Goal: Task Accomplishment & Management: Manage account settings

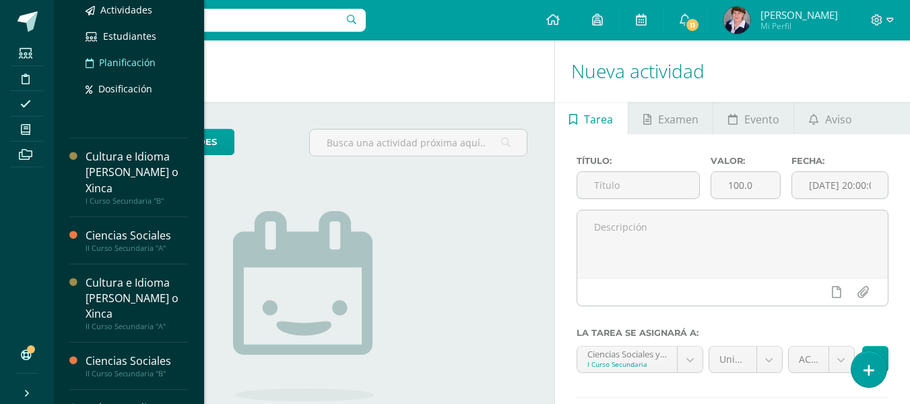
scroll to position [202, 0]
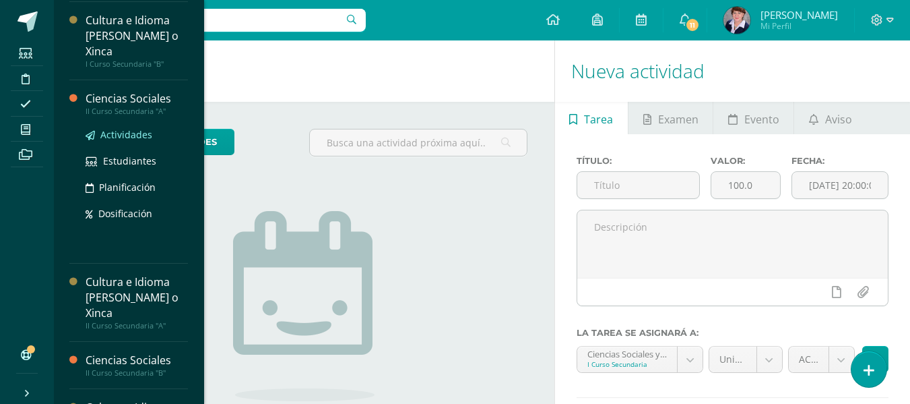
click at [137, 129] on span "Actividades" at bounding box center [126, 134] width 52 height 13
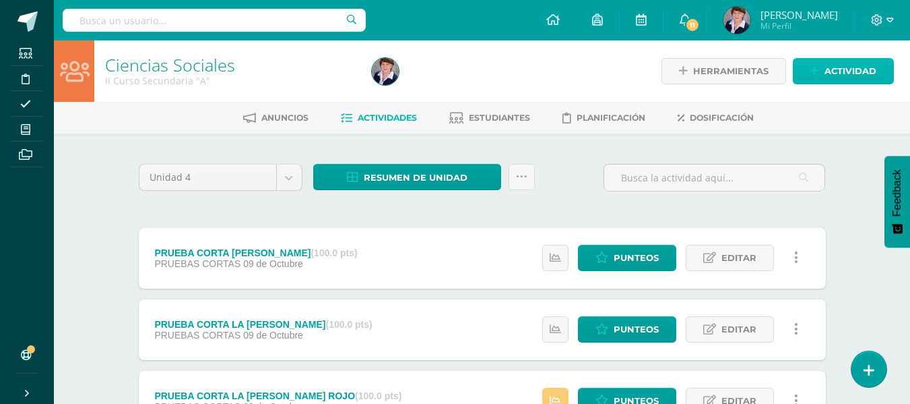
click at [846, 64] on span "Actividad" at bounding box center [851, 71] width 52 height 25
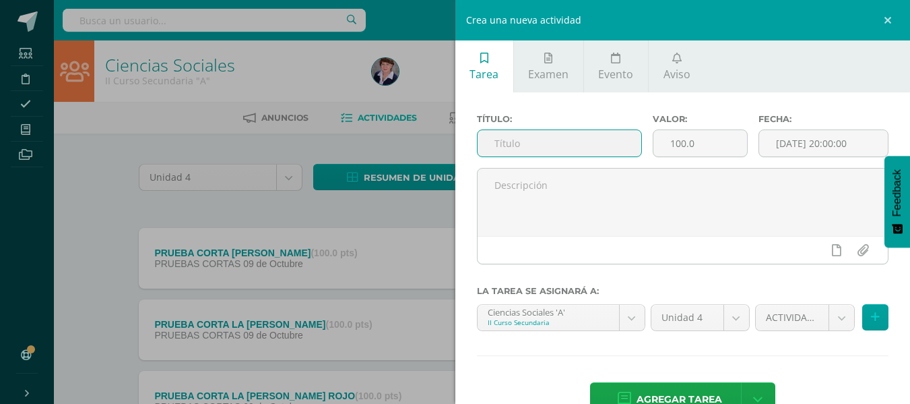
click at [607, 139] on input "text" at bounding box center [560, 143] width 164 height 26
type input "PRUEBA FINAL IV BIMESTRE"
click at [871, 311] on icon at bounding box center [875, 316] width 9 height 11
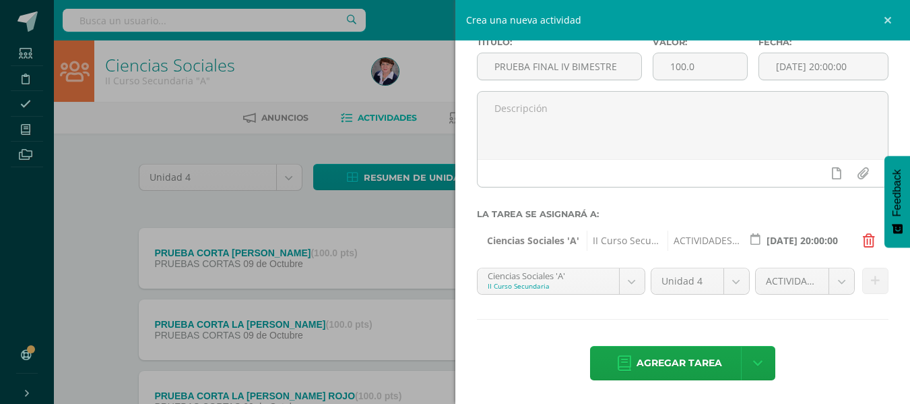
scroll to position [77, 0]
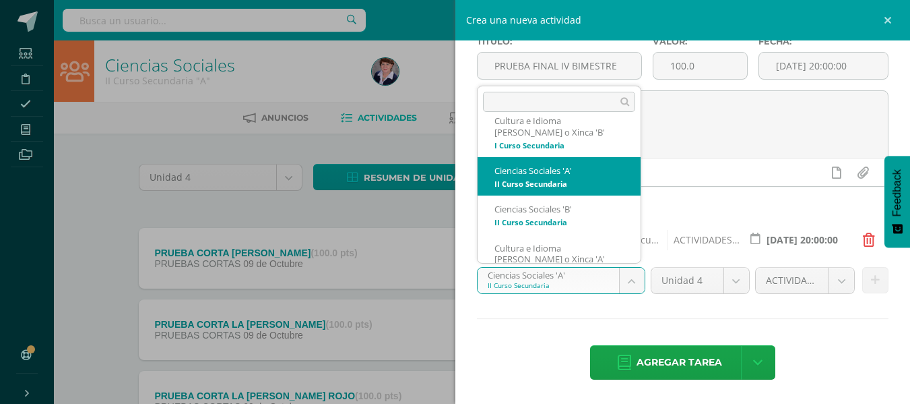
scroll to position [186, 0]
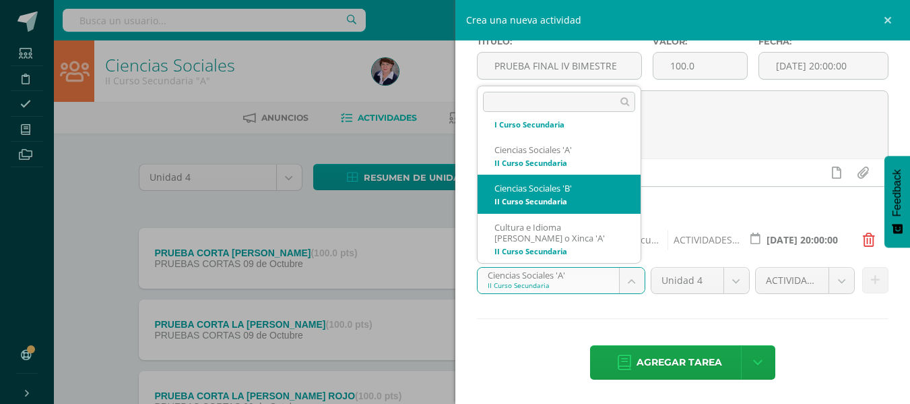
select select "208329"
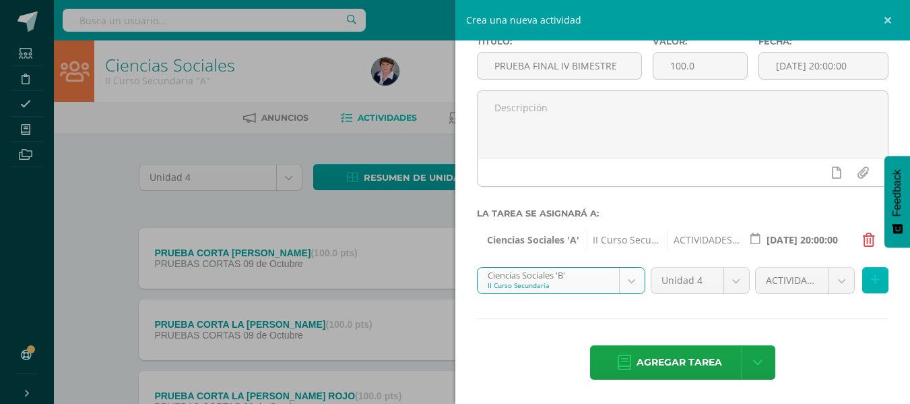
click at [871, 284] on icon at bounding box center [875, 279] width 9 height 11
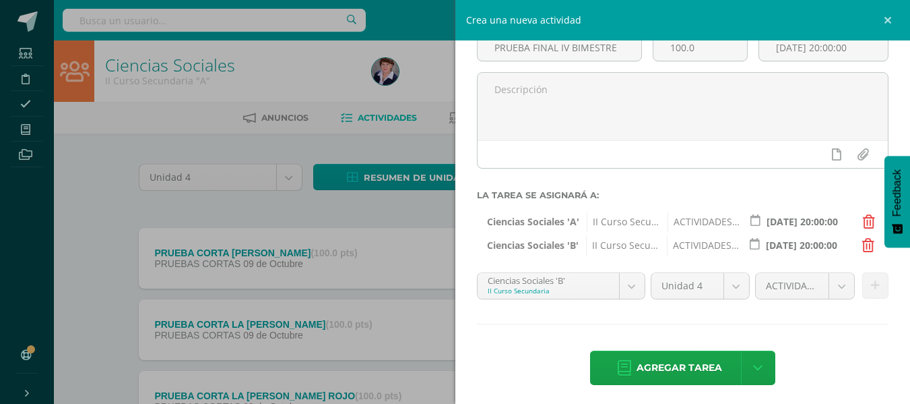
scroll to position [101, 0]
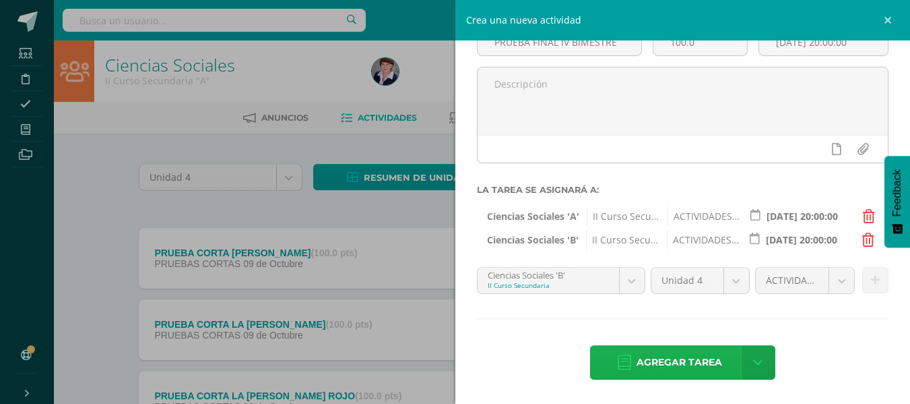
click at [700, 359] on span "Agregar tarea" at bounding box center [680, 362] width 86 height 33
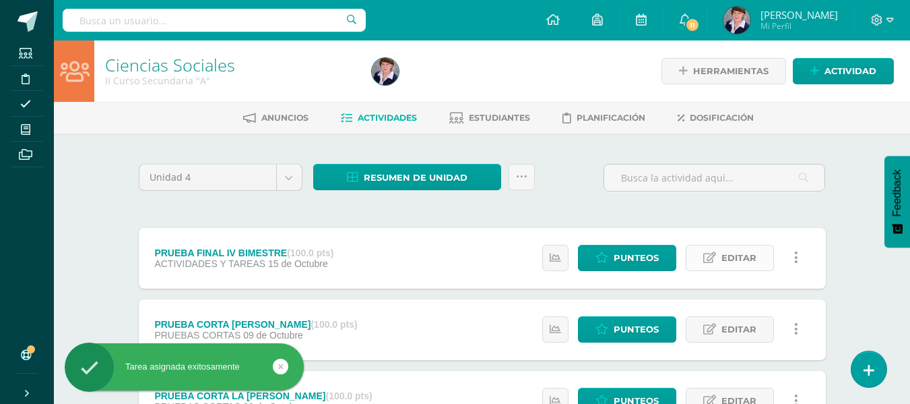
click at [743, 259] on span "Editar" at bounding box center [739, 257] width 35 height 25
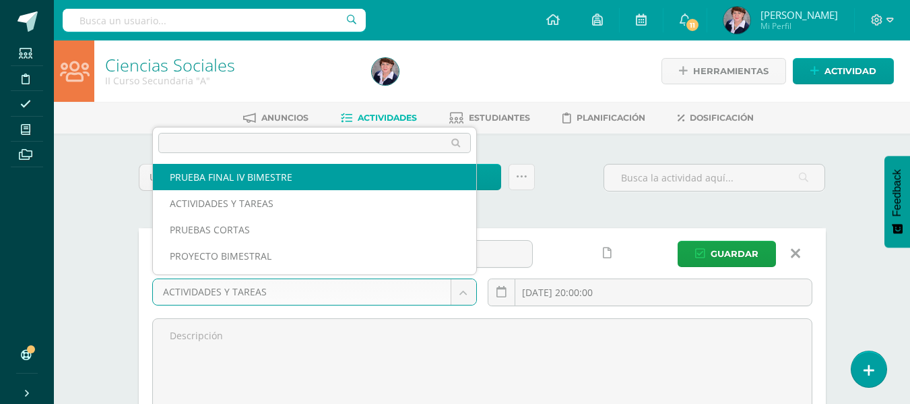
select select "232583"
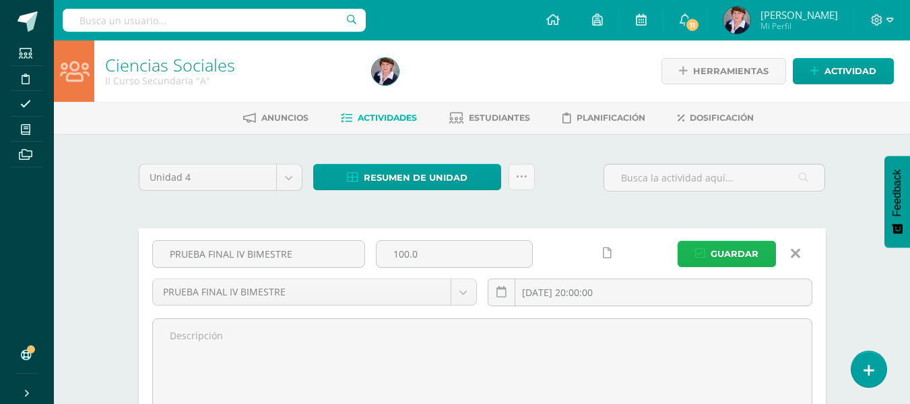
click at [739, 251] on span "Guardar" at bounding box center [735, 253] width 48 height 25
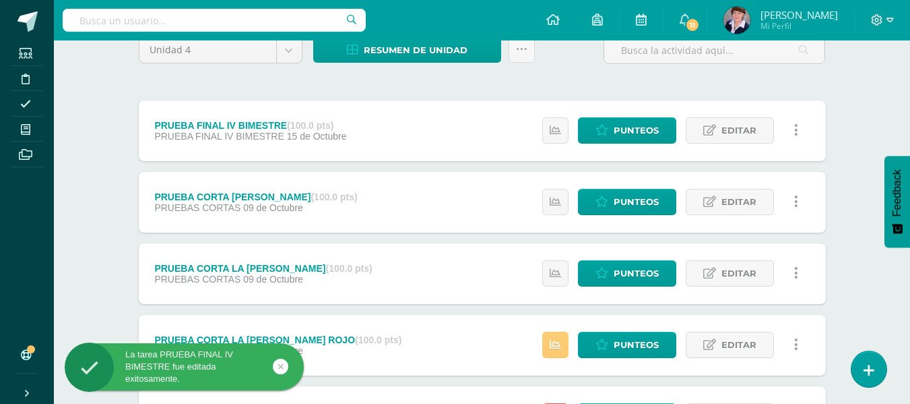
scroll to position [135, 0]
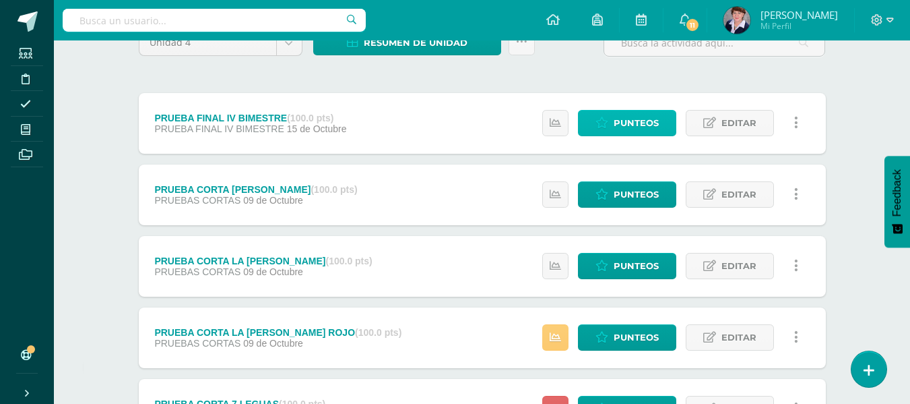
click at [638, 121] on span "Punteos" at bounding box center [636, 123] width 45 height 25
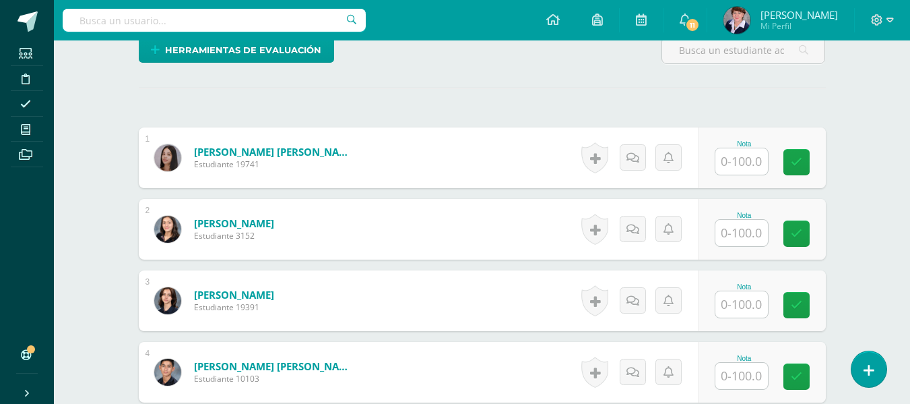
scroll to position [342, 0]
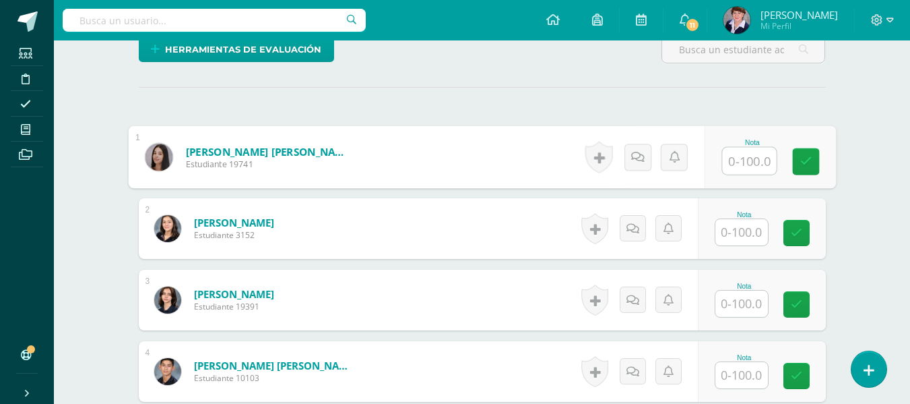
click at [749, 161] on input "text" at bounding box center [749, 161] width 54 height 27
type input "84"
click at [805, 156] on icon at bounding box center [806, 161] width 12 height 11
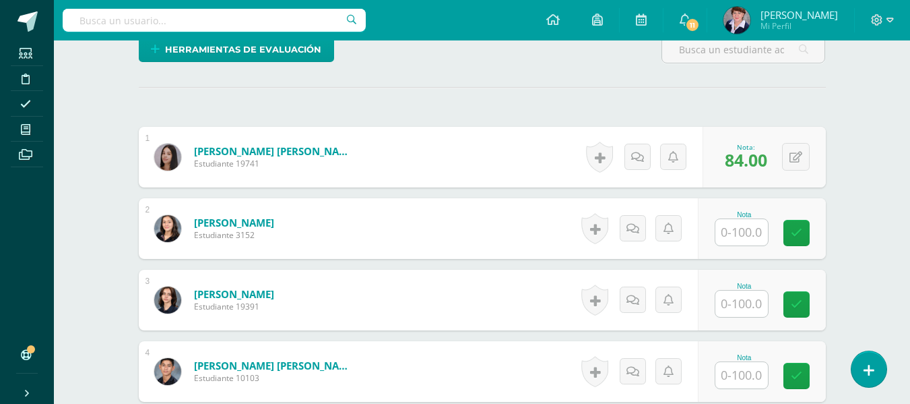
click at [751, 229] on input "text" at bounding box center [742, 232] width 53 height 26
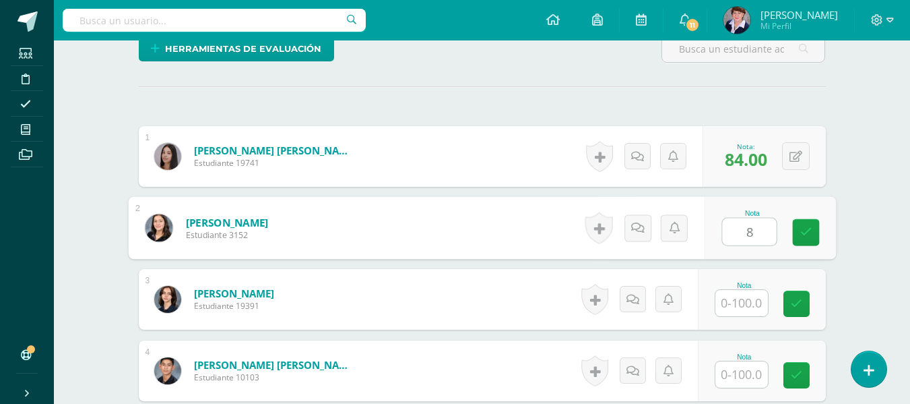
type input "84"
click at [810, 228] on icon at bounding box center [806, 231] width 12 height 11
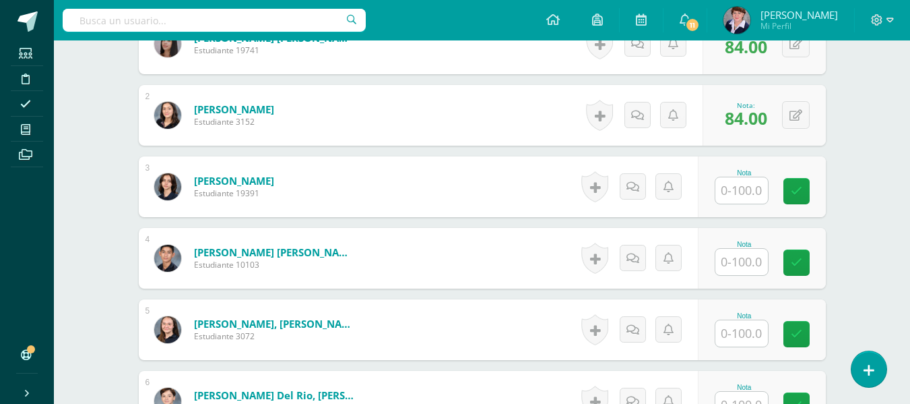
scroll to position [478, 0]
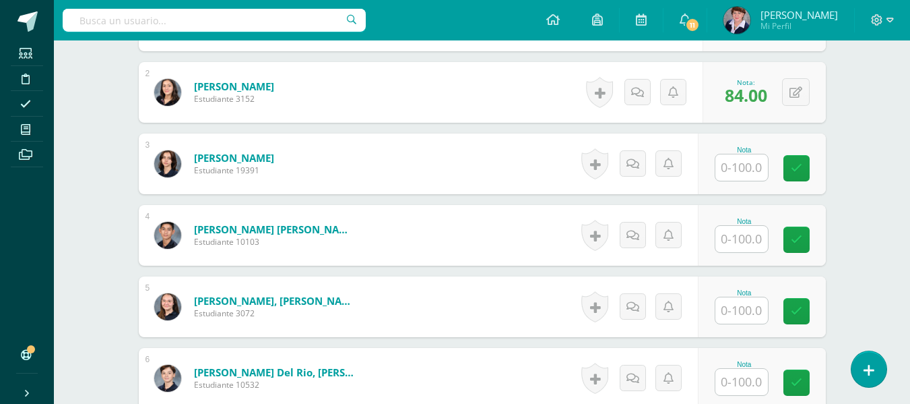
click at [755, 166] on input "text" at bounding box center [742, 167] width 53 height 26
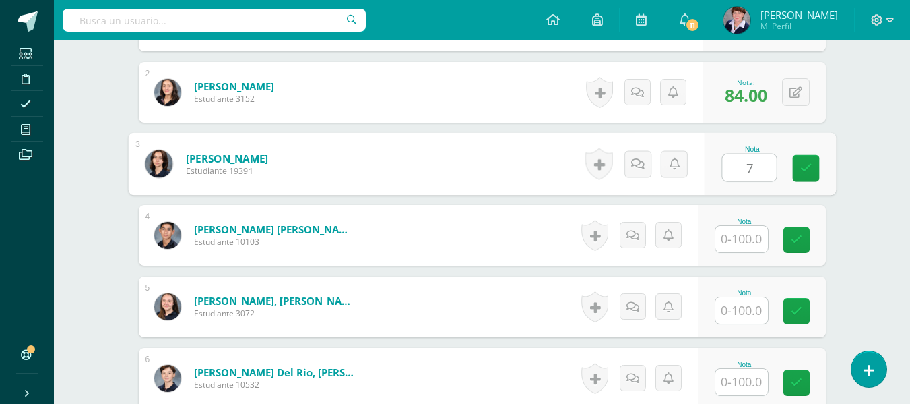
type input "78"
click at [802, 160] on link at bounding box center [805, 168] width 27 height 27
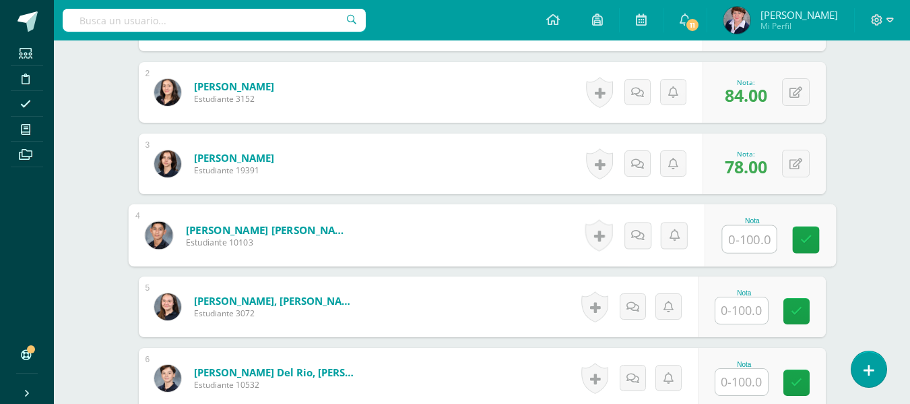
click at [750, 239] on input "text" at bounding box center [749, 239] width 54 height 27
type input "80"
click at [800, 236] on icon at bounding box center [806, 239] width 12 height 11
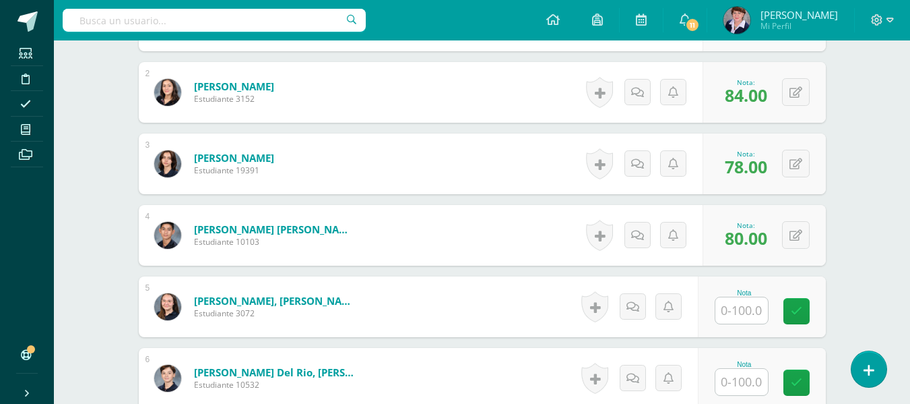
scroll to position [545, 0]
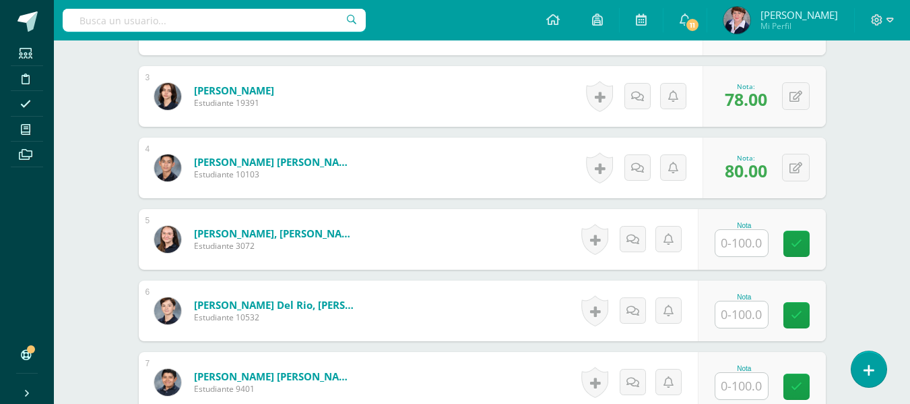
click at [745, 244] on input "text" at bounding box center [742, 243] width 53 height 26
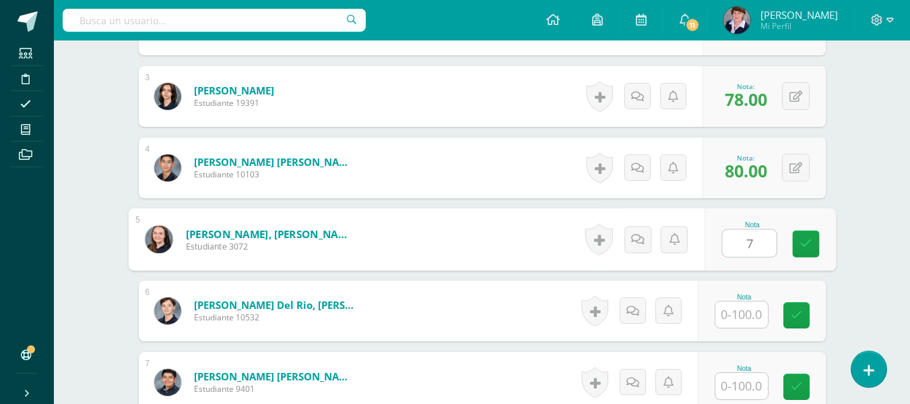
type input "70"
click at [805, 238] on icon at bounding box center [806, 243] width 12 height 11
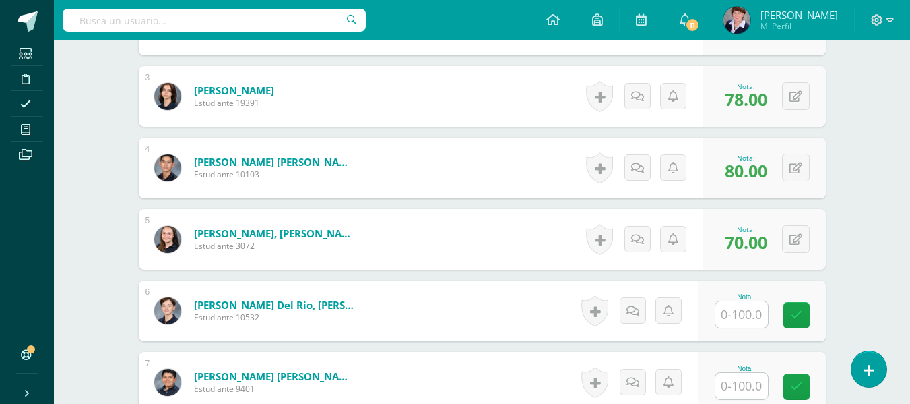
click at [743, 317] on input "text" at bounding box center [742, 314] width 53 height 26
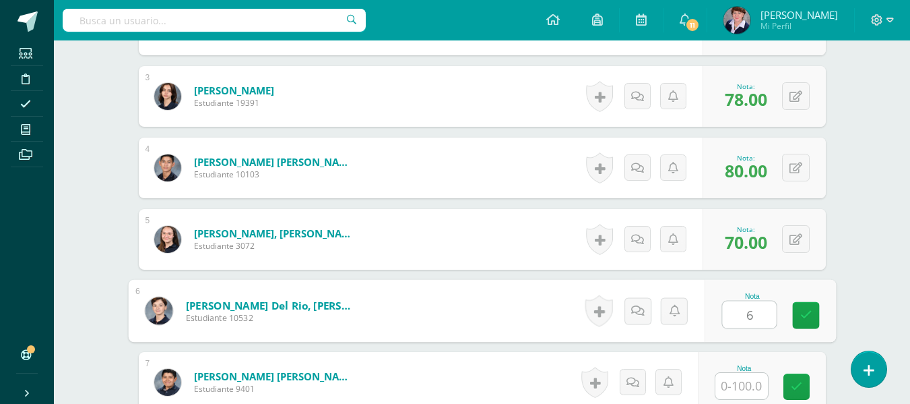
type input "64"
click at [804, 311] on icon at bounding box center [806, 314] width 12 height 11
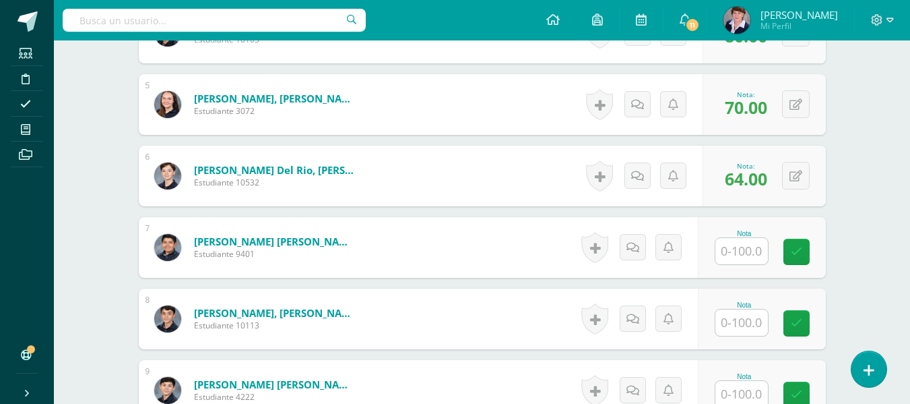
scroll to position [747, 0]
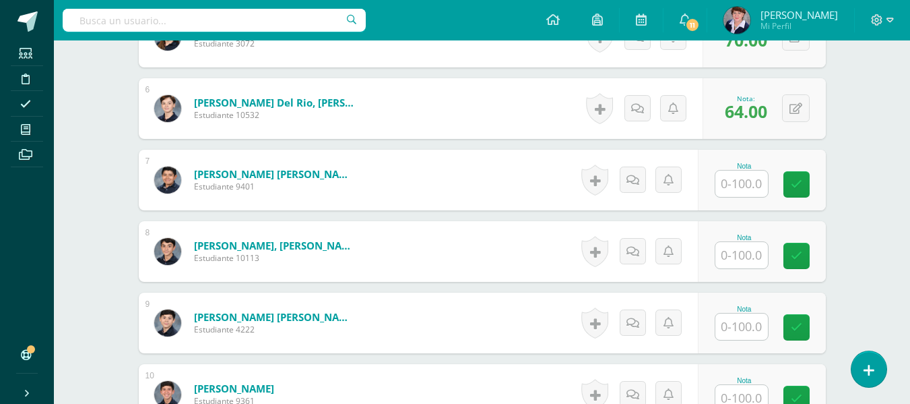
click at [753, 187] on input "text" at bounding box center [742, 183] width 53 height 26
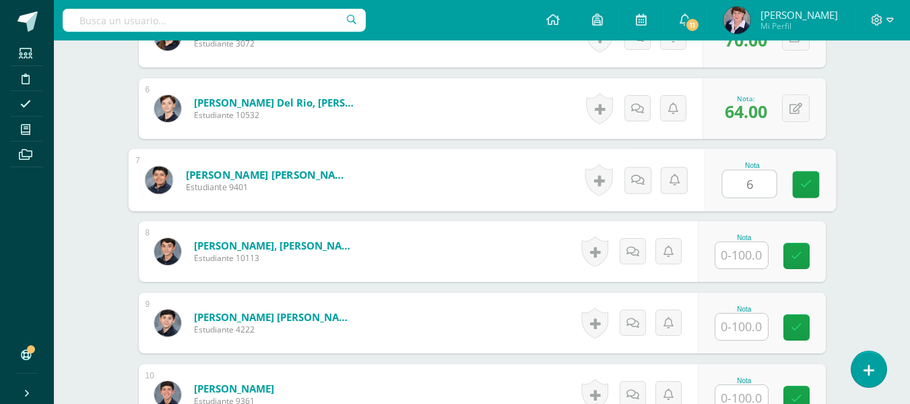
type input "69"
click at [813, 177] on link at bounding box center [805, 184] width 27 height 27
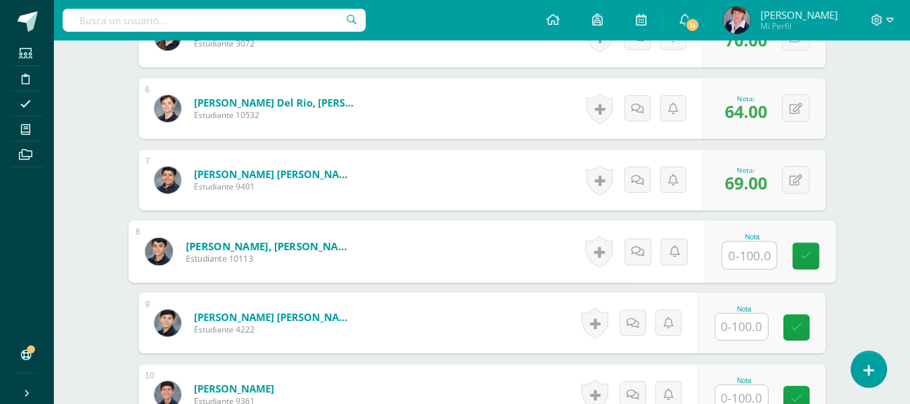
click at [752, 253] on input "text" at bounding box center [749, 255] width 54 height 27
type input "93"
click at [807, 255] on icon at bounding box center [806, 255] width 12 height 11
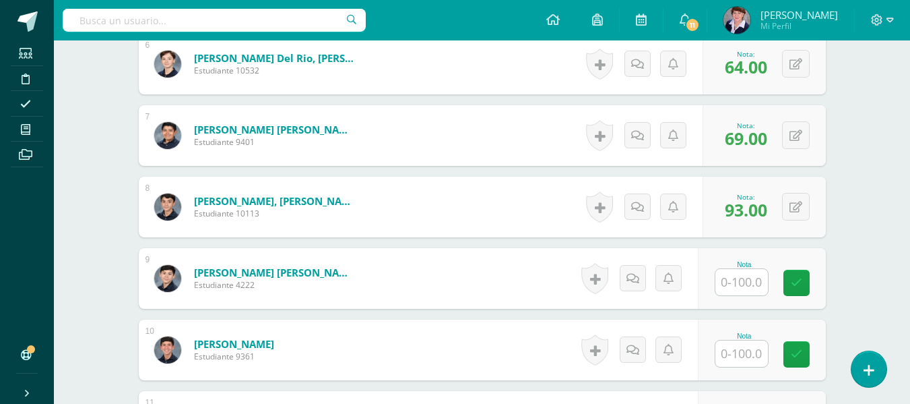
scroll to position [815, 0]
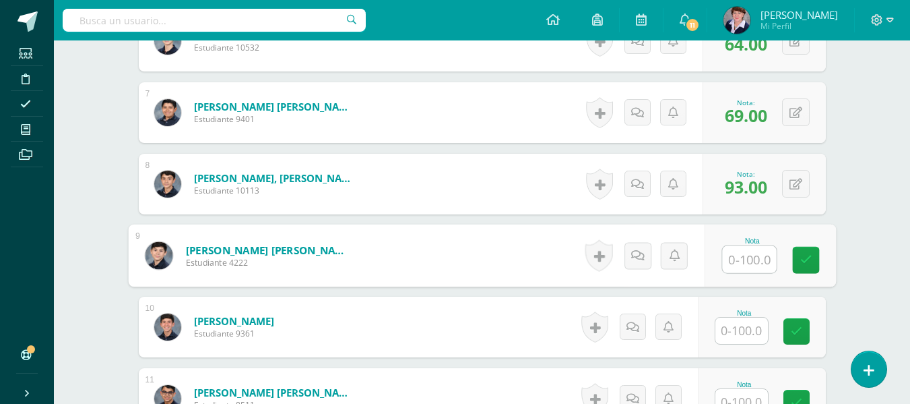
click at [758, 265] on input "text" at bounding box center [749, 259] width 54 height 27
type input "68"
click at [809, 256] on icon at bounding box center [806, 259] width 12 height 11
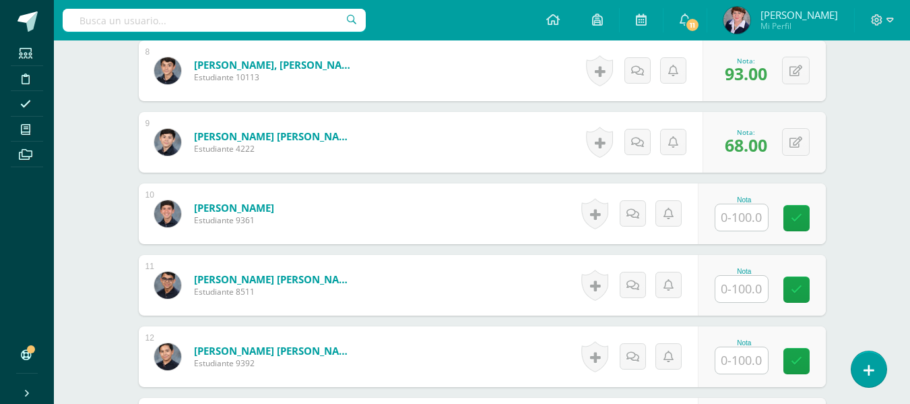
scroll to position [950, 0]
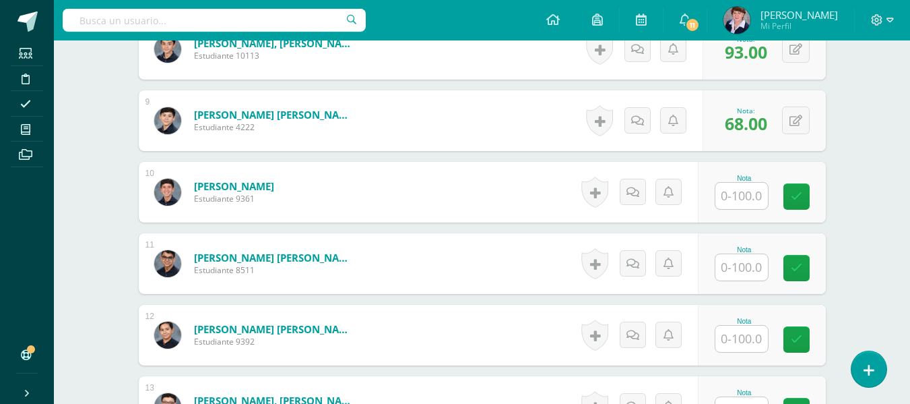
click at [747, 192] on input "text" at bounding box center [742, 196] width 53 height 26
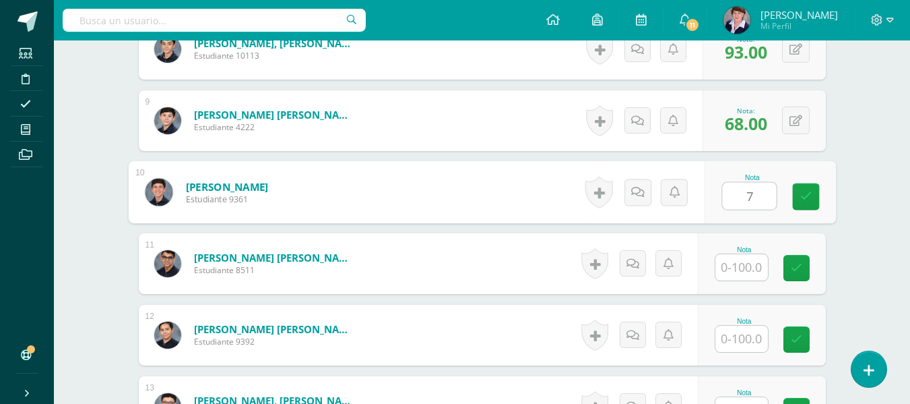
type input "72"
click at [809, 191] on icon at bounding box center [806, 196] width 12 height 11
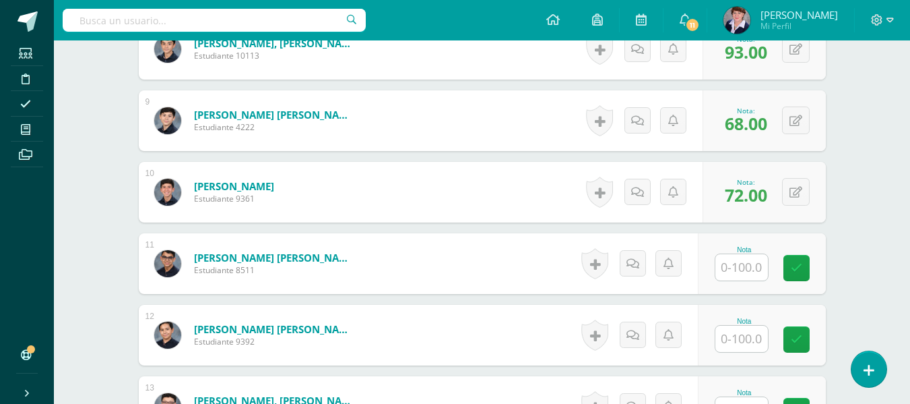
click at [749, 272] on input "text" at bounding box center [742, 267] width 53 height 26
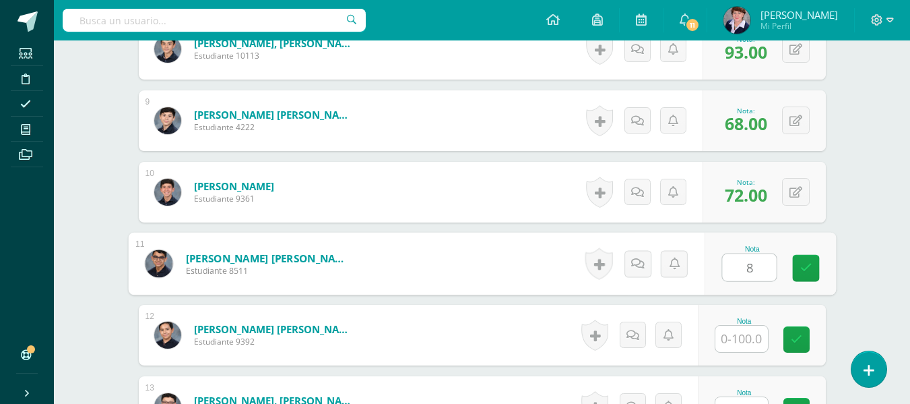
type input "82"
click at [805, 262] on icon at bounding box center [806, 267] width 12 height 11
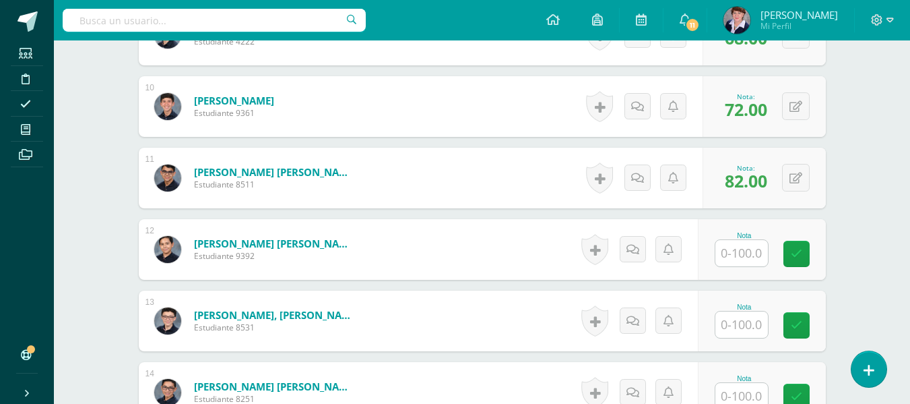
scroll to position [1084, 0]
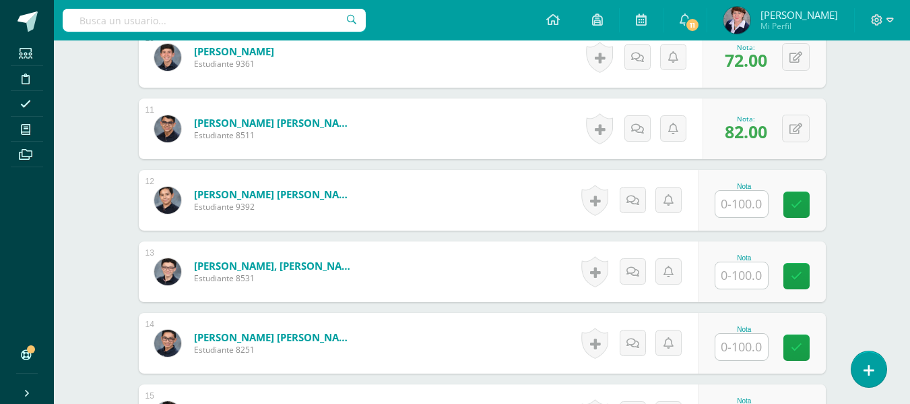
click at [755, 207] on input "text" at bounding box center [742, 204] width 53 height 26
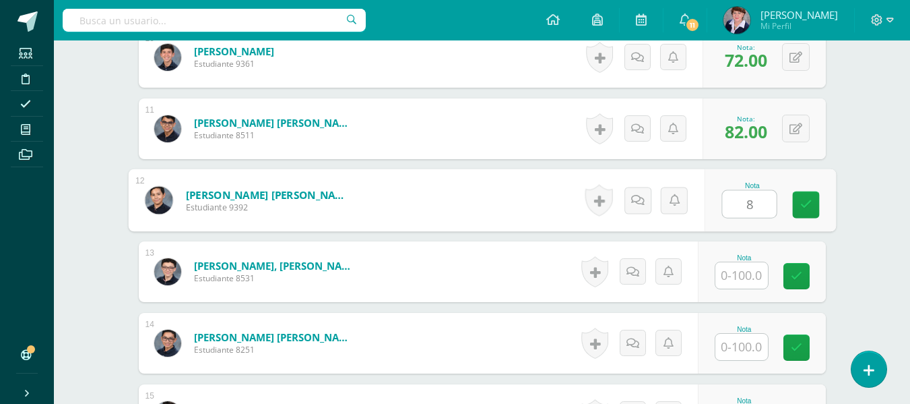
type input "85"
click at [811, 203] on icon at bounding box center [806, 204] width 12 height 11
click at [745, 277] on input "text" at bounding box center [742, 275] width 53 height 26
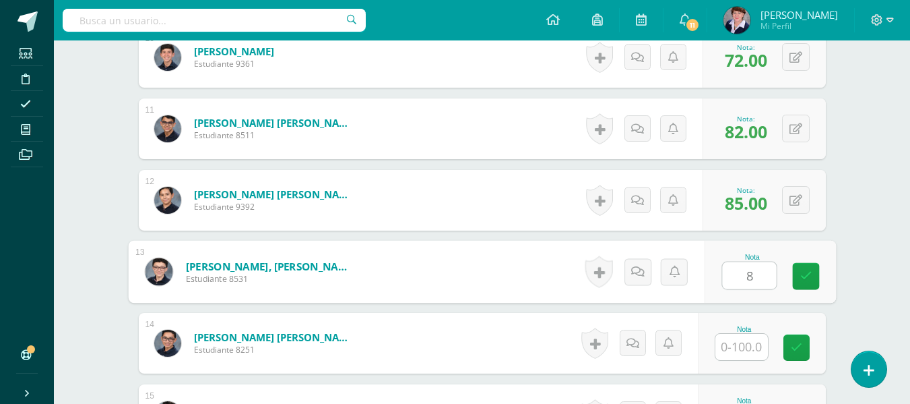
type input "87"
click at [806, 272] on icon at bounding box center [806, 275] width 12 height 11
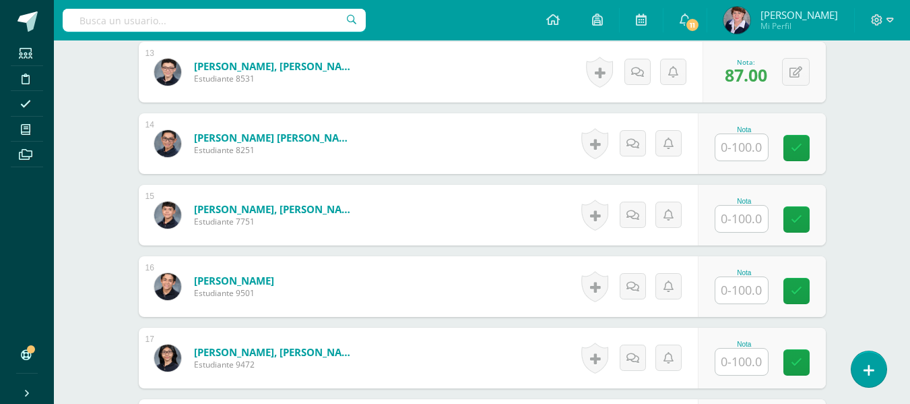
scroll to position [1286, 0]
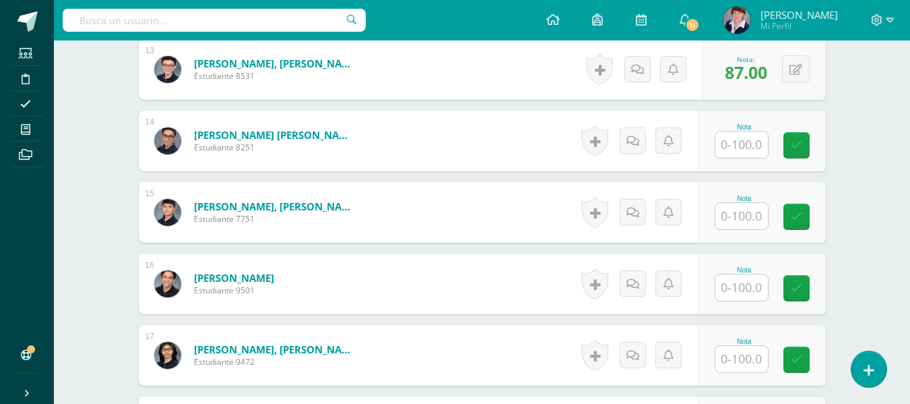
click at [756, 219] on input "text" at bounding box center [742, 216] width 53 height 26
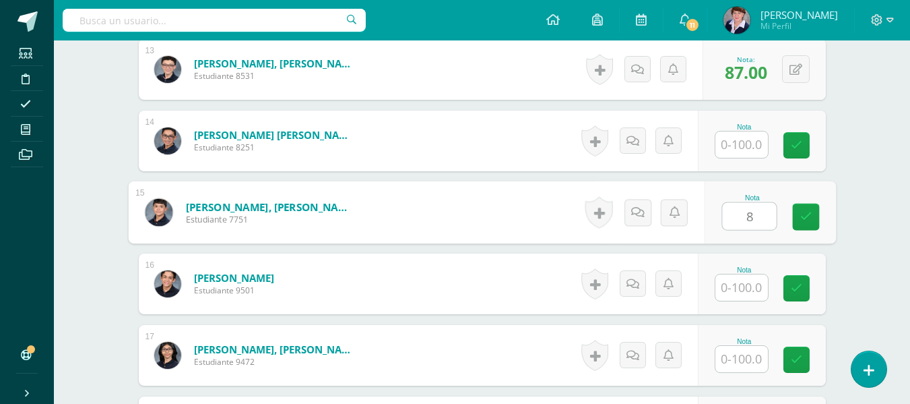
type input "83"
click at [813, 209] on link at bounding box center [805, 217] width 27 height 27
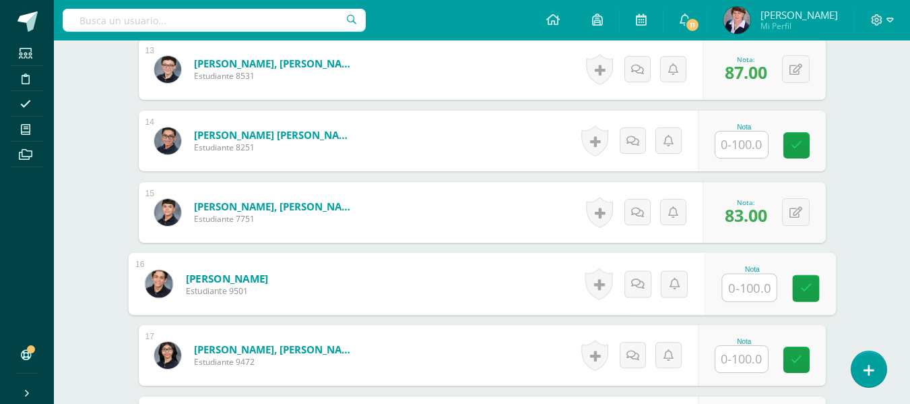
click at [753, 284] on input "text" at bounding box center [749, 287] width 54 height 27
type input "65"
click at [805, 284] on icon at bounding box center [806, 287] width 12 height 11
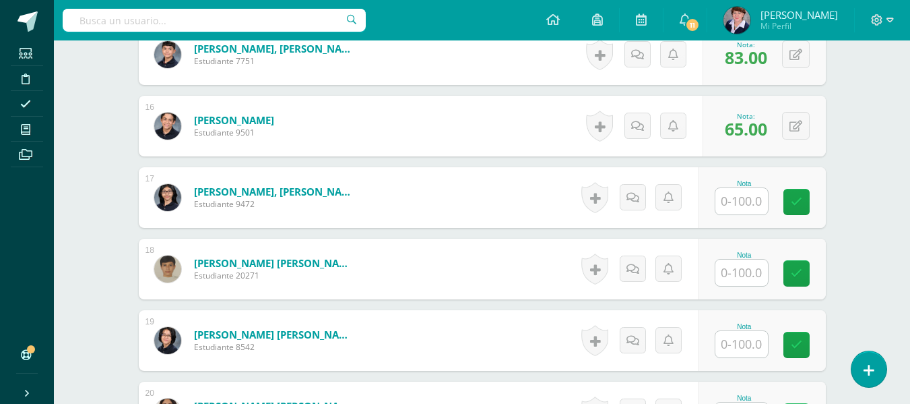
scroll to position [1489, 0]
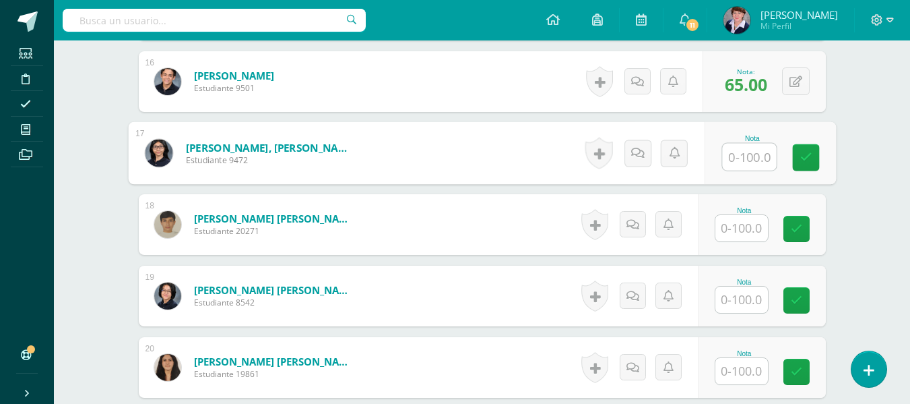
click at [749, 158] on input "text" at bounding box center [749, 157] width 54 height 27
type input "80"
click at [807, 153] on icon at bounding box center [806, 157] width 12 height 11
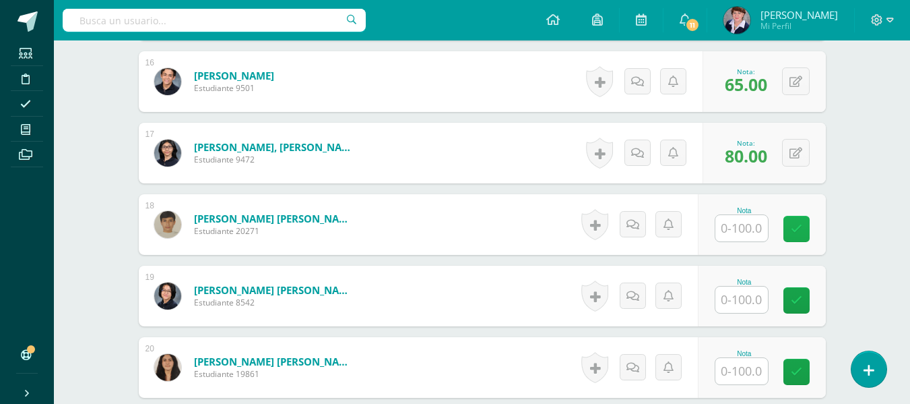
scroll to position [1556, 0]
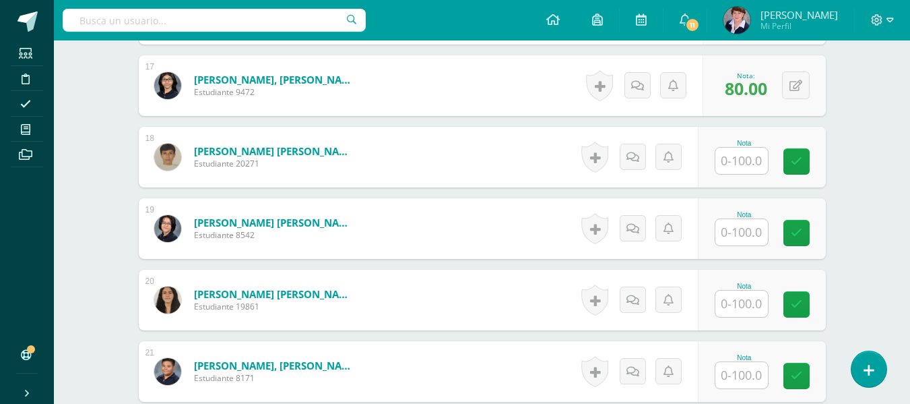
click at [759, 158] on input "text" at bounding box center [742, 161] width 53 height 26
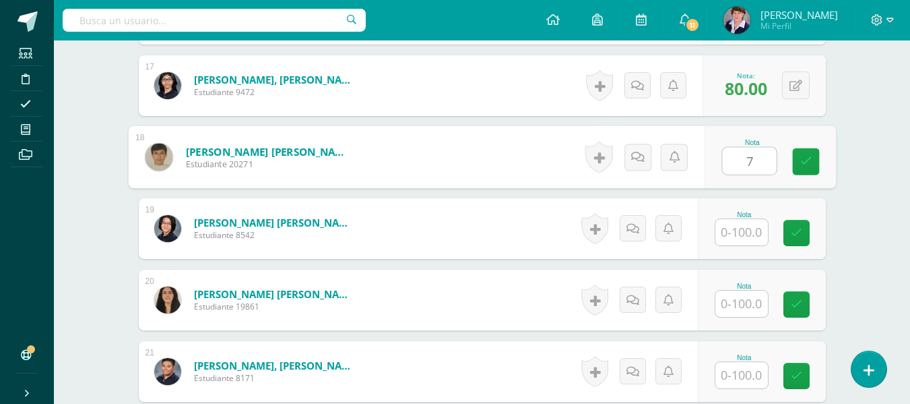
type input "77"
click at [808, 160] on icon at bounding box center [806, 161] width 12 height 11
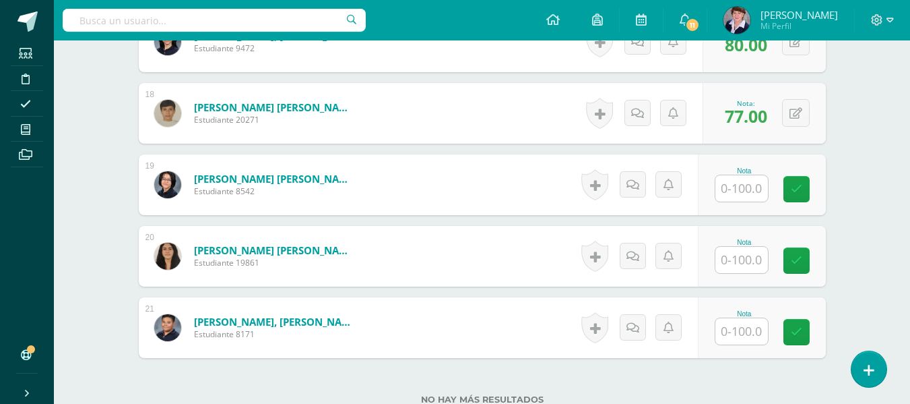
scroll to position [1623, 0]
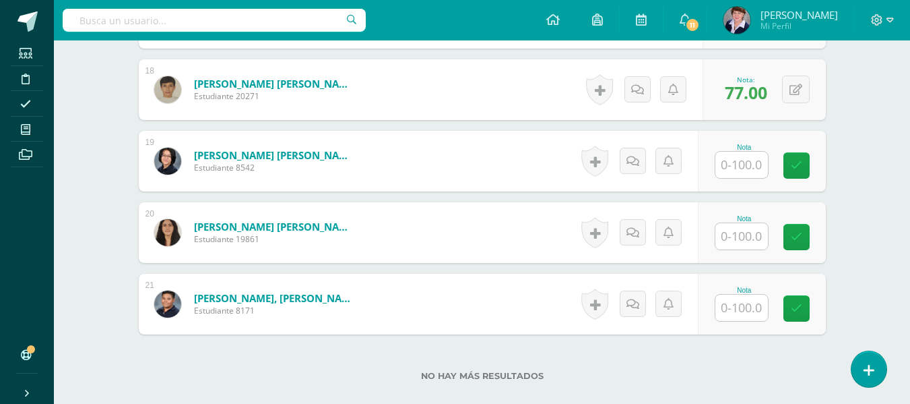
click at [756, 165] on input "text" at bounding box center [742, 165] width 53 height 26
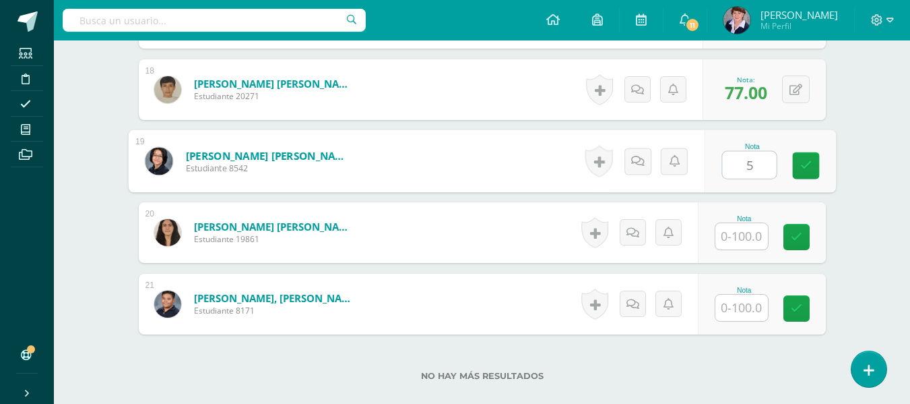
type input "58"
click at [807, 162] on icon at bounding box center [806, 165] width 12 height 11
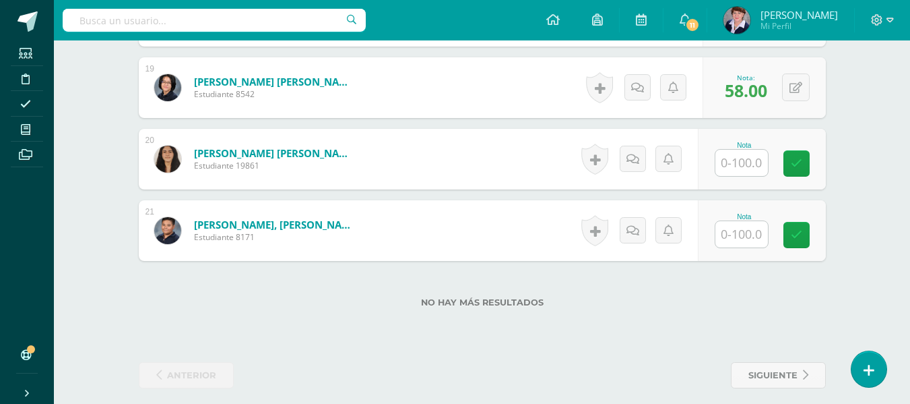
scroll to position [1708, 0]
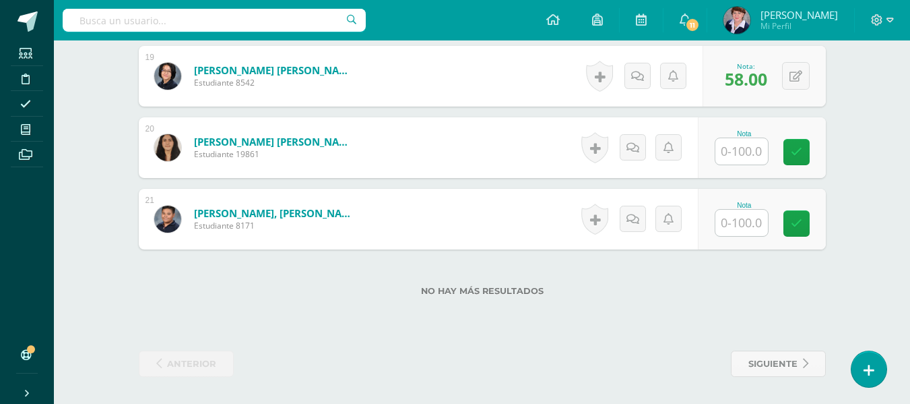
click at [752, 154] on input "text" at bounding box center [742, 151] width 53 height 26
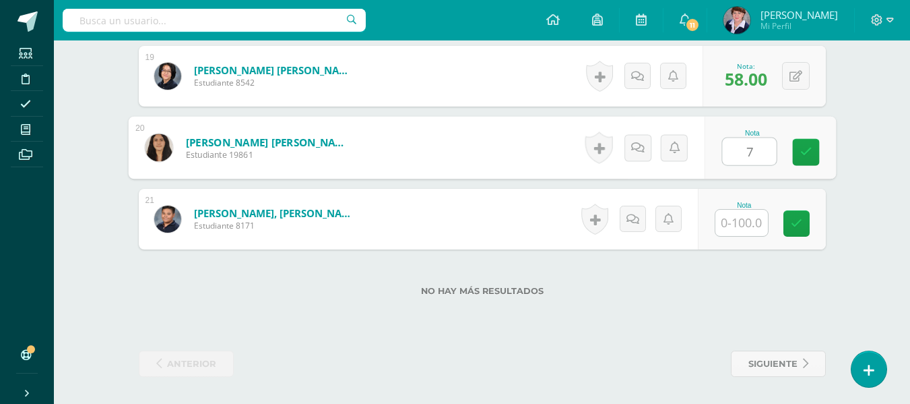
type input "71"
click at [810, 146] on icon at bounding box center [806, 151] width 12 height 11
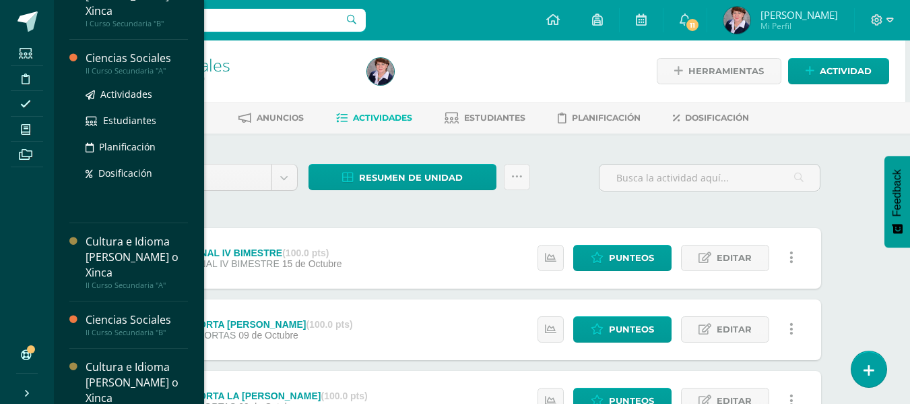
scroll to position [270, 0]
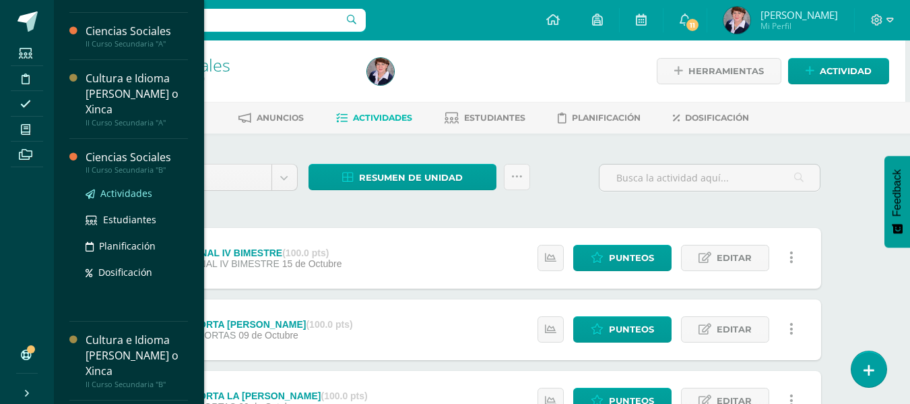
click at [134, 189] on span "Actividades" at bounding box center [126, 193] width 52 height 13
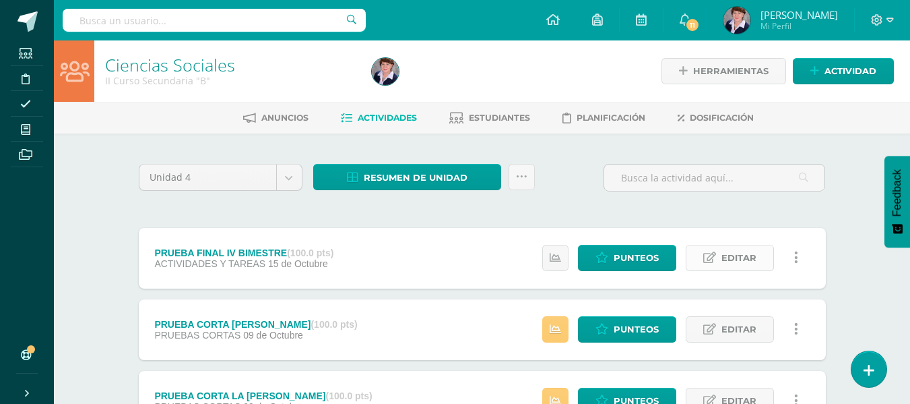
click at [747, 255] on span "Editar" at bounding box center [739, 257] width 35 height 25
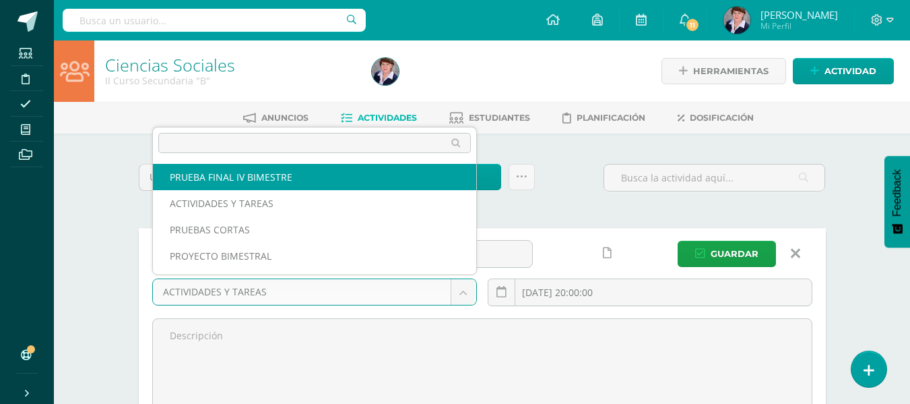
select select "232587"
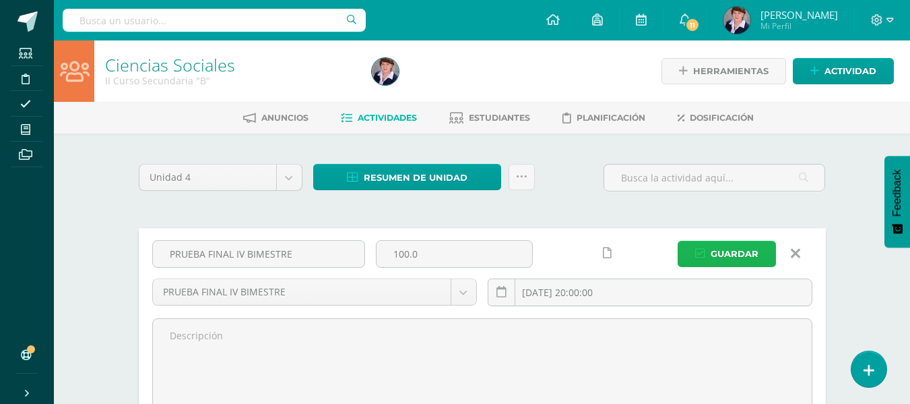
click at [749, 247] on span "Guardar" at bounding box center [735, 253] width 48 height 25
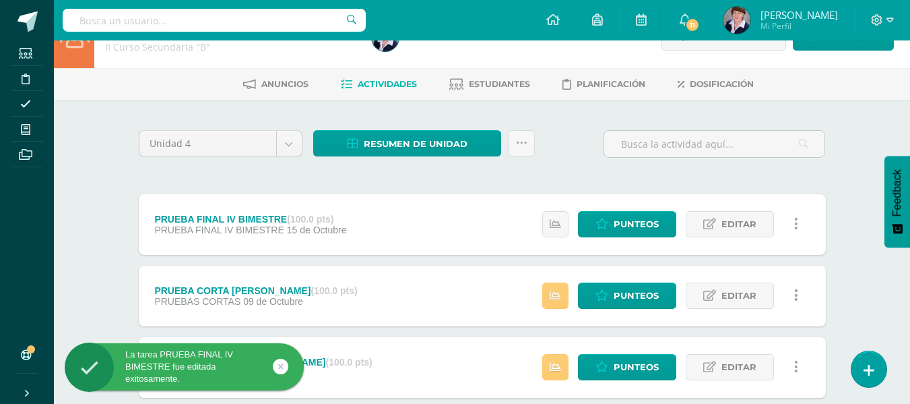
scroll to position [67, 0]
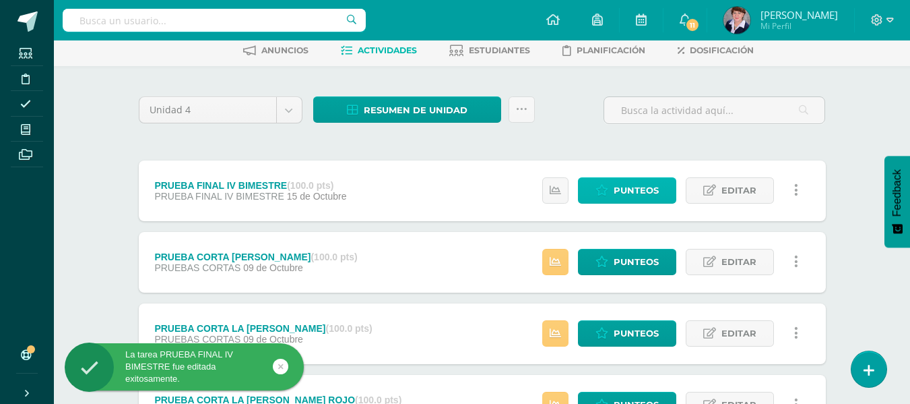
click at [633, 183] on span "Punteos" at bounding box center [636, 190] width 45 height 25
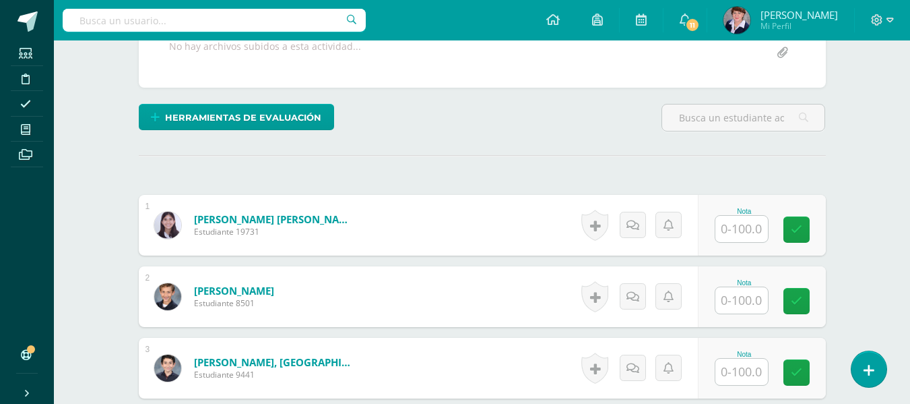
scroll to position [274, 0]
click at [743, 230] on input "text" at bounding box center [742, 228] width 53 height 26
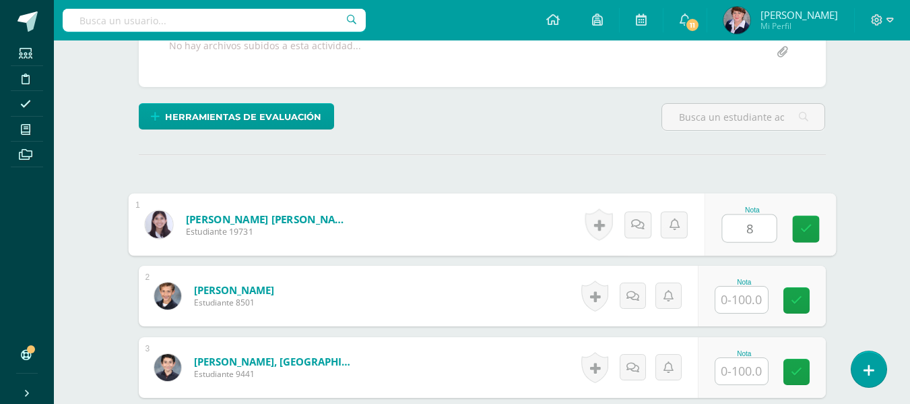
type input "87"
click at [801, 226] on icon at bounding box center [806, 228] width 12 height 11
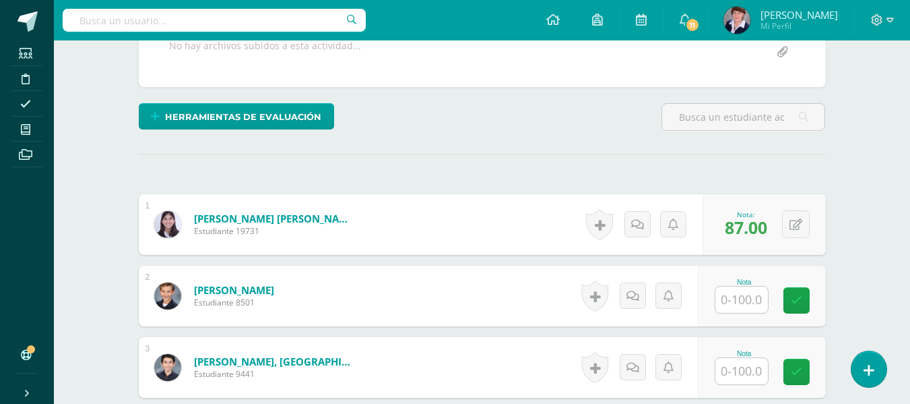
scroll to position [342, 0]
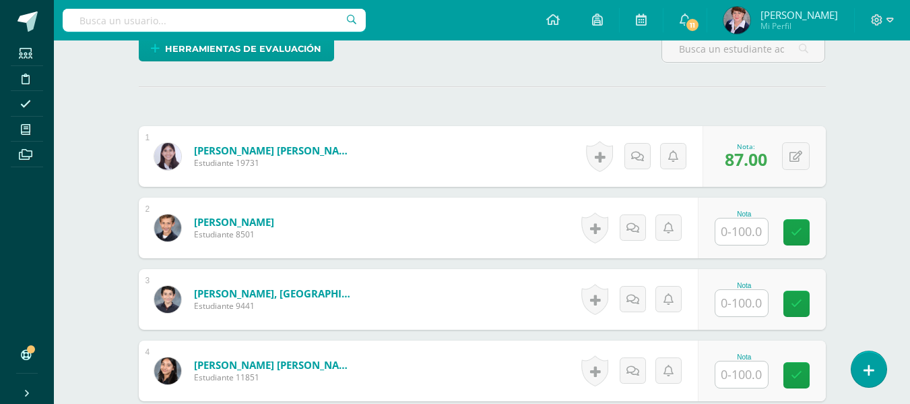
click at [737, 230] on input "text" at bounding box center [742, 231] width 53 height 26
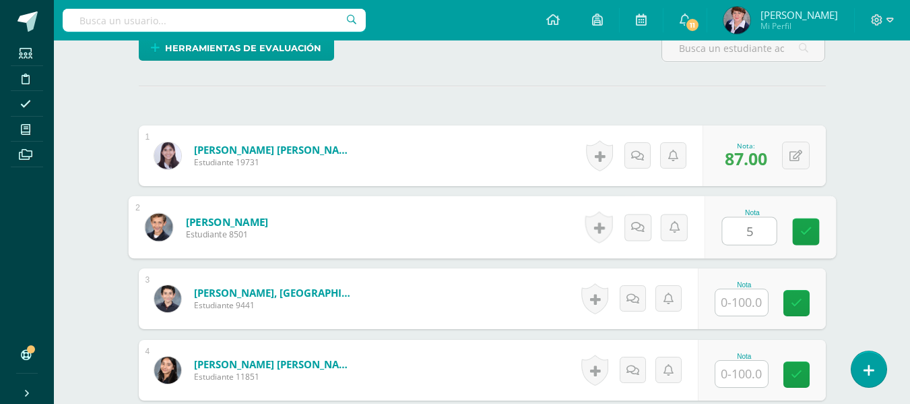
type input "57"
click at [807, 228] on icon at bounding box center [806, 231] width 12 height 11
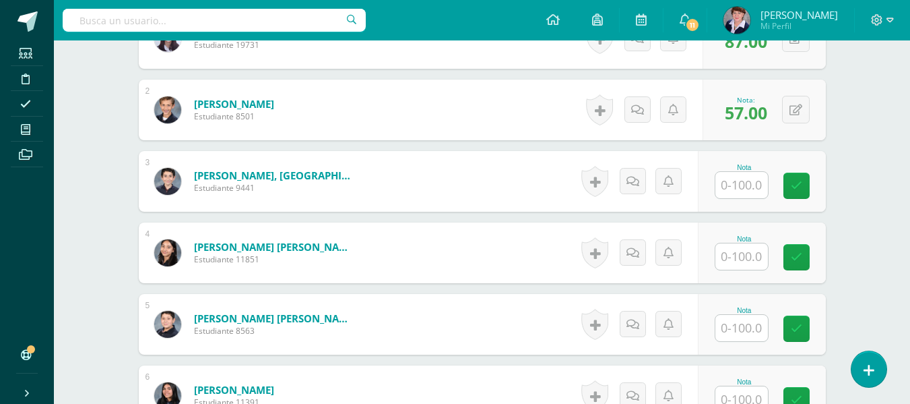
scroll to position [478, 0]
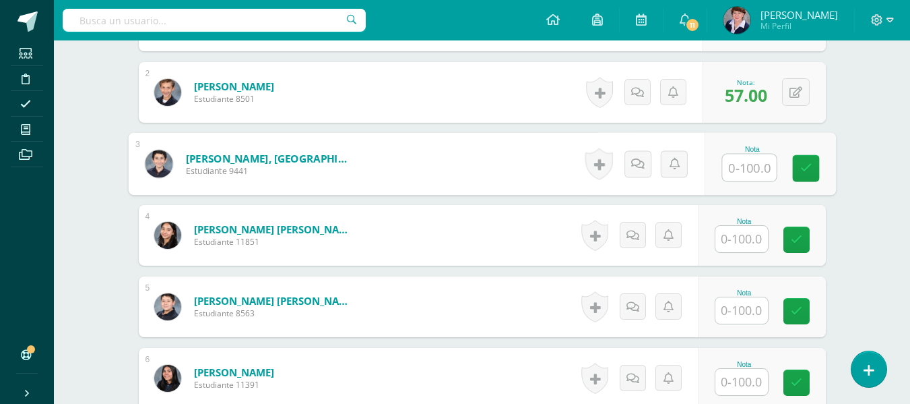
click at [750, 169] on input "text" at bounding box center [749, 167] width 54 height 27
type input "81"
click at [808, 166] on icon at bounding box center [806, 167] width 12 height 11
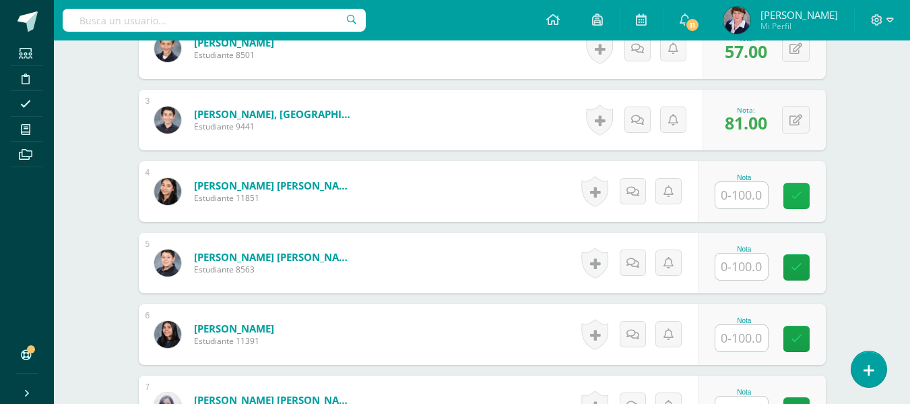
scroll to position [545, 0]
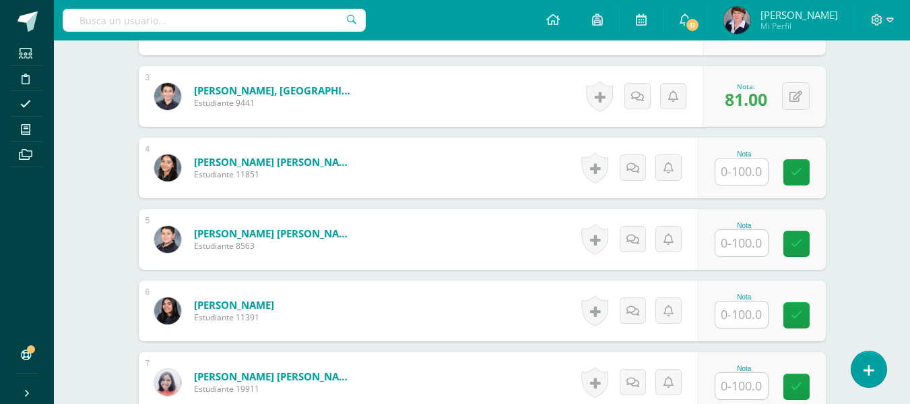
click at [740, 177] on input "text" at bounding box center [742, 171] width 53 height 26
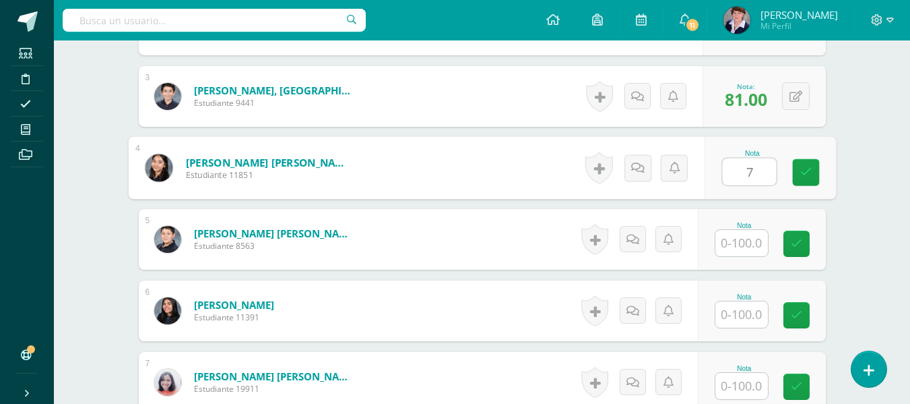
type input "76"
click at [808, 167] on icon at bounding box center [806, 171] width 12 height 11
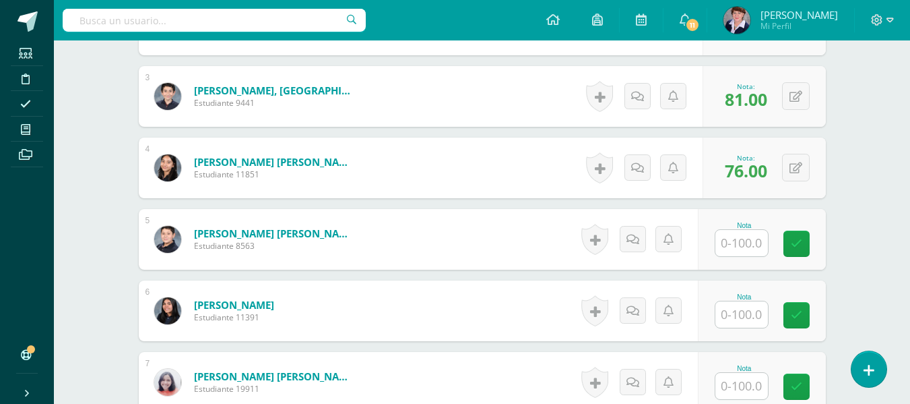
click at [743, 243] on input "text" at bounding box center [742, 243] width 53 height 26
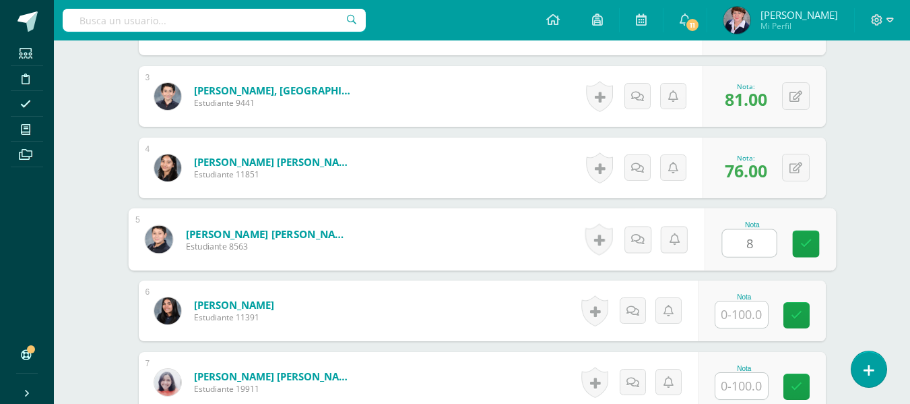
type input "81"
click at [809, 238] on icon at bounding box center [806, 243] width 12 height 11
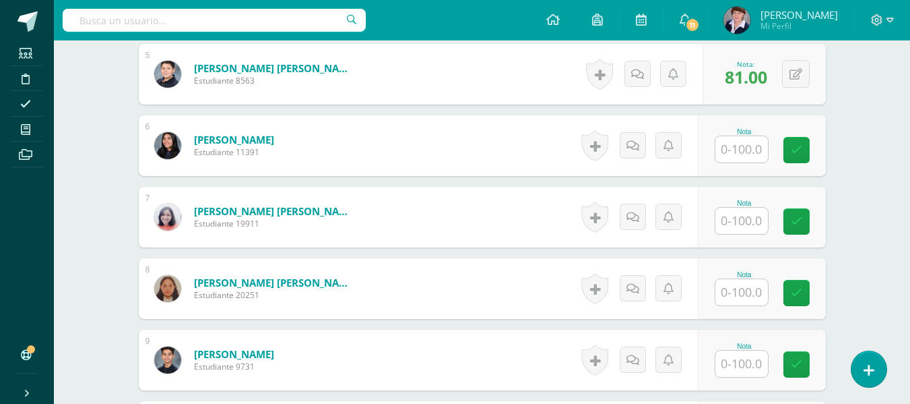
scroll to position [747, 0]
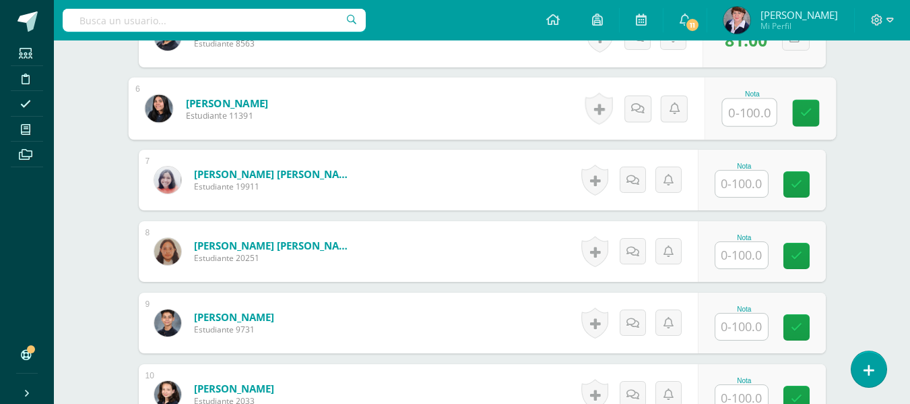
click at [749, 105] on input "text" at bounding box center [749, 112] width 54 height 27
type input "69"
click at [801, 111] on icon at bounding box center [806, 112] width 12 height 11
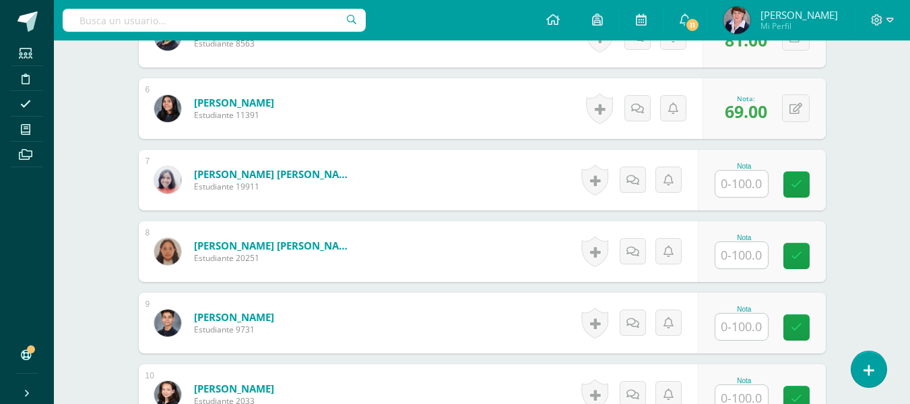
click at [747, 182] on input "text" at bounding box center [742, 183] width 53 height 26
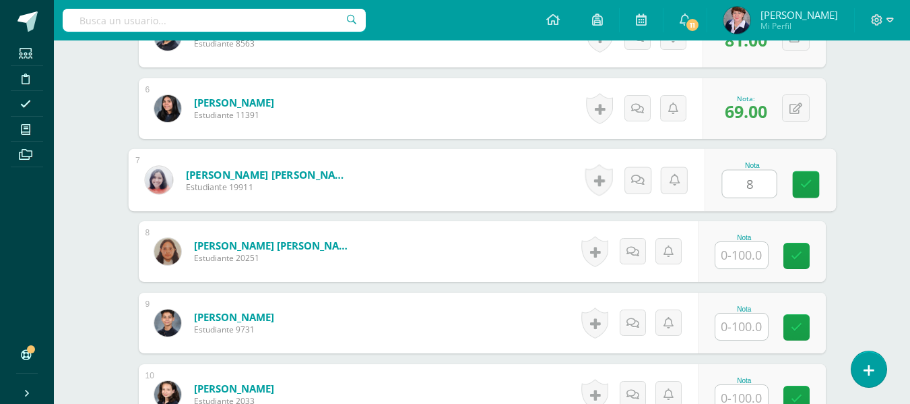
type input "81"
click at [800, 179] on icon at bounding box center [806, 184] width 12 height 11
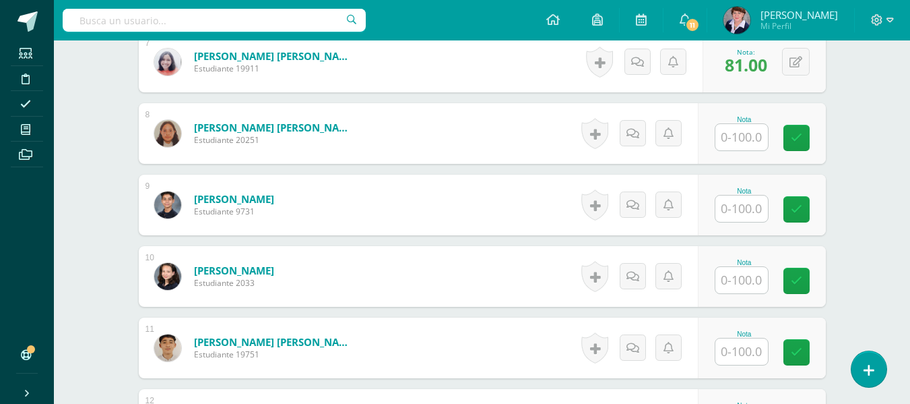
scroll to position [882, 0]
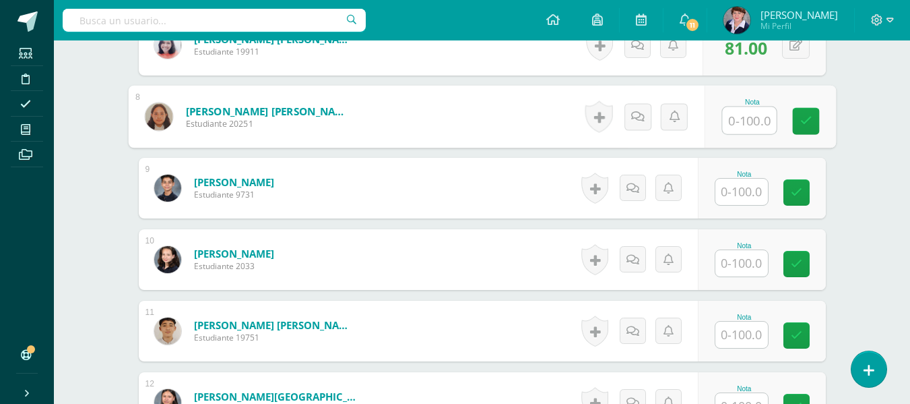
click at [757, 127] on input "text" at bounding box center [749, 120] width 54 height 27
type input "69"
click at [809, 115] on icon at bounding box center [806, 120] width 12 height 11
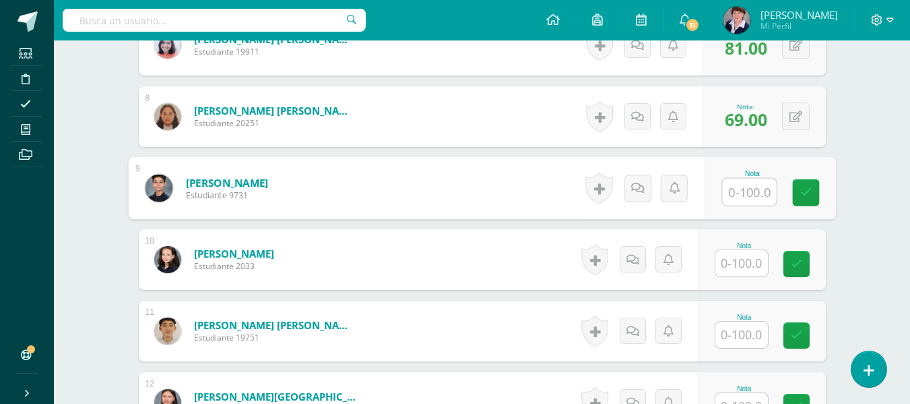
click at [742, 192] on input "text" at bounding box center [749, 192] width 54 height 27
type input "82"
click at [812, 187] on link at bounding box center [805, 192] width 27 height 27
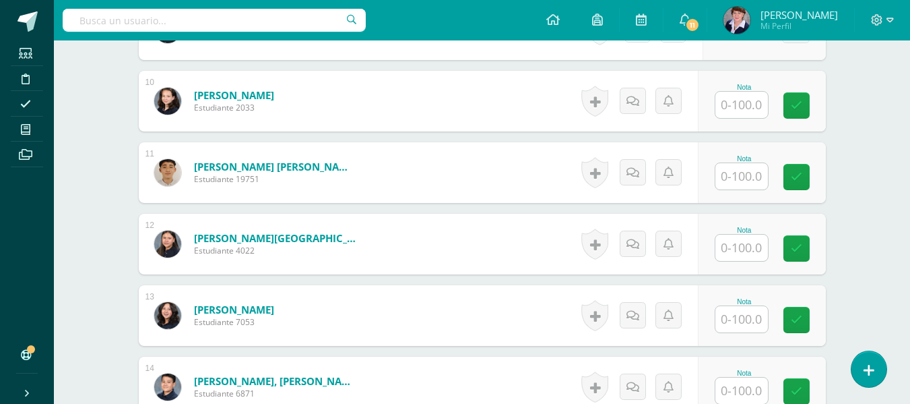
scroll to position [1017, 0]
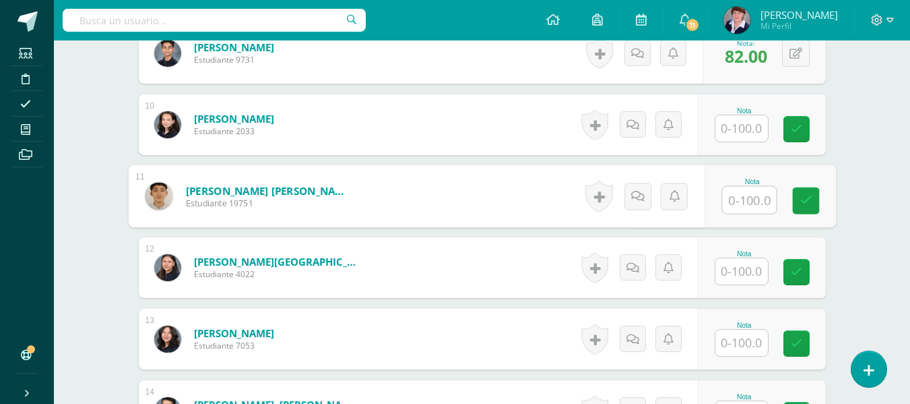
click at [750, 203] on input "text" at bounding box center [749, 200] width 54 height 27
type input "72"
click at [812, 196] on link at bounding box center [805, 200] width 27 height 27
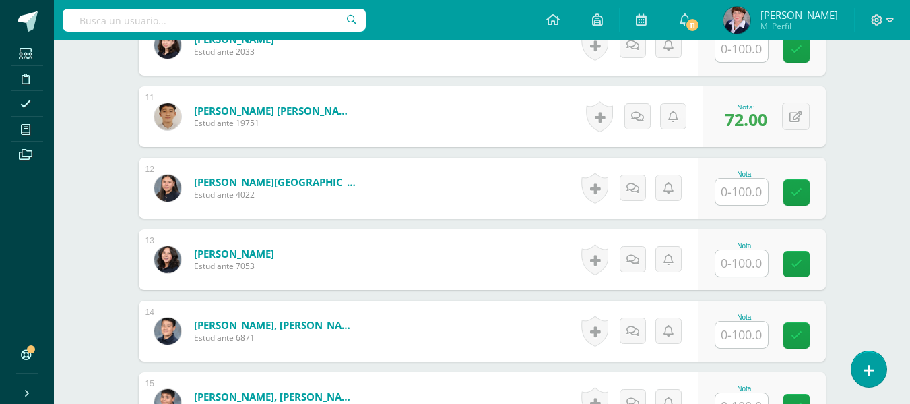
scroll to position [1152, 0]
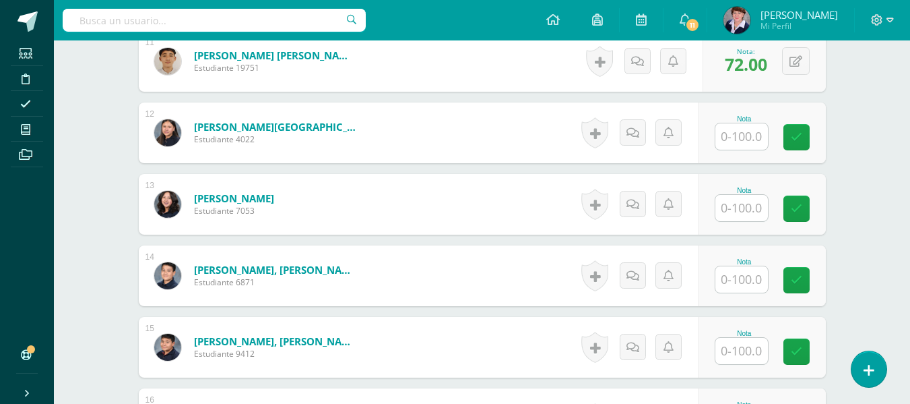
click at [754, 139] on input "text" at bounding box center [742, 136] width 53 height 26
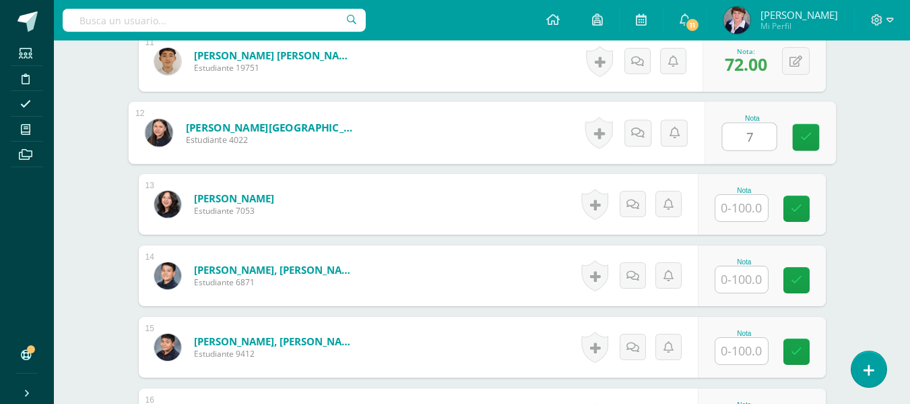
type input "71"
click at [808, 131] on icon at bounding box center [806, 136] width 12 height 11
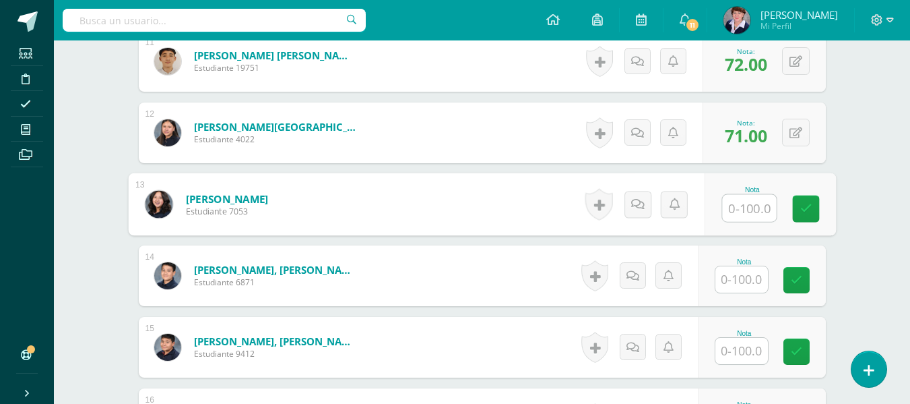
click at [751, 206] on input "text" at bounding box center [749, 208] width 54 height 27
type input "64"
click at [810, 204] on icon at bounding box center [806, 208] width 12 height 11
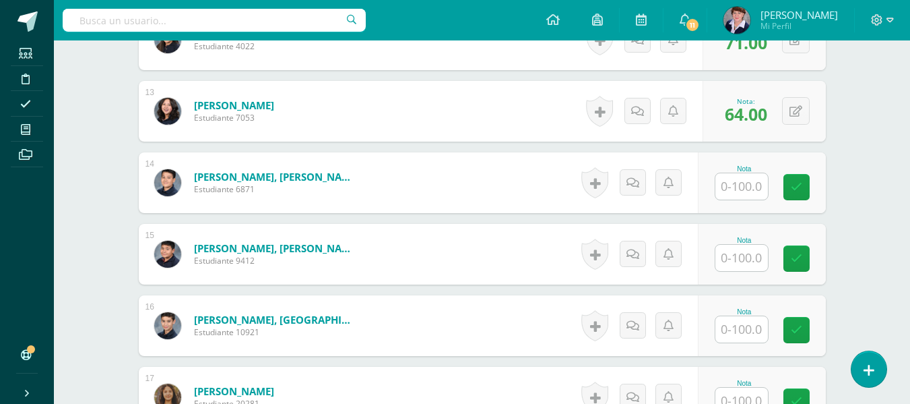
scroll to position [1286, 0]
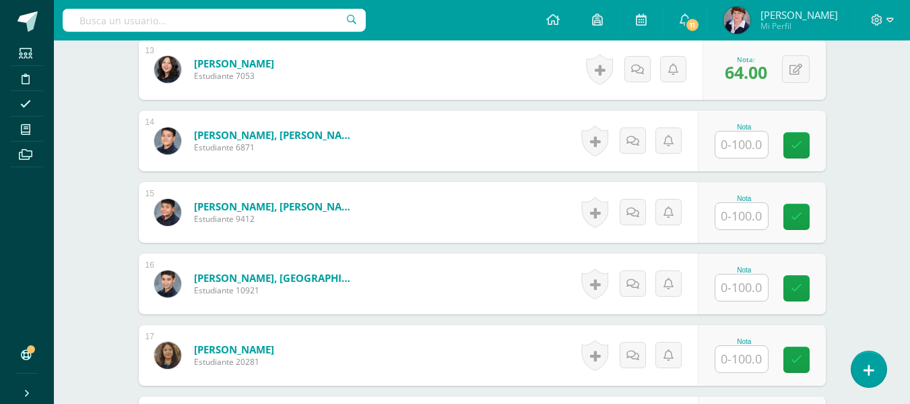
click at [749, 146] on input "text" at bounding box center [742, 144] width 53 height 26
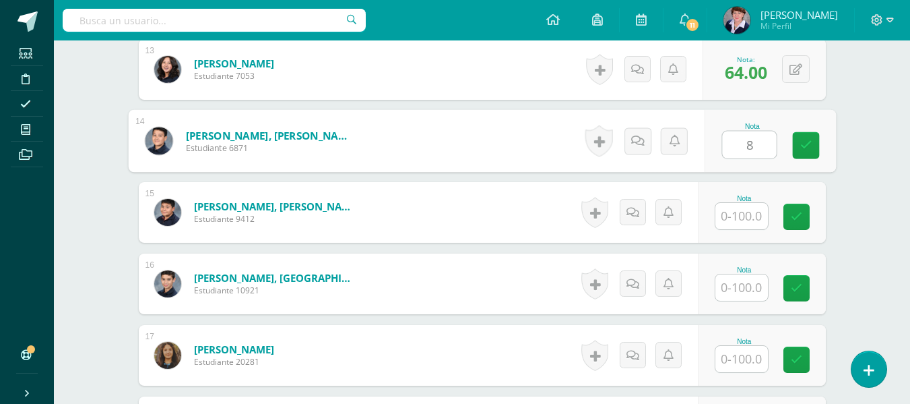
type input "86"
click at [803, 143] on icon at bounding box center [806, 144] width 12 height 11
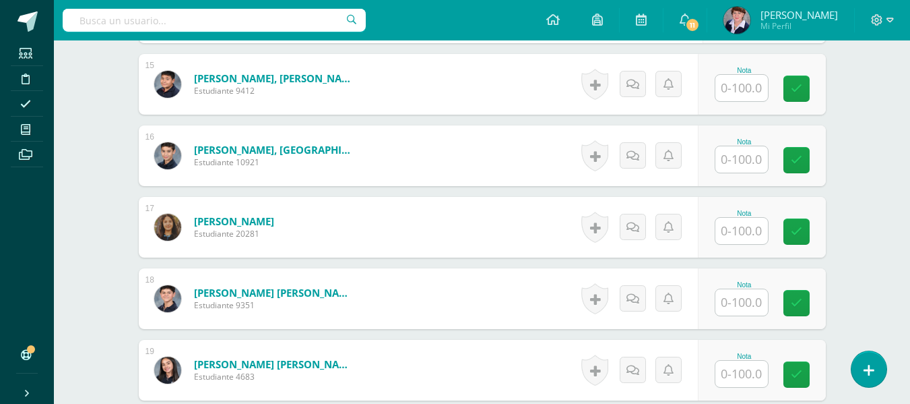
scroll to position [1421, 0]
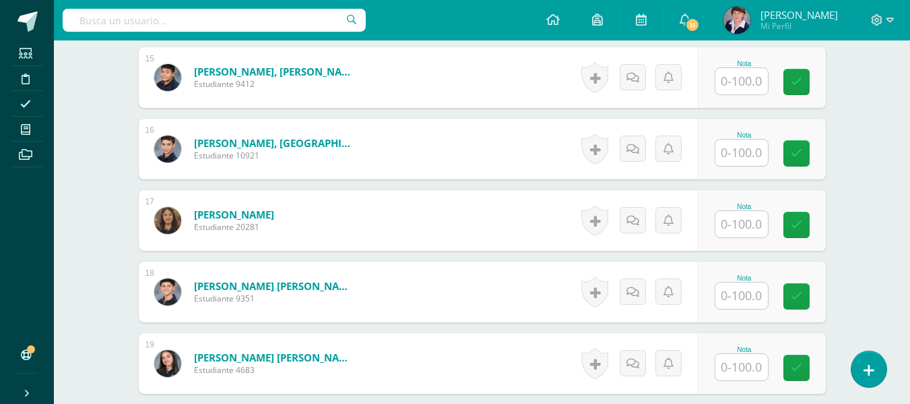
click at [739, 84] on input "text" at bounding box center [742, 81] width 53 height 26
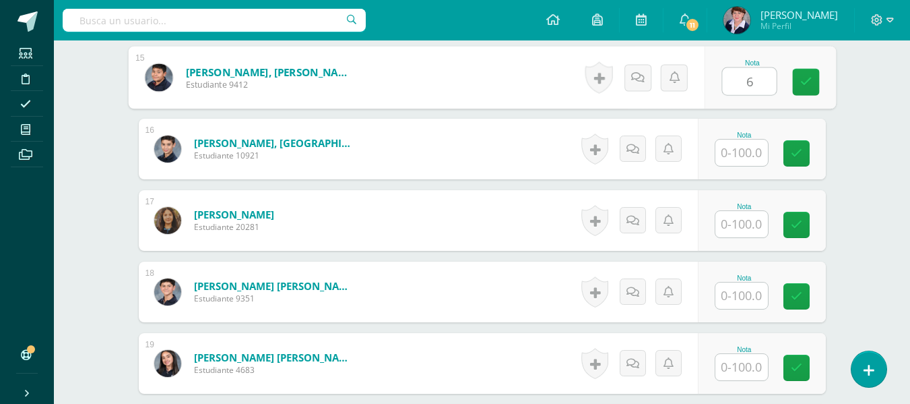
type input "67"
click at [809, 81] on icon at bounding box center [806, 81] width 12 height 11
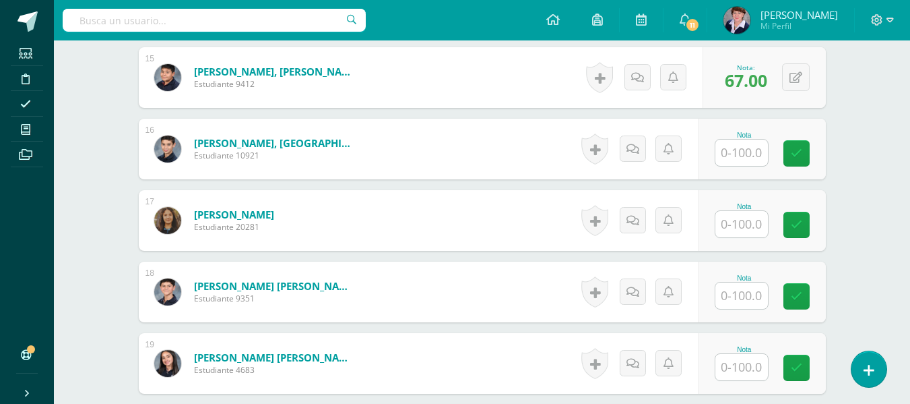
click at [742, 152] on input "text" at bounding box center [742, 152] width 53 height 26
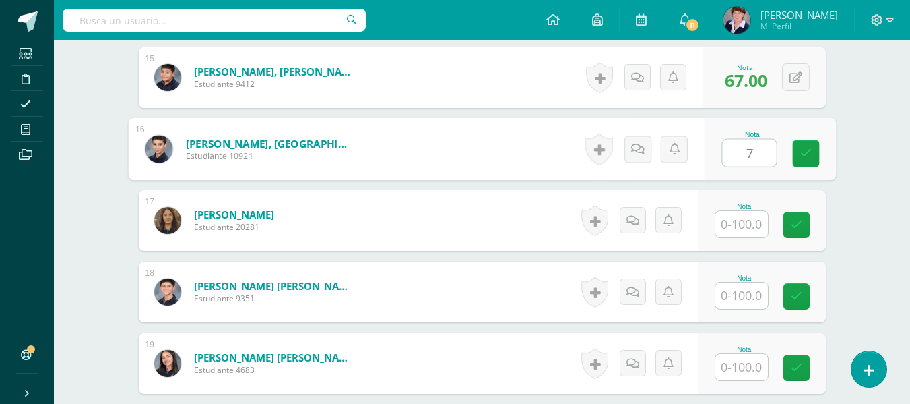
type input "79"
click at [809, 148] on icon at bounding box center [806, 153] width 12 height 11
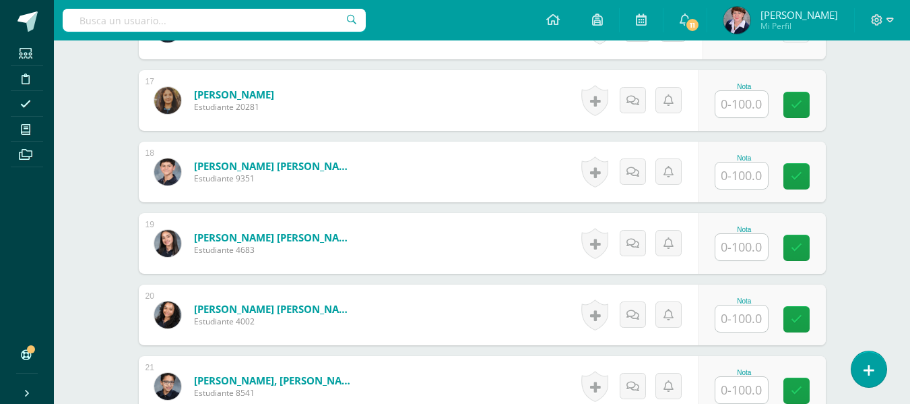
scroll to position [1556, 0]
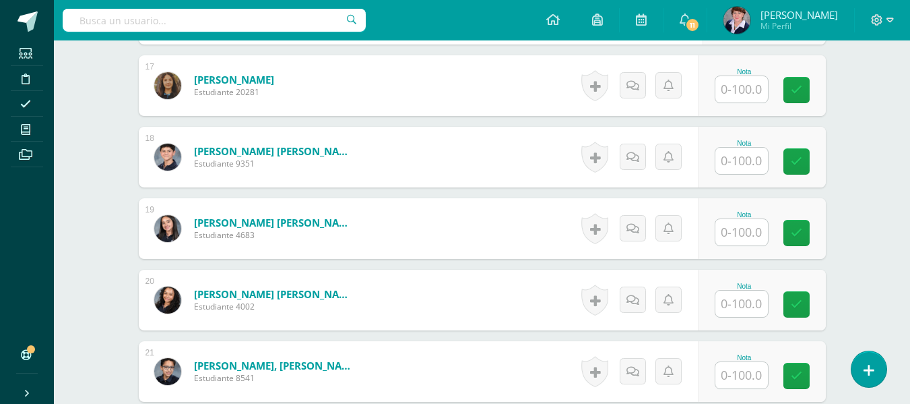
click at [751, 84] on input "text" at bounding box center [742, 89] width 53 height 26
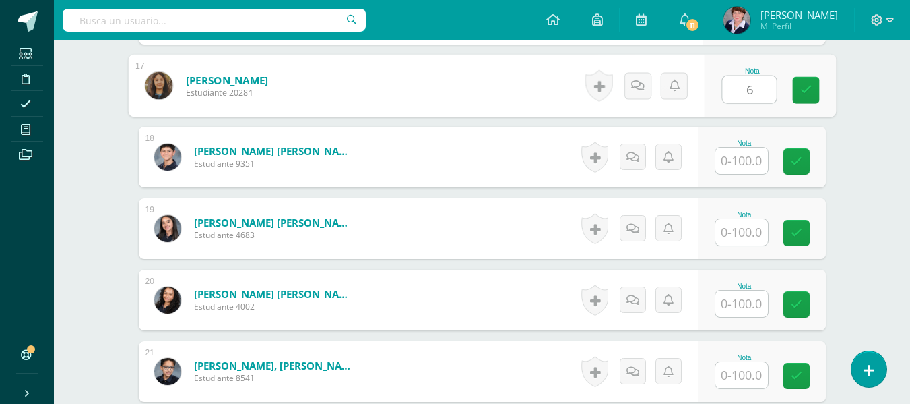
type input "62"
click at [806, 86] on icon at bounding box center [806, 89] width 12 height 11
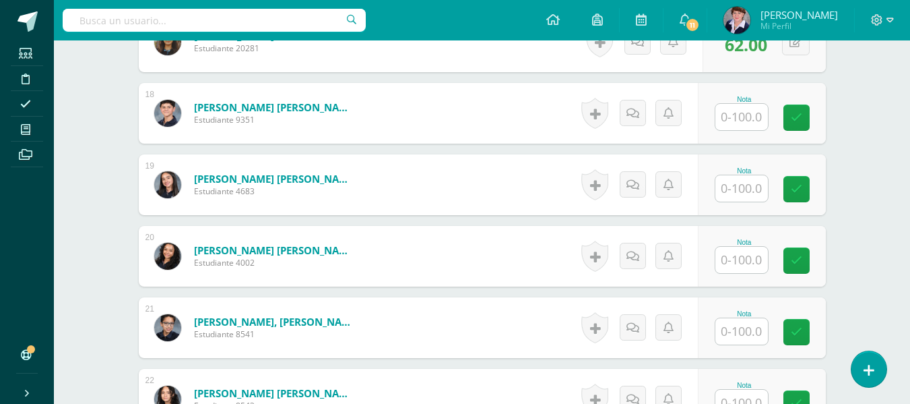
scroll to position [1623, 0]
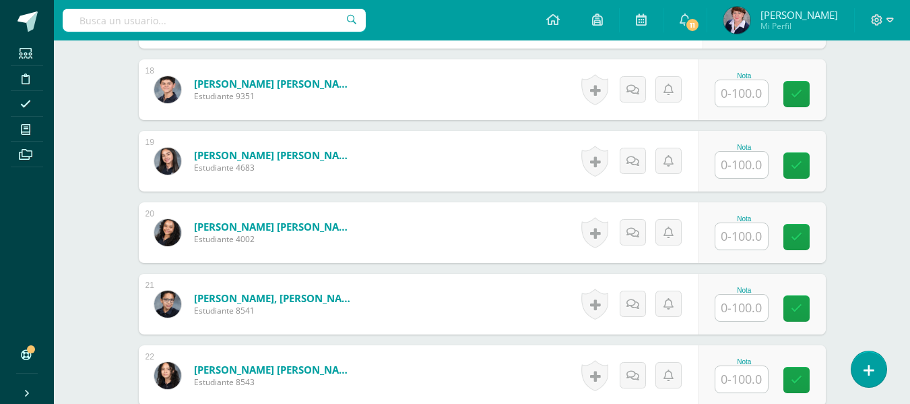
click at [757, 92] on input "text" at bounding box center [742, 93] width 53 height 26
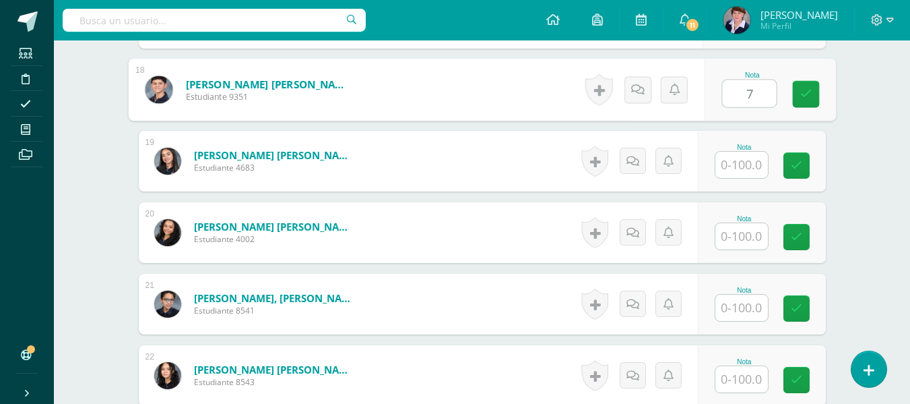
type input "74"
click at [811, 88] on icon at bounding box center [806, 93] width 12 height 11
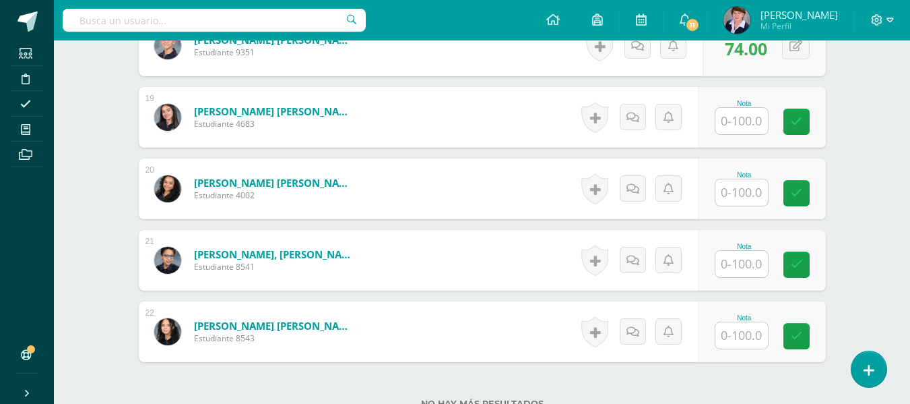
scroll to position [1691, 0]
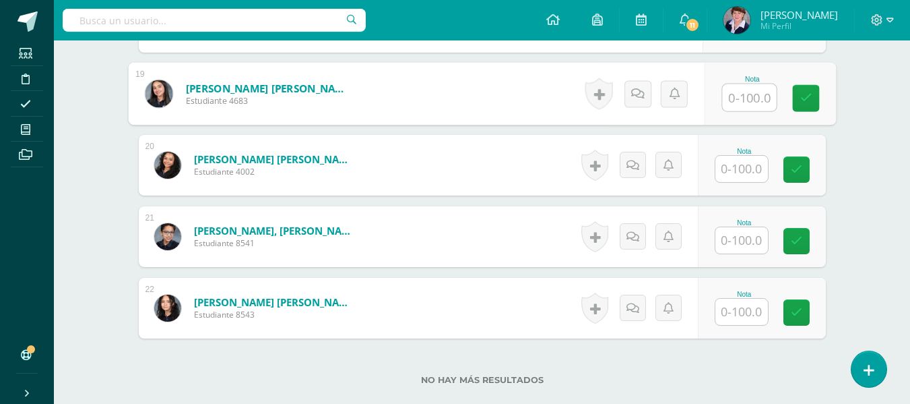
click at [745, 98] on input "text" at bounding box center [749, 97] width 54 height 27
type input "79"
click at [809, 94] on icon at bounding box center [806, 97] width 12 height 11
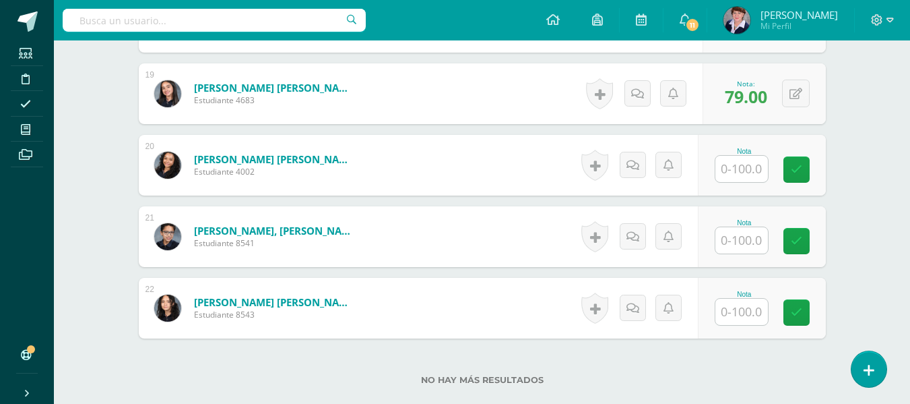
click at [749, 169] on input "text" at bounding box center [742, 169] width 53 height 26
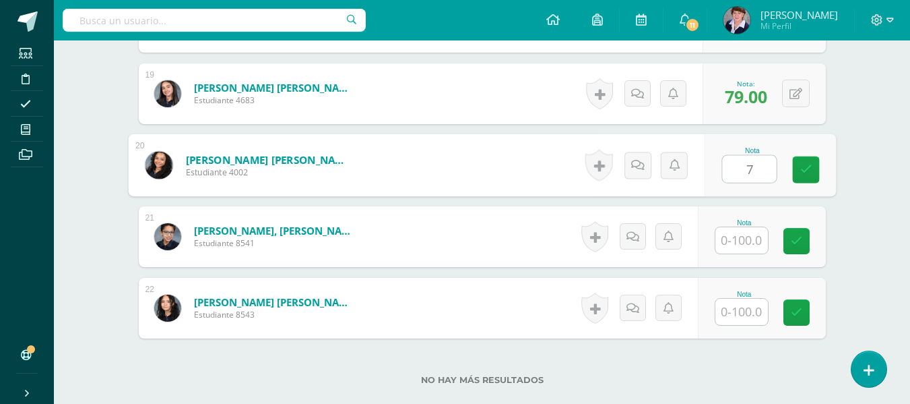
type input "70"
click at [807, 165] on icon at bounding box center [806, 169] width 12 height 11
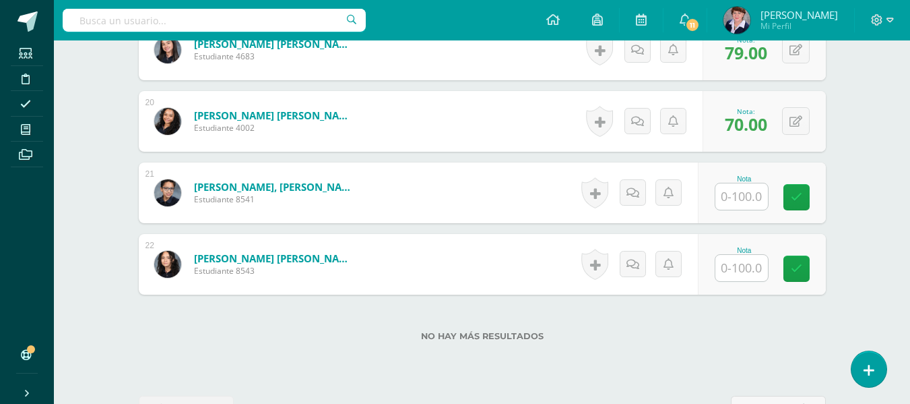
scroll to position [1758, 0]
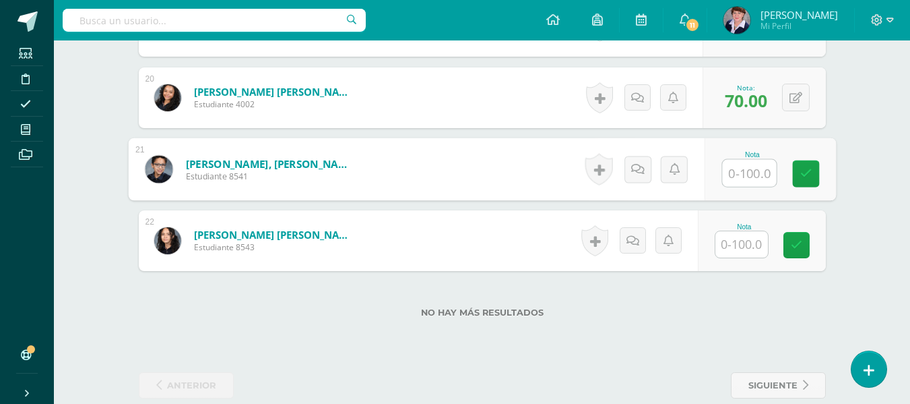
click at [750, 173] on input "text" at bounding box center [749, 173] width 54 height 27
type input "77"
click at [808, 168] on icon at bounding box center [806, 173] width 12 height 11
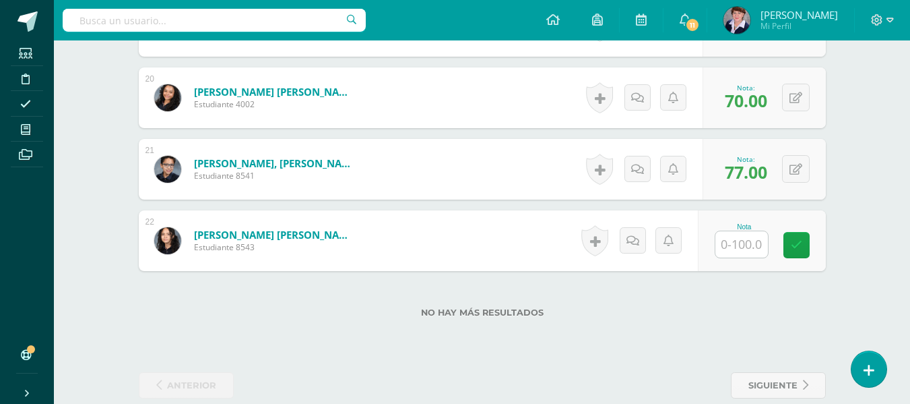
scroll to position [1780, 0]
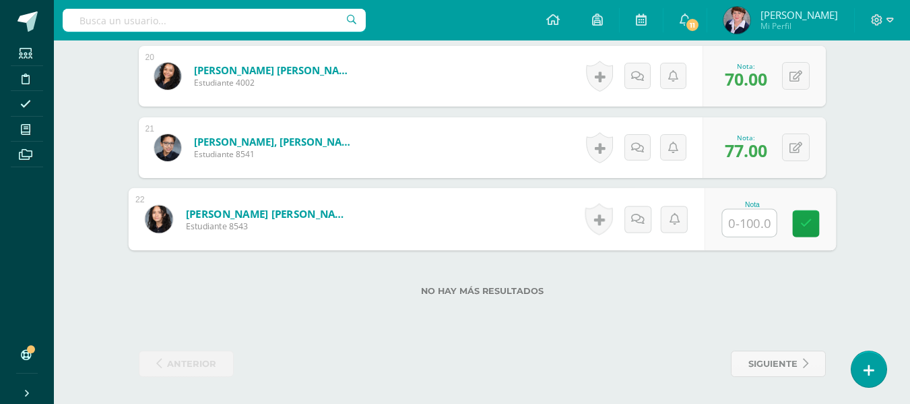
click at [752, 221] on input "text" at bounding box center [749, 223] width 54 height 27
type input "81"
click at [802, 216] on link at bounding box center [805, 223] width 27 height 27
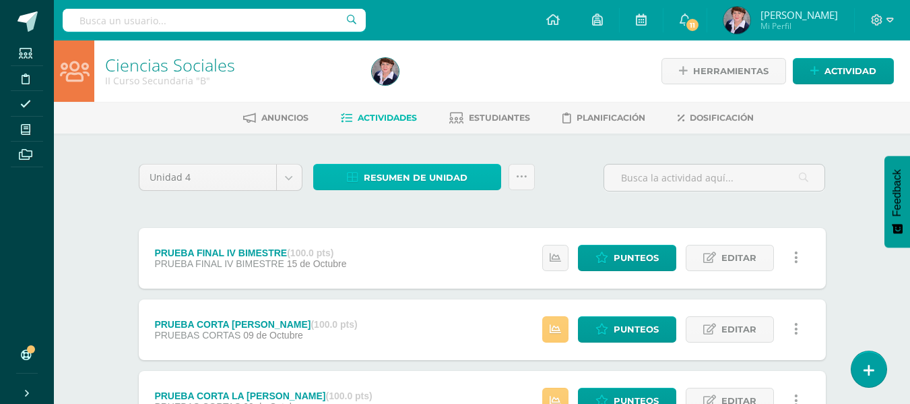
click at [425, 176] on span "Resumen de unidad" at bounding box center [416, 177] width 104 height 25
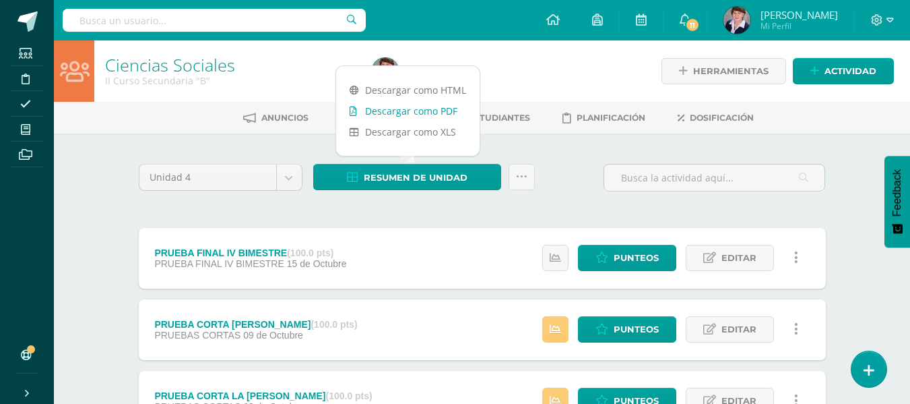
click at [427, 102] on link "Descargar como PDF" at bounding box center [408, 110] width 144 height 21
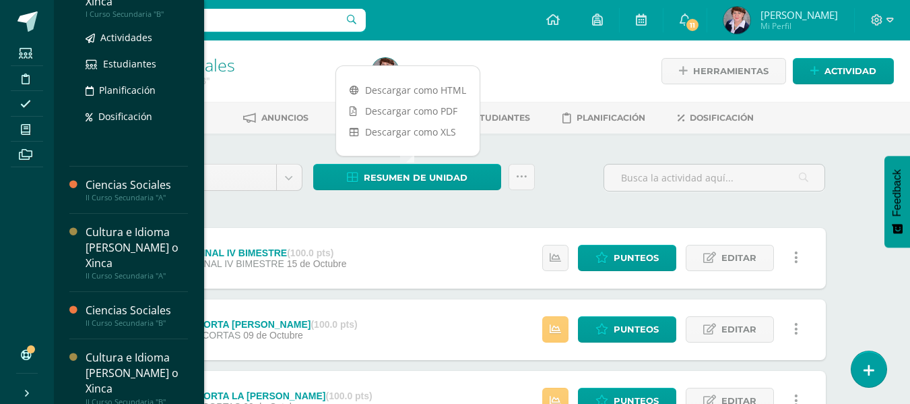
scroll to position [270, 0]
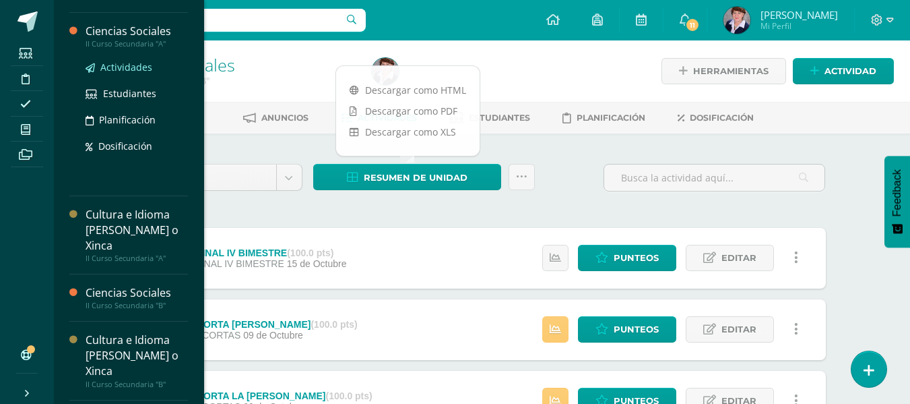
click at [139, 63] on span "Actividades" at bounding box center [126, 67] width 52 height 13
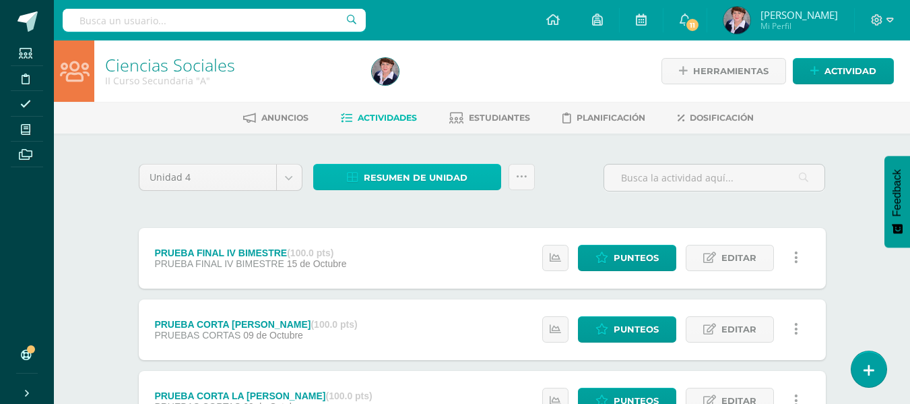
click at [438, 173] on span "Resumen de unidad" at bounding box center [416, 177] width 104 height 25
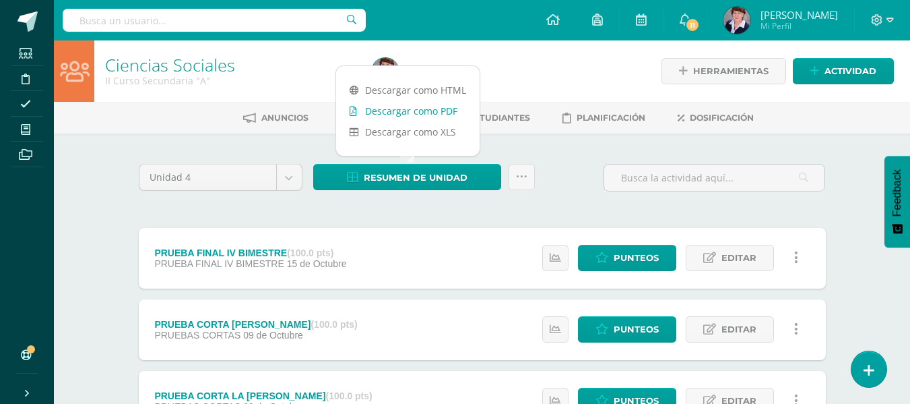
click at [423, 106] on link "Descargar como PDF" at bounding box center [408, 110] width 144 height 21
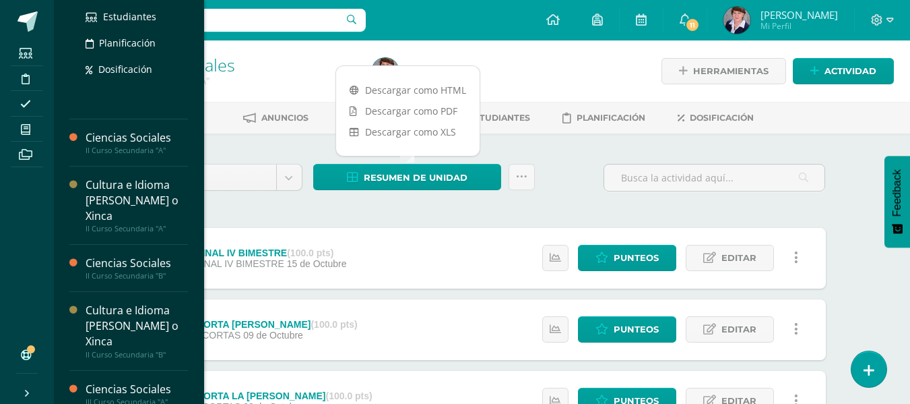
scroll to position [337, 0]
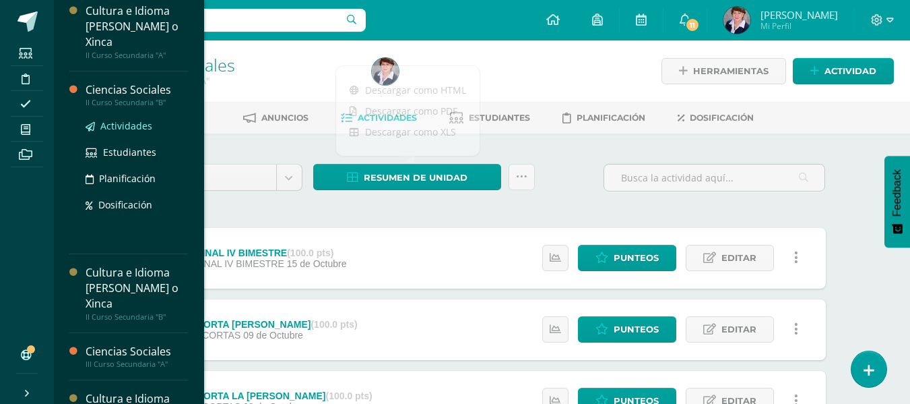
click at [135, 123] on span "Actividades" at bounding box center [126, 125] width 52 height 13
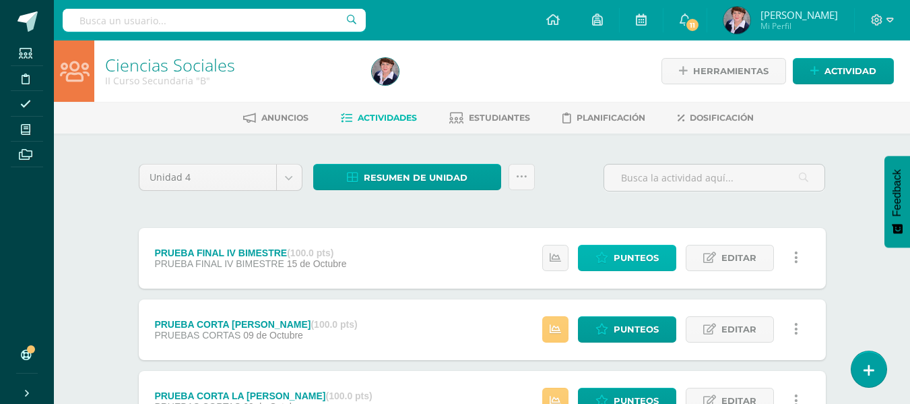
click at [640, 250] on span "Punteos" at bounding box center [636, 257] width 45 height 25
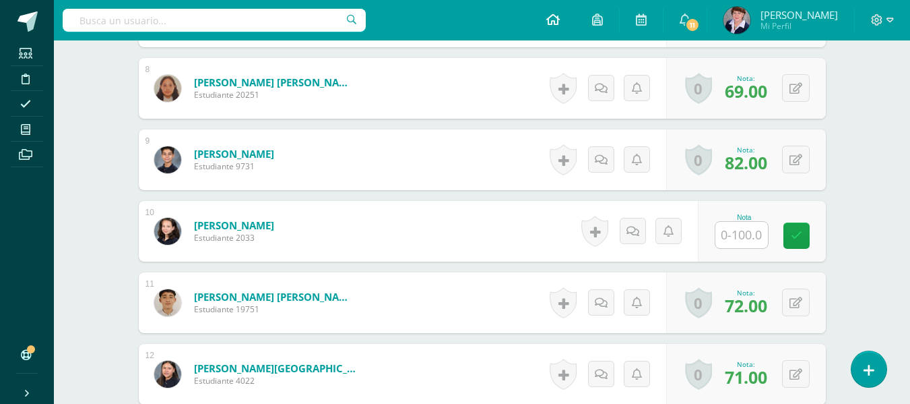
scroll to position [911, 0]
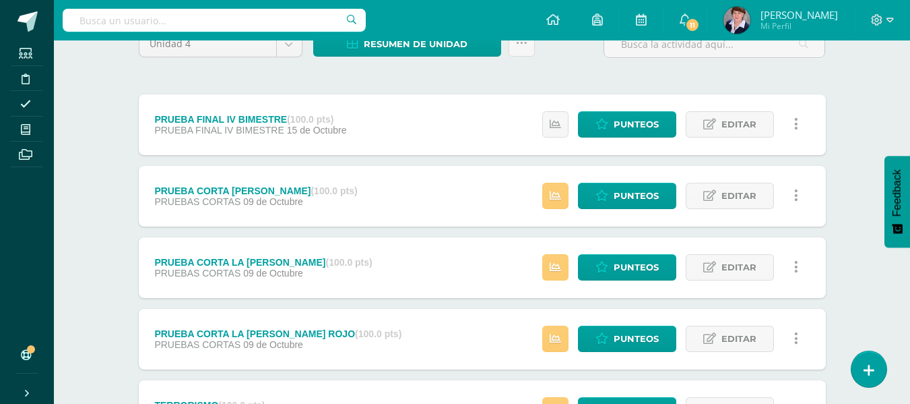
scroll to position [135, 0]
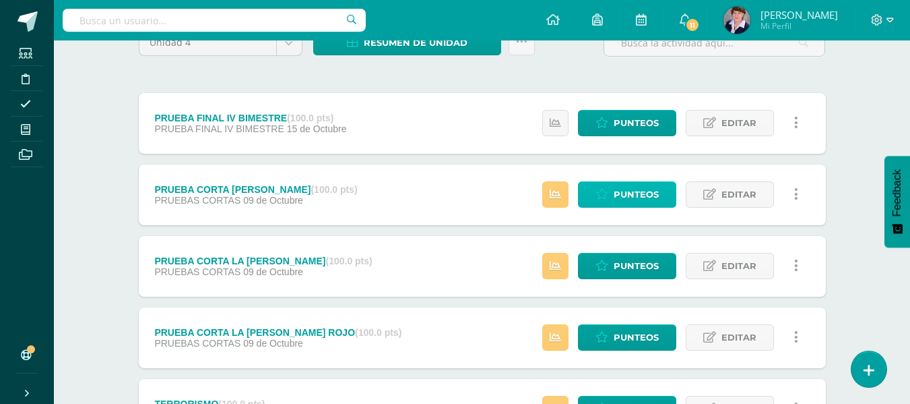
click at [646, 193] on span "Punteos" at bounding box center [636, 194] width 45 height 25
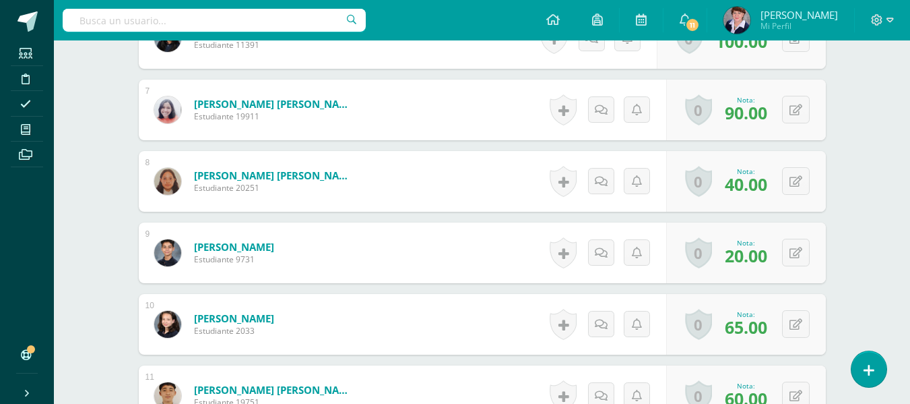
scroll to position [885, 0]
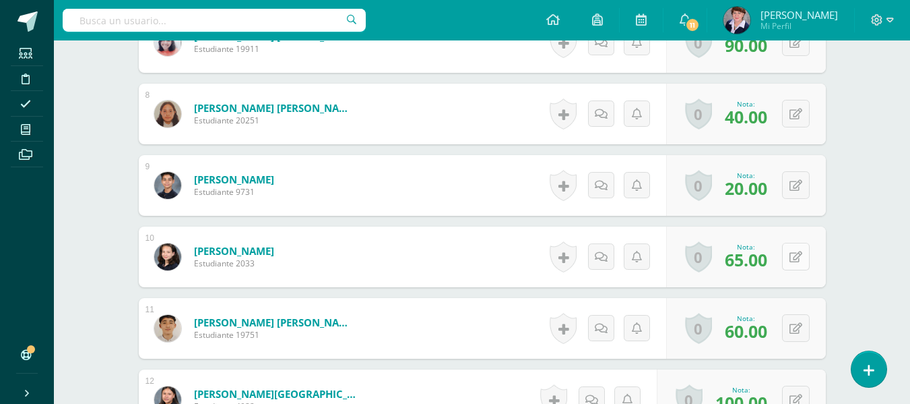
click at [796, 253] on button at bounding box center [796, 257] width 28 height 28
type input "0"
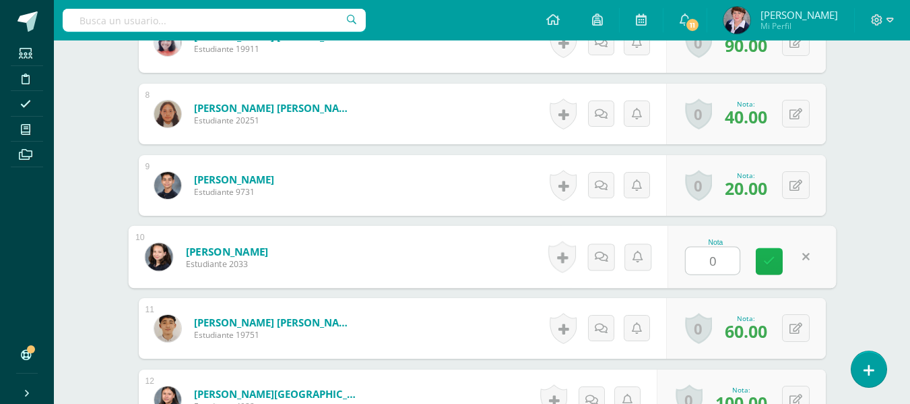
click at [769, 255] on icon at bounding box center [770, 260] width 12 height 11
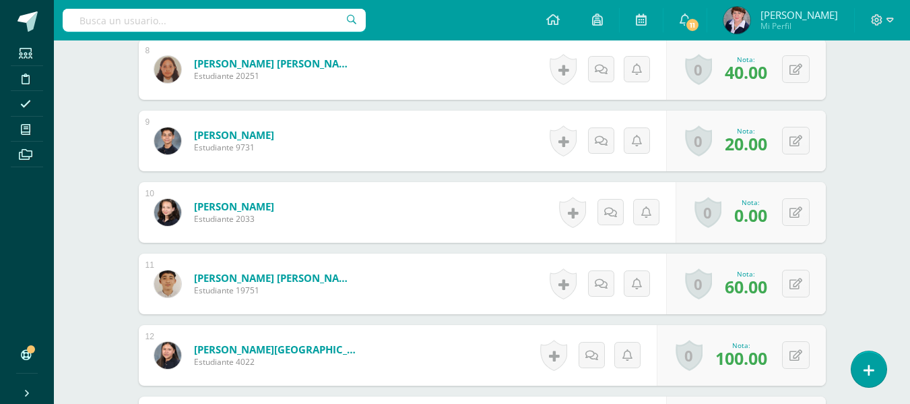
scroll to position [1020, 0]
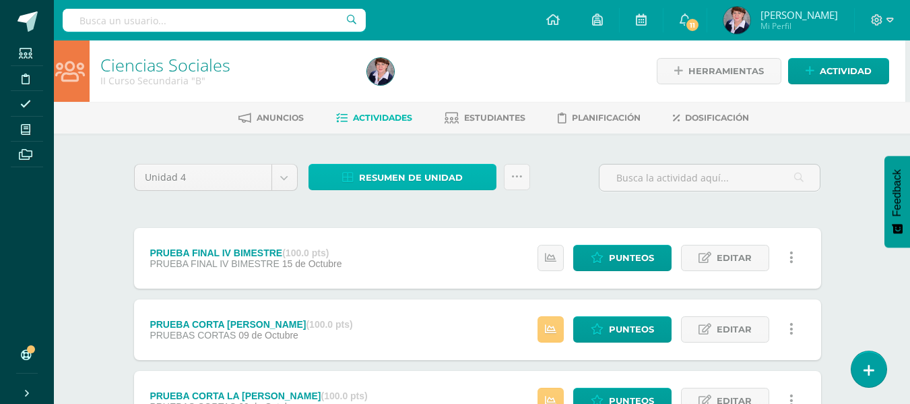
click at [440, 175] on span "Resumen de unidad" at bounding box center [411, 177] width 104 height 25
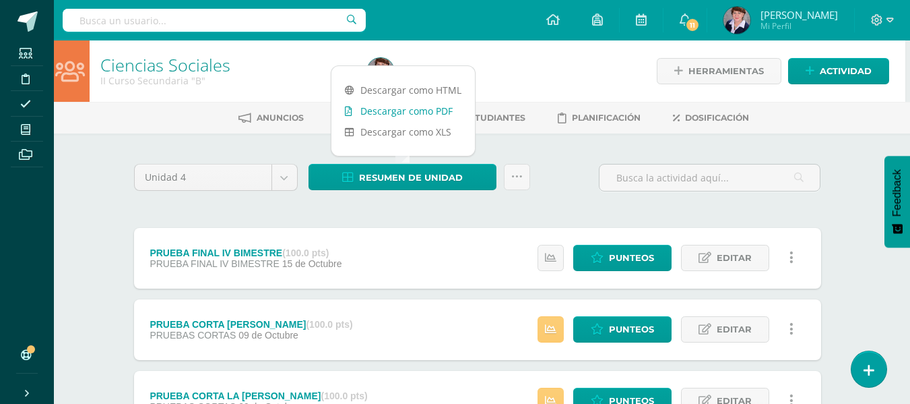
click at [413, 104] on link "Descargar como PDF" at bounding box center [404, 110] width 144 height 21
click at [640, 332] on span "Punteos" at bounding box center [631, 329] width 45 height 25
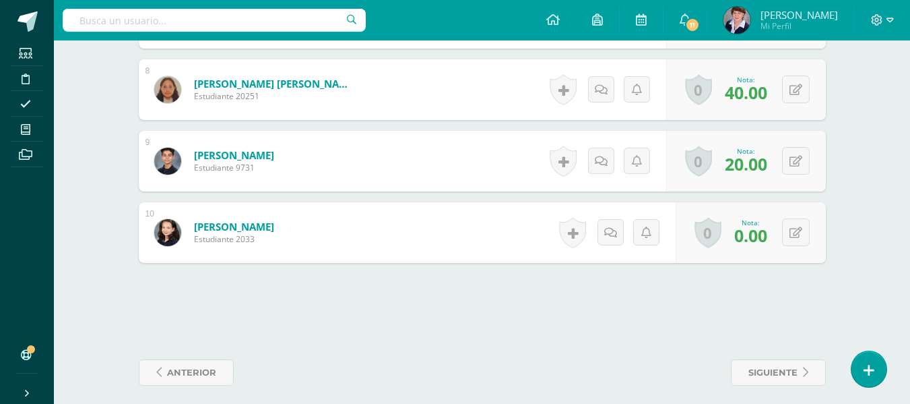
scroll to position [918, 0]
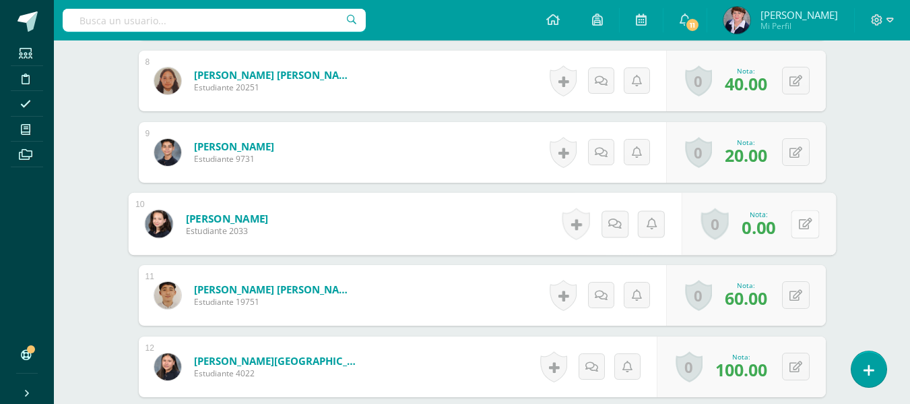
click at [802, 222] on button at bounding box center [805, 224] width 28 height 28
click at [767, 222] on icon at bounding box center [770, 227] width 12 height 11
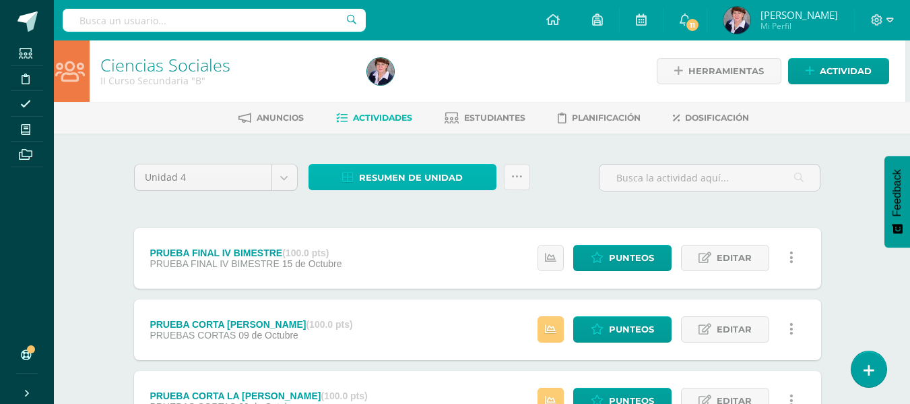
click at [455, 174] on span "Resumen de unidad" at bounding box center [411, 177] width 104 height 25
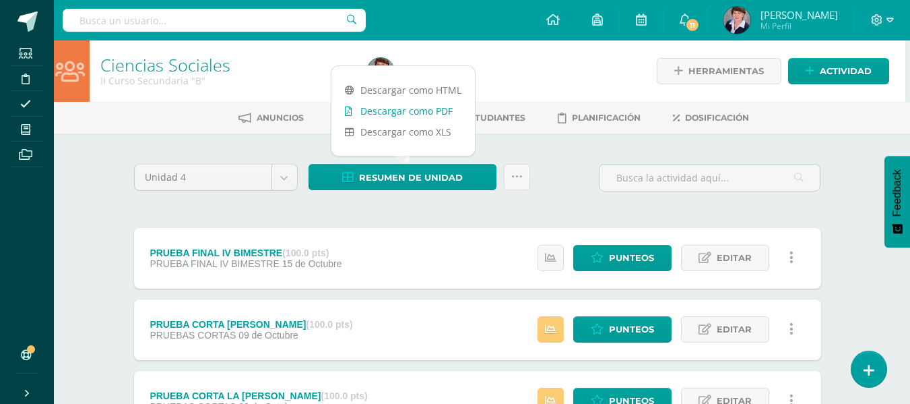
click at [426, 106] on link "Descargar como PDF" at bounding box center [404, 110] width 144 height 21
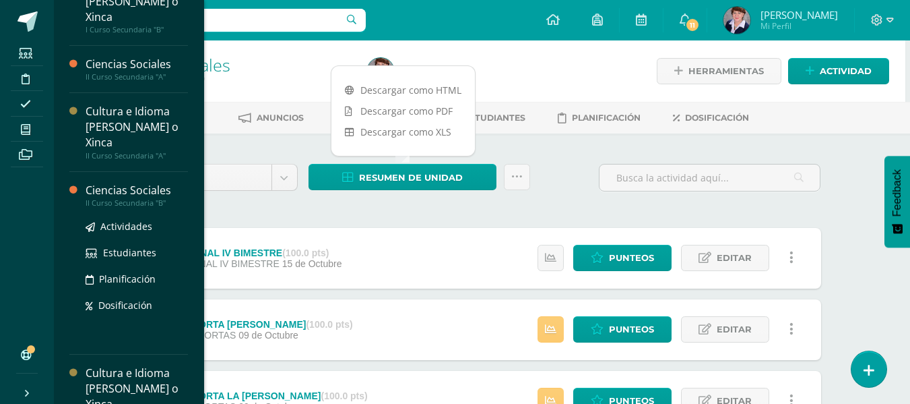
scroll to position [202, 0]
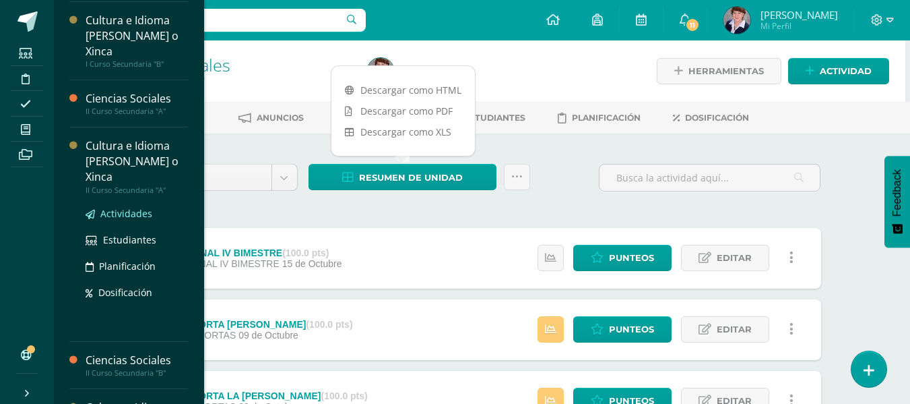
click at [136, 211] on span "Actividades" at bounding box center [126, 213] width 52 height 13
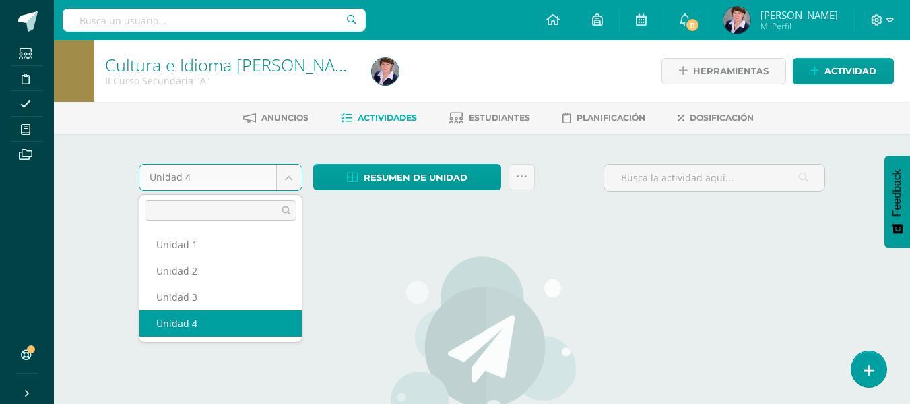
click at [288, 177] on body "Estudiantes Disciplina Asistencia Mis cursos Archivos Soporte Ayuda Reportar un…" at bounding box center [455, 291] width 910 height 582
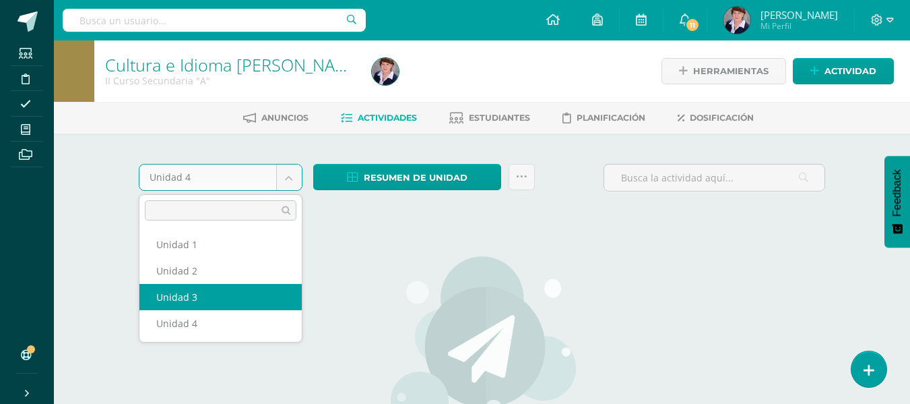
select select "Unidad 3"
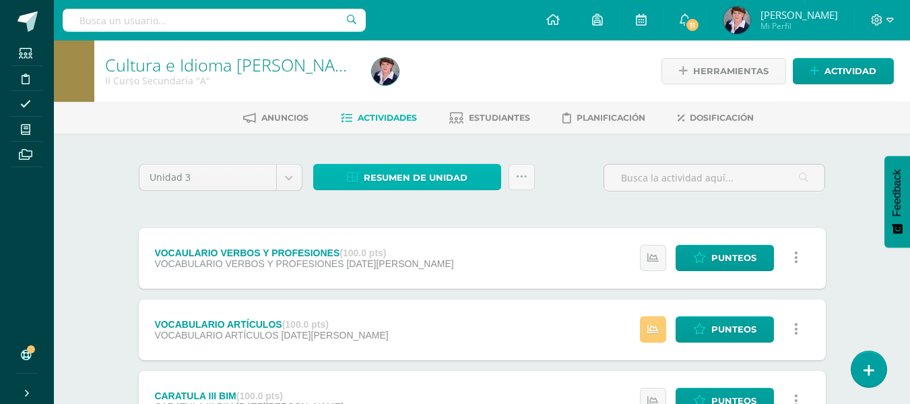
click at [432, 181] on span "Resumen de unidad" at bounding box center [416, 177] width 104 height 25
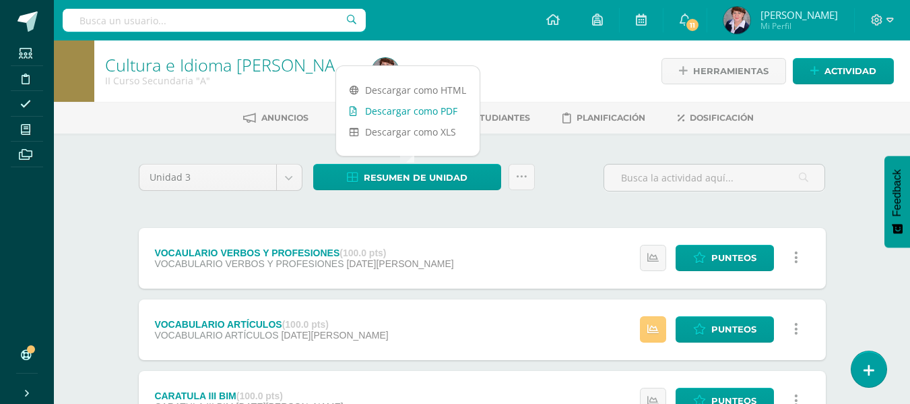
click at [430, 108] on link "Descargar como PDF" at bounding box center [408, 110] width 144 height 21
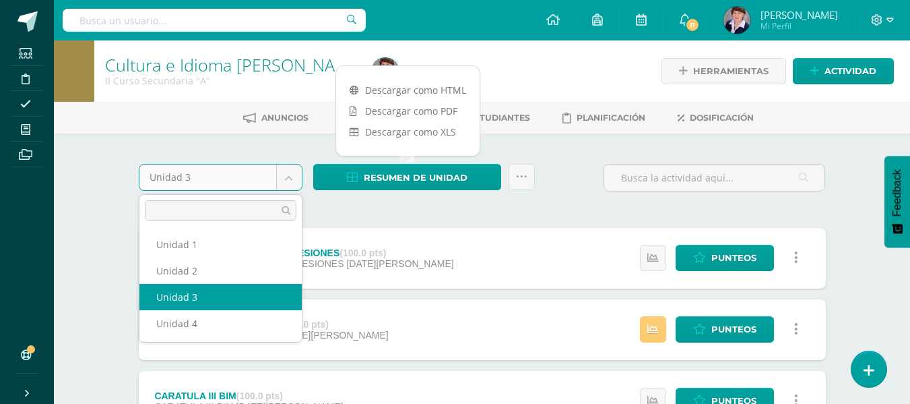
click at [286, 175] on body "Estudiantes Disciplina Asistencia Mis cursos Archivos Soporte Ayuda Reportar un…" at bounding box center [455, 296] width 910 height 592
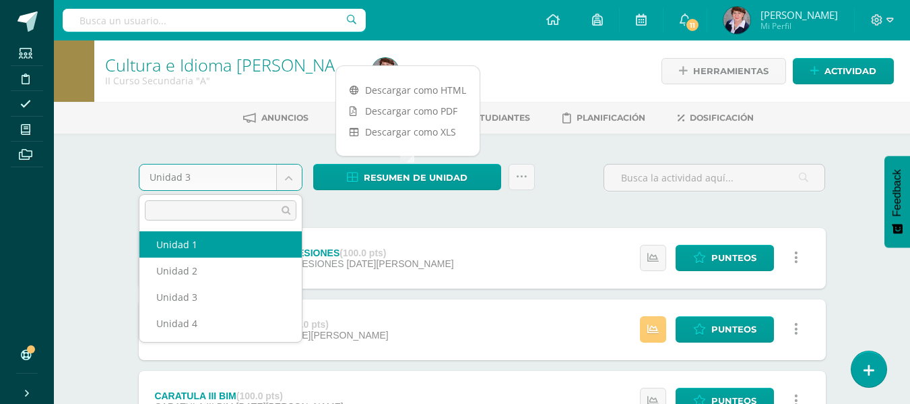
select select "Unidad 1"
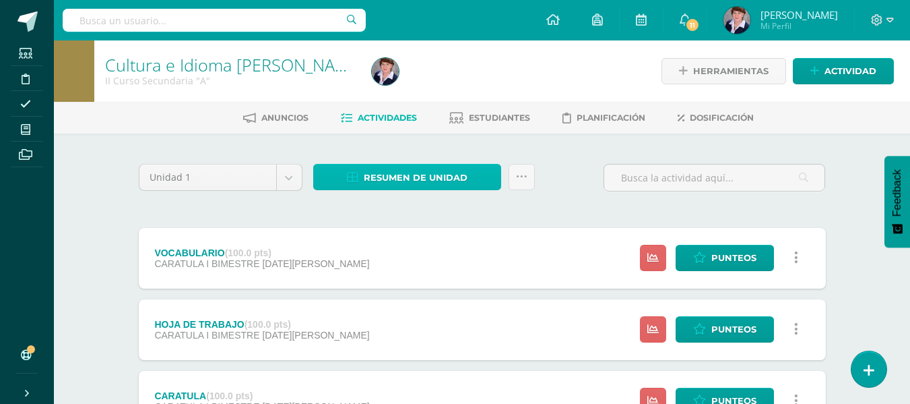
click at [439, 173] on span "Resumen de unidad" at bounding box center [416, 177] width 104 height 25
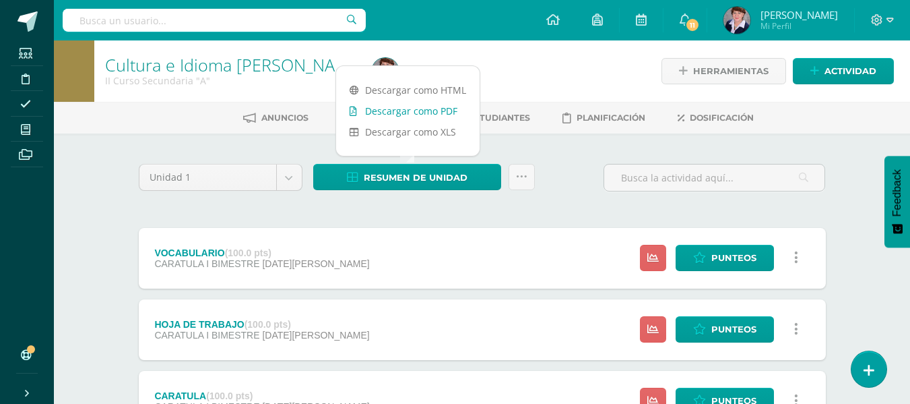
click at [422, 105] on link "Descargar como PDF" at bounding box center [408, 110] width 144 height 21
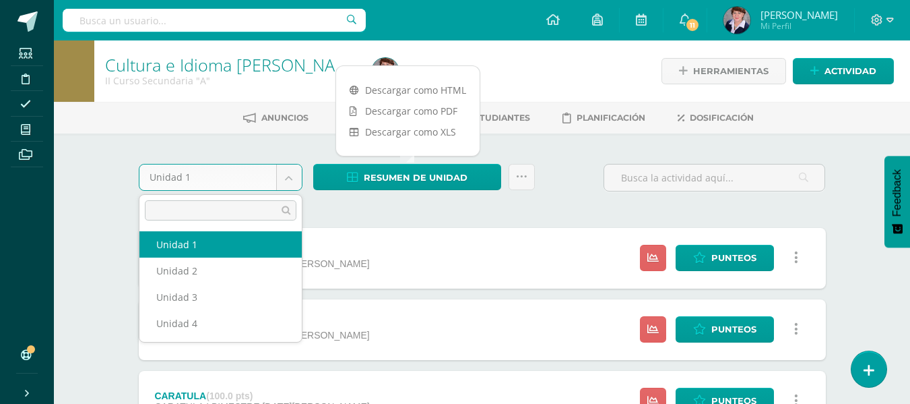
click at [291, 179] on body "Estudiantes Disciplina Asistencia Mis cursos Archivos Soporte Ayuda Reportar un…" at bounding box center [455, 403] width 910 height 807
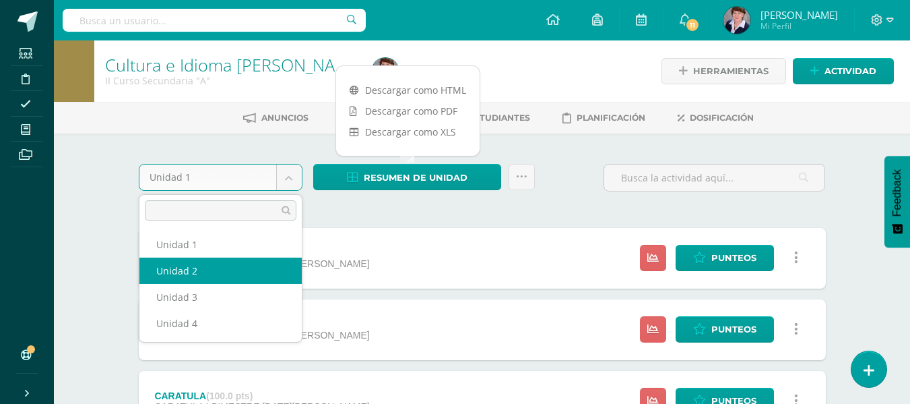
select select "Unidad 2"
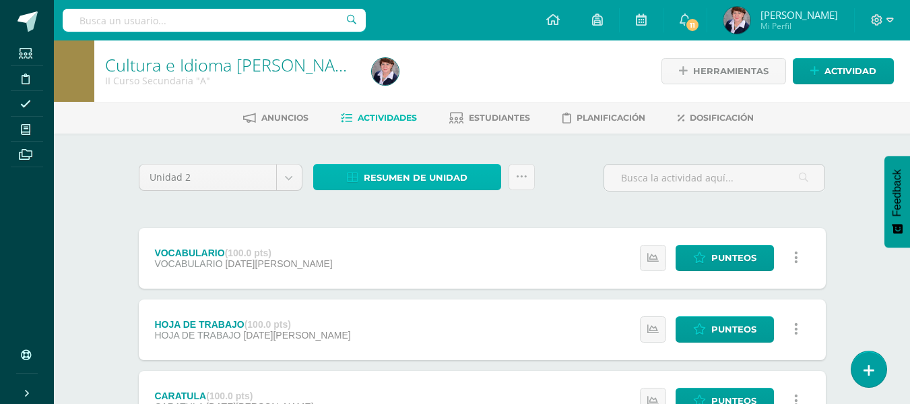
click at [424, 170] on span "Resumen de unidad" at bounding box center [416, 177] width 104 height 25
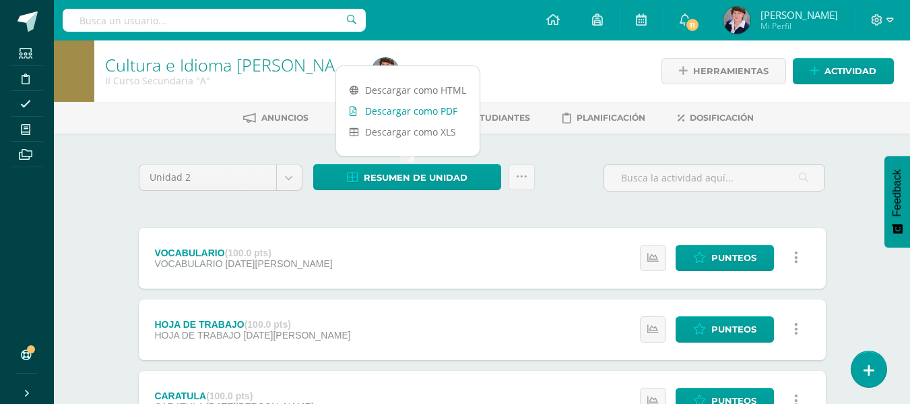
click at [422, 106] on link "Descargar como PDF" at bounding box center [408, 110] width 144 height 21
click at [286, 175] on body "Estudiantes Disciplina Asistencia Mis cursos Archivos Soporte Ayuda Reportar un…" at bounding box center [455, 260] width 910 height 521
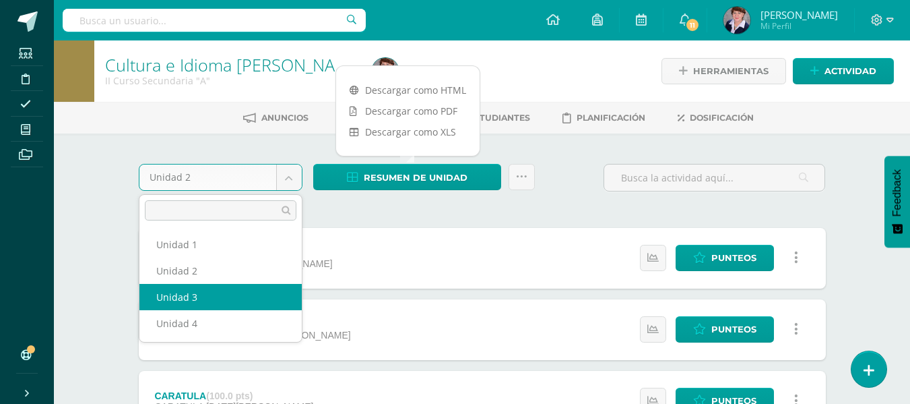
select select "Unidad 3"
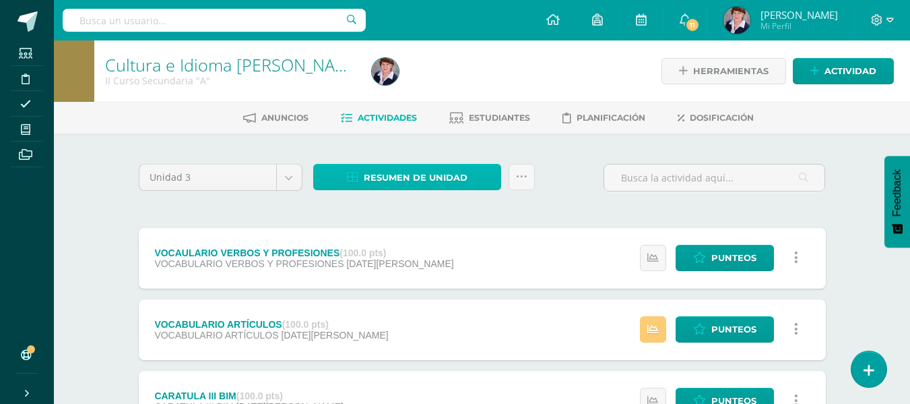
click at [410, 173] on span "Resumen de unidad" at bounding box center [416, 177] width 104 height 25
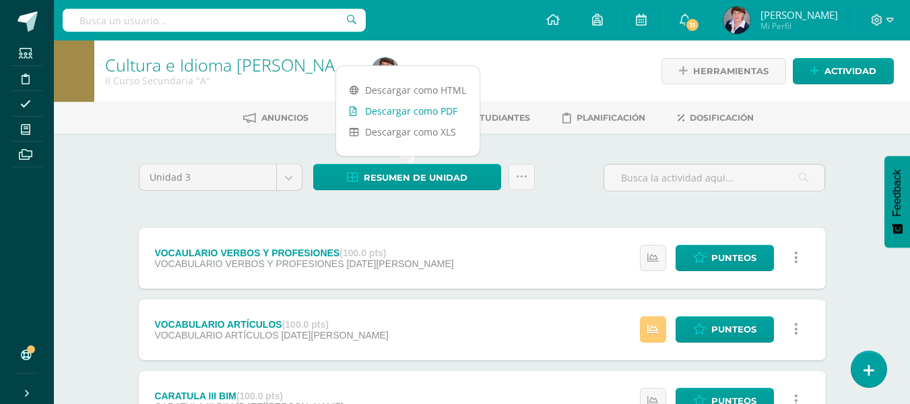
click at [418, 112] on link "Descargar como PDF" at bounding box center [408, 110] width 144 height 21
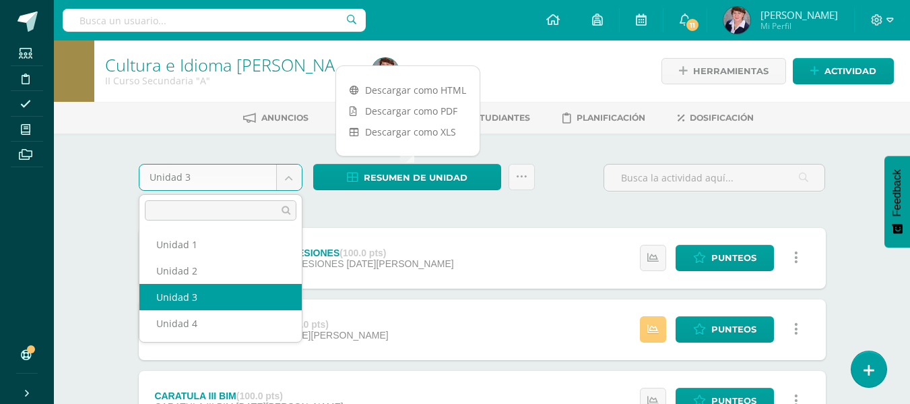
click at [293, 177] on body "Estudiantes Disciplina Asistencia Mis cursos Archivos Soporte Ayuda Reportar un…" at bounding box center [455, 296] width 910 height 592
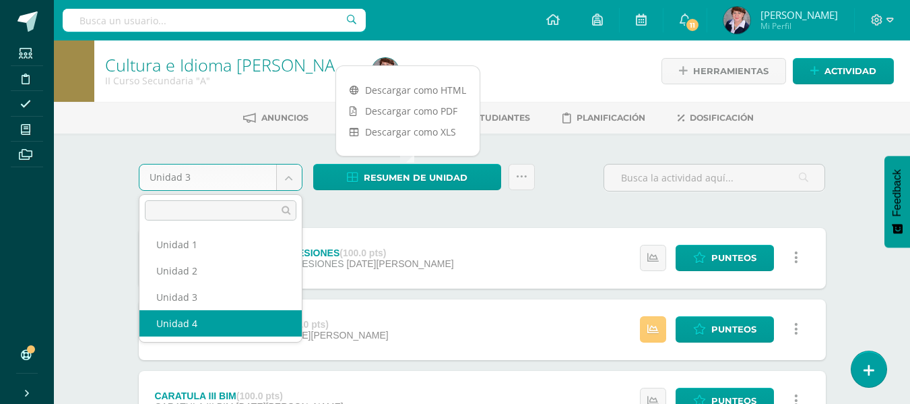
select select "Unidad 4"
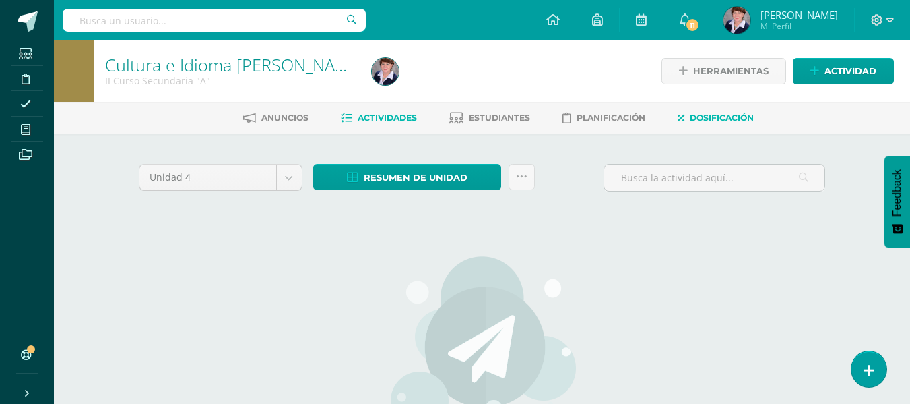
click at [719, 114] on span "Dosificación" at bounding box center [722, 118] width 64 height 10
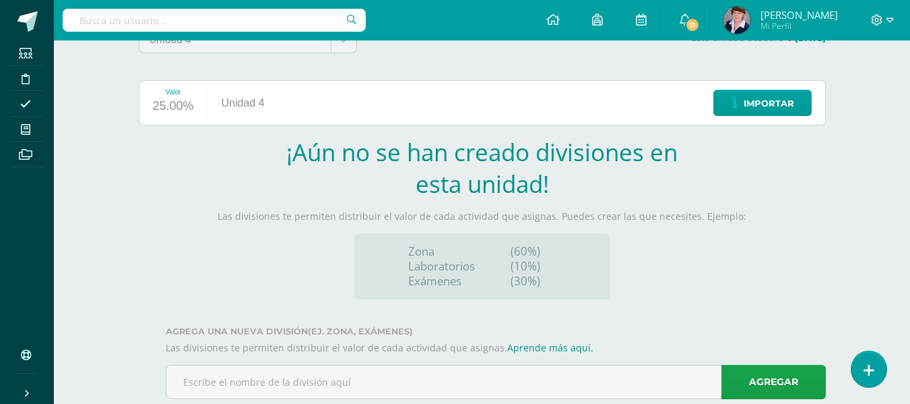
scroll to position [167, 0]
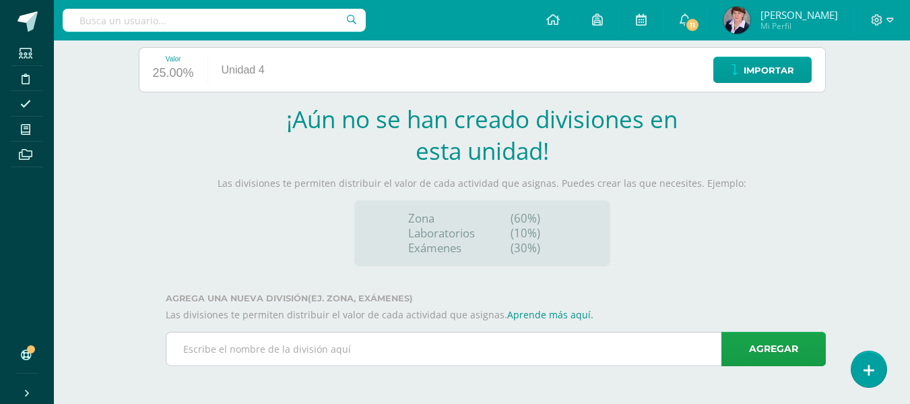
click at [487, 352] on input "text" at bounding box center [495, 348] width 659 height 33
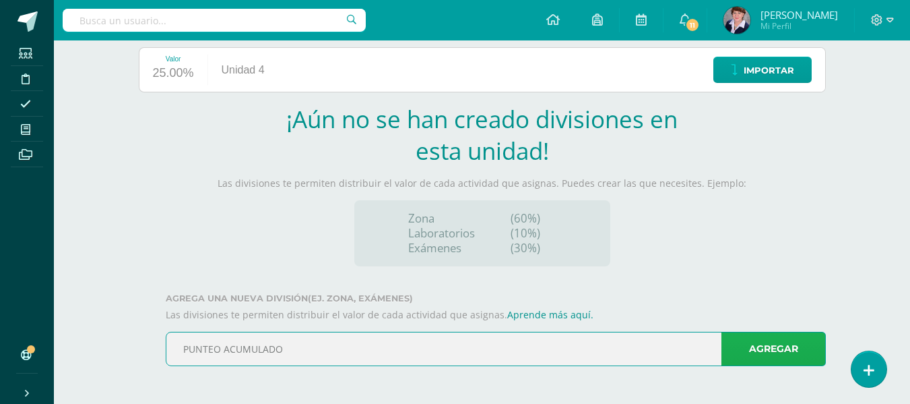
type input "PUNTEO ACUMULADO"
click at [766, 344] on link "Agregar" at bounding box center [774, 349] width 104 height 34
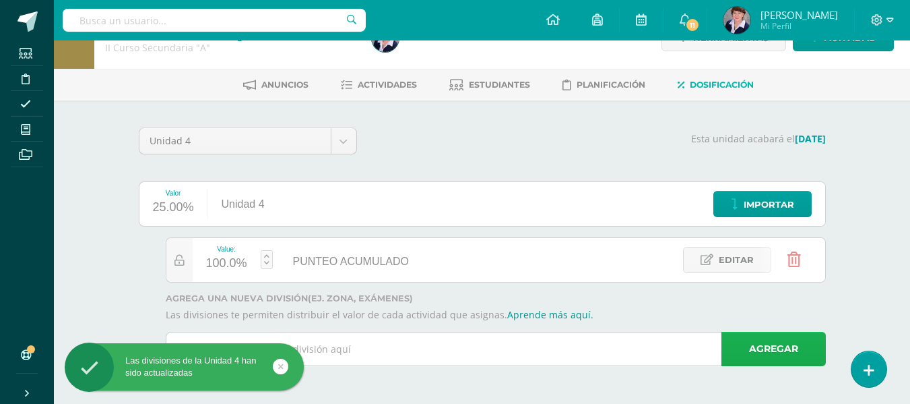
scroll to position [33, 0]
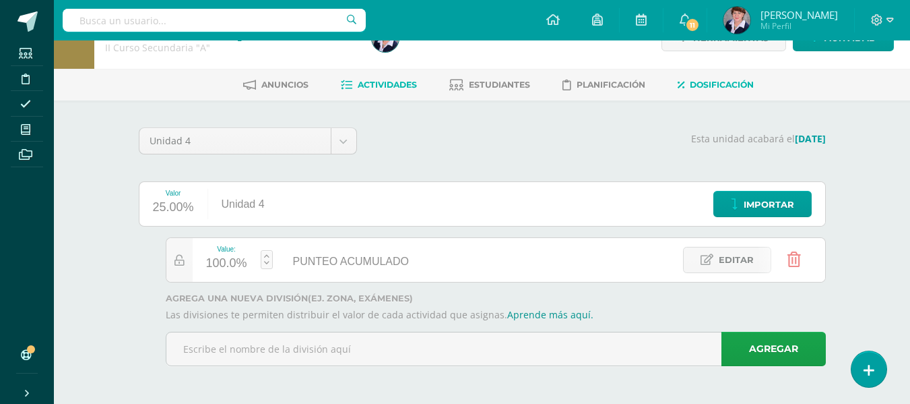
click at [392, 82] on span "Actividades" at bounding box center [387, 85] width 59 height 10
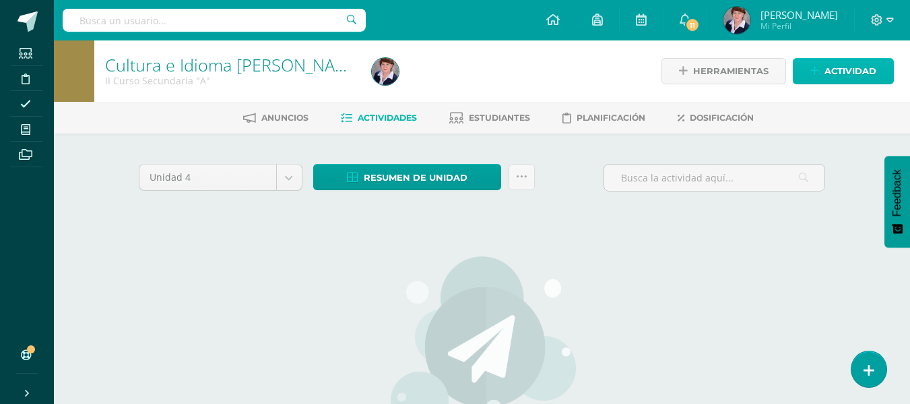
click at [852, 68] on span "Actividad" at bounding box center [851, 71] width 52 height 25
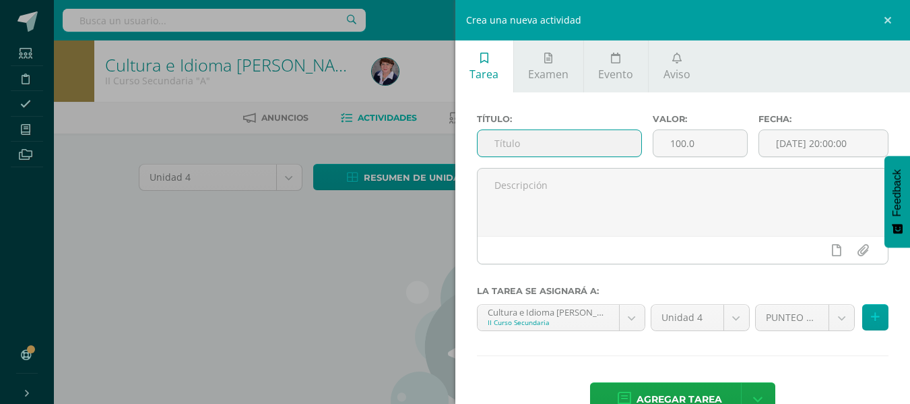
click at [518, 137] on input "text" at bounding box center [560, 143] width 164 height 26
type input "ACUMULADO"
click at [872, 311] on button at bounding box center [876, 317] width 26 height 26
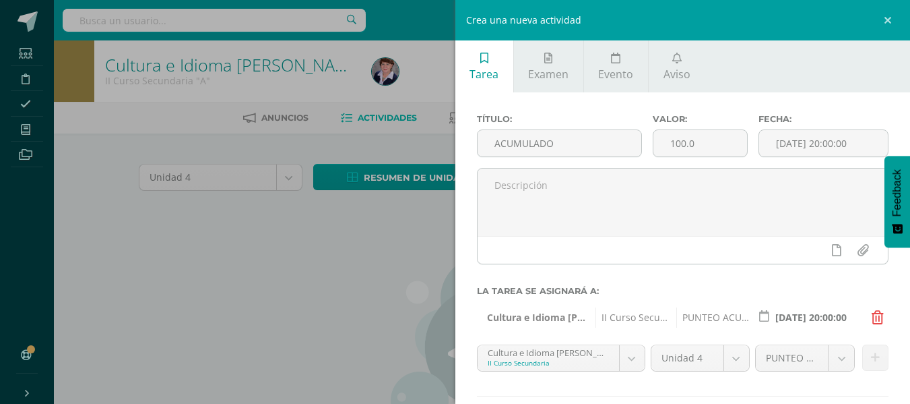
scroll to position [77, 0]
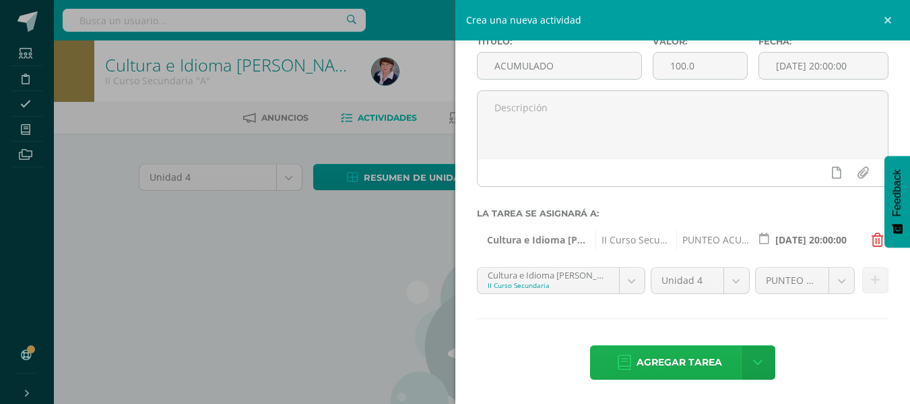
click at [666, 362] on span "Agregar tarea" at bounding box center [680, 362] width 86 height 33
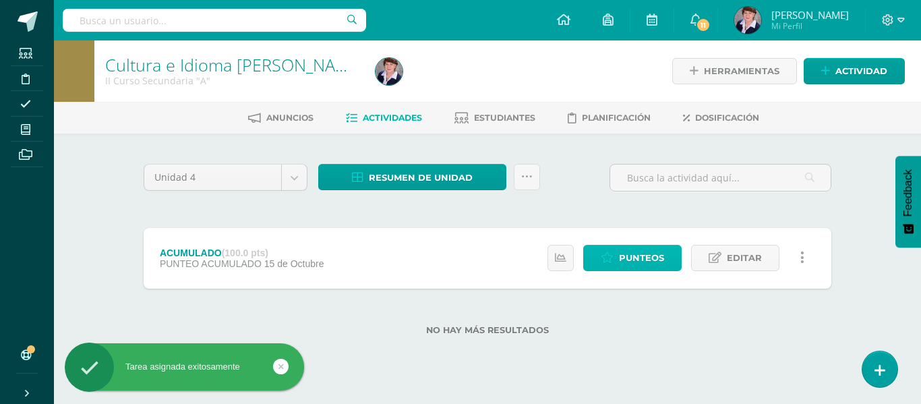
click at [635, 251] on span "Punteos" at bounding box center [641, 257] width 45 height 25
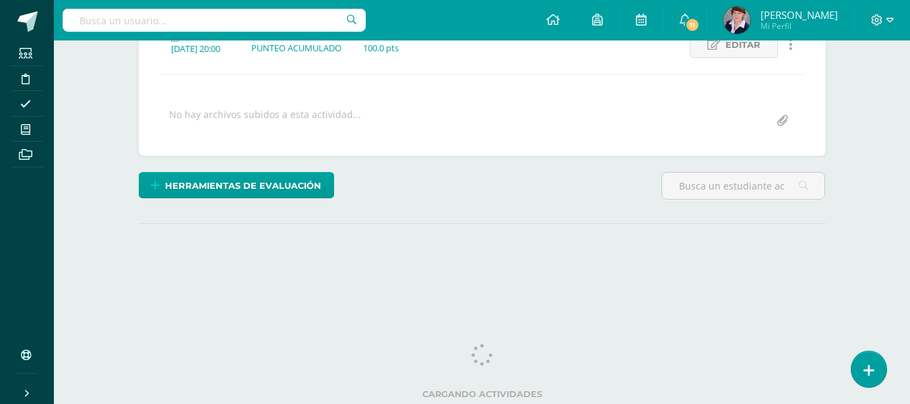
scroll to position [206, 0]
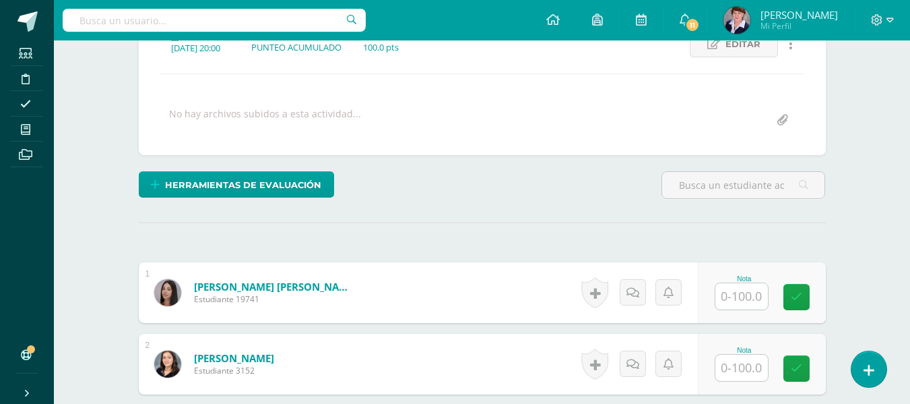
click at [760, 292] on input "text" at bounding box center [742, 296] width 53 height 26
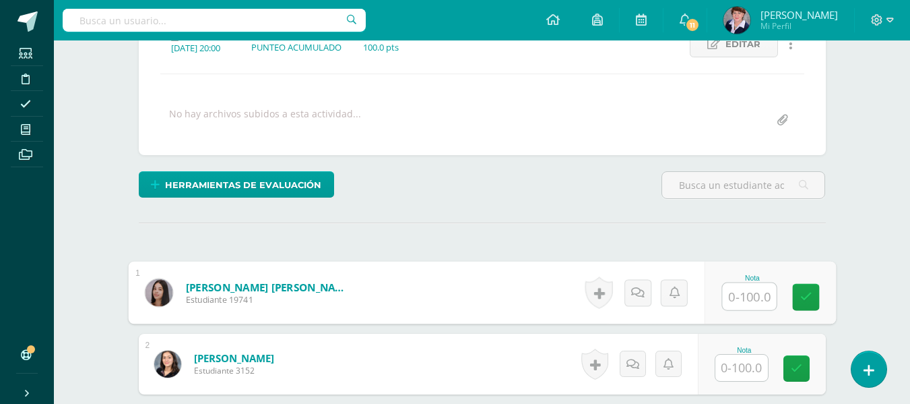
scroll to position [207, 0]
type input "100"
click at [813, 291] on link at bounding box center [805, 296] width 27 height 27
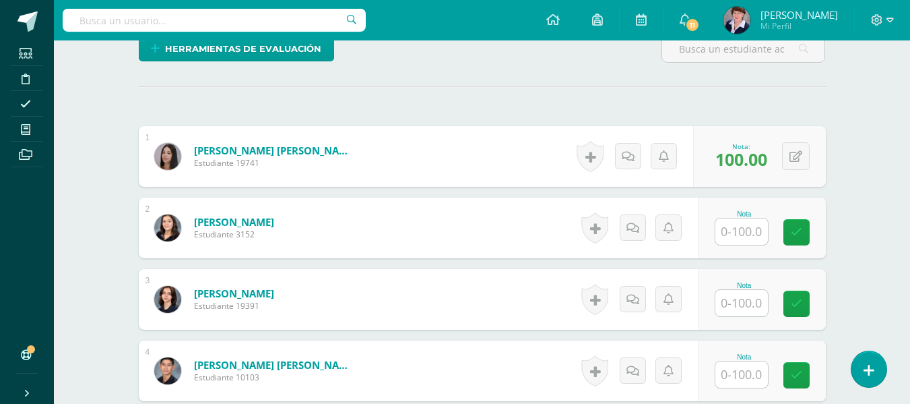
scroll to position [343, 0]
click at [747, 228] on input "text" at bounding box center [742, 231] width 53 height 26
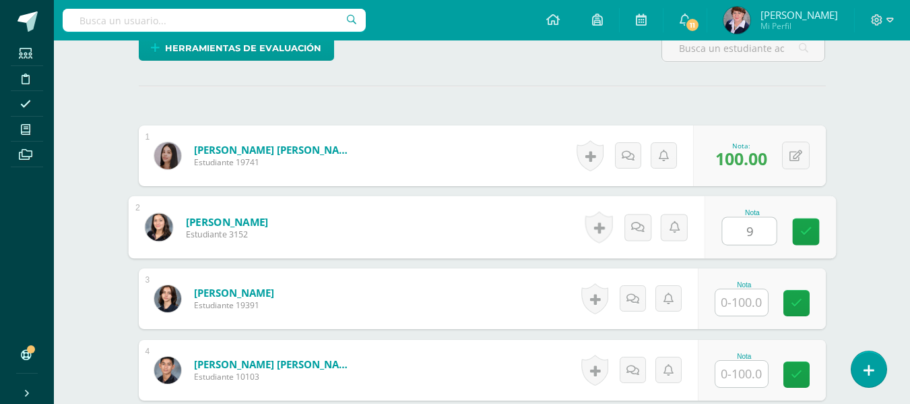
type input "98"
click at [808, 231] on icon at bounding box center [806, 231] width 12 height 11
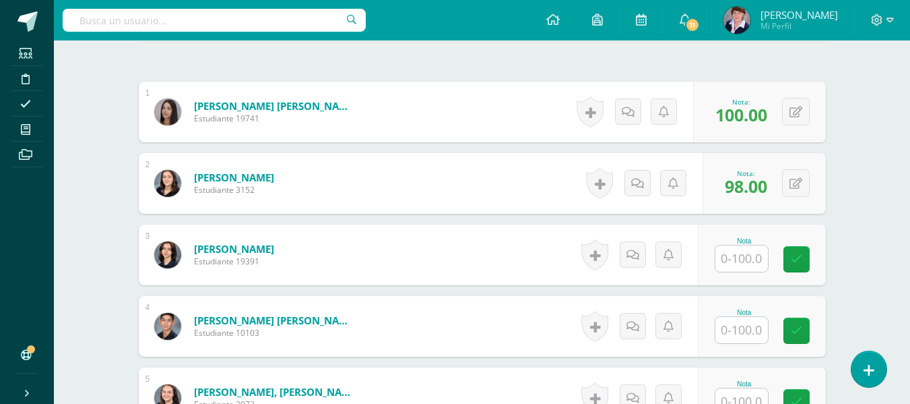
scroll to position [410, 0]
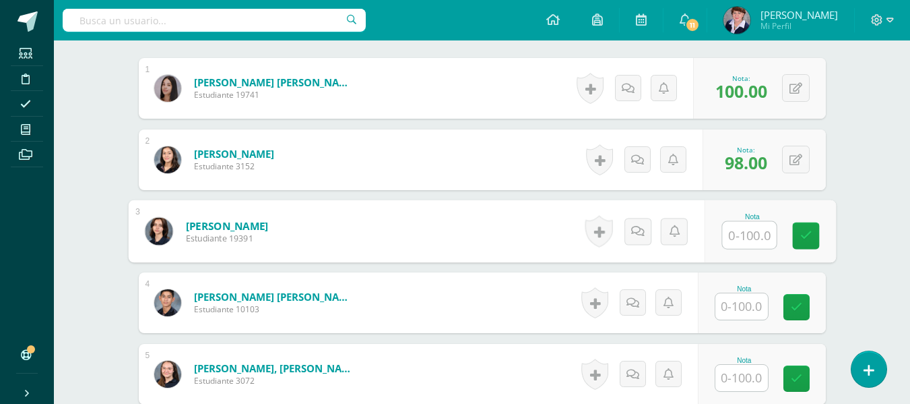
click at [754, 238] on input "text" at bounding box center [749, 235] width 54 height 27
type input "89"
click at [804, 230] on icon at bounding box center [806, 235] width 12 height 11
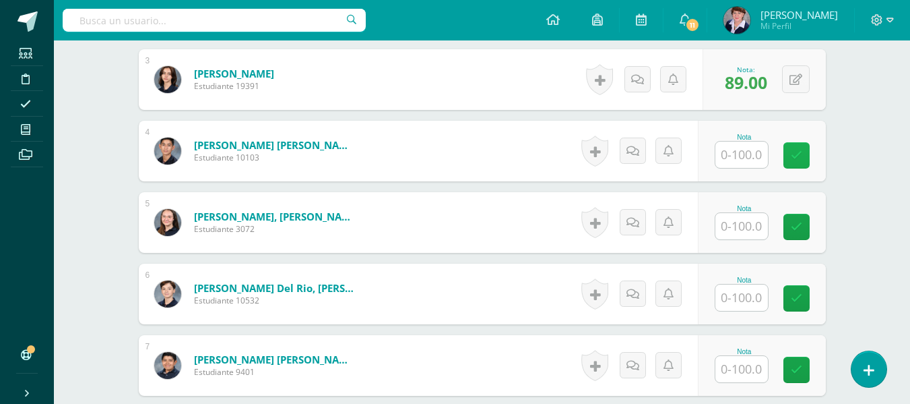
scroll to position [613, 0]
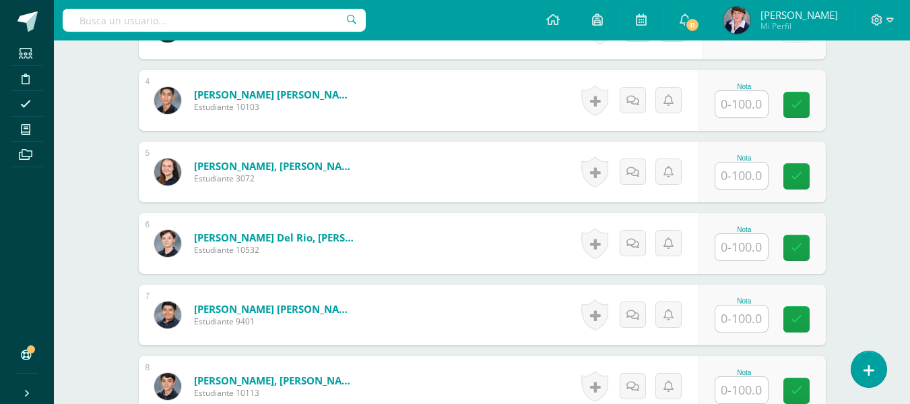
click at [754, 107] on input "text" at bounding box center [742, 104] width 53 height 26
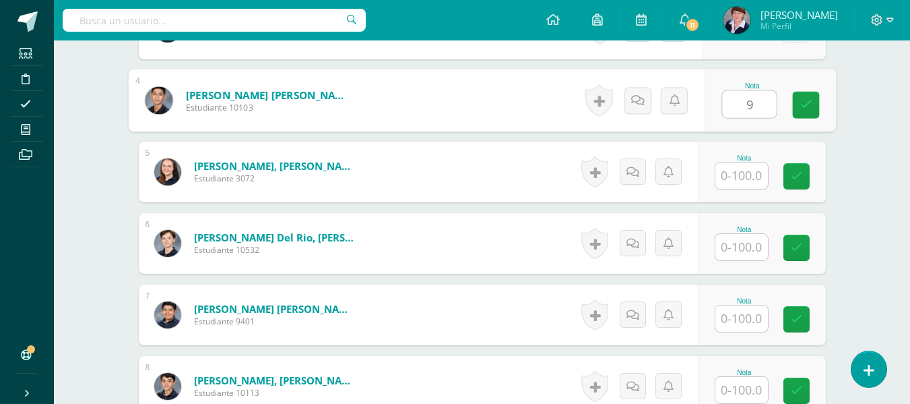
type input "97"
click at [812, 99] on link at bounding box center [805, 105] width 27 height 27
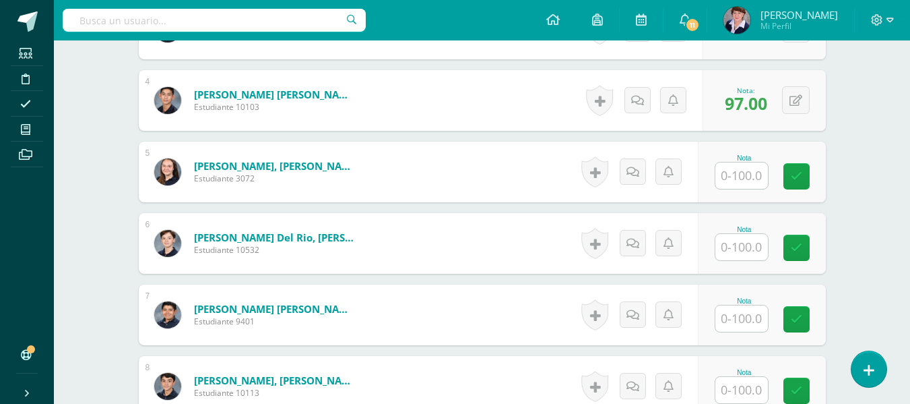
click at [753, 181] on input "text" at bounding box center [742, 175] width 53 height 26
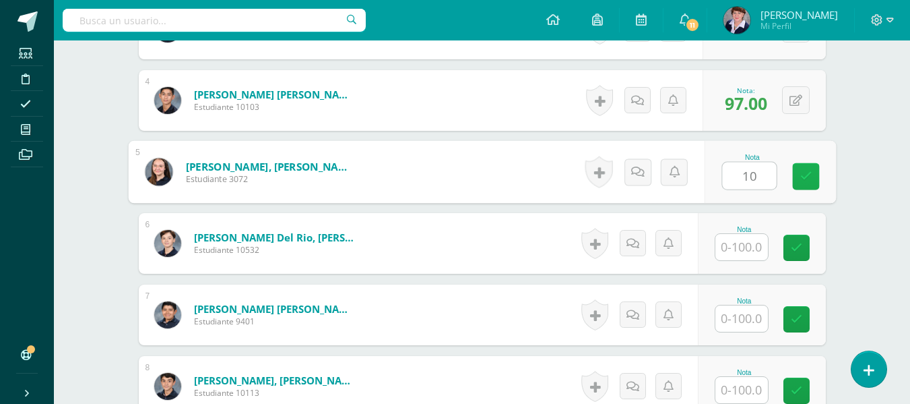
type input "100"
click at [807, 170] on icon at bounding box center [806, 175] width 12 height 11
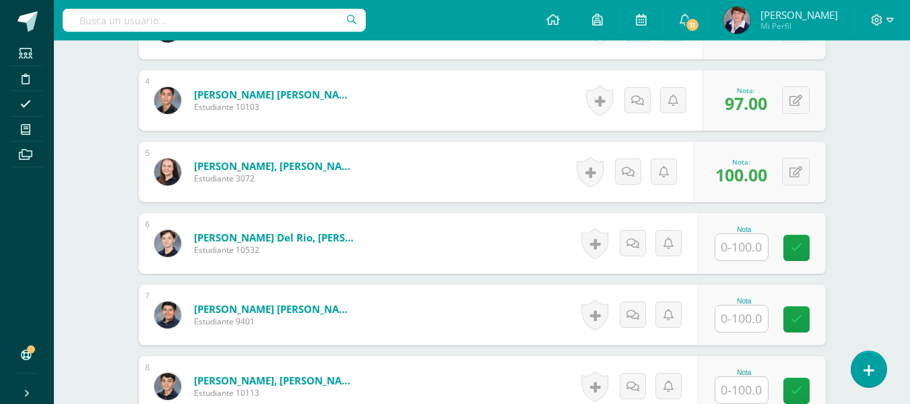
click at [747, 241] on input "text" at bounding box center [742, 247] width 53 height 26
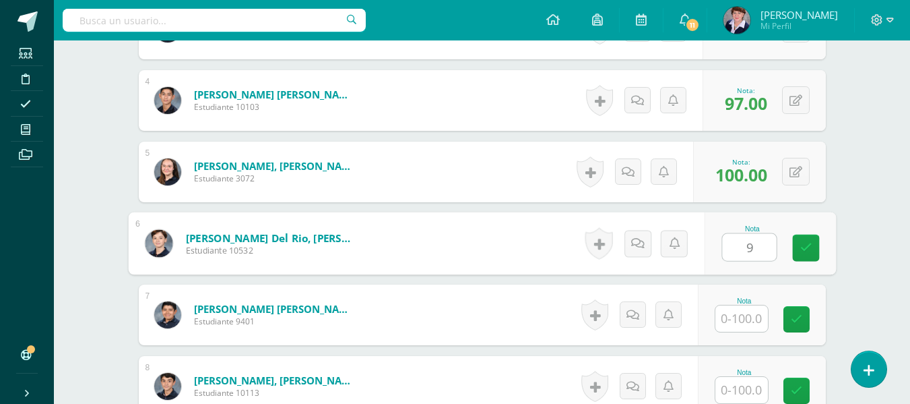
type input "99"
click at [806, 243] on icon at bounding box center [806, 247] width 12 height 11
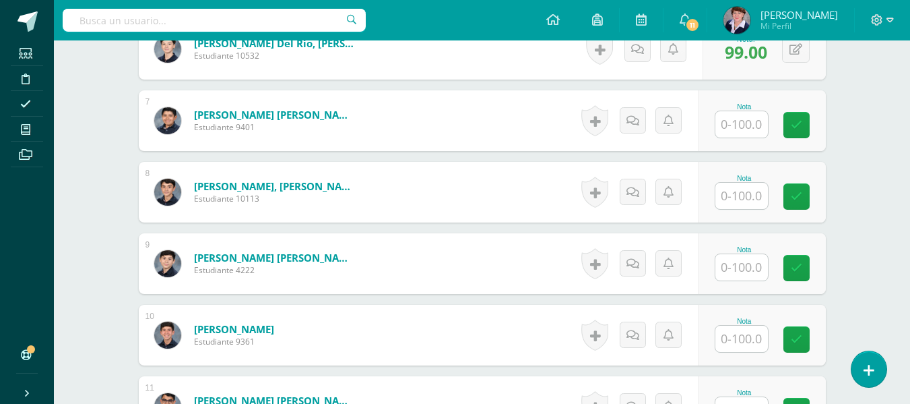
scroll to position [815, 0]
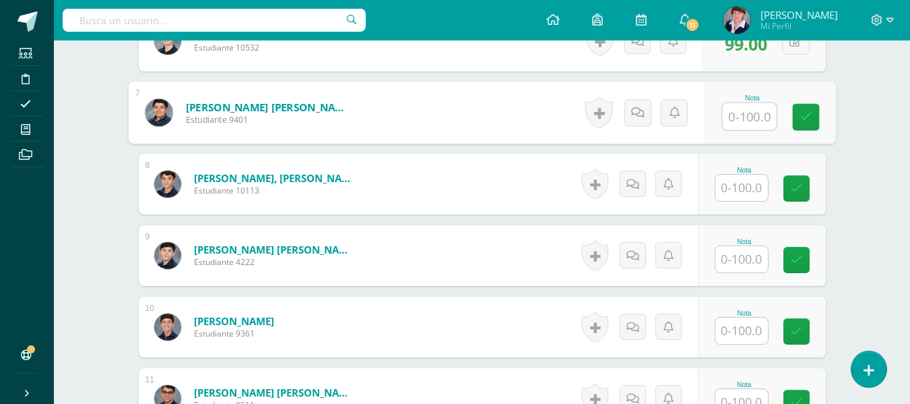
click at [762, 112] on input "text" at bounding box center [749, 116] width 54 height 27
type input "88"
click at [807, 109] on link at bounding box center [805, 117] width 27 height 27
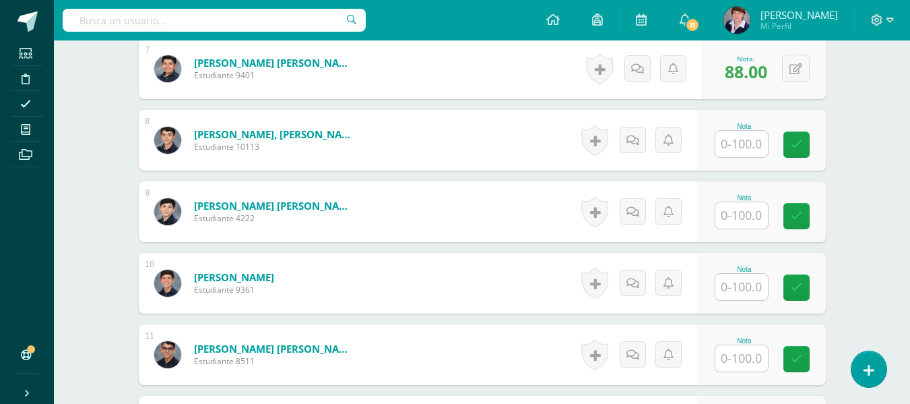
scroll to position [882, 0]
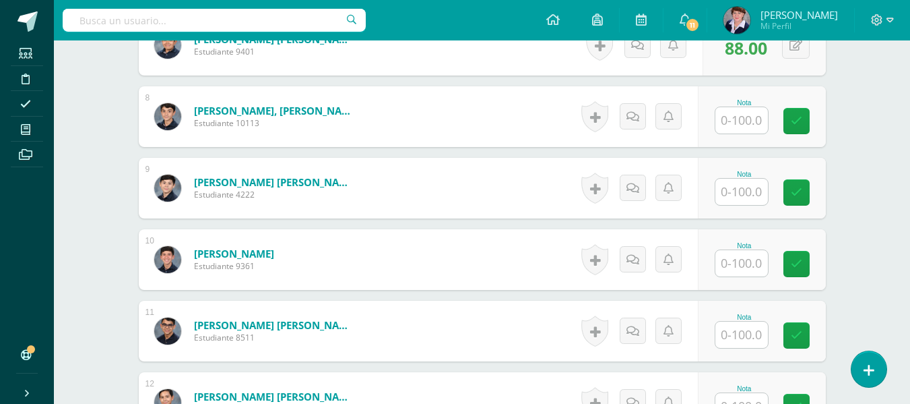
click at [761, 120] on input "text" at bounding box center [742, 120] width 53 height 26
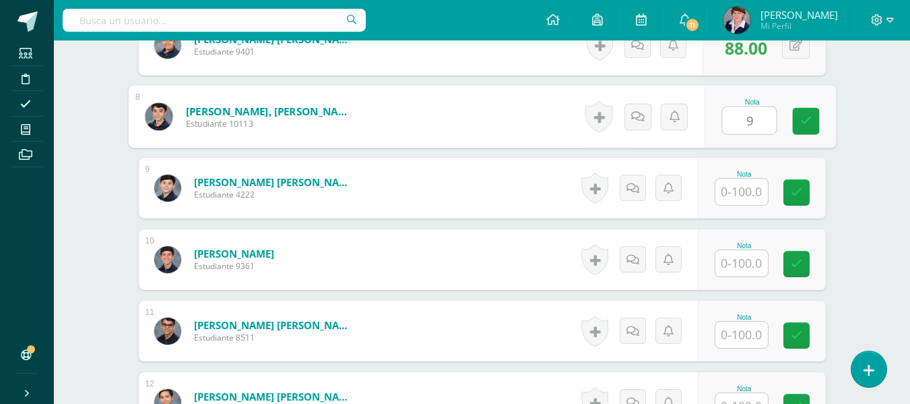
type input "97"
click at [809, 115] on icon at bounding box center [806, 120] width 12 height 11
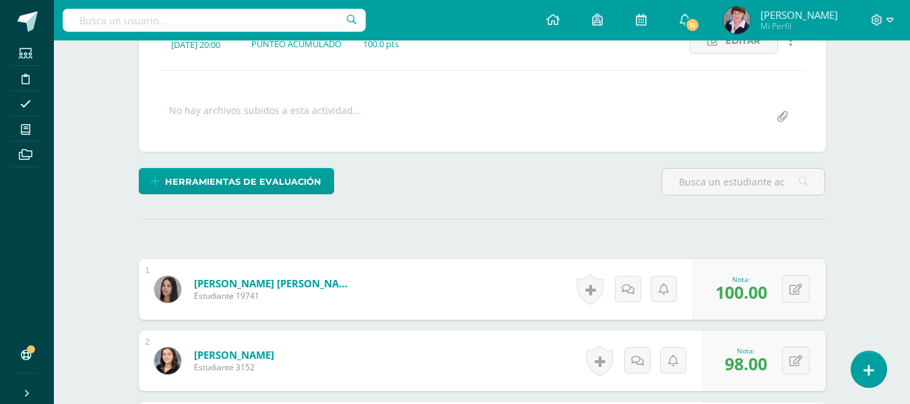
scroll to position [208, 0]
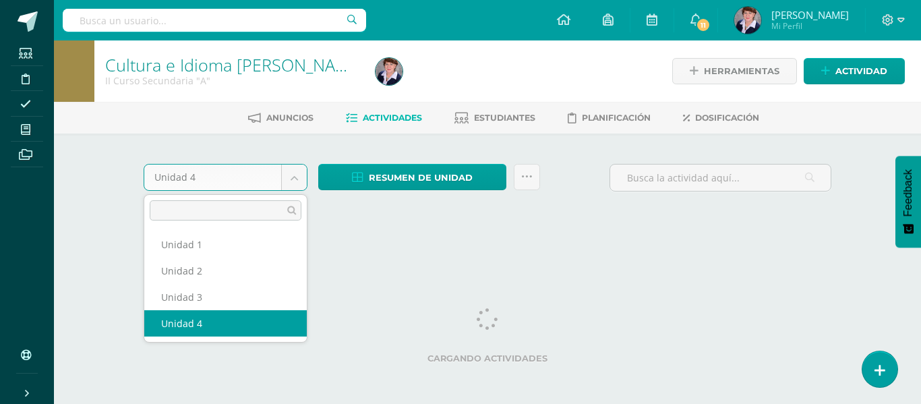
click at [294, 177] on body "Estudiantes Disciplina Asistencia Mis cursos Archivos Soporte Ayuda Reportar un…" at bounding box center [460, 127] width 921 height 255
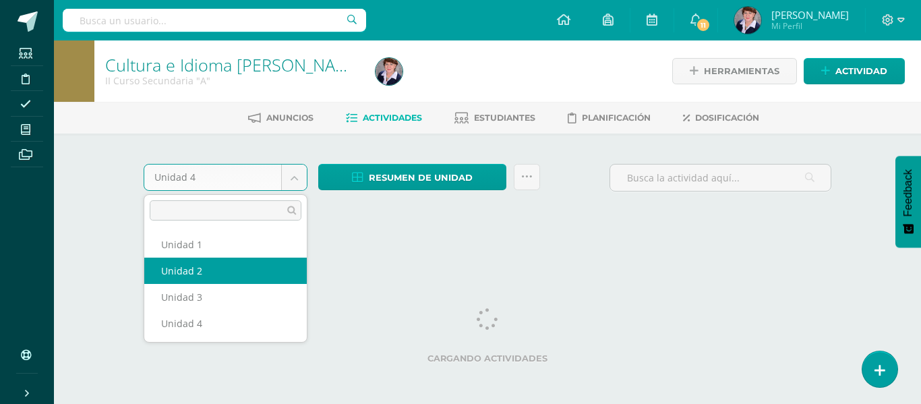
select select "Unidad 2"
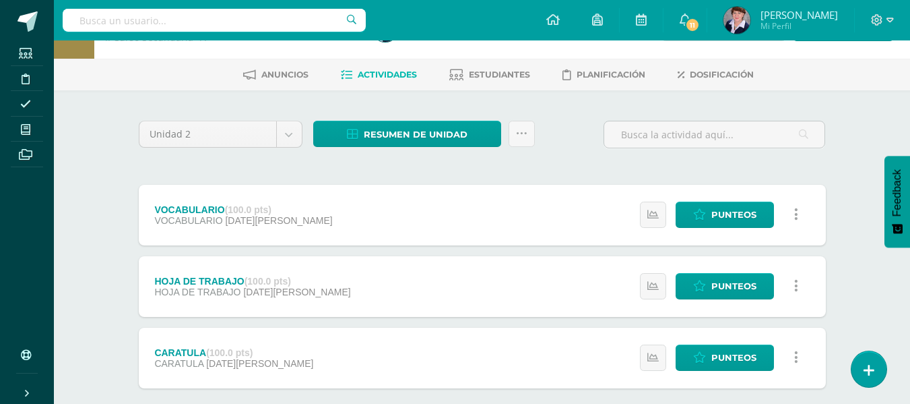
scroll to position [117, 0]
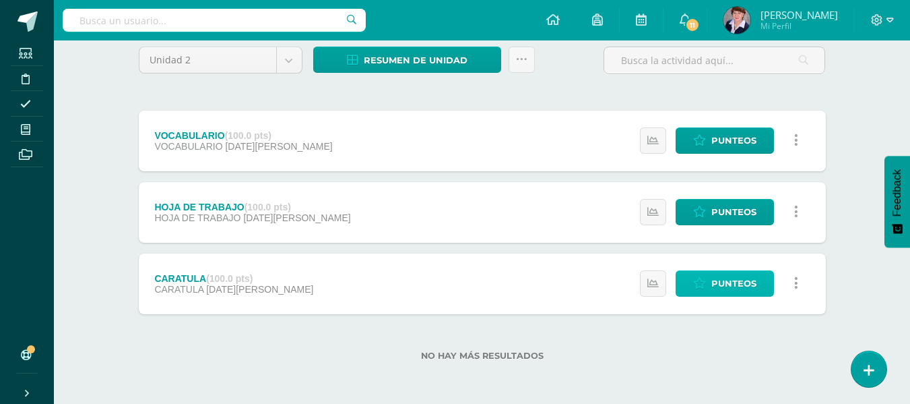
click at [726, 282] on span "Punteos" at bounding box center [734, 283] width 45 height 25
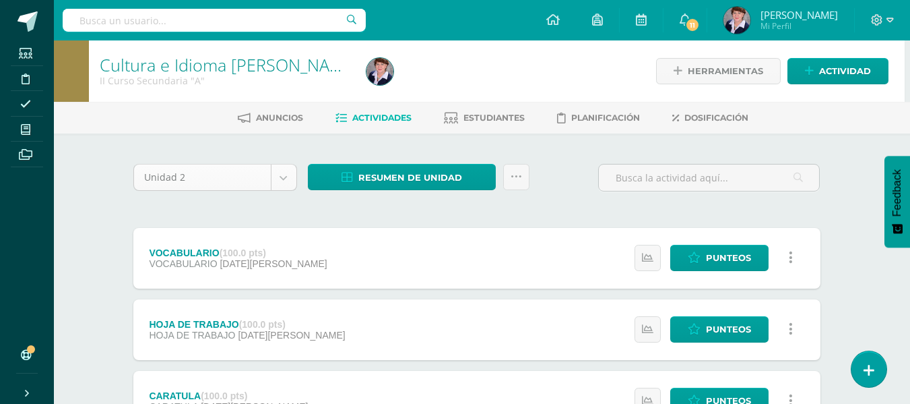
click at [282, 177] on body "Estudiantes Disciplina Asistencia Mis cursos Archivos Soporte Ayuda Reportar un…" at bounding box center [450, 260] width 910 height 521
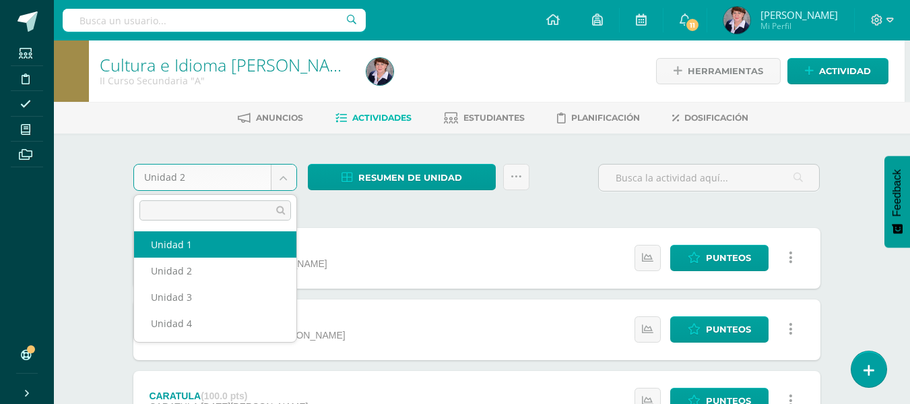
select select "Unidad 1"
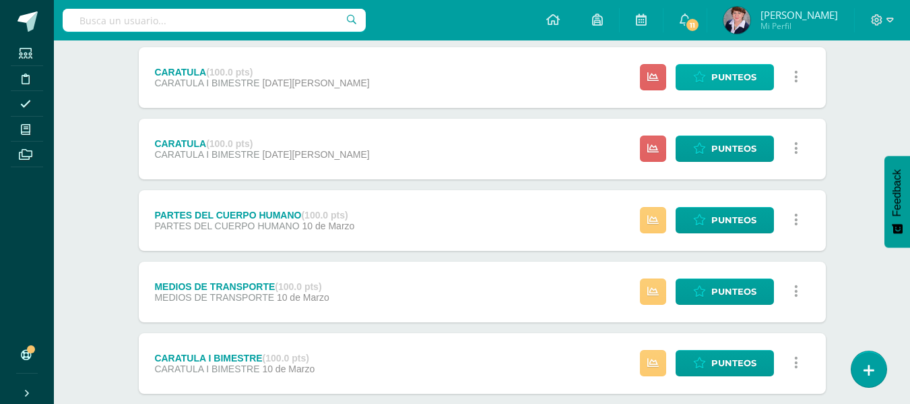
scroll to position [133, 0]
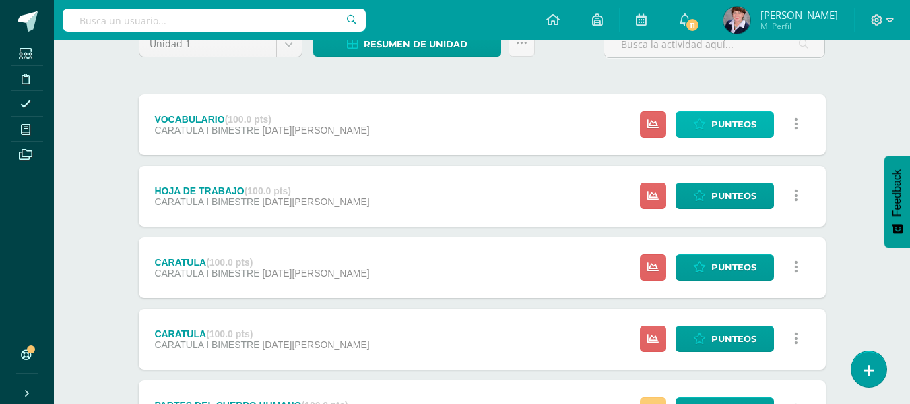
click at [737, 121] on span "Punteos" at bounding box center [734, 124] width 45 height 25
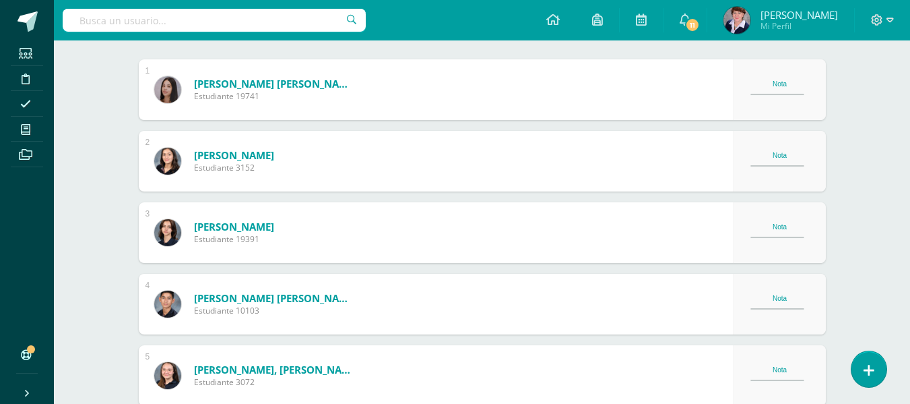
scroll to position [396, 0]
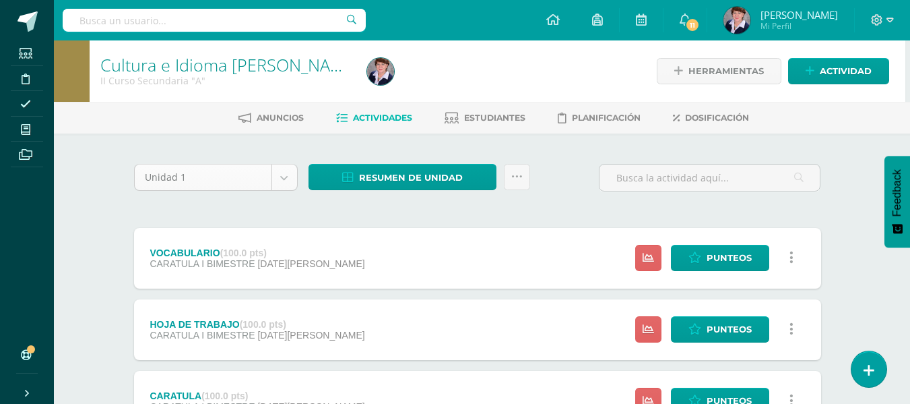
click at [287, 179] on body "Estudiantes Disciplina Asistencia Mis cursos Archivos Soporte Ayuda Reportar un…" at bounding box center [450, 403] width 910 height 807
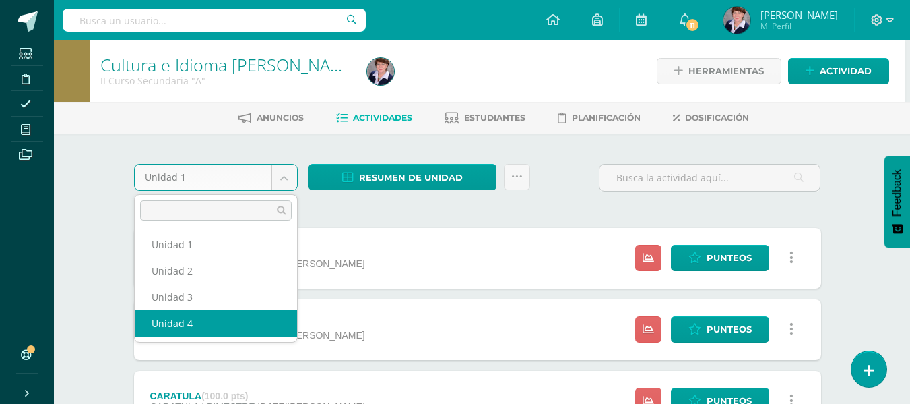
select select "Unidad 4"
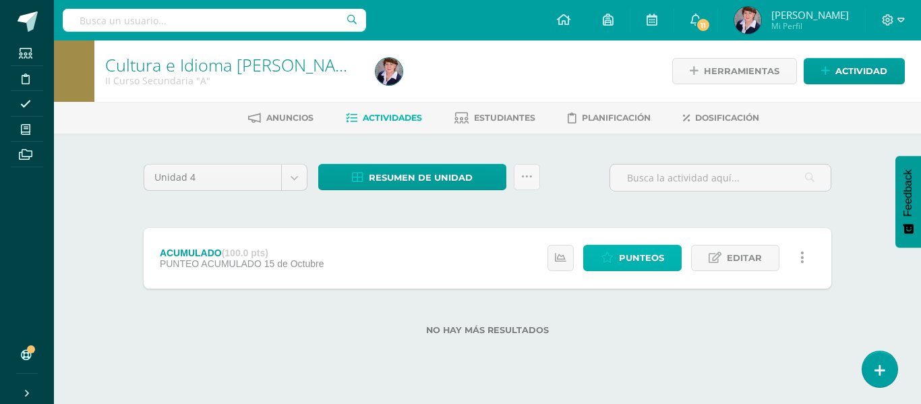
click at [650, 257] on span "Punteos" at bounding box center [641, 257] width 45 height 25
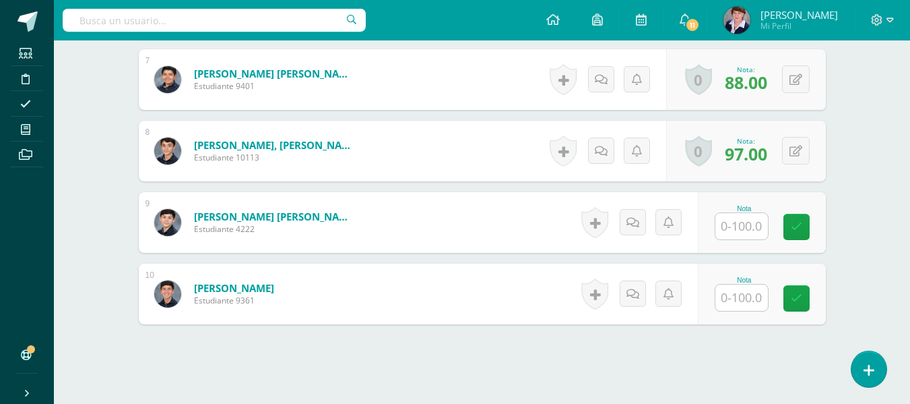
scroll to position [883, 0]
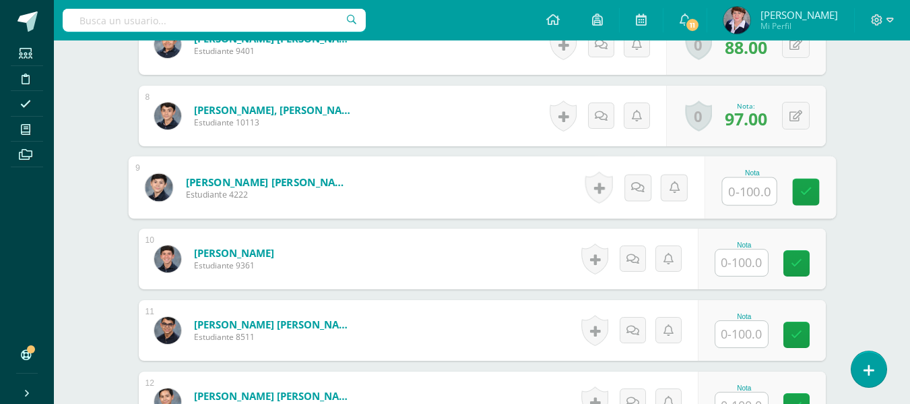
click at [747, 189] on input "text" at bounding box center [749, 191] width 54 height 27
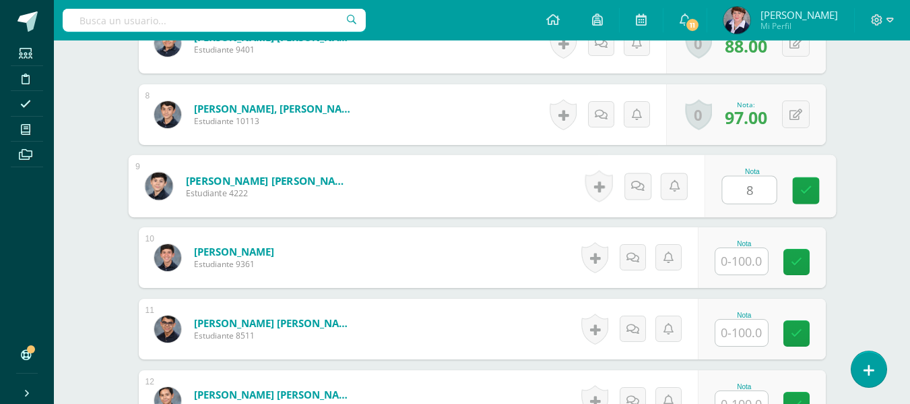
type input "86"
click at [807, 187] on icon at bounding box center [806, 190] width 12 height 11
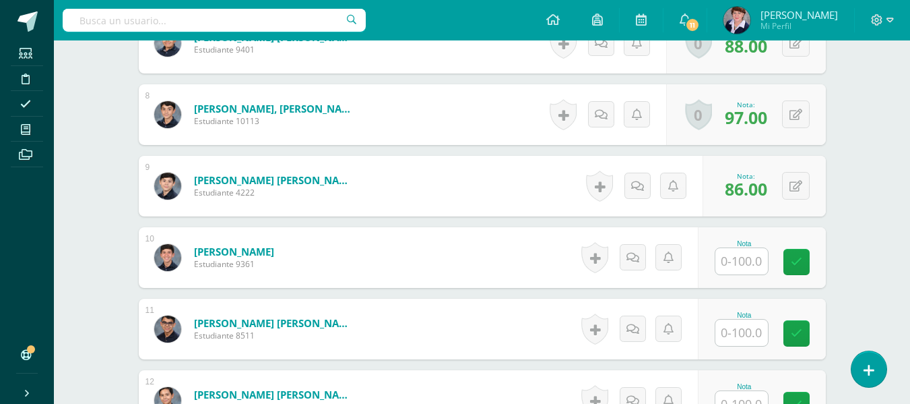
click at [741, 268] on input "text" at bounding box center [742, 261] width 53 height 26
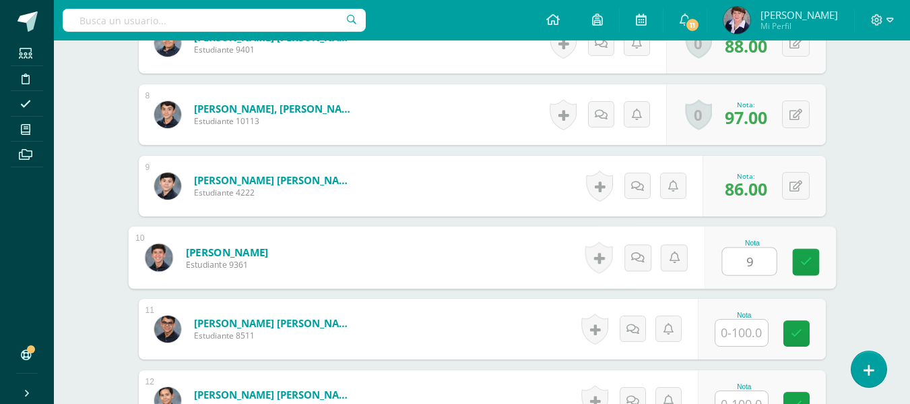
type input "98"
click at [812, 259] on link at bounding box center [805, 262] width 27 height 27
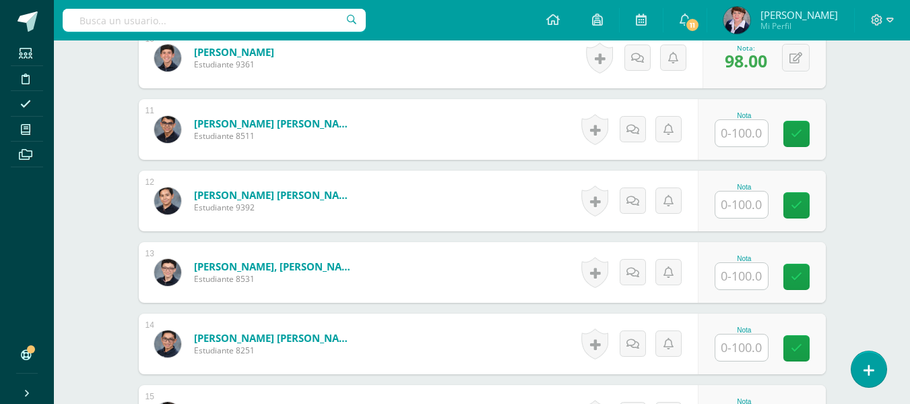
scroll to position [1086, 0]
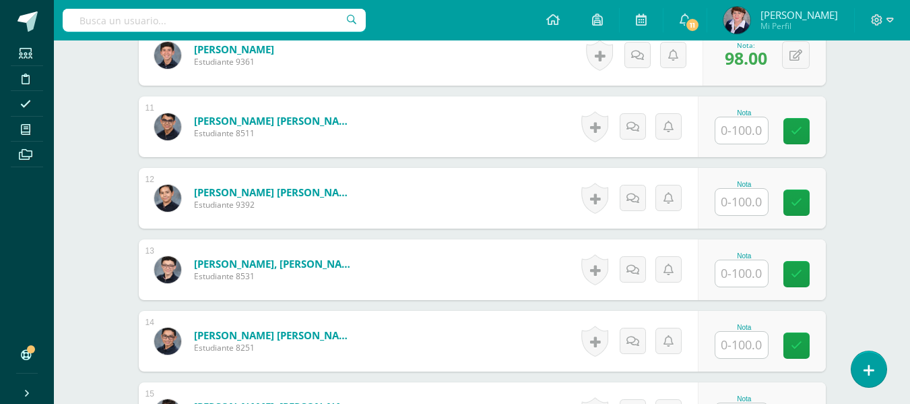
click at [756, 138] on input "text" at bounding box center [742, 130] width 53 height 26
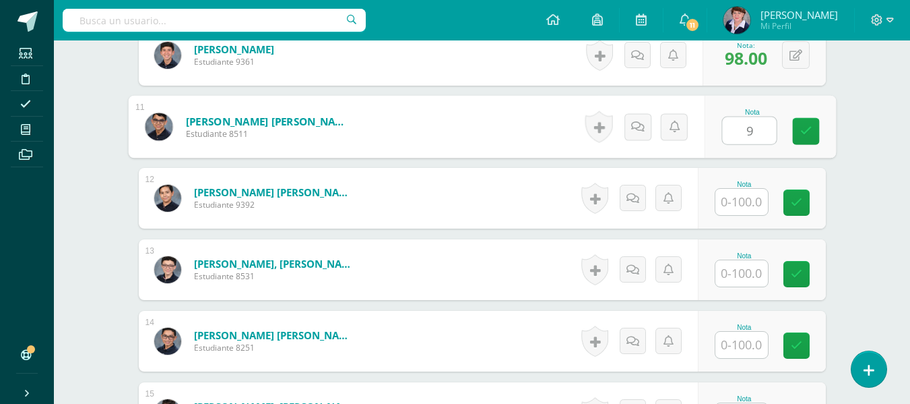
type input "97"
click at [809, 129] on icon at bounding box center [806, 130] width 12 height 11
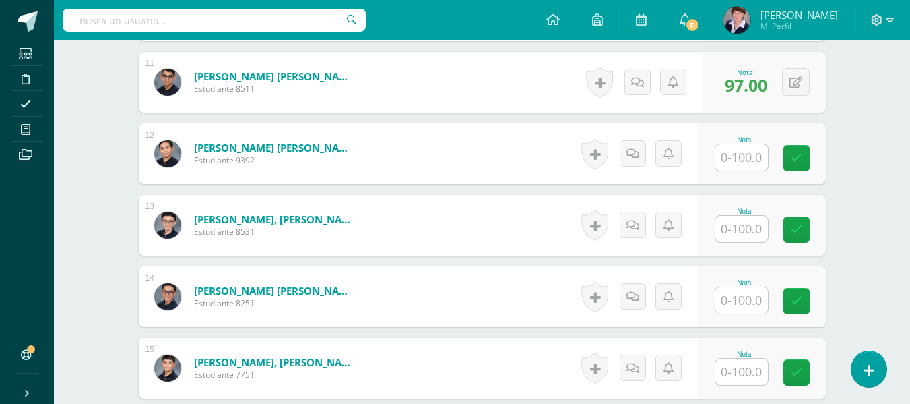
scroll to position [1154, 0]
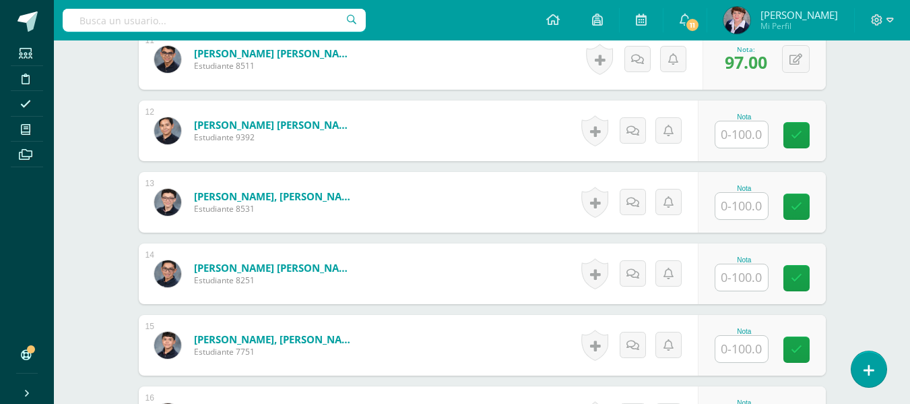
click at [756, 135] on input "text" at bounding box center [742, 134] width 53 height 26
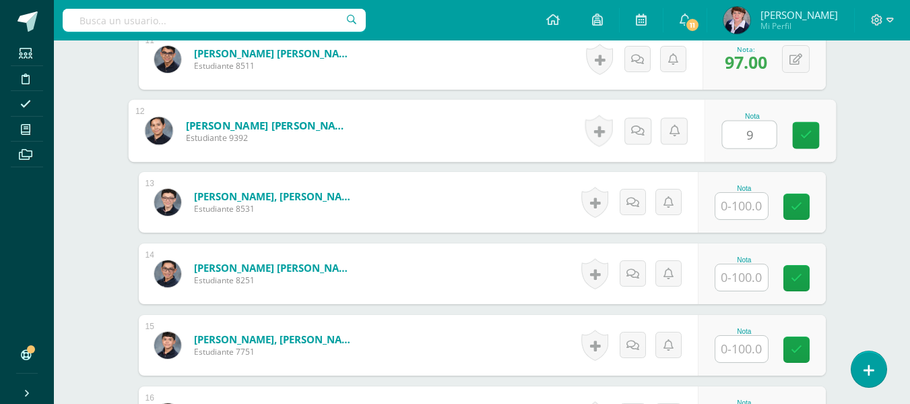
type input "99"
click at [811, 131] on icon at bounding box center [806, 134] width 12 height 11
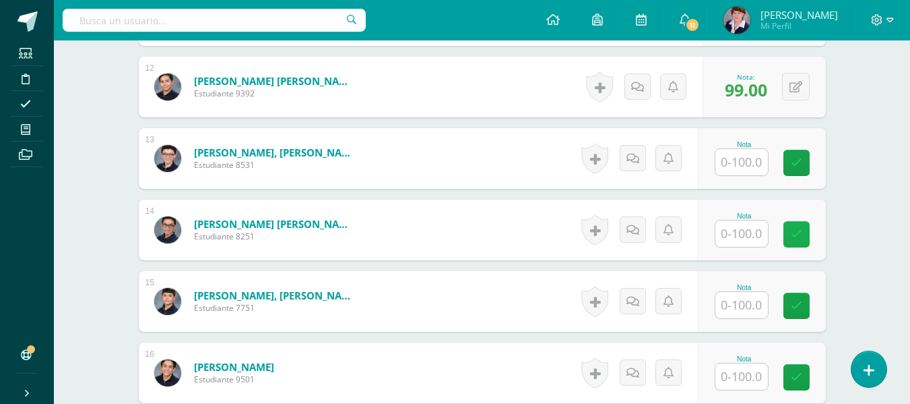
scroll to position [1221, 0]
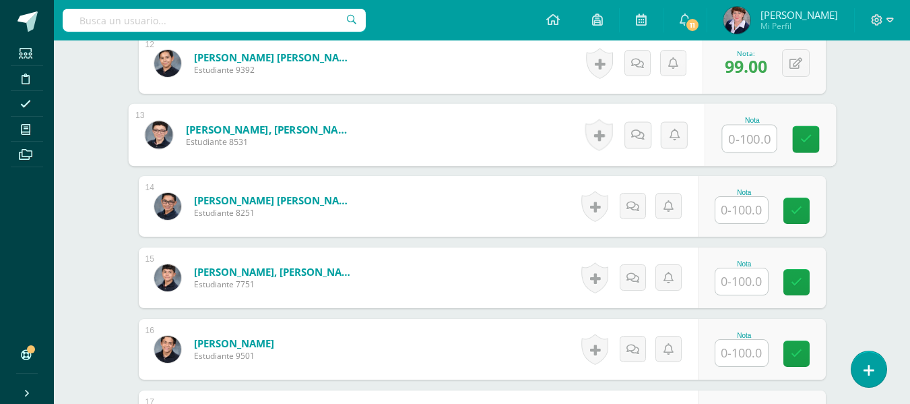
click at [747, 146] on input "text" at bounding box center [749, 138] width 54 height 27
type input "97"
click at [805, 134] on icon at bounding box center [806, 138] width 12 height 11
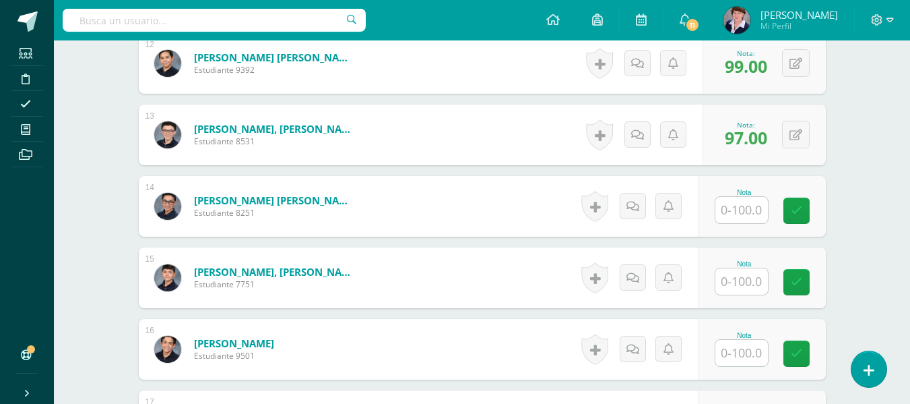
scroll to position [1288, 0]
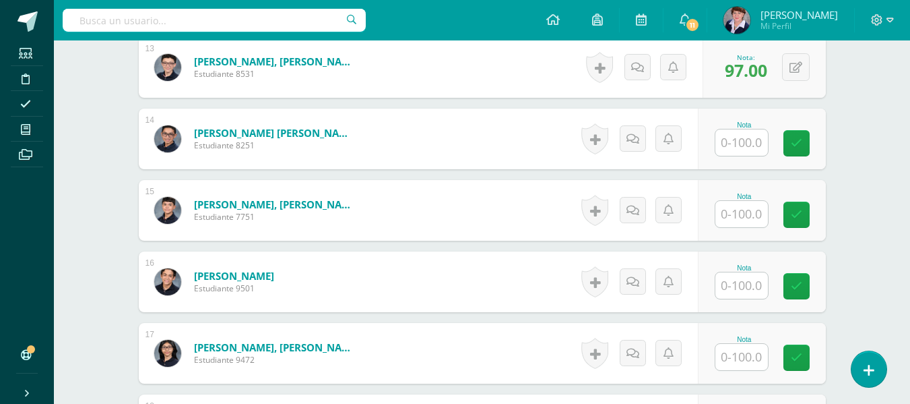
click at [745, 143] on input "text" at bounding box center [742, 142] width 53 height 26
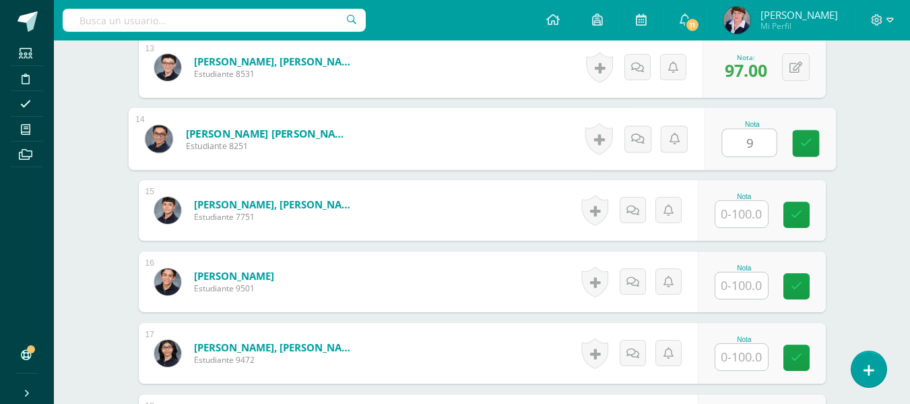
type input "98"
click at [804, 141] on icon at bounding box center [806, 142] width 12 height 11
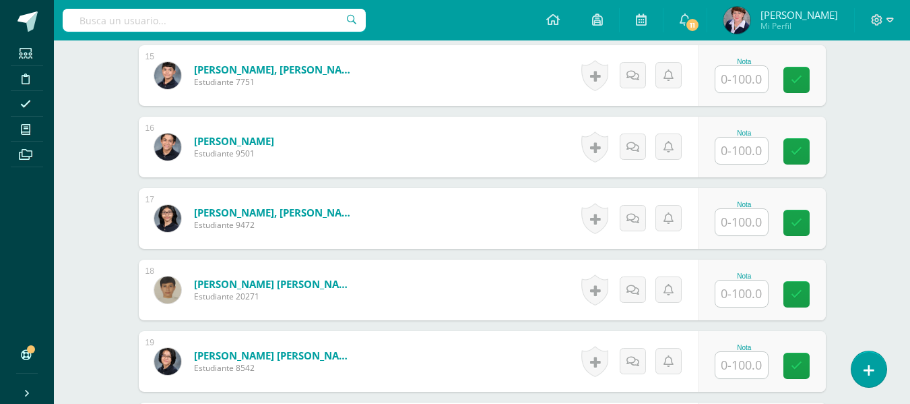
scroll to position [1356, 0]
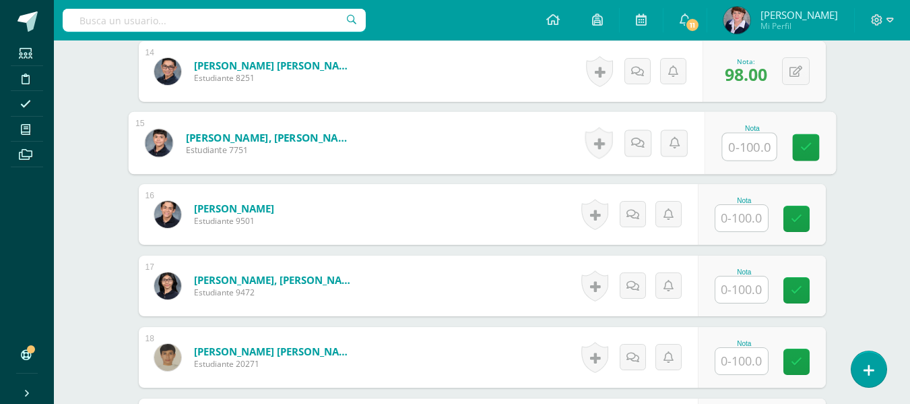
click at [747, 147] on input "text" at bounding box center [749, 146] width 54 height 27
type input "88"
click at [805, 138] on link at bounding box center [805, 147] width 27 height 27
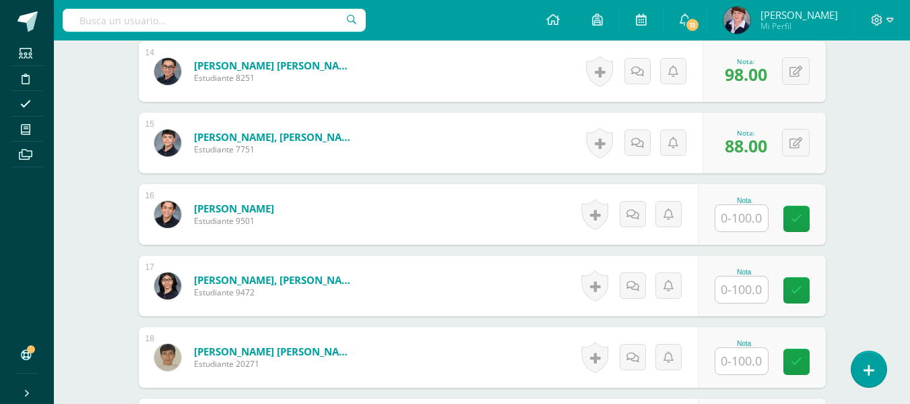
scroll to position [1423, 0]
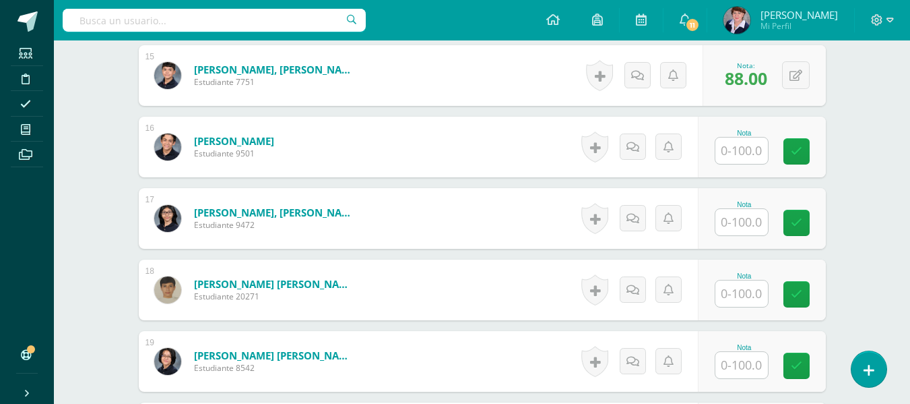
click at [755, 156] on input "text" at bounding box center [742, 150] width 53 height 26
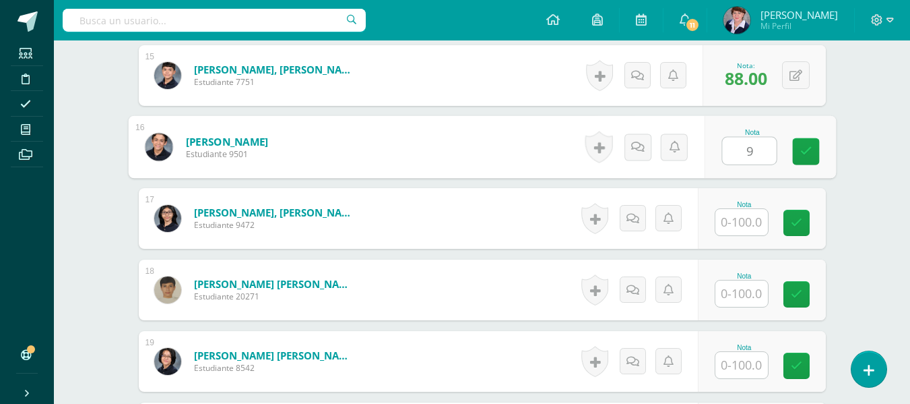
type input "90"
click at [807, 151] on icon at bounding box center [806, 151] width 12 height 11
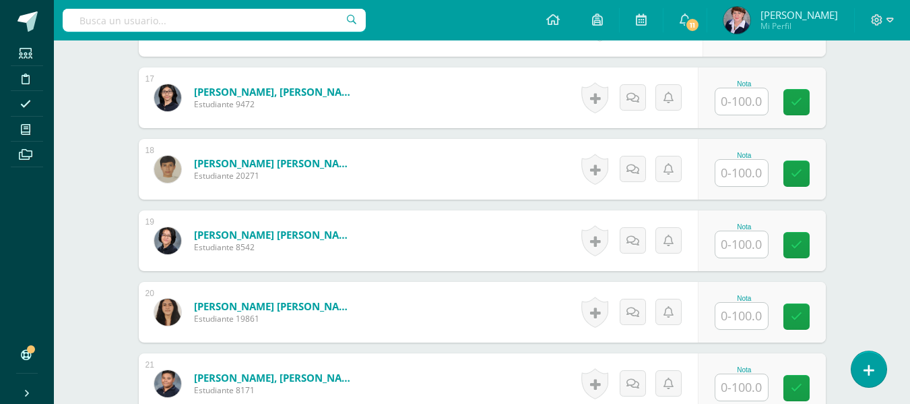
scroll to position [1558, 0]
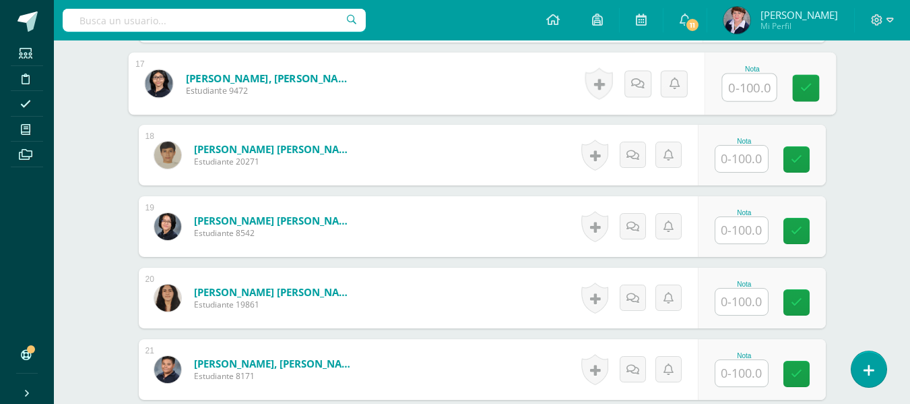
click at [749, 88] on input "text" at bounding box center [749, 87] width 54 height 27
type input "97"
click at [809, 87] on icon at bounding box center [806, 87] width 12 height 11
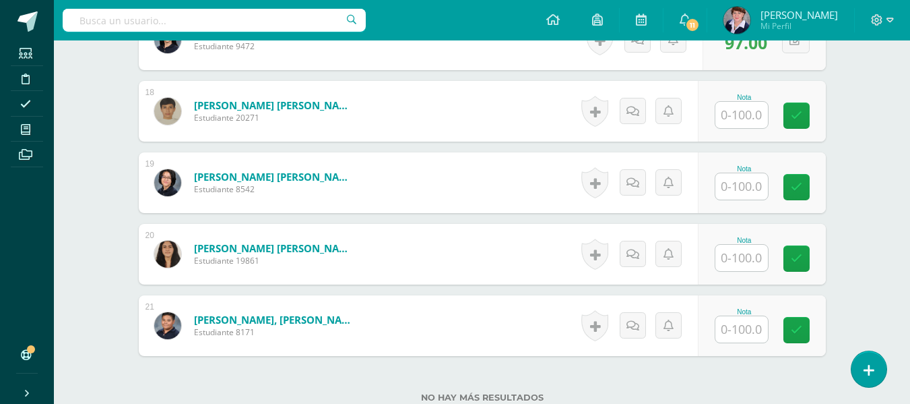
scroll to position [1625, 0]
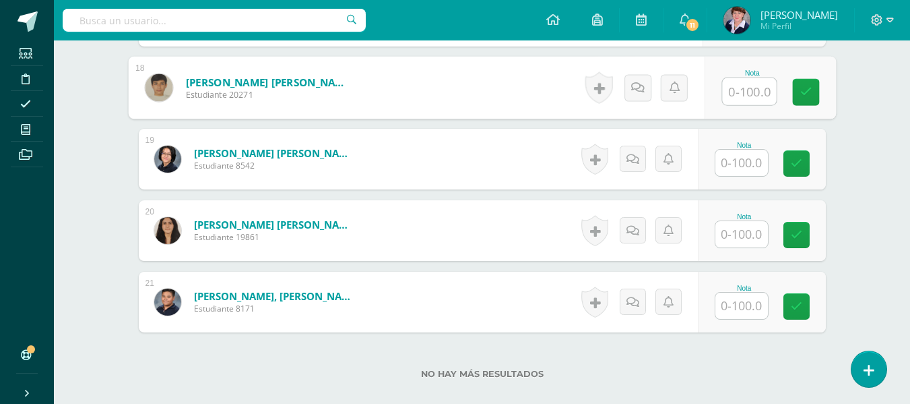
click at [741, 93] on input "text" at bounding box center [749, 91] width 54 height 27
type input "96"
click at [804, 90] on icon at bounding box center [806, 91] width 12 height 11
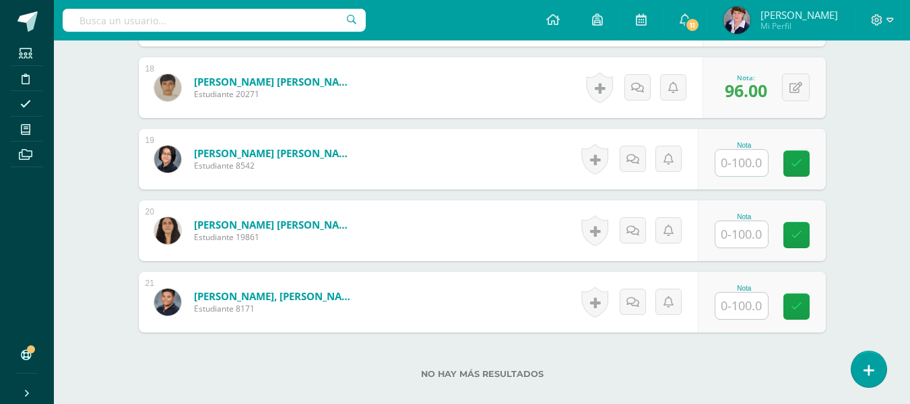
scroll to position [1693, 0]
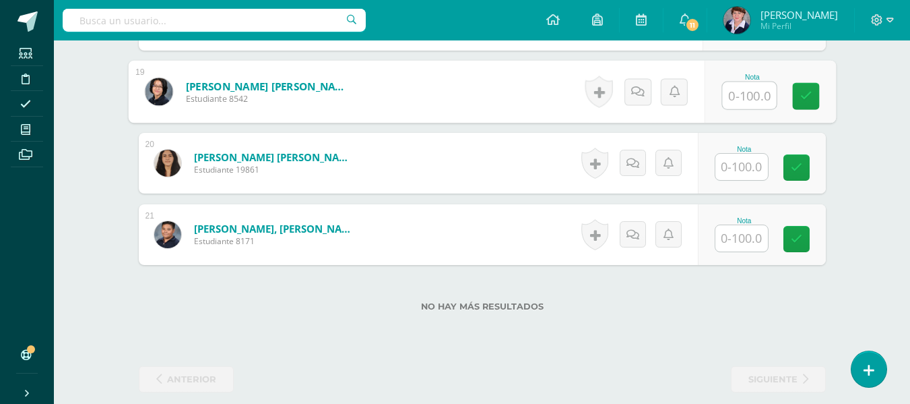
click at [745, 98] on input "text" at bounding box center [749, 95] width 54 height 27
type input "97"
click at [808, 93] on icon at bounding box center [806, 95] width 12 height 11
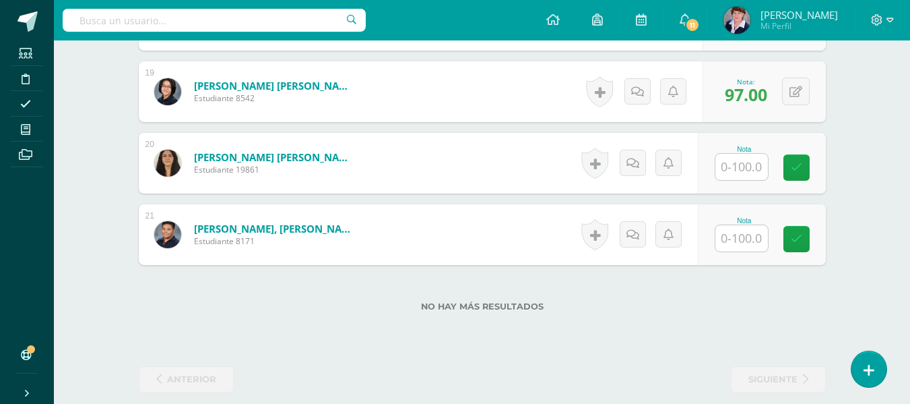
click at [737, 166] on input "text" at bounding box center [742, 167] width 53 height 26
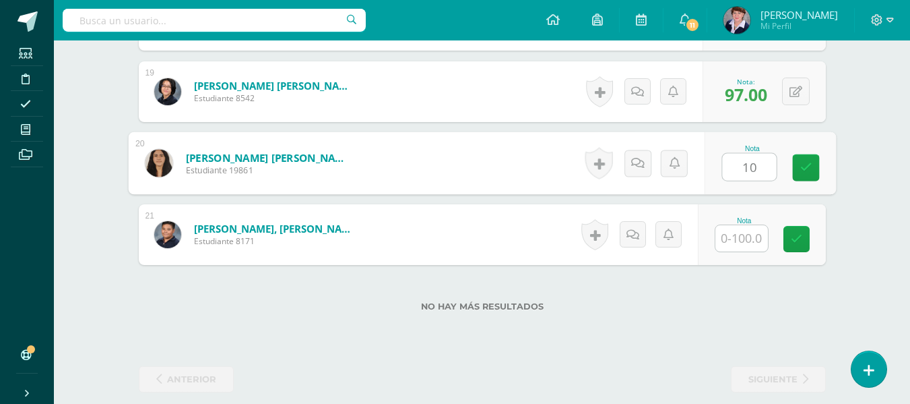
type input "100"
click at [811, 168] on icon at bounding box center [806, 167] width 12 height 11
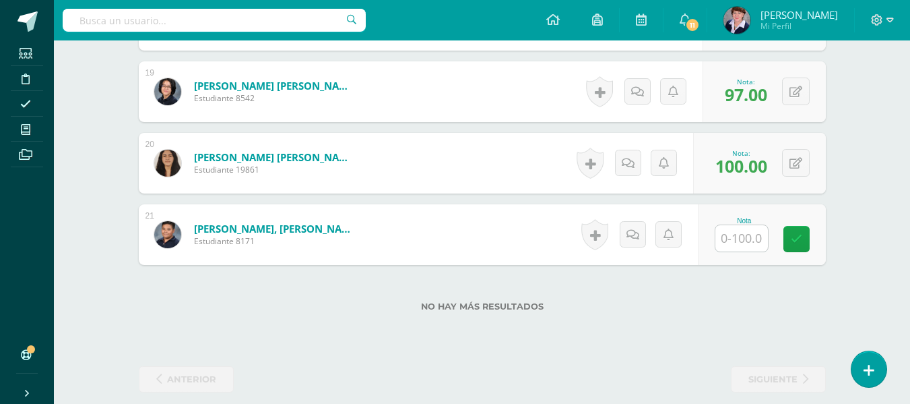
click at [755, 245] on input "text" at bounding box center [742, 238] width 53 height 26
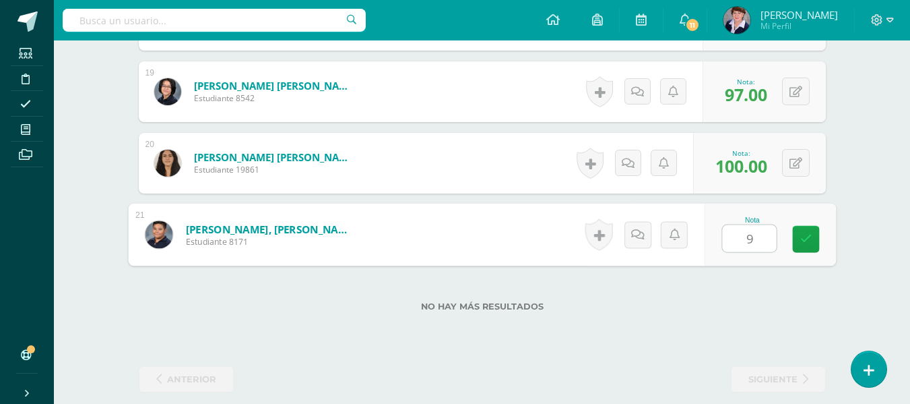
type input "91"
click at [811, 233] on icon at bounding box center [806, 238] width 12 height 11
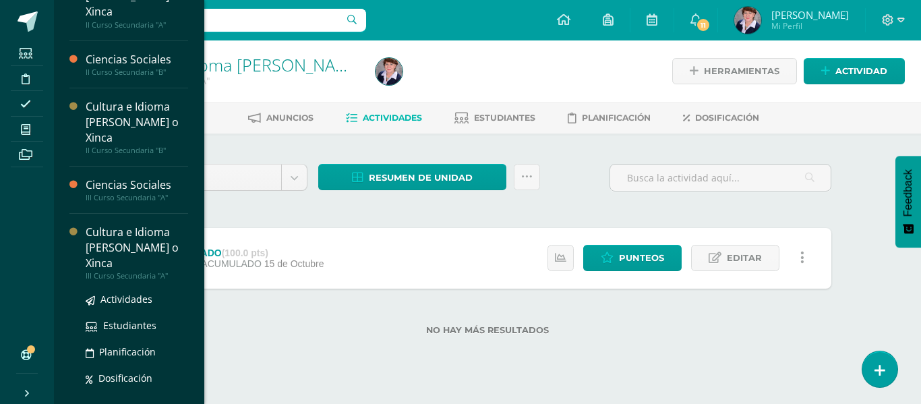
scroll to position [336, 0]
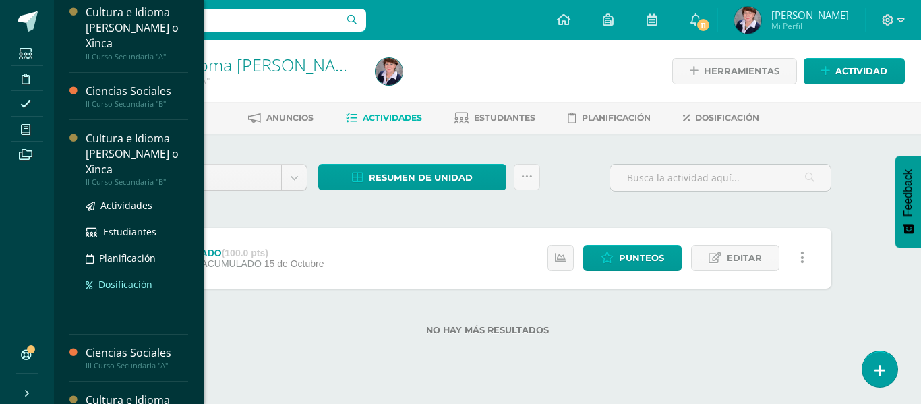
click at [135, 280] on span "Dosificación" at bounding box center [125, 284] width 54 height 13
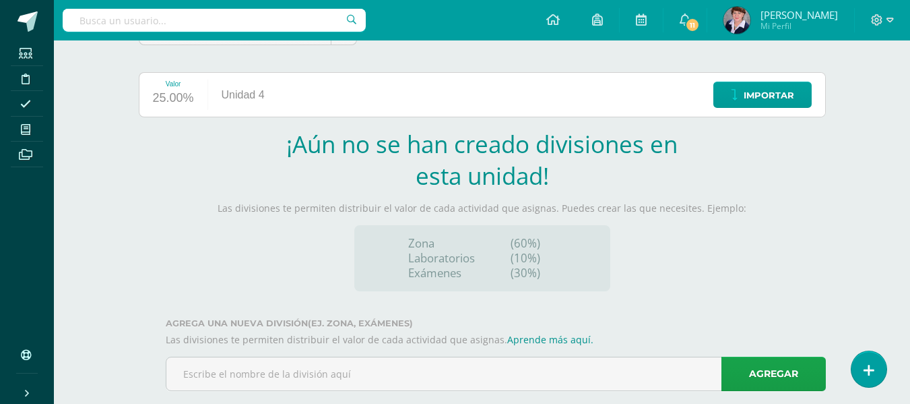
scroll to position [167, 0]
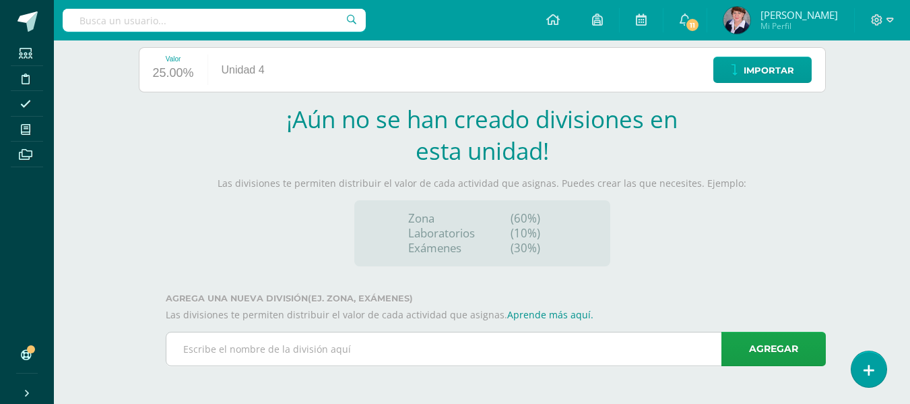
click at [402, 340] on input "text" at bounding box center [495, 348] width 659 height 33
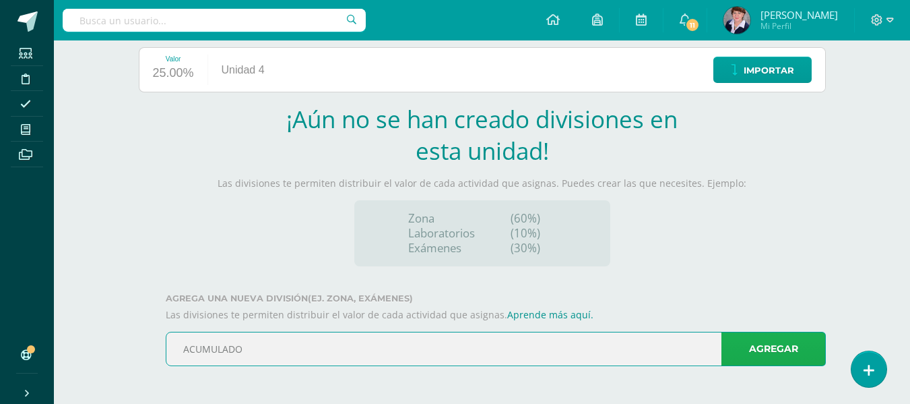
type input "ACUMULADO"
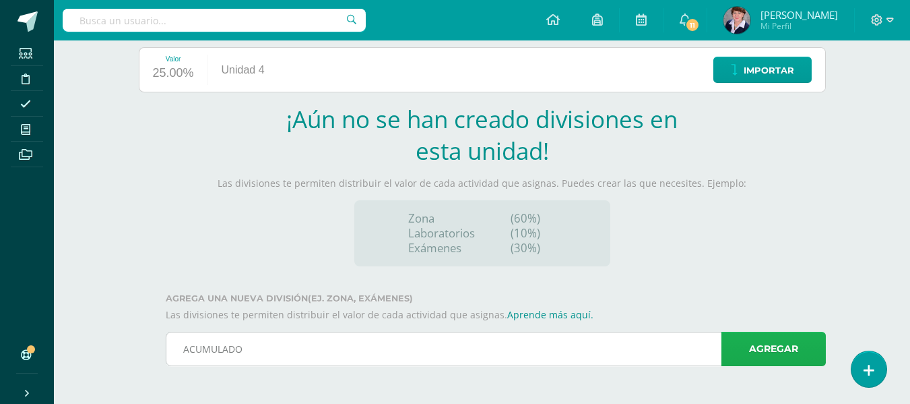
click at [786, 341] on link "Agregar" at bounding box center [774, 349] width 104 height 34
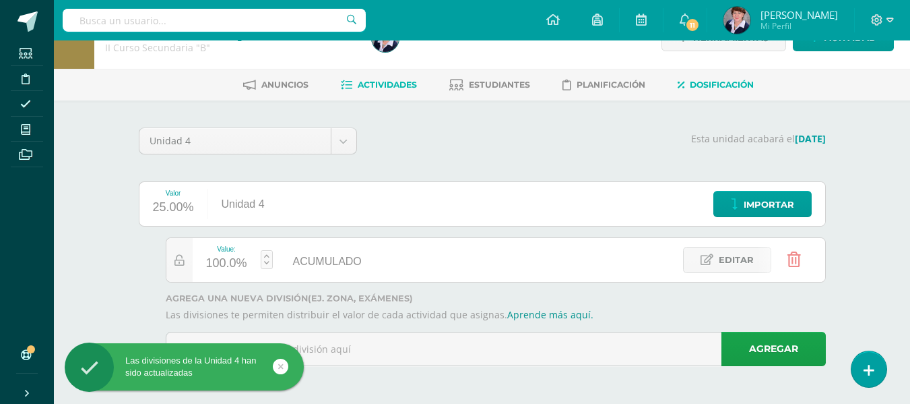
click at [395, 84] on span "Actividades" at bounding box center [387, 85] width 59 height 10
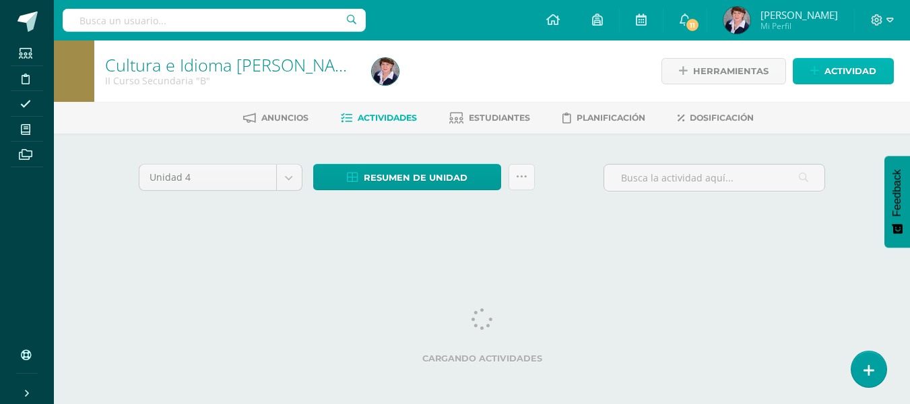
click at [847, 66] on span "Actividad" at bounding box center [851, 71] width 52 height 25
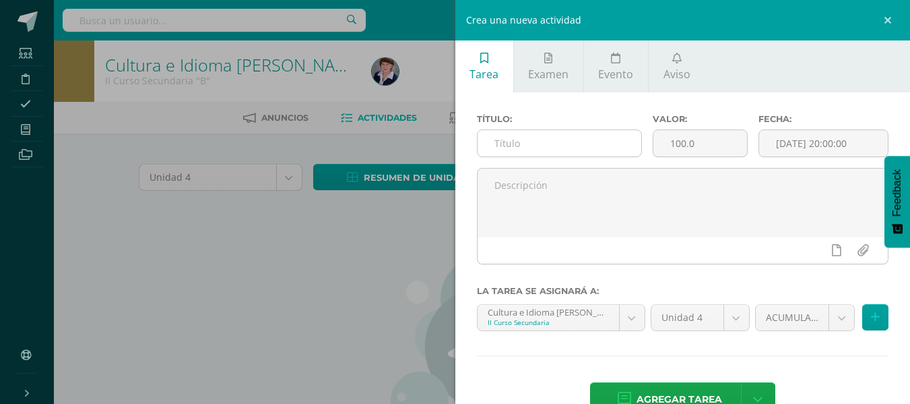
click at [573, 140] on input "text" at bounding box center [560, 143] width 164 height 26
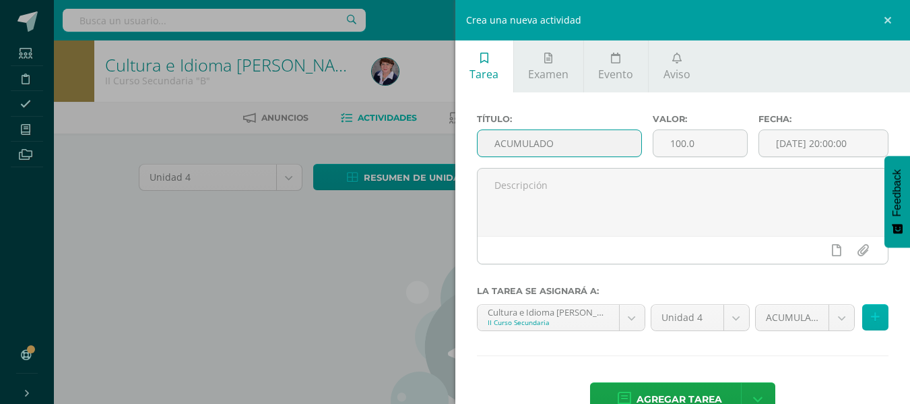
type input "ACUMULADO"
click at [871, 313] on icon at bounding box center [875, 316] width 9 height 11
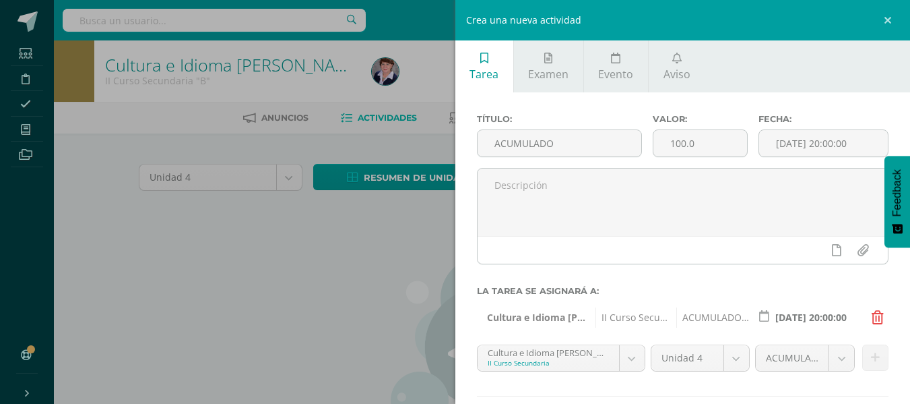
scroll to position [77, 0]
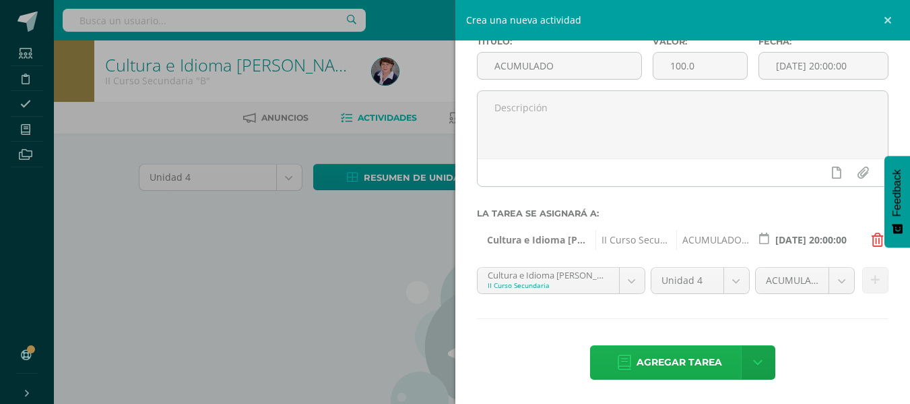
click at [688, 359] on span "Agregar tarea" at bounding box center [680, 362] width 86 height 33
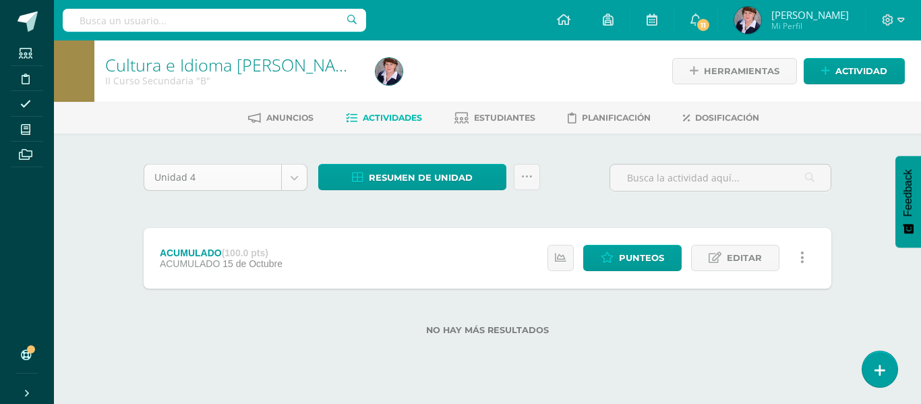
click at [294, 183] on body "Tarea asignada exitosamente Estudiantes Disciplina Asistencia Mis cursos Archiv…" at bounding box center [460, 189] width 921 height 378
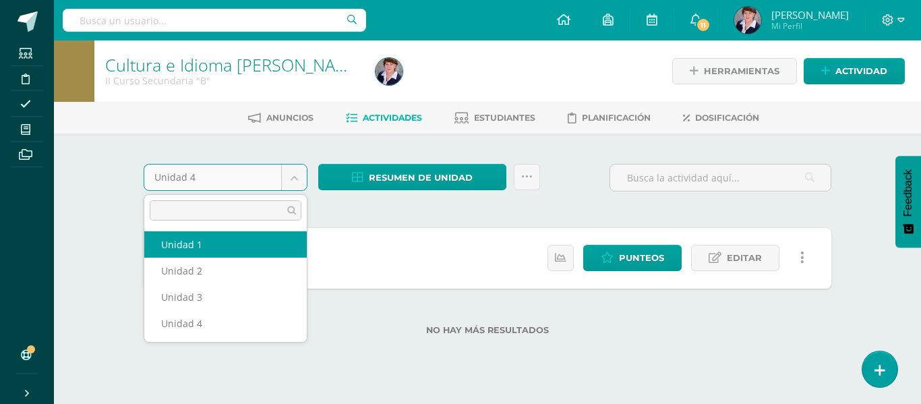
select select "Unidad 1"
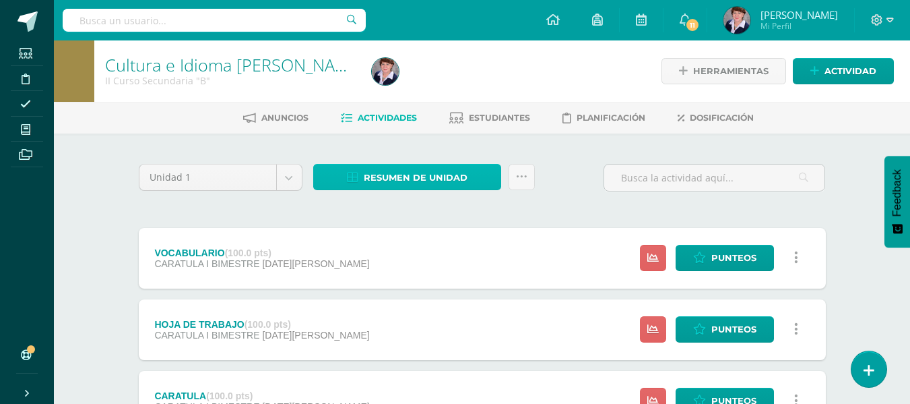
click at [433, 172] on span "Resumen de unidad" at bounding box center [416, 177] width 104 height 25
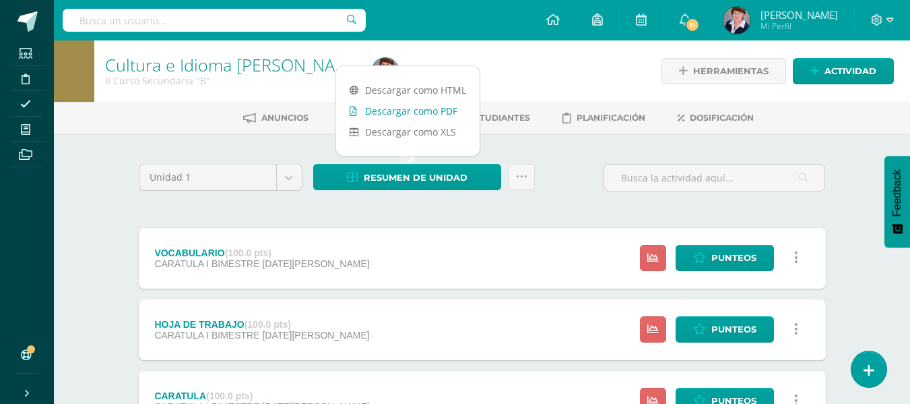
click at [425, 106] on link "Descargar como PDF" at bounding box center [408, 110] width 144 height 21
click at [290, 171] on body "Estudiantes Disciplina Asistencia Mis cursos Archivos Soporte Ayuda Reportar un…" at bounding box center [455, 403] width 910 height 807
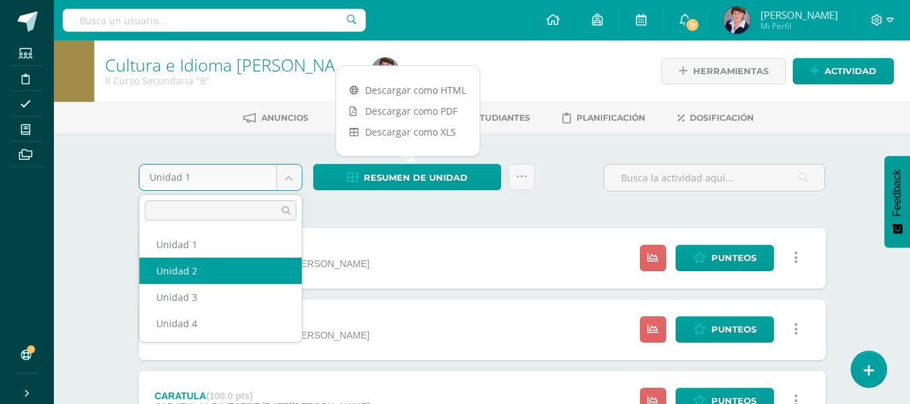
select select "Unidad 2"
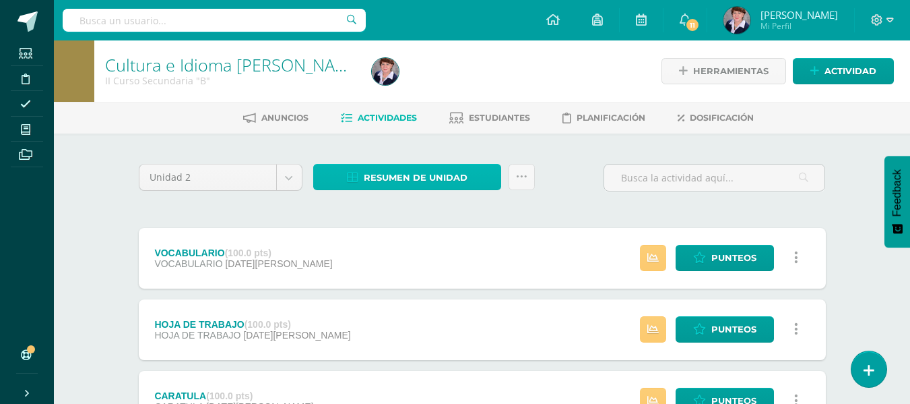
click at [421, 175] on span "Resumen de unidad" at bounding box center [416, 177] width 104 height 25
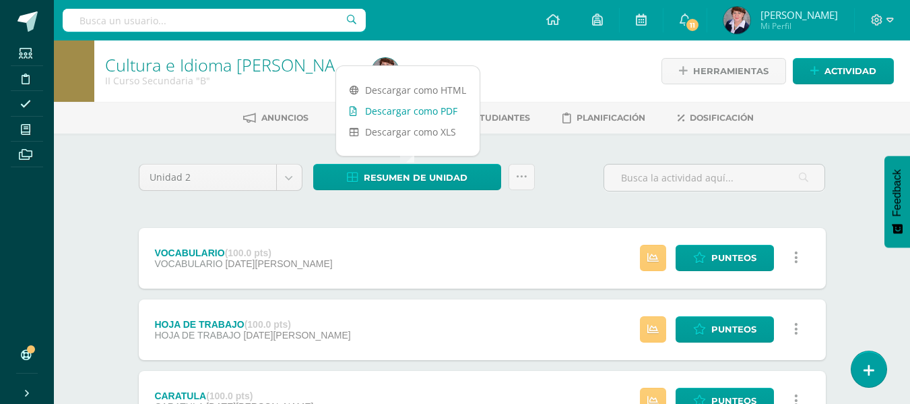
click at [425, 108] on link "Descargar como PDF" at bounding box center [408, 110] width 144 height 21
click at [287, 170] on body "Estudiantes Disciplina Asistencia Mis cursos Archivos Soporte Ayuda Reportar un…" at bounding box center [455, 260] width 910 height 521
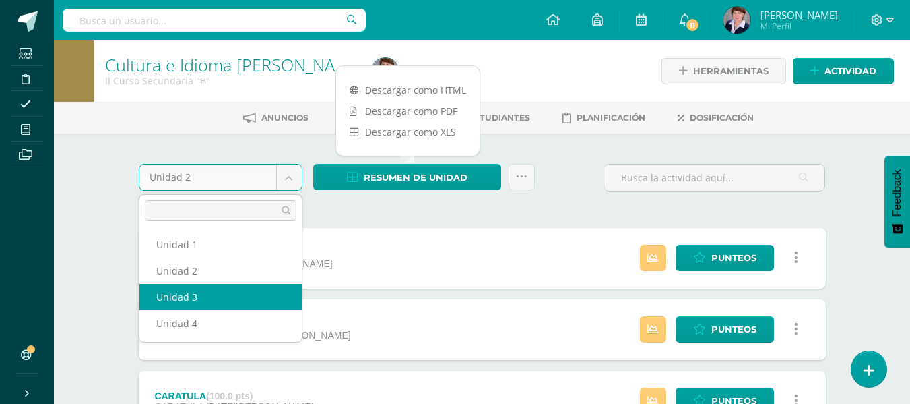
select select "Unidad 3"
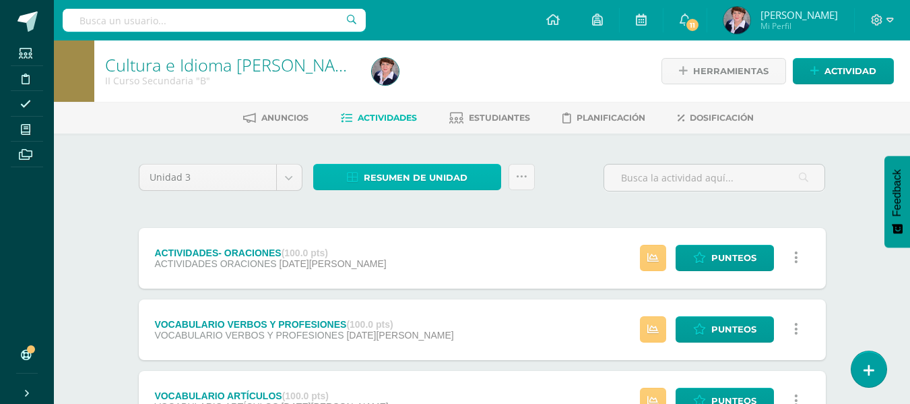
click at [427, 176] on span "Resumen de unidad" at bounding box center [416, 177] width 104 height 25
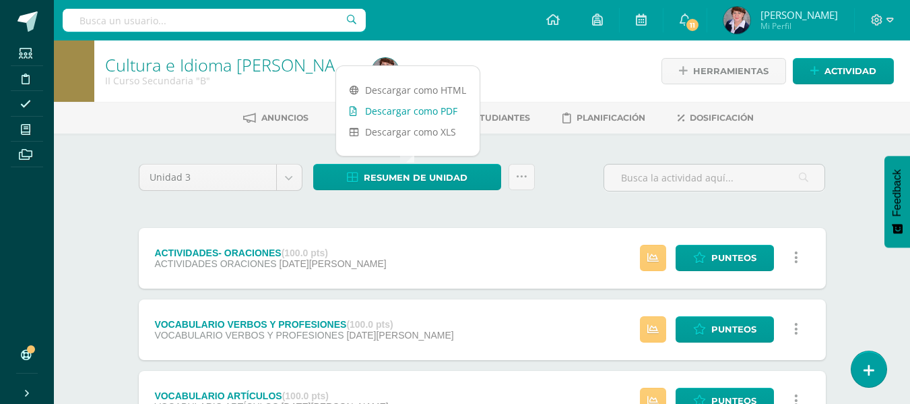
click at [410, 103] on link "Descargar como PDF" at bounding box center [408, 110] width 144 height 21
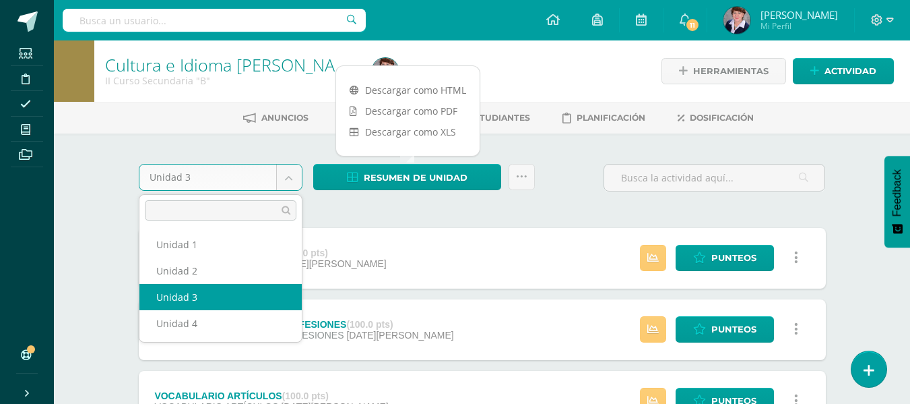
click at [291, 181] on body "Estudiantes Disciplina Asistencia Mis cursos Archivos Soporte Ayuda Reportar un…" at bounding box center [455, 296] width 910 height 592
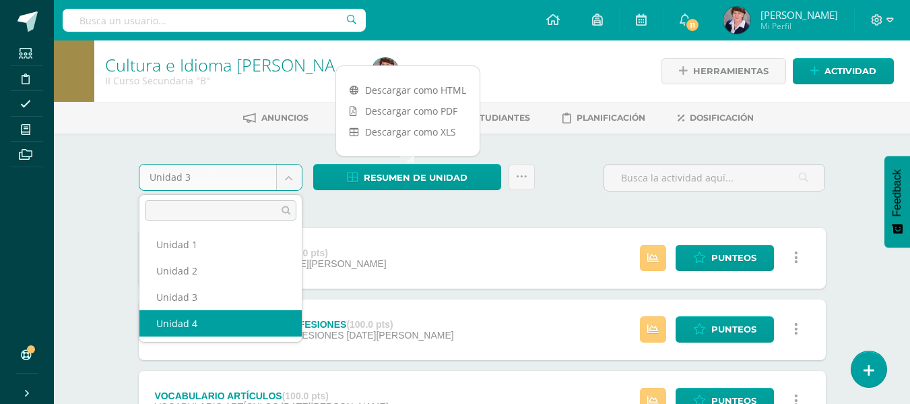
select select "Unidad 4"
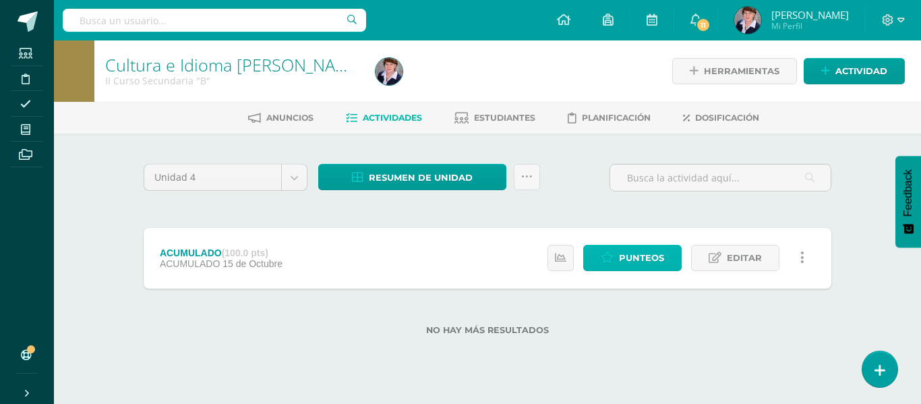
click at [640, 257] on span "Punteos" at bounding box center [641, 257] width 45 height 25
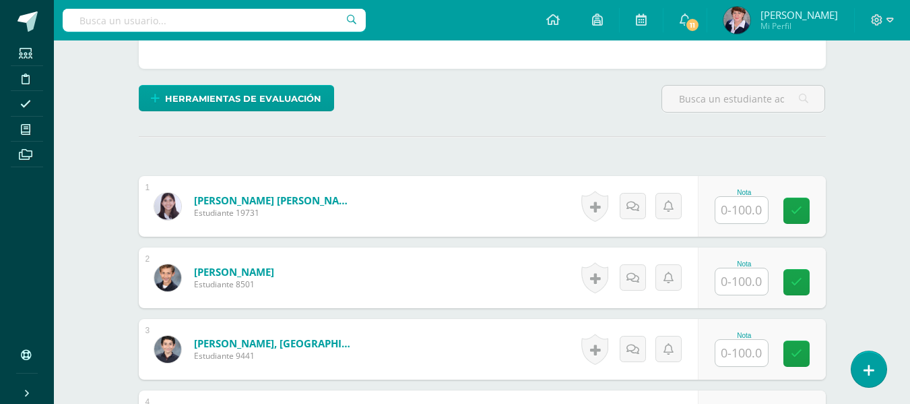
scroll to position [341, 0]
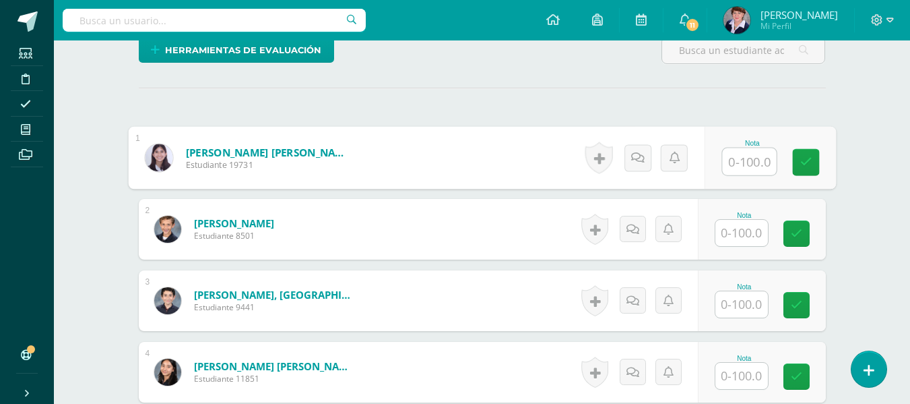
click at [737, 161] on input "text" at bounding box center [749, 161] width 54 height 27
type input "100"
click at [805, 156] on icon at bounding box center [806, 161] width 12 height 11
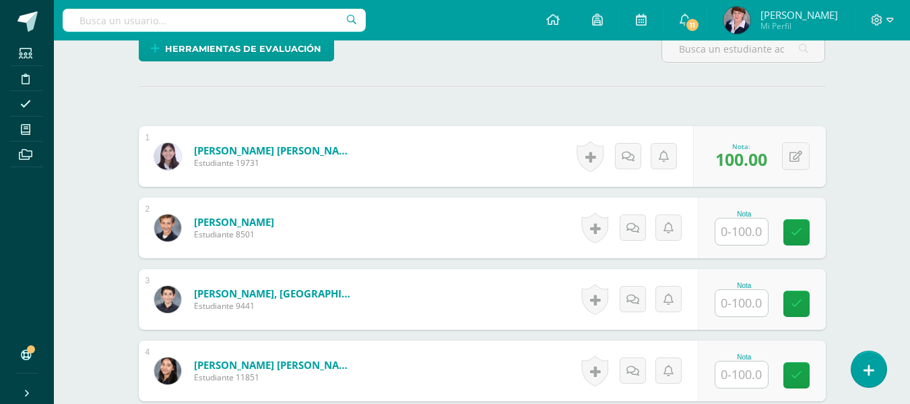
scroll to position [343, 0]
click at [755, 232] on input "text" at bounding box center [742, 231] width 53 height 26
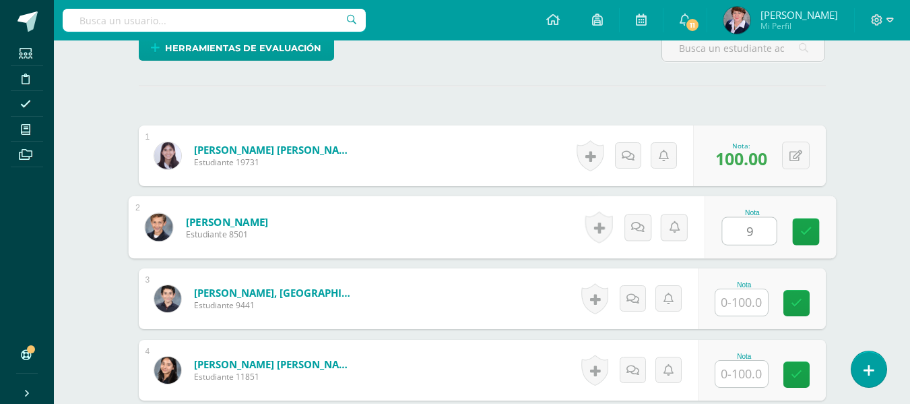
type input "91"
click at [810, 226] on icon at bounding box center [806, 231] width 12 height 11
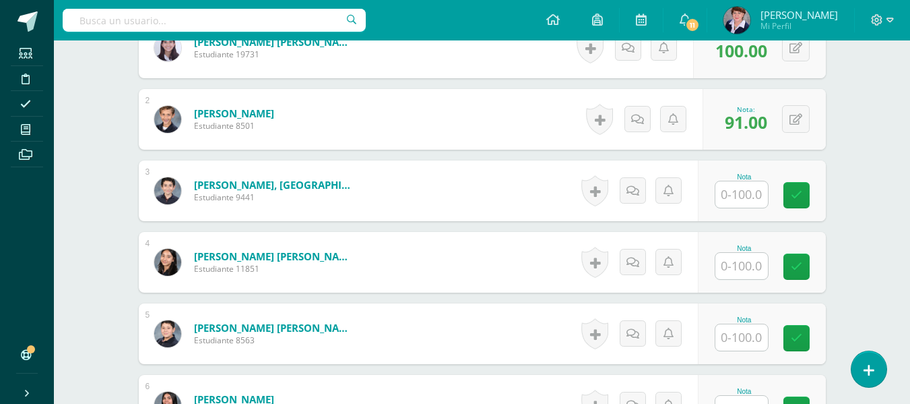
scroll to position [478, 0]
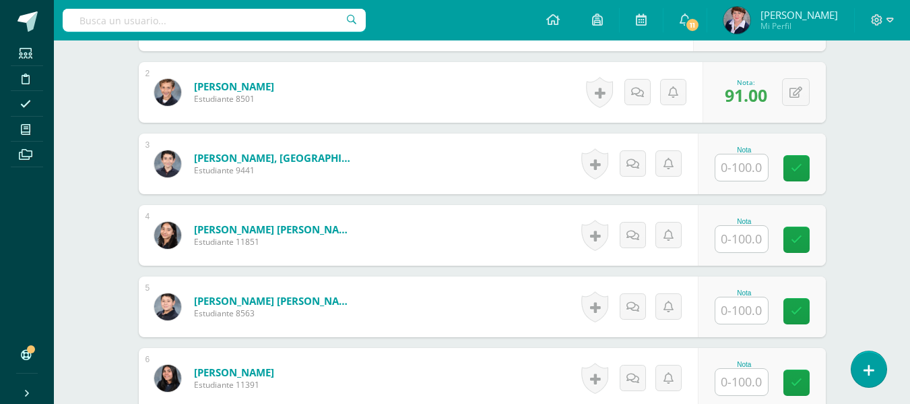
click at [753, 169] on input "text" at bounding box center [742, 167] width 53 height 26
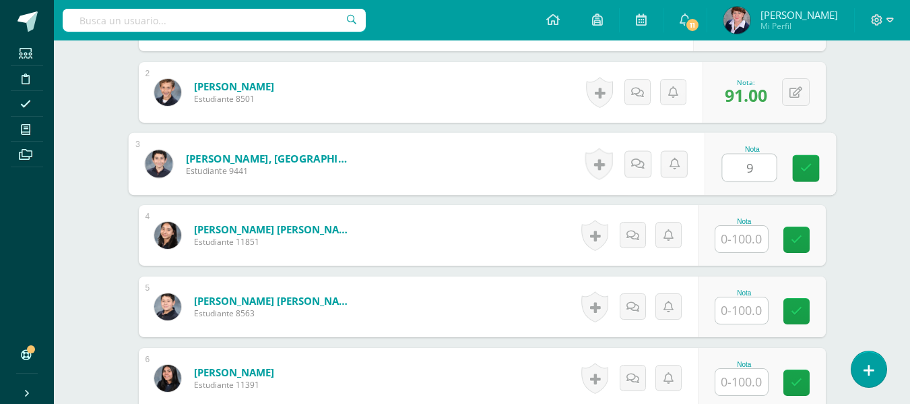
type input "95"
click at [814, 165] on link at bounding box center [805, 168] width 27 height 27
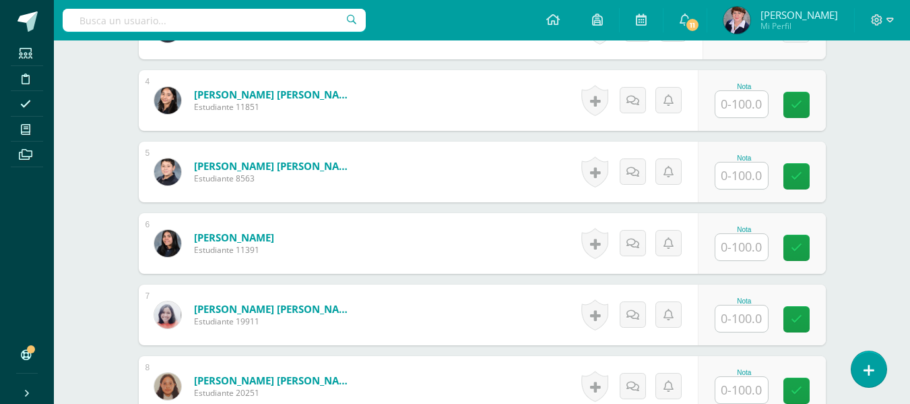
scroll to position [545, 0]
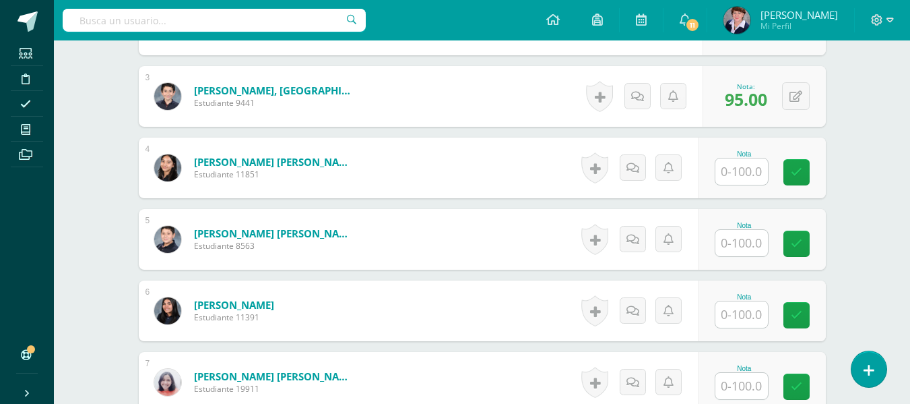
click at [759, 167] on input "text" at bounding box center [742, 171] width 53 height 26
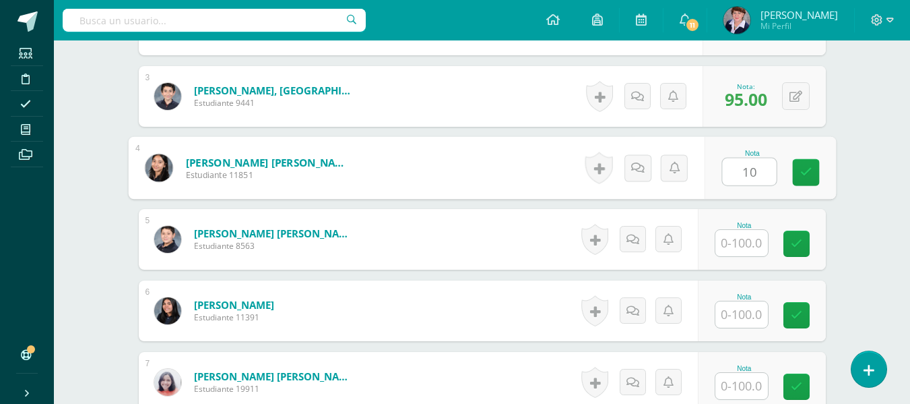
type input "100"
click at [807, 166] on icon at bounding box center [806, 171] width 12 height 11
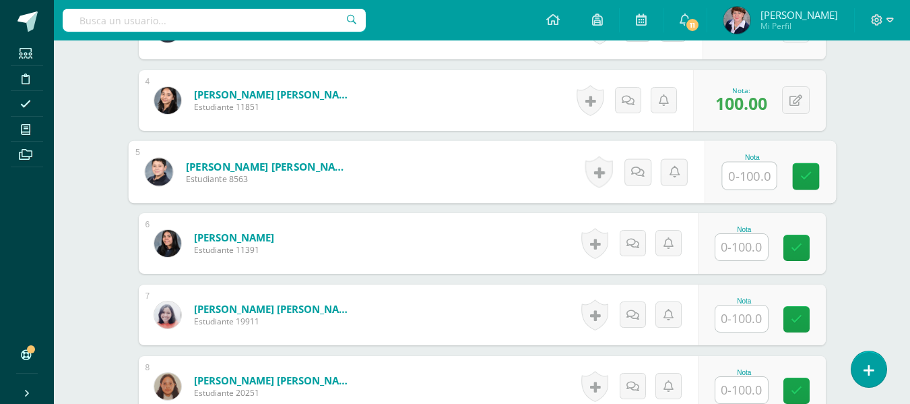
click at [745, 173] on input "text" at bounding box center [749, 175] width 54 height 27
type input "99"
click at [813, 176] on link at bounding box center [805, 176] width 27 height 27
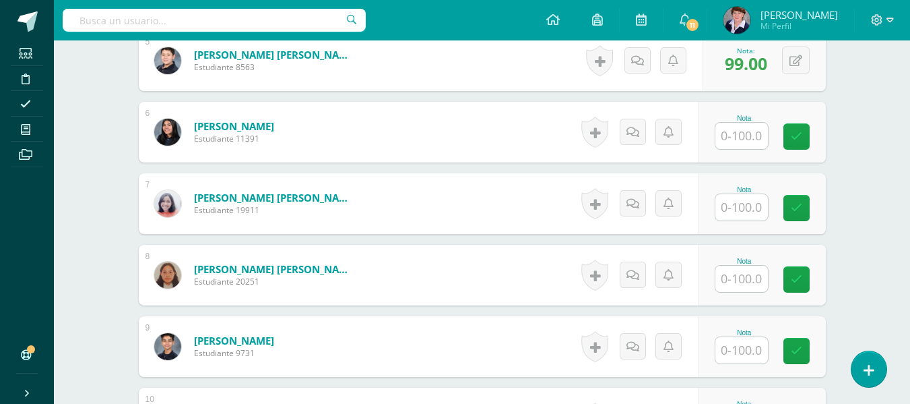
scroll to position [747, 0]
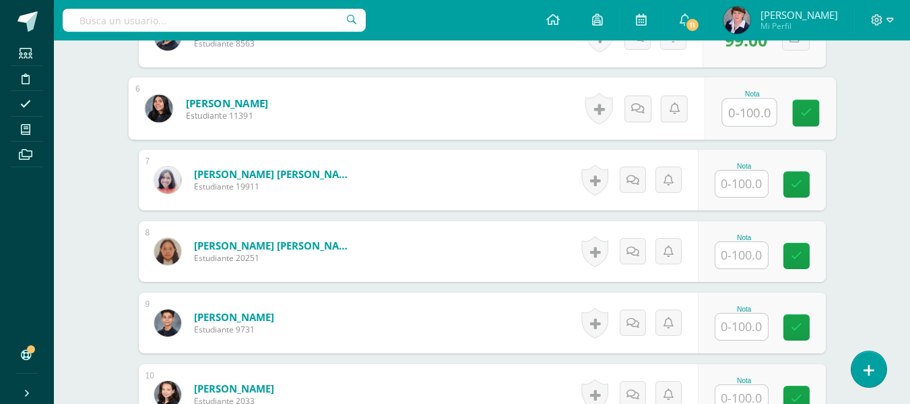
click at [747, 115] on input "text" at bounding box center [749, 112] width 54 height 27
type input "100"
click at [805, 107] on icon at bounding box center [806, 112] width 12 height 11
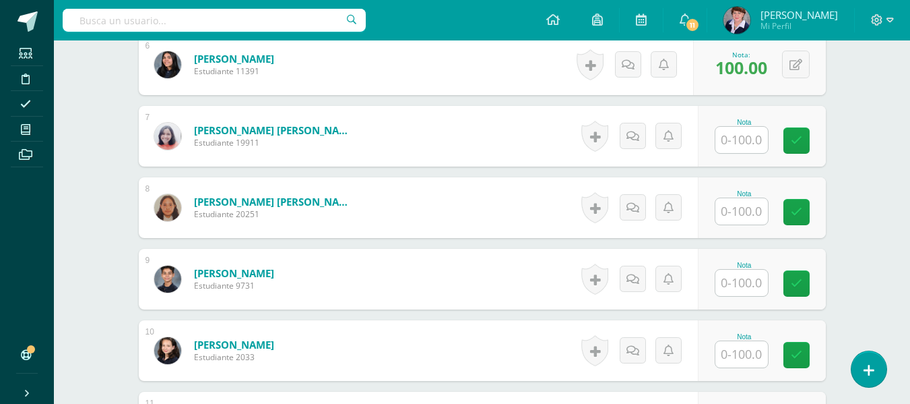
scroll to position [815, 0]
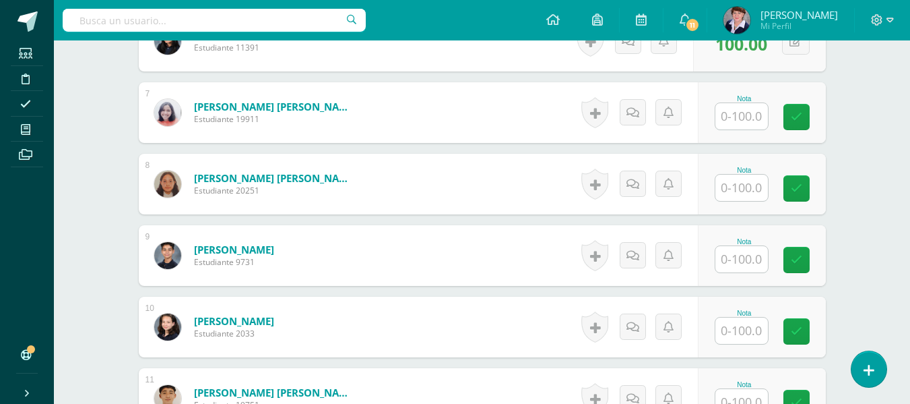
click at [753, 108] on input "text" at bounding box center [742, 116] width 53 height 26
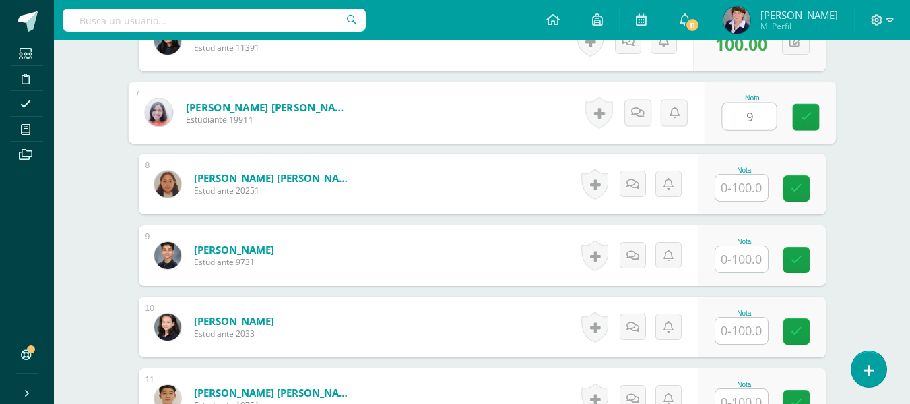
type input "98"
click at [808, 111] on icon at bounding box center [806, 116] width 12 height 11
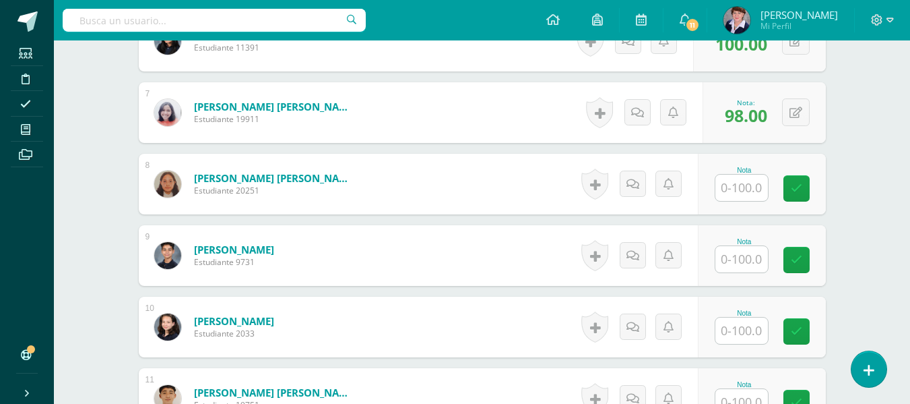
click at [747, 191] on input "text" at bounding box center [742, 188] width 53 height 26
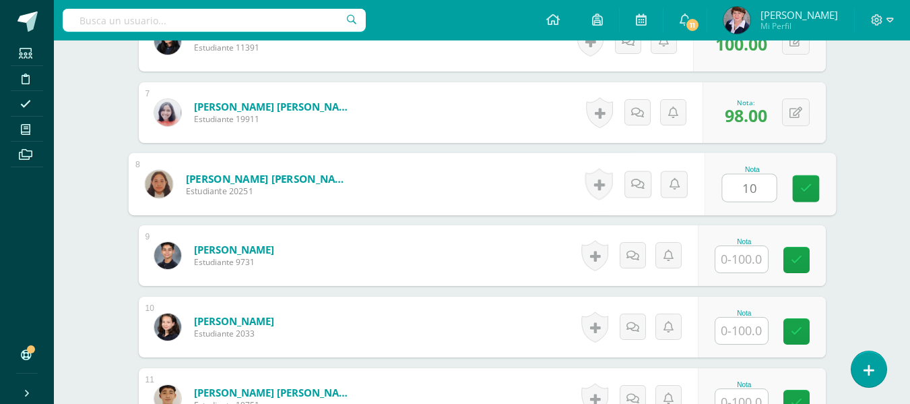
type input "100"
click at [805, 186] on icon at bounding box center [806, 188] width 12 height 11
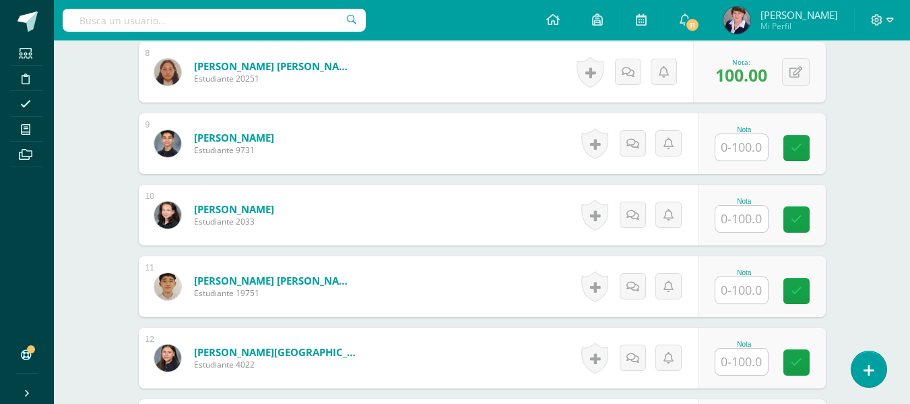
scroll to position [950, 0]
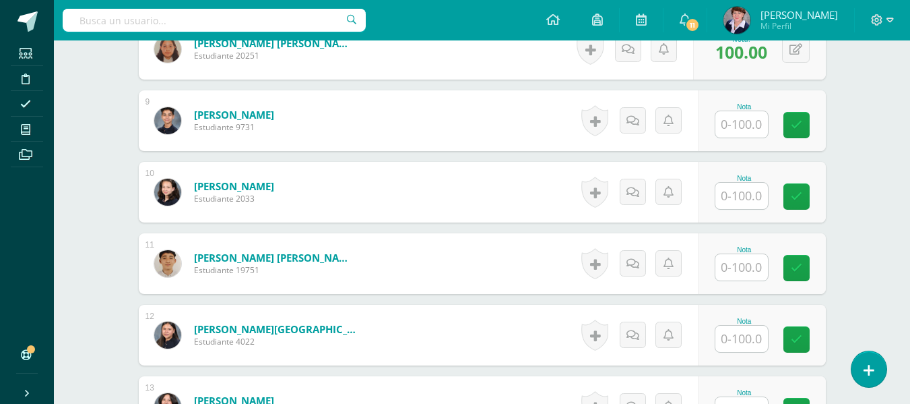
click at [758, 124] on input "text" at bounding box center [742, 124] width 53 height 26
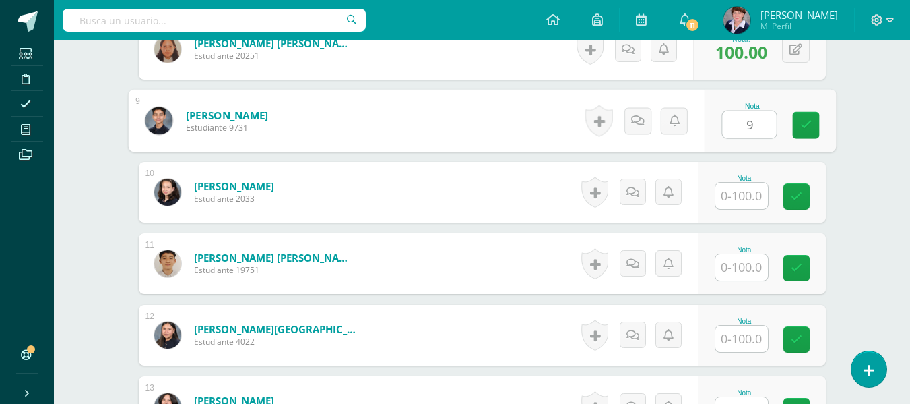
type input "98"
click at [808, 125] on icon at bounding box center [806, 124] width 12 height 11
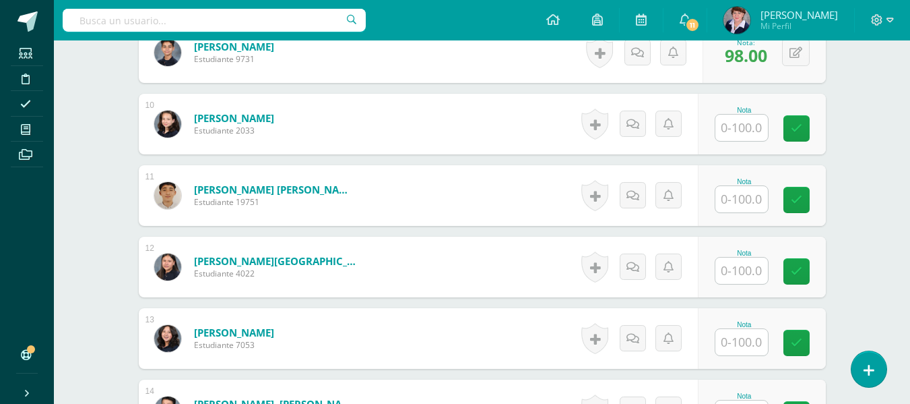
scroll to position [1084, 0]
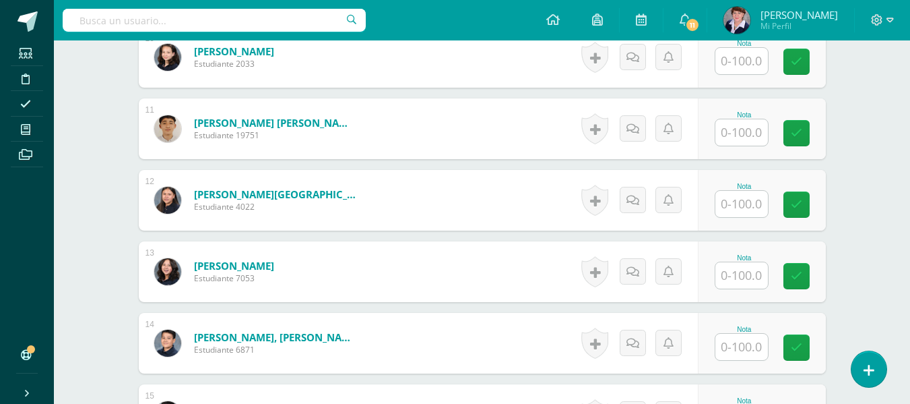
click at [747, 63] on input "text" at bounding box center [742, 61] width 53 height 26
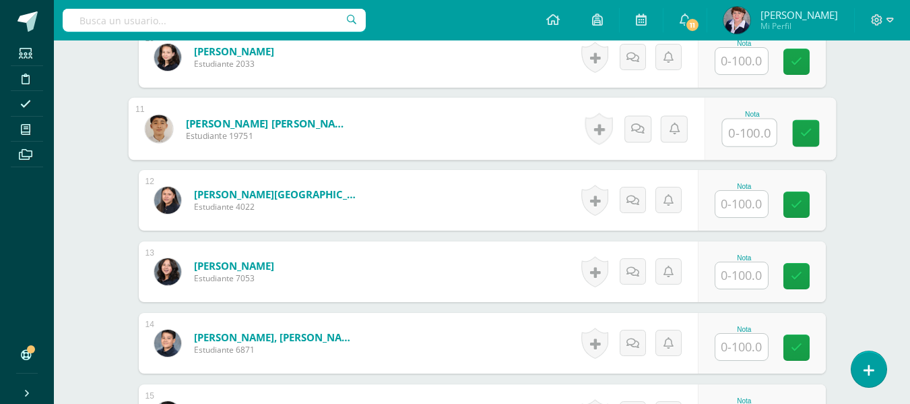
click at [741, 135] on input "text" at bounding box center [749, 132] width 54 height 27
type input "93"
click at [809, 127] on icon at bounding box center [806, 132] width 12 height 11
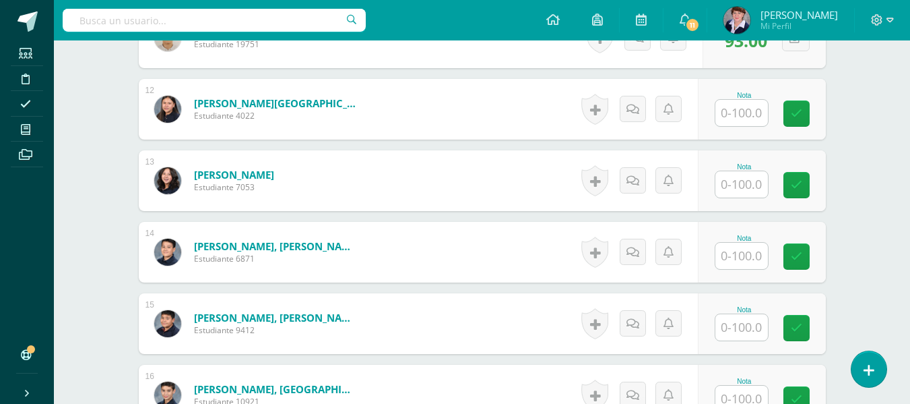
scroll to position [1152, 0]
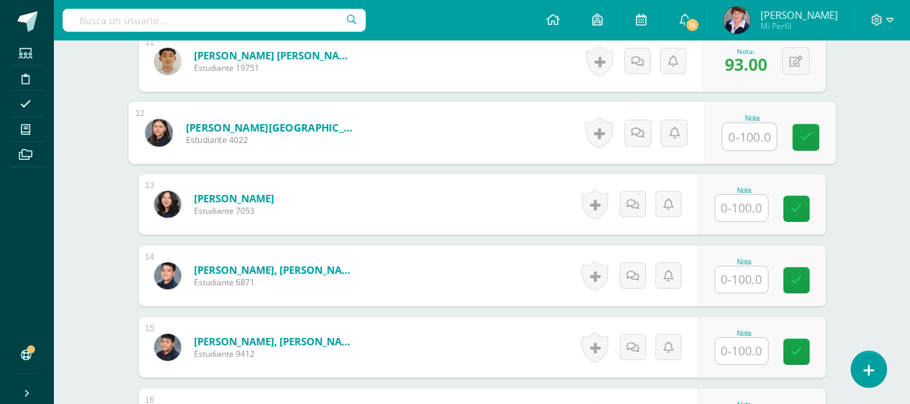
click at [747, 136] on input "text" at bounding box center [749, 136] width 54 height 27
type input "98"
click at [811, 132] on icon at bounding box center [806, 136] width 12 height 11
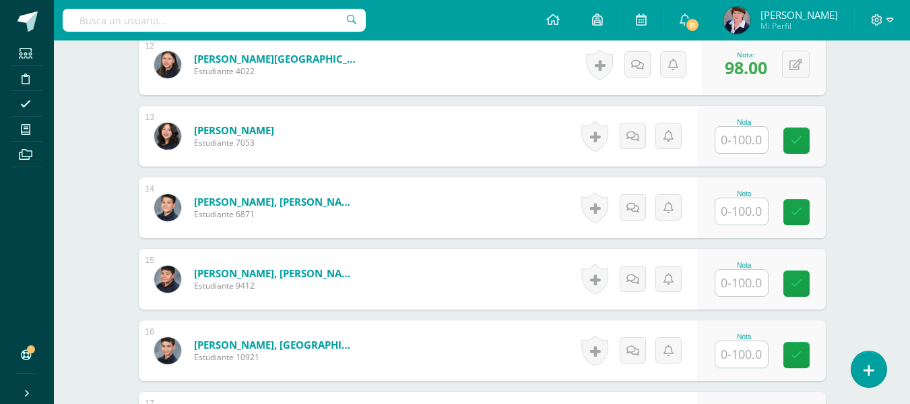
scroll to position [1286, 0]
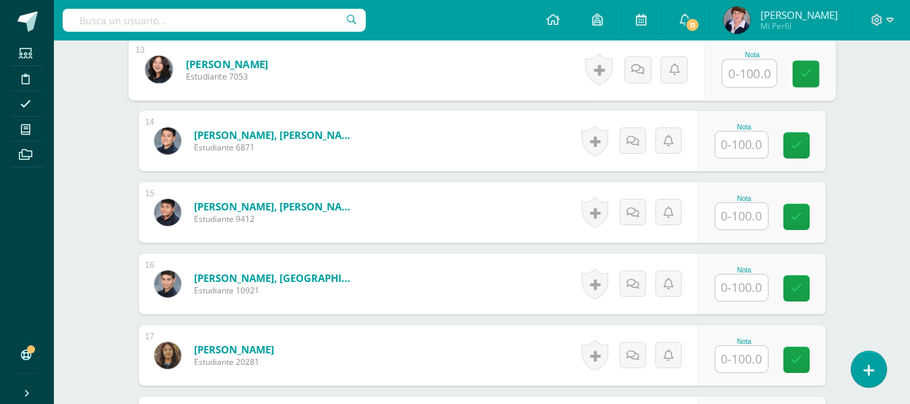
click at [747, 75] on input "text" at bounding box center [749, 73] width 54 height 27
type input "100"
click at [809, 71] on icon at bounding box center [806, 73] width 12 height 11
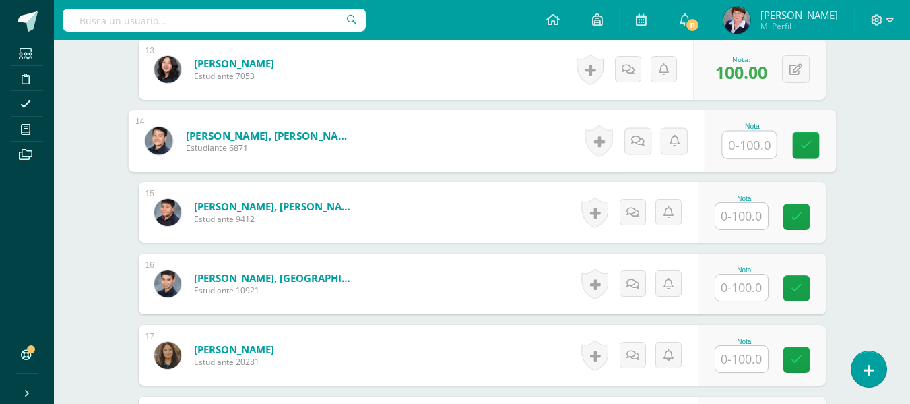
click at [756, 148] on input "text" at bounding box center [749, 144] width 54 height 27
type input "100"
click at [807, 139] on icon at bounding box center [806, 144] width 12 height 11
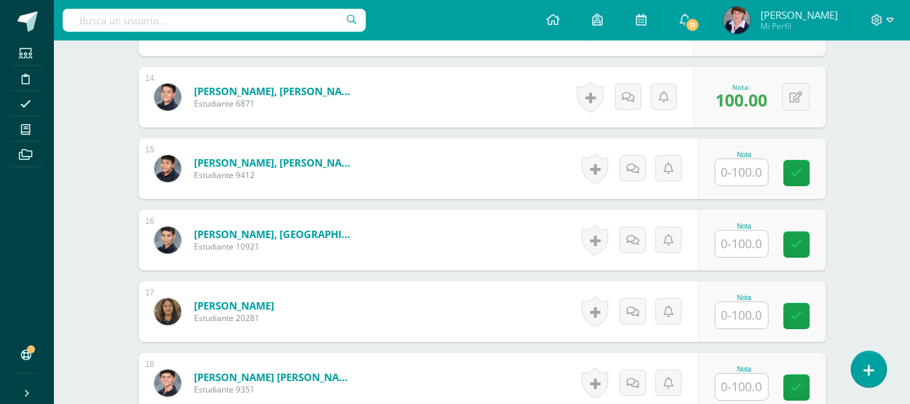
scroll to position [1354, 0]
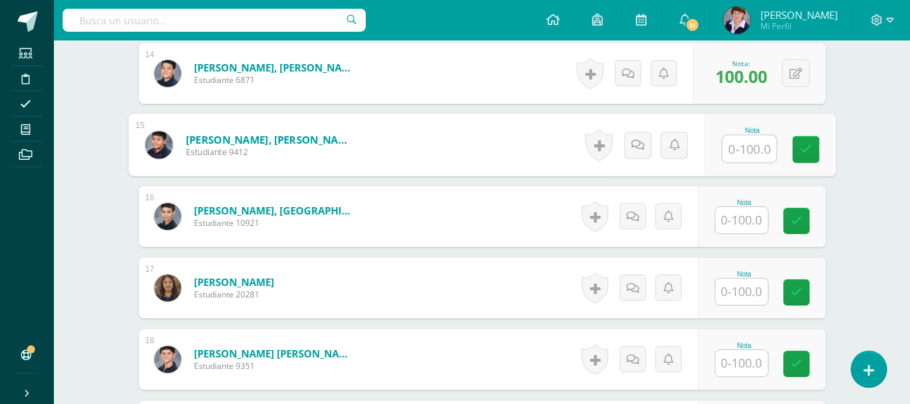
click at [762, 150] on input "text" at bounding box center [749, 148] width 54 height 27
type input "91"
click at [804, 146] on icon at bounding box center [806, 149] width 12 height 11
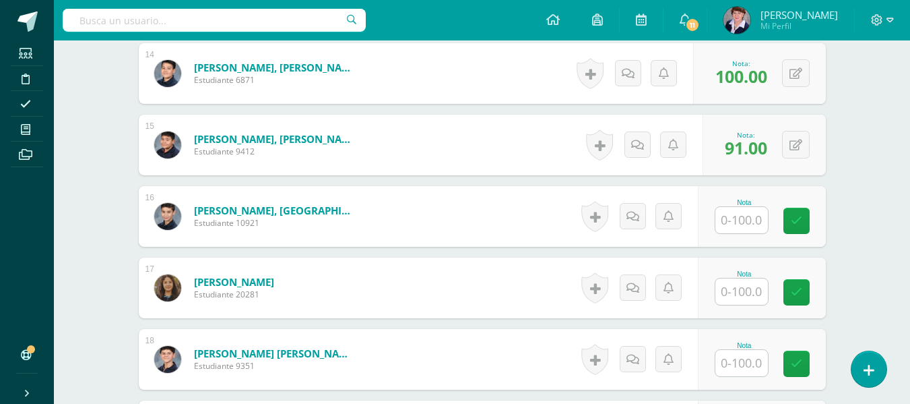
scroll to position [1421, 0]
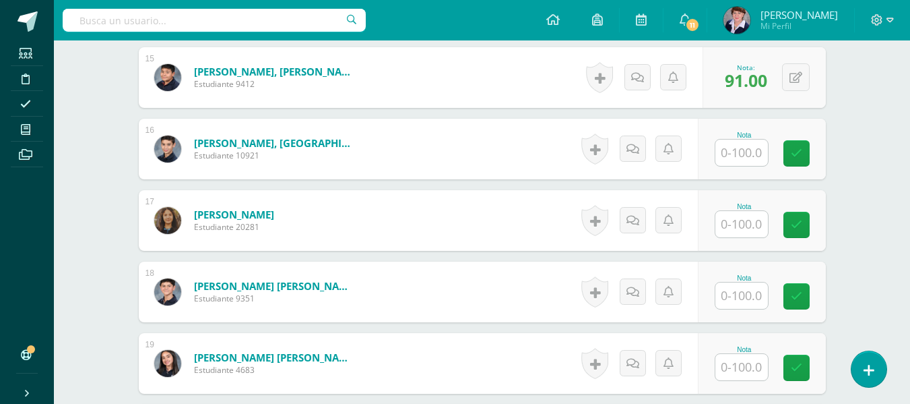
click at [749, 148] on input "text" at bounding box center [742, 152] width 53 height 26
click at [747, 156] on input "text" at bounding box center [742, 152] width 53 height 26
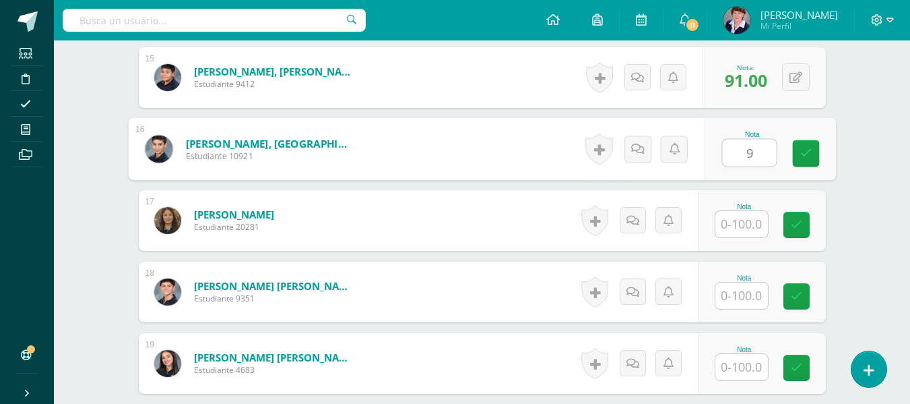
type input "96"
click at [810, 150] on icon at bounding box center [806, 153] width 12 height 11
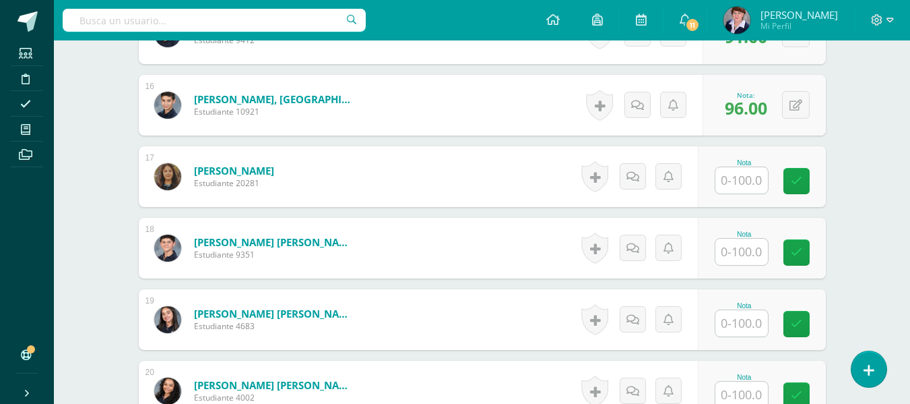
scroll to position [1489, 0]
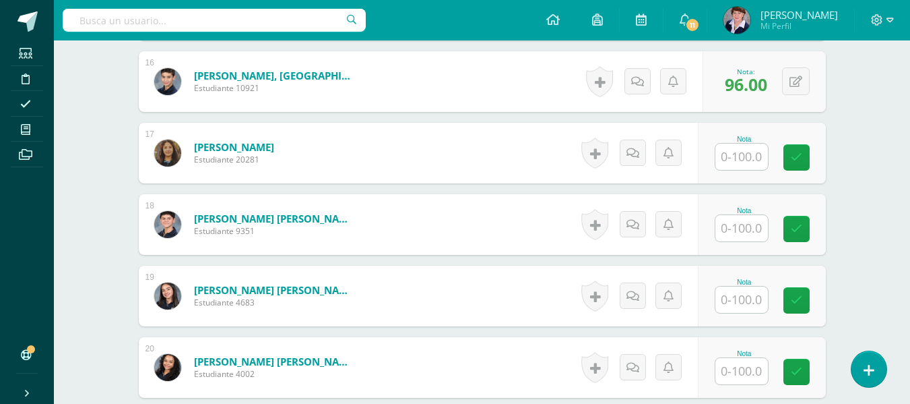
click at [750, 158] on input "text" at bounding box center [742, 157] width 53 height 26
click at [748, 159] on input "text" at bounding box center [742, 157] width 53 height 26
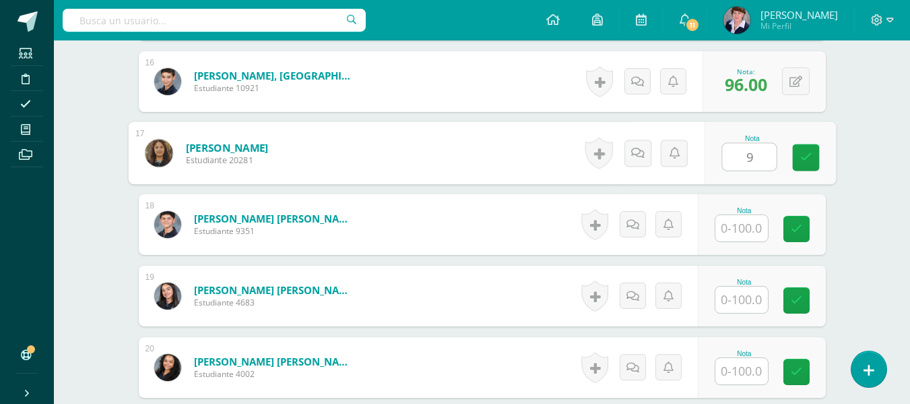
type input "96"
click at [810, 152] on icon at bounding box center [806, 157] width 12 height 11
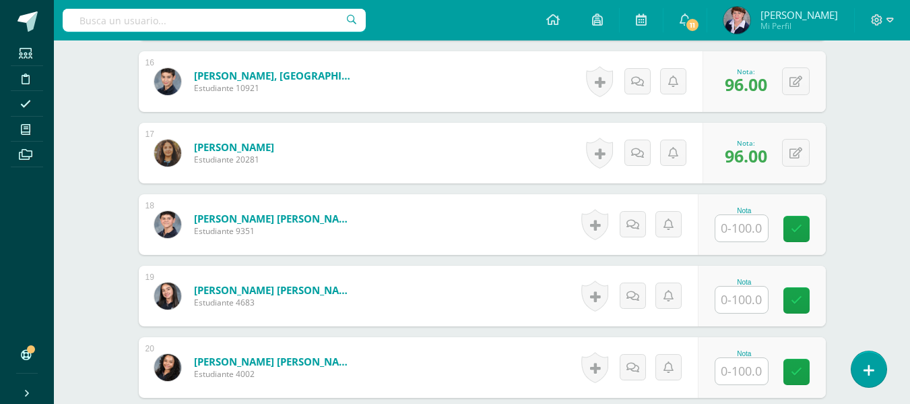
scroll to position [1556, 0]
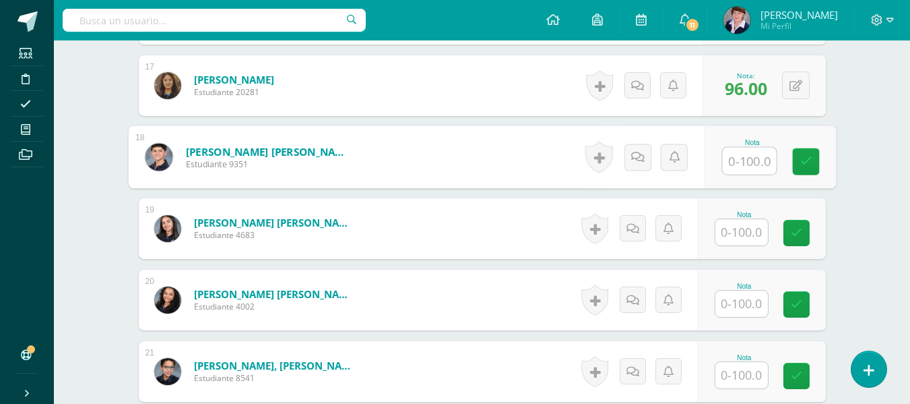
click at [757, 160] on input "text" at bounding box center [749, 161] width 54 height 27
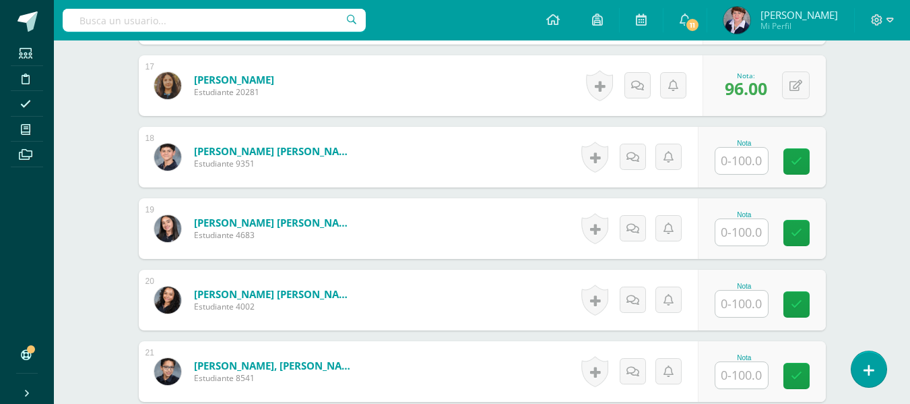
click at [758, 160] on input "text" at bounding box center [742, 161] width 53 height 26
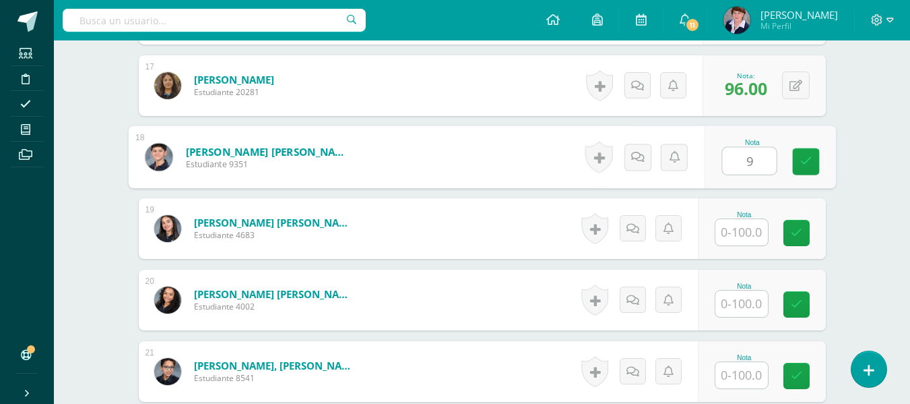
type input "99"
click at [811, 158] on icon at bounding box center [806, 161] width 12 height 11
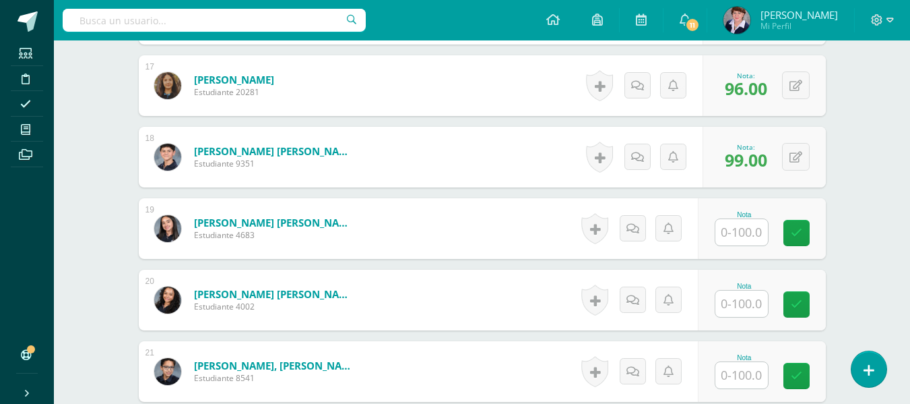
click at [743, 231] on input "text" at bounding box center [742, 232] width 53 height 26
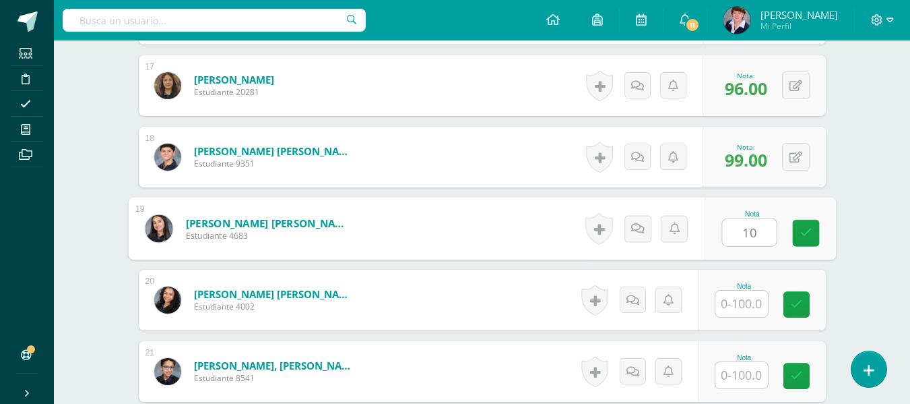
type input "100"
click at [813, 232] on link at bounding box center [805, 233] width 27 height 27
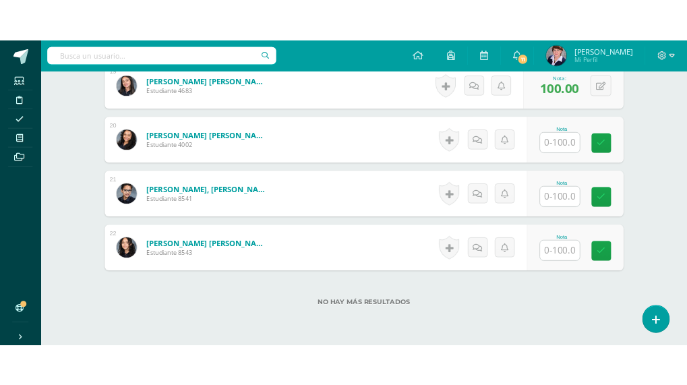
scroll to position [1758, 0]
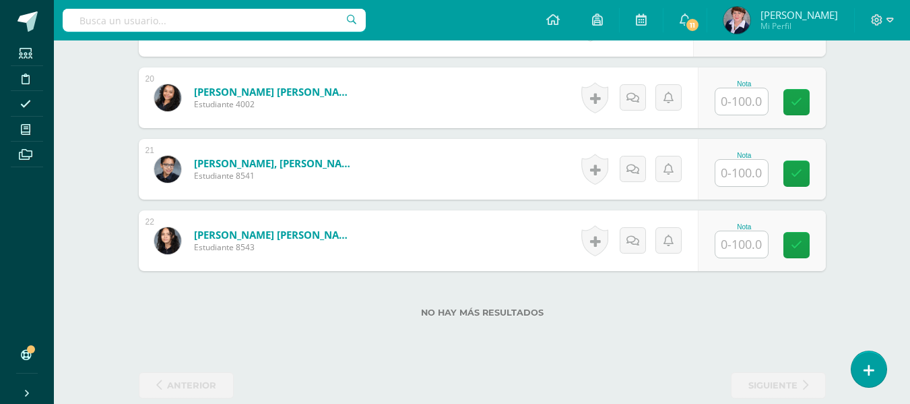
click at [749, 99] on input "text" at bounding box center [742, 101] width 53 height 26
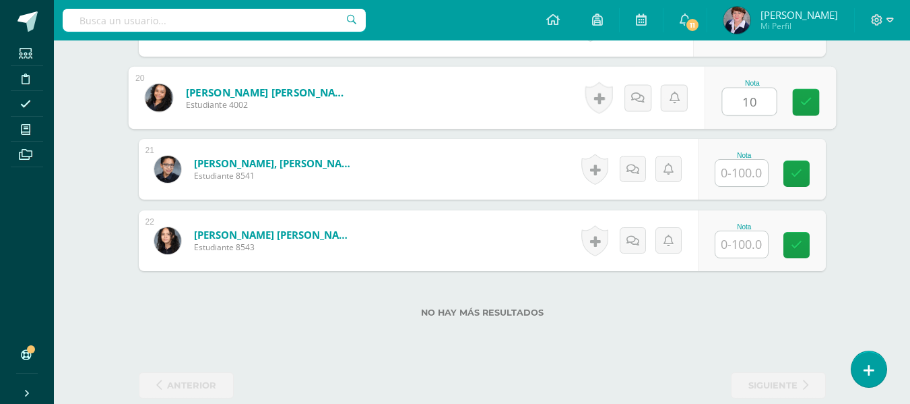
type input "100"
click at [805, 102] on icon at bounding box center [806, 101] width 12 height 11
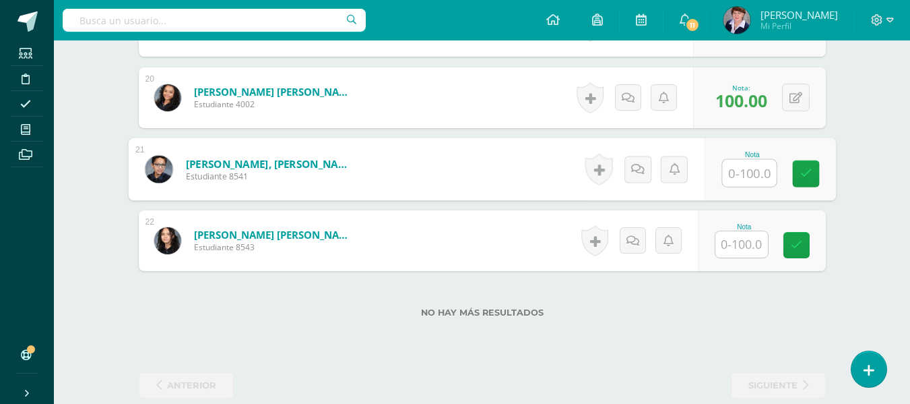
click at [748, 175] on input "text" at bounding box center [749, 173] width 54 height 27
type input "100"
click at [808, 168] on icon at bounding box center [806, 173] width 12 height 11
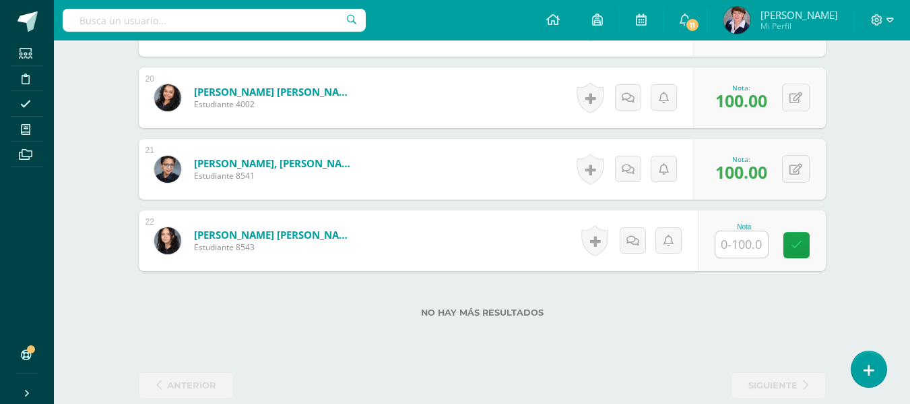
click at [745, 248] on input "text" at bounding box center [742, 244] width 53 height 26
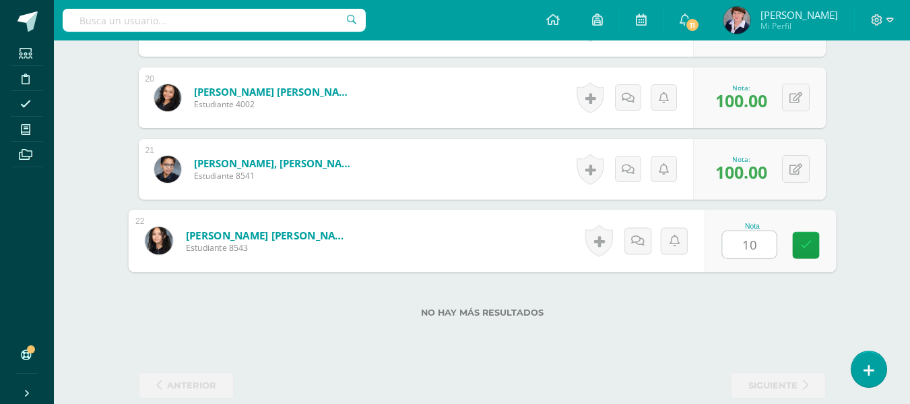
type input "100"
click at [806, 239] on icon at bounding box center [806, 244] width 12 height 11
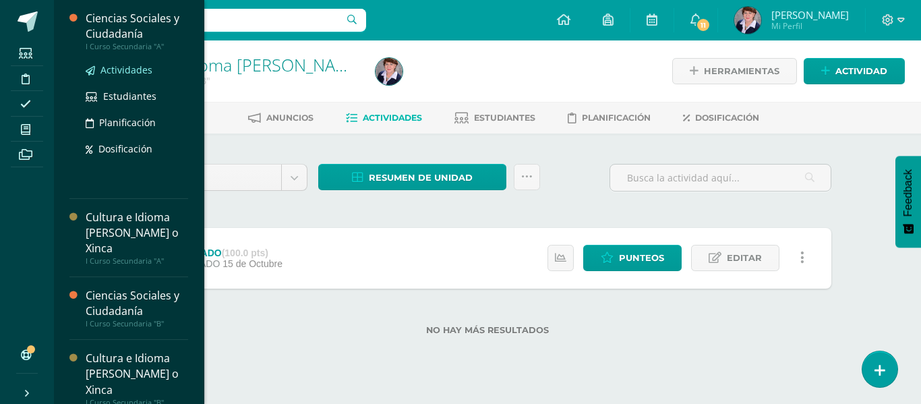
click at [132, 67] on span "Actividades" at bounding box center [126, 69] width 52 height 13
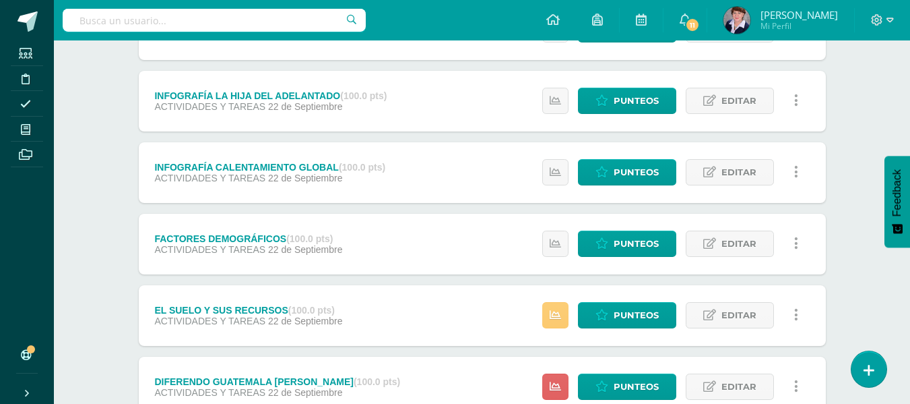
scroll to position [419, 0]
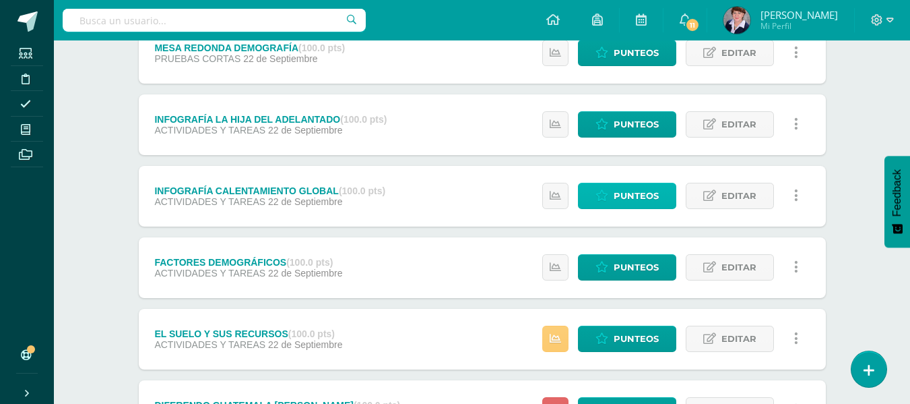
click at [646, 187] on span "Punteos" at bounding box center [636, 195] width 45 height 25
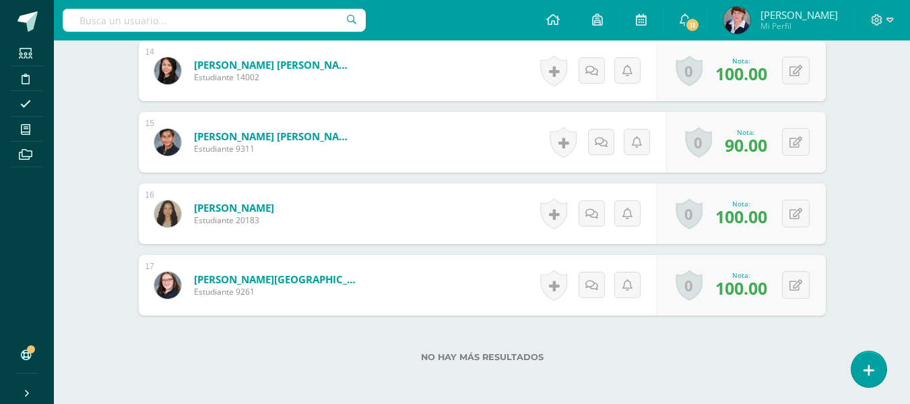
scroll to position [1423, 0]
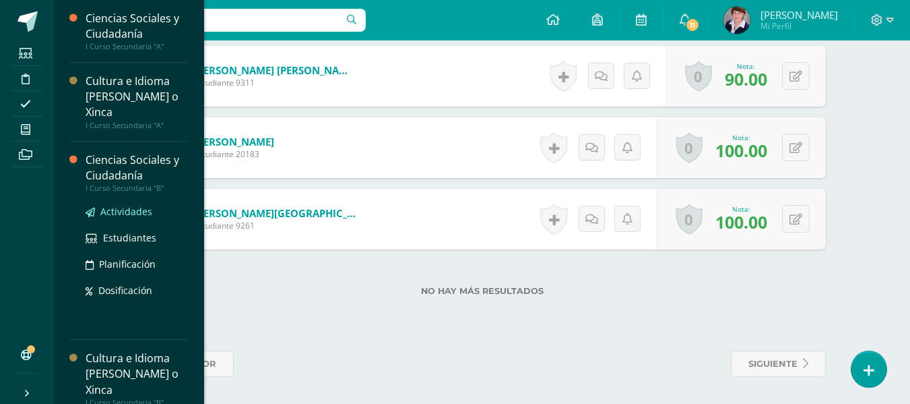
click at [131, 209] on span "Actividades" at bounding box center [126, 211] width 52 height 13
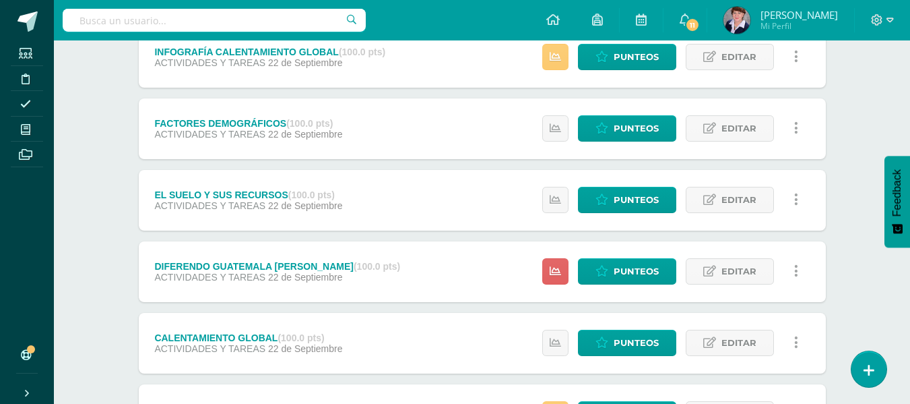
scroll to position [487, 0]
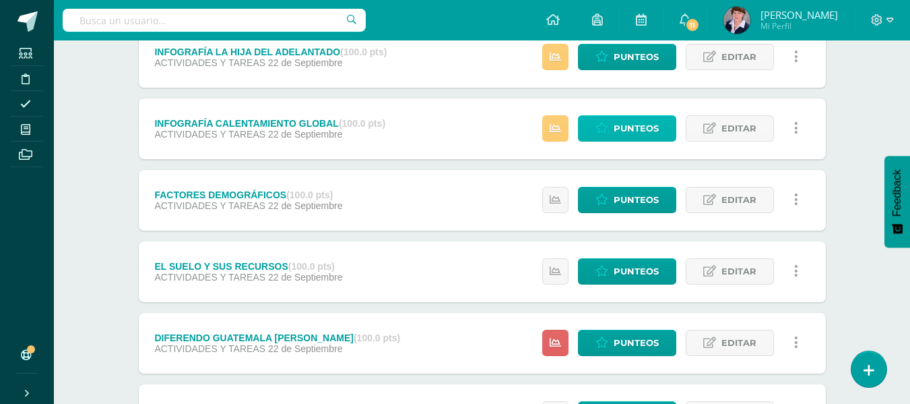
click at [626, 123] on span "Punteos" at bounding box center [636, 128] width 45 height 25
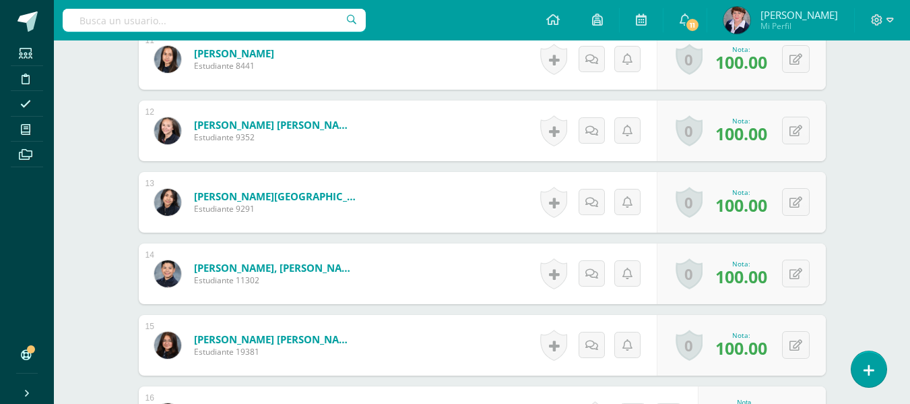
scroll to position [1423, 0]
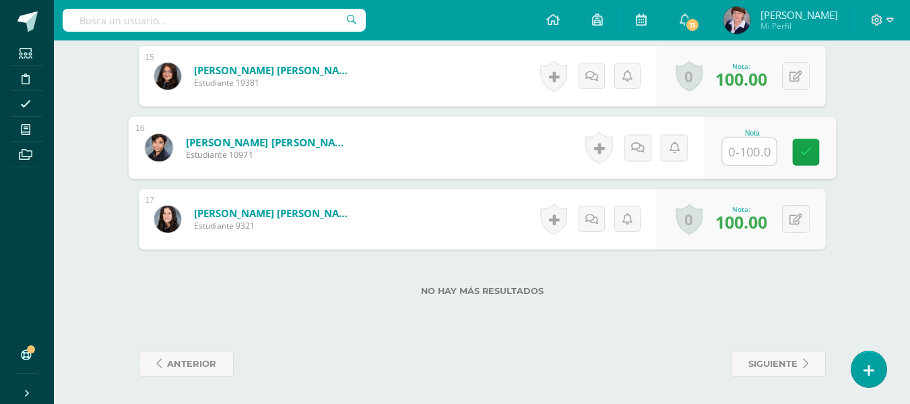
click at [745, 156] on input "text" at bounding box center [749, 151] width 54 height 27
type input "50"
click at [801, 146] on icon at bounding box center [806, 151] width 12 height 11
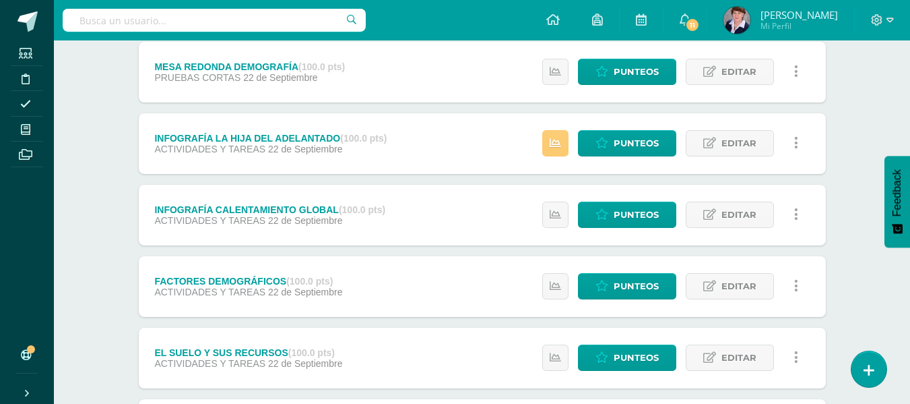
scroll to position [404, 0]
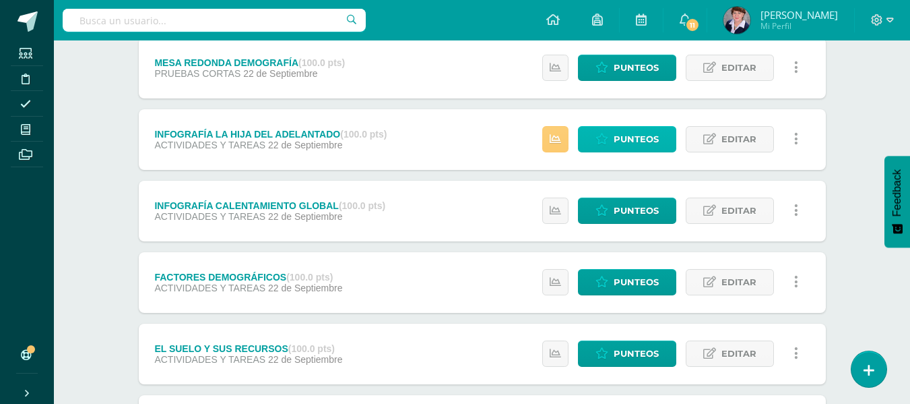
click at [633, 130] on span "Punteos" at bounding box center [636, 139] width 45 height 25
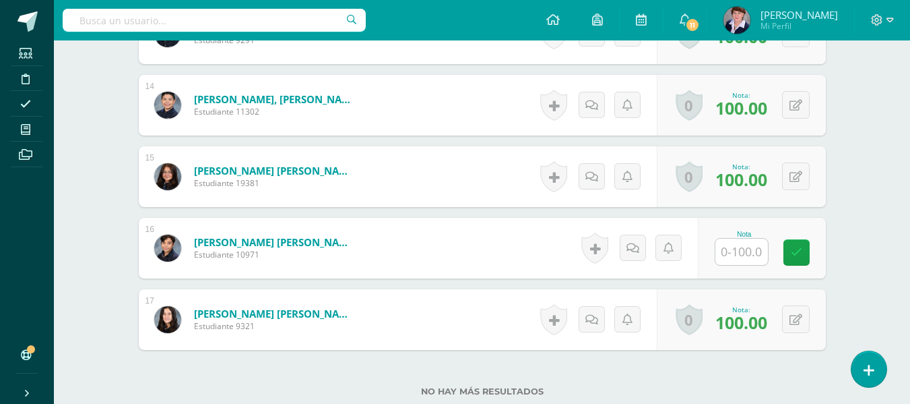
scroll to position [1323, 0]
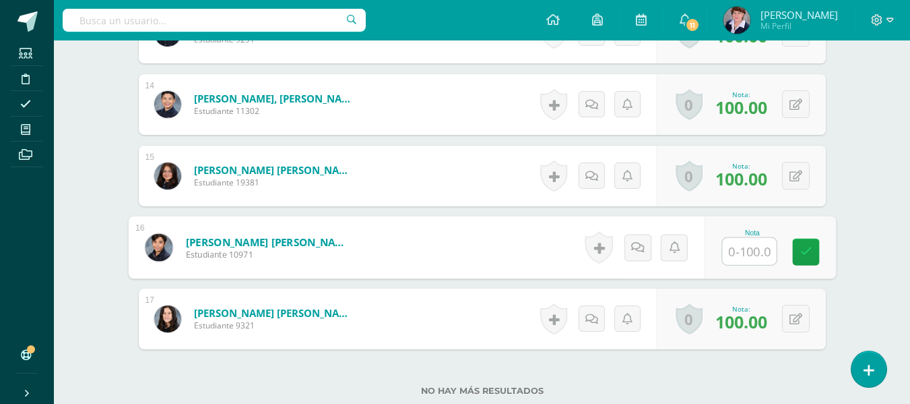
click at [749, 249] on input "text" at bounding box center [749, 251] width 54 height 27
type input "50"
click at [804, 247] on icon at bounding box center [806, 251] width 12 height 11
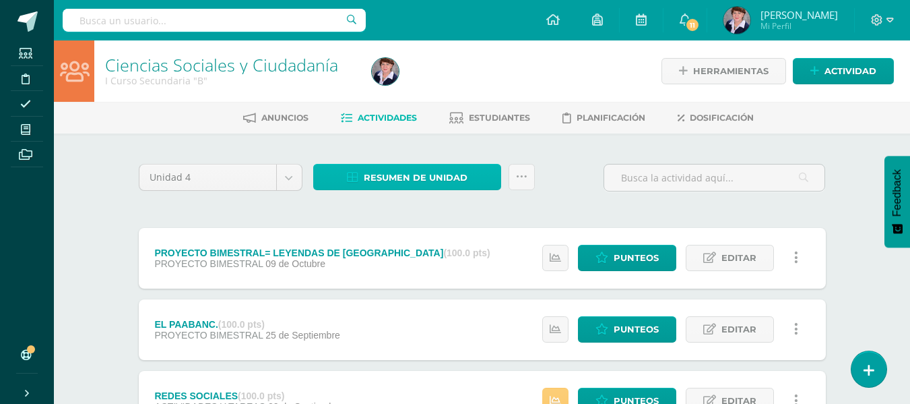
click at [433, 172] on span "Resumen de unidad" at bounding box center [416, 177] width 104 height 25
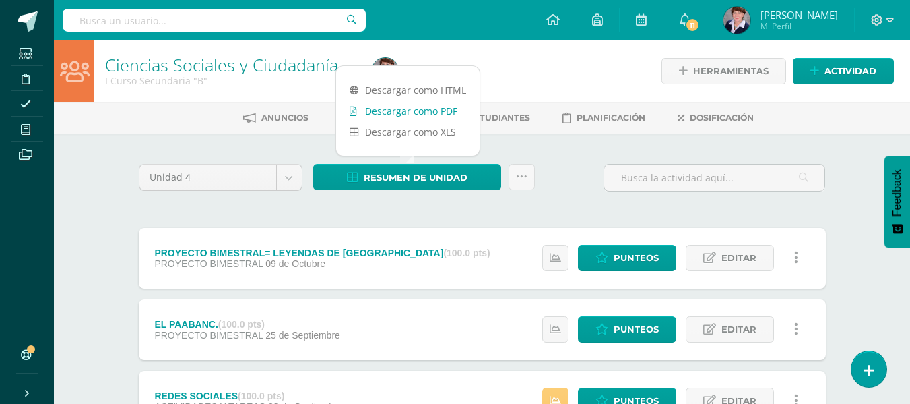
click at [407, 108] on link "Descargar como PDF" at bounding box center [408, 110] width 144 height 21
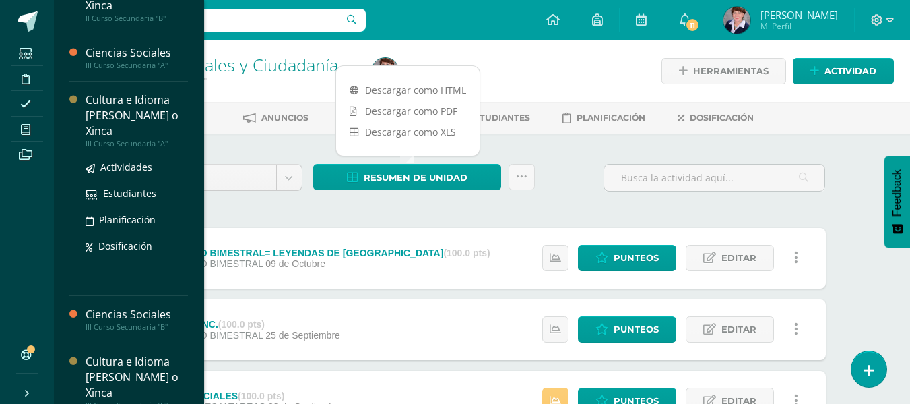
scroll to position [517, 0]
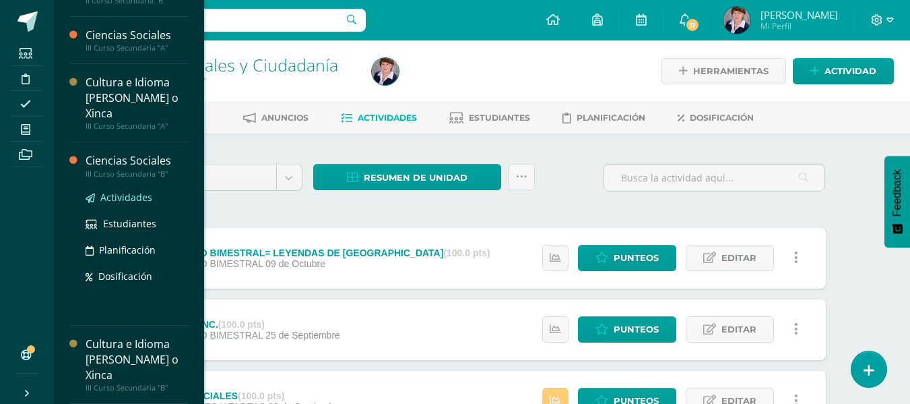
click at [141, 191] on span "Actividades" at bounding box center [126, 197] width 52 height 13
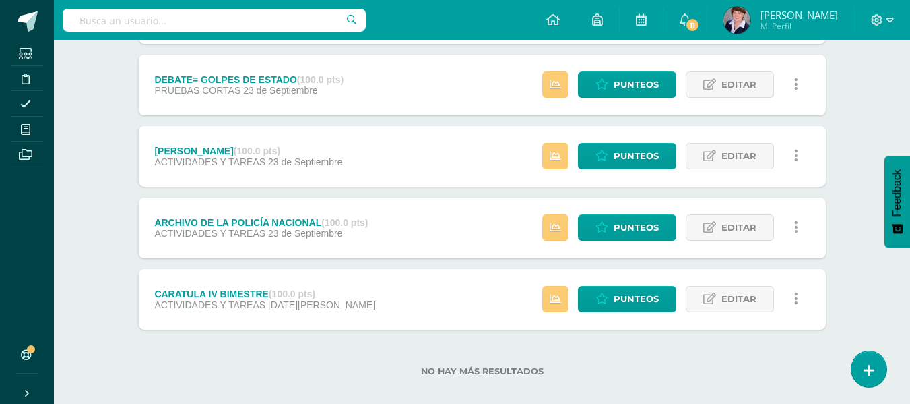
scroll to position [974, 0]
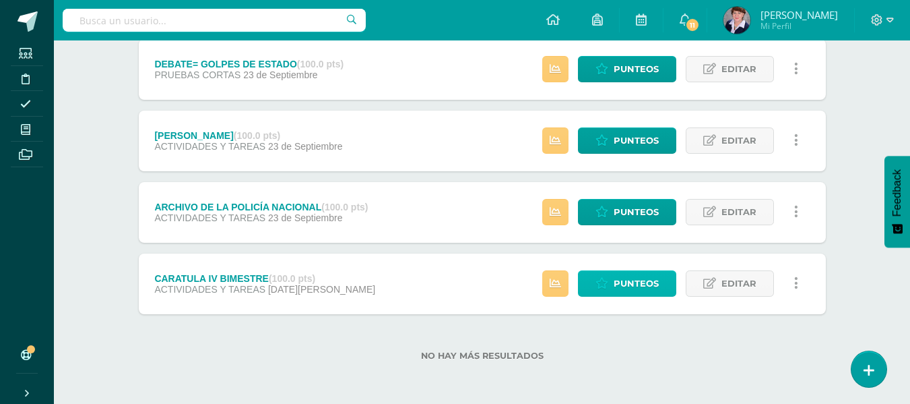
click at [648, 278] on span "Punteos" at bounding box center [636, 283] width 45 height 25
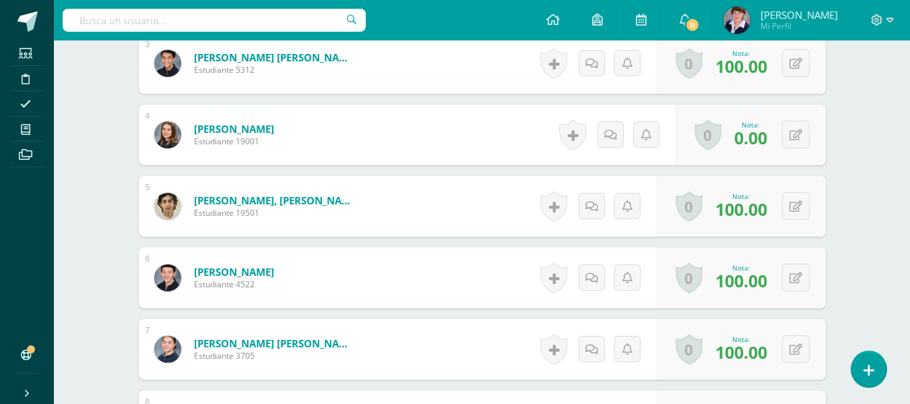
scroll to position [622, 0]
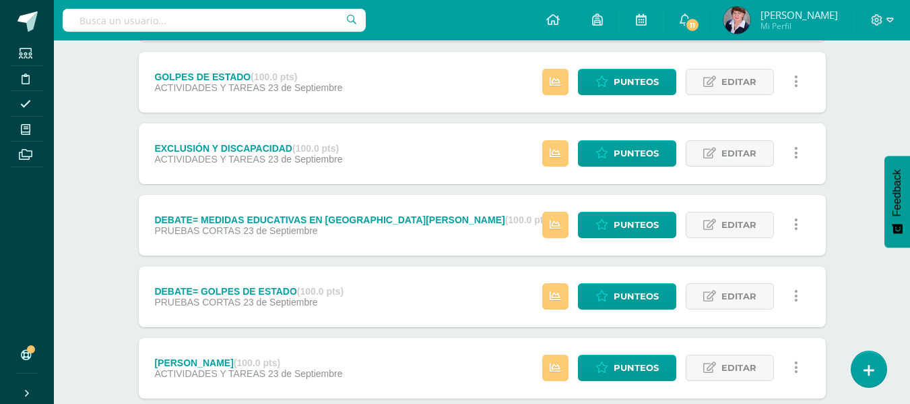
scroll to position [680, 0]
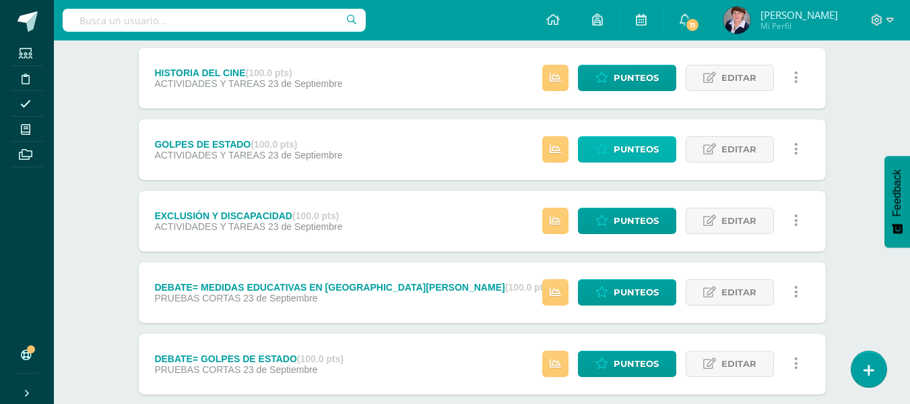
click at [651, 145] on span "Punteos" at bounding box center [636, 149] width 45 height 25
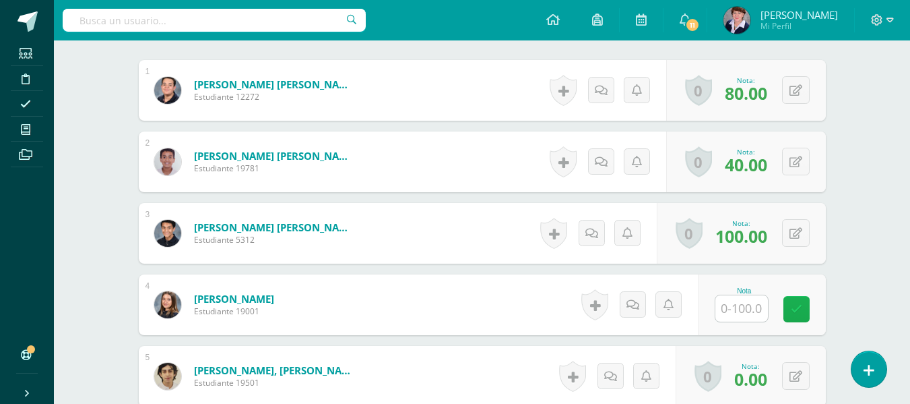
scroll to position [409, 0]
click at [747, 309] on input "text" at bounding box center [742, 307] width 53 height 26
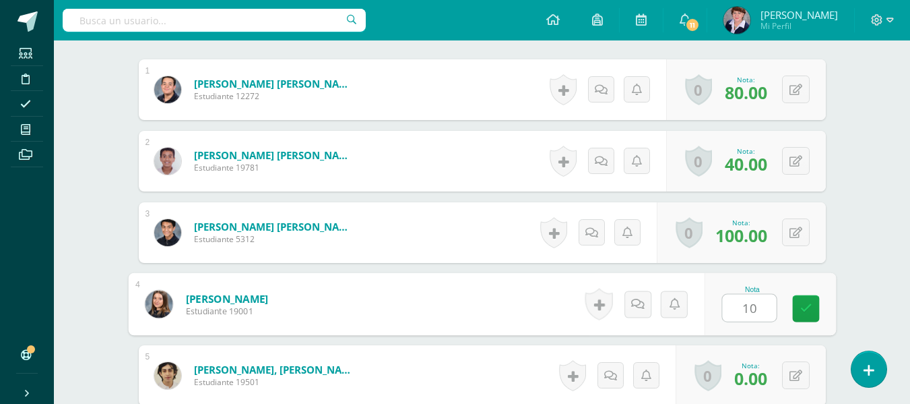
type input "100"
click at [808, 305] on icon at bounding box center [806, 308] width 12 height 11
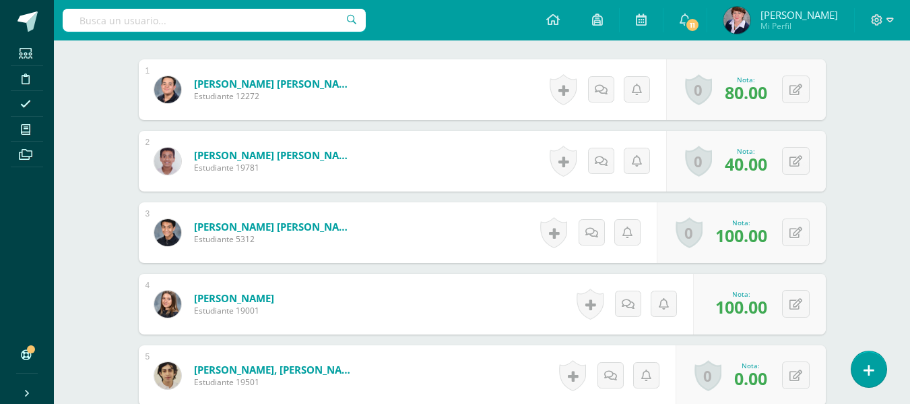
scroll to position [410, 0]
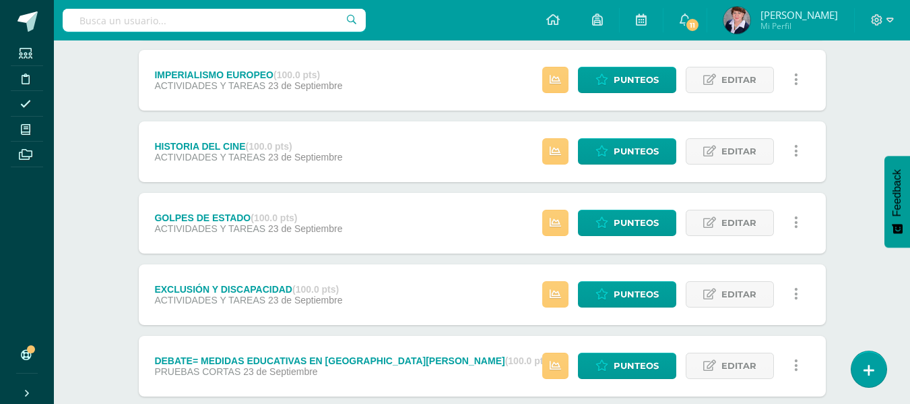
scroll to position [876, 0]
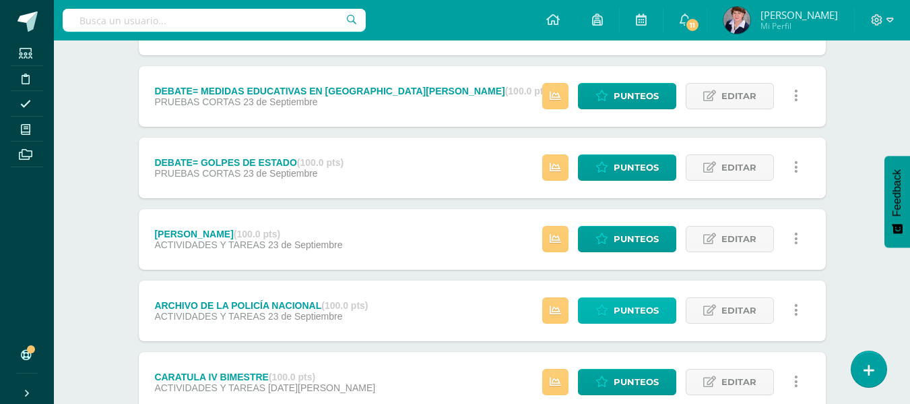
click at [639, 305] on span "Punteos" at bounding box center [636, 310] width 45 height 25
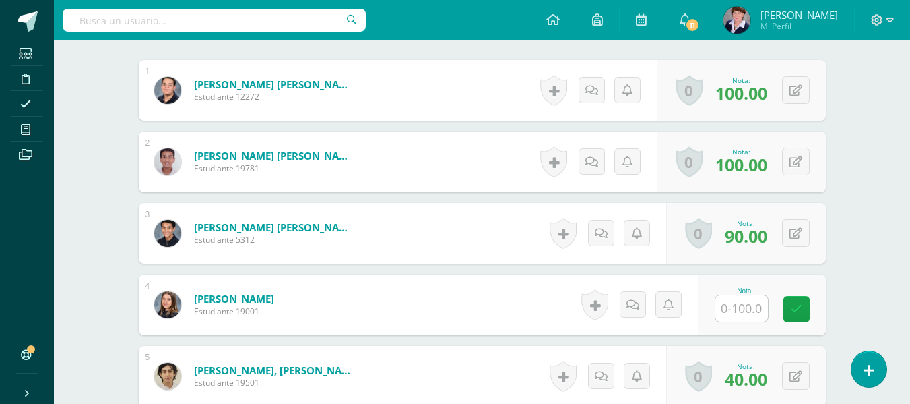
scroll to position [409, 0]
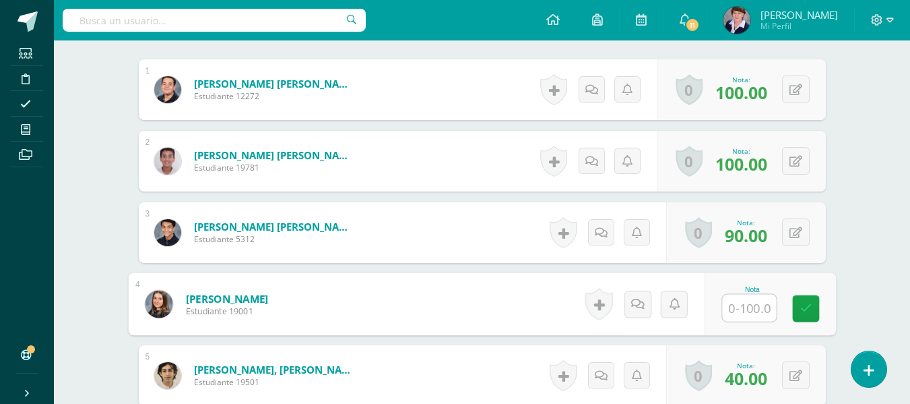
click at [745, 304] on input "text" at bounding box center [749, 307] width 54 height 27
type input "100"
click at [807, 302] on icon at bounding box center [806, 307] width 12 height 11
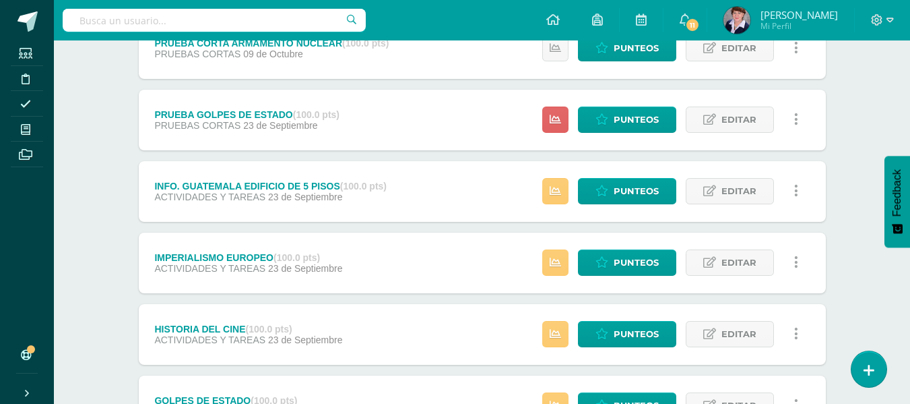
scroll to position [539, 0]
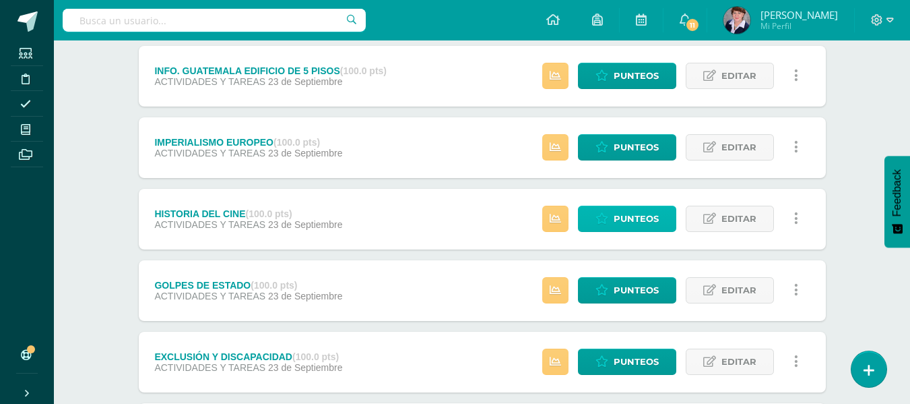
click at [629, 210] on span "Punteos" at bounding box center [636, 218] width 45 height 25
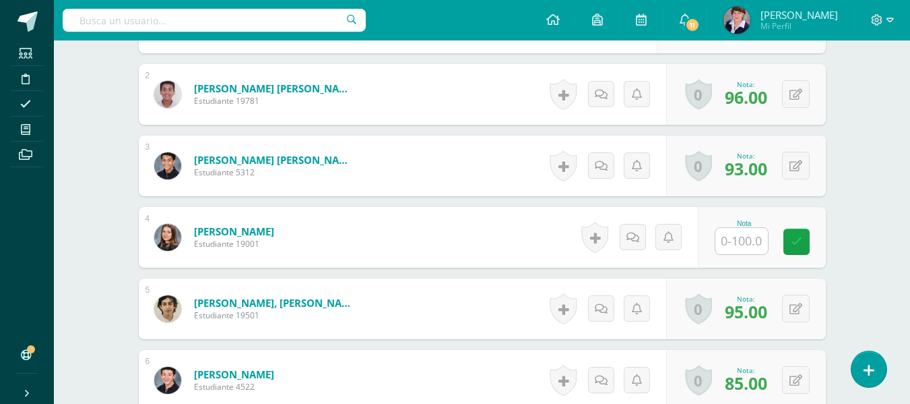
scroll to position [476, 0]
click at [743, 241] on input "text" at bounding box center [742, 240] width 53 height 26
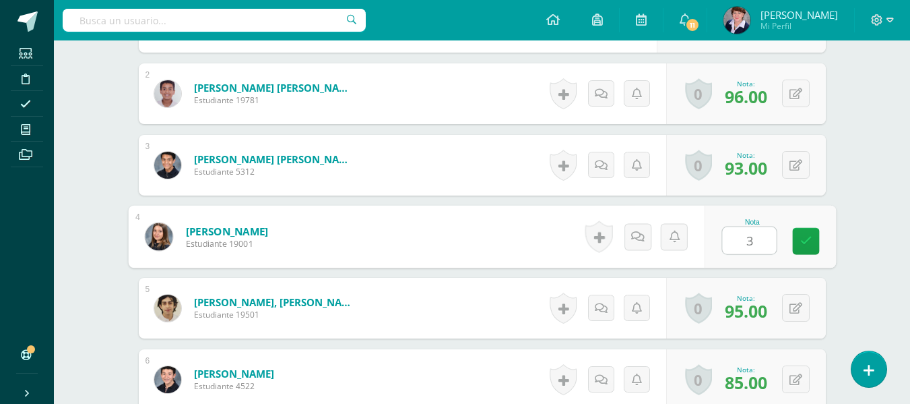
type input "30"
click at [803, 232] on link at bounding box center [805, 240] width 27 height 27
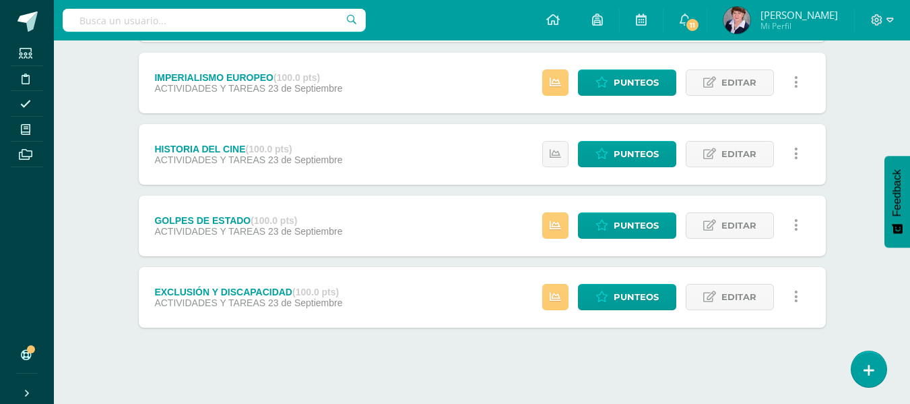
scroll to position [613, 0]
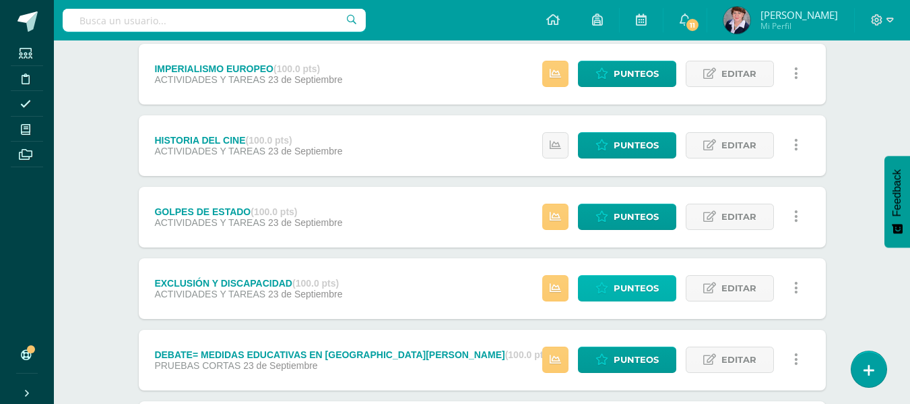
click at [645, 284] on span "Punteos" at bounding box center [636, 288] width 45 height 25
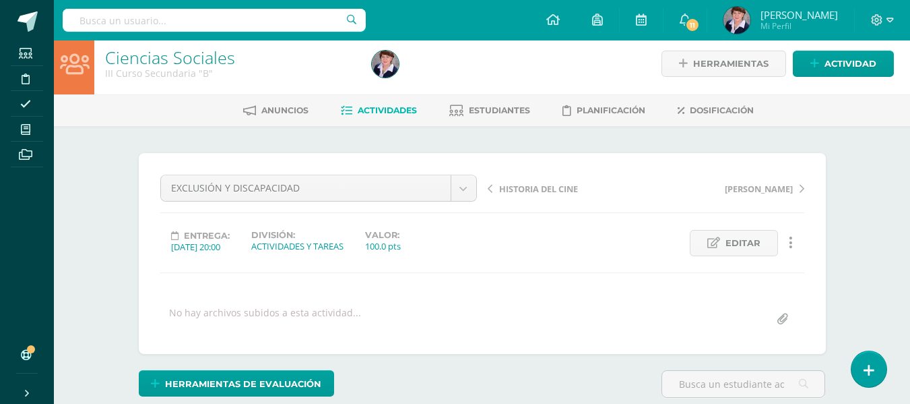
scroll to position [412, 0]
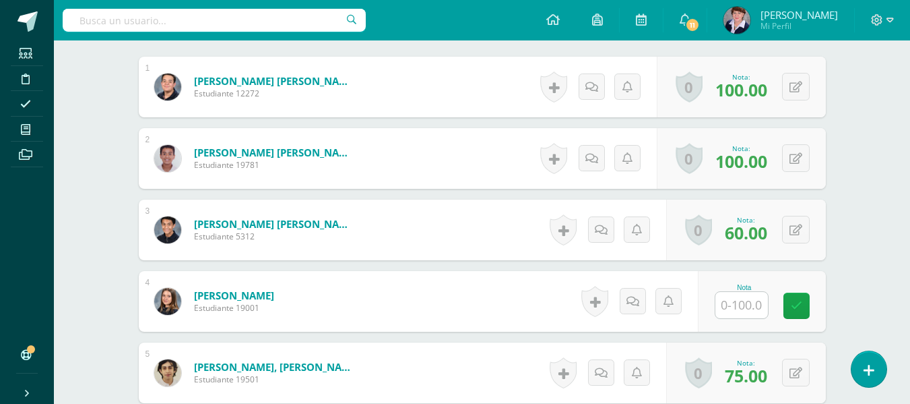
click at [747, 303] on input "text" at bounding box center [742, 305] width 53 height 26
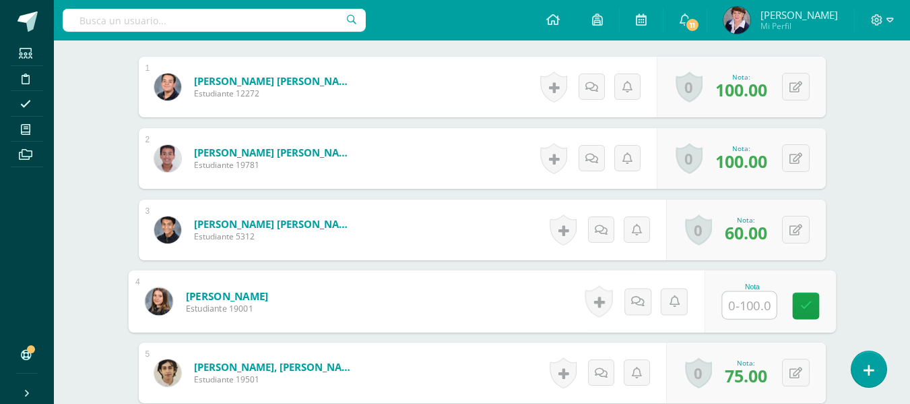
type input "0"
click at [804, 298] on link at bounding box center [805, 305] width 27 height 27
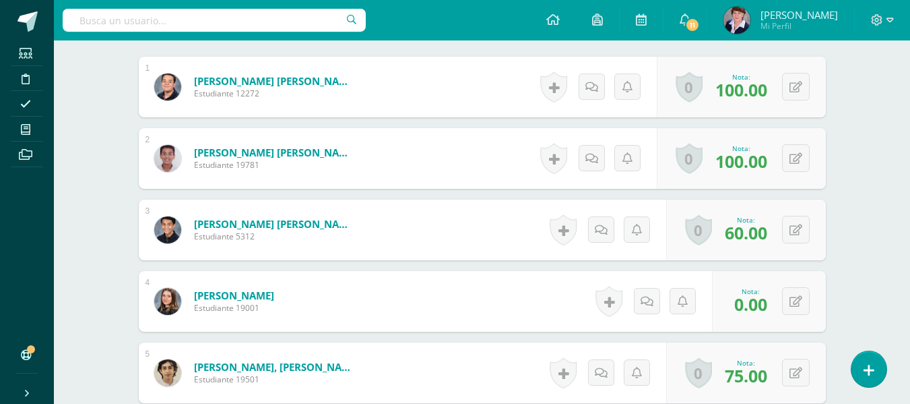
scroll to position [412, 0]
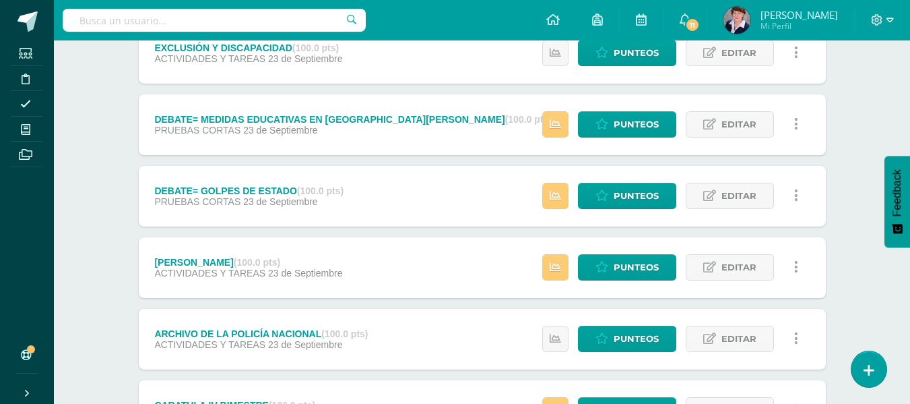
scroll to position [882, 0]
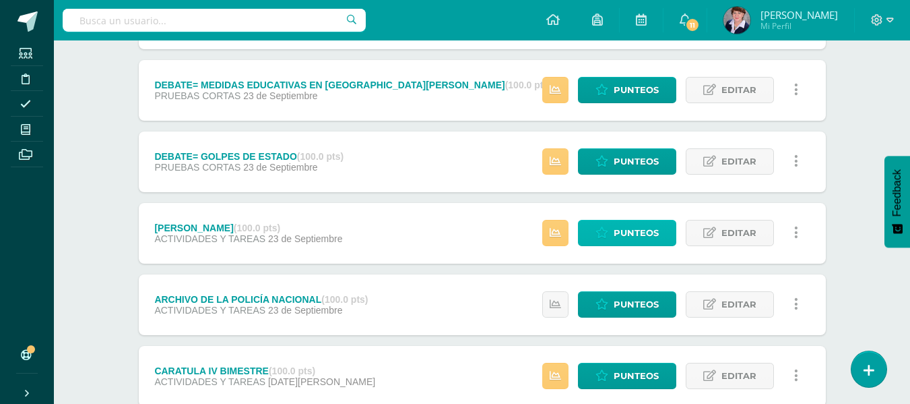
click at [659, 227] on span "Punteos" at bounding box center [636, 232] width 45 height 25
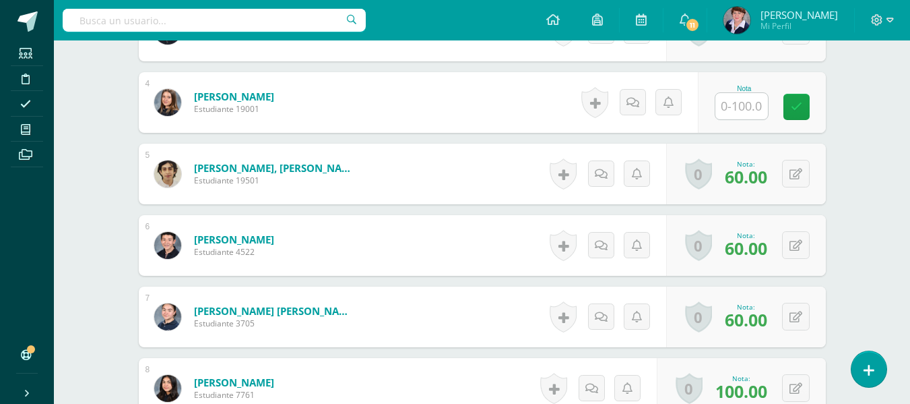
scroll to position [611, 0]
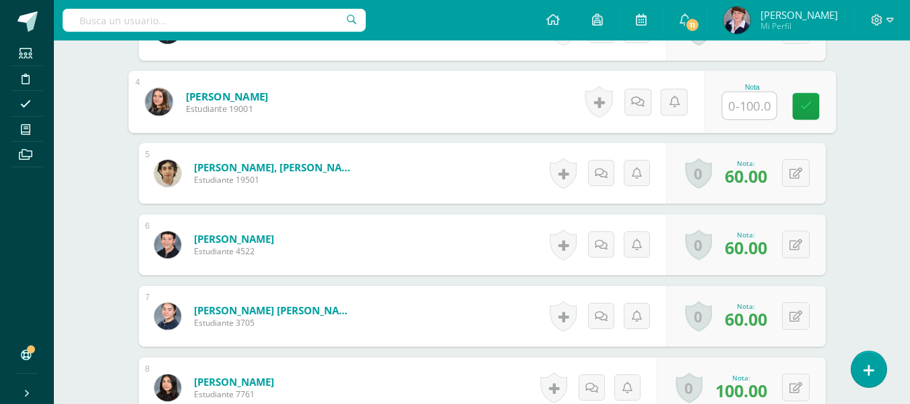
click at [746, 105] on input "text" at bounding box center [749, 105] width 54 height 27
type input "100"
click at [801, 100] on icon at bounding box center [806, 105] width 12 height 11
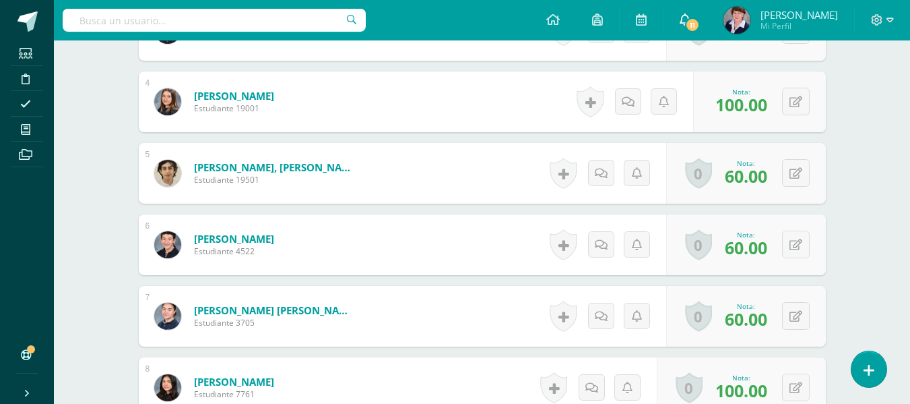
scroll to position [612, 0]
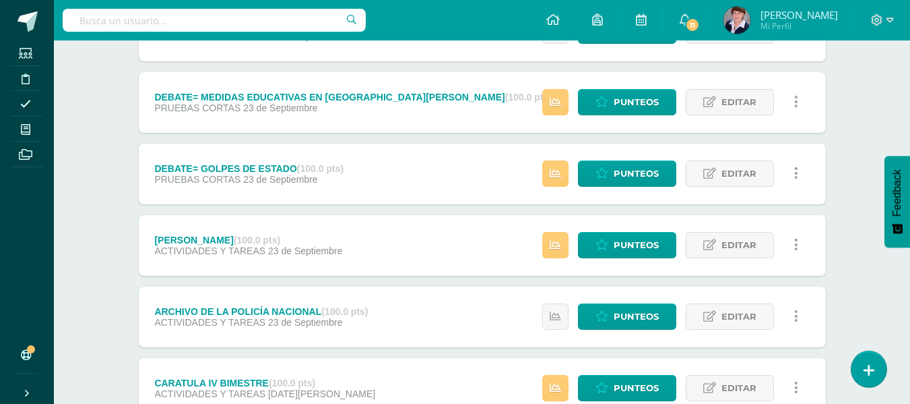
scroll to position [876, 0]
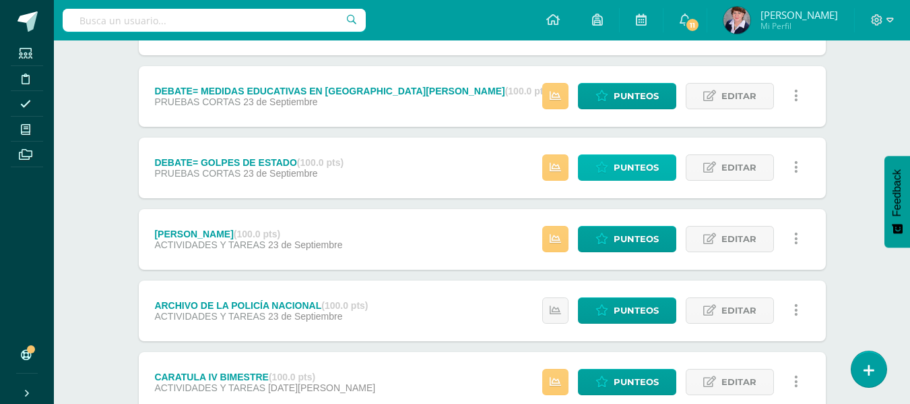
click at [652, 170] on span "Punteos" at bounding box center [636, 167] width 45 height 25
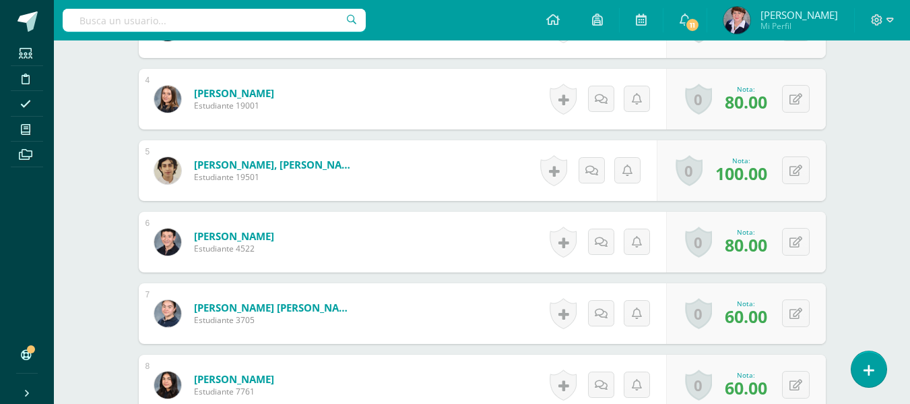
scroll to position [615, 0]
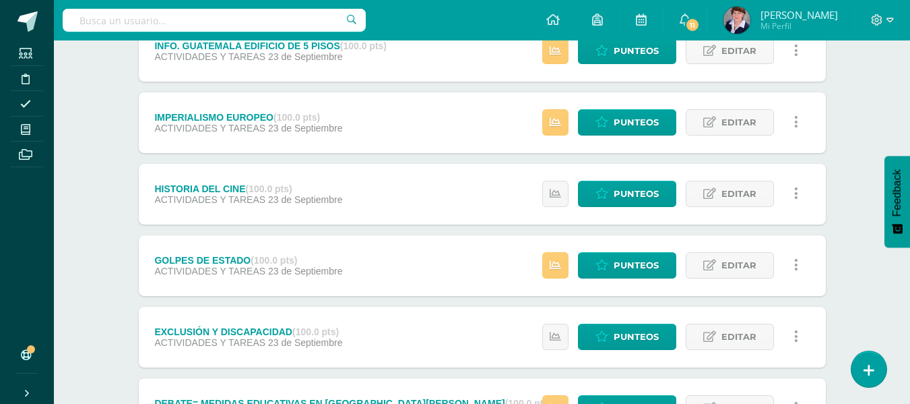
scroll to position [607, 0]
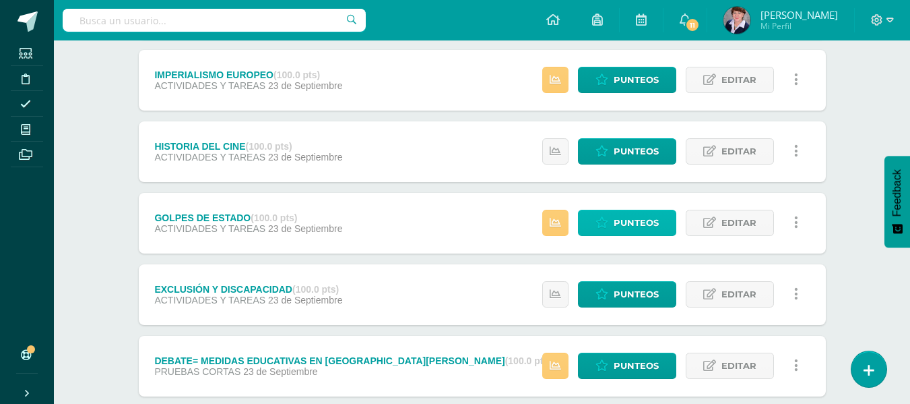
click at [633, 217] on span "Punteos" at bounding box center [636, 222] width 45 height 25
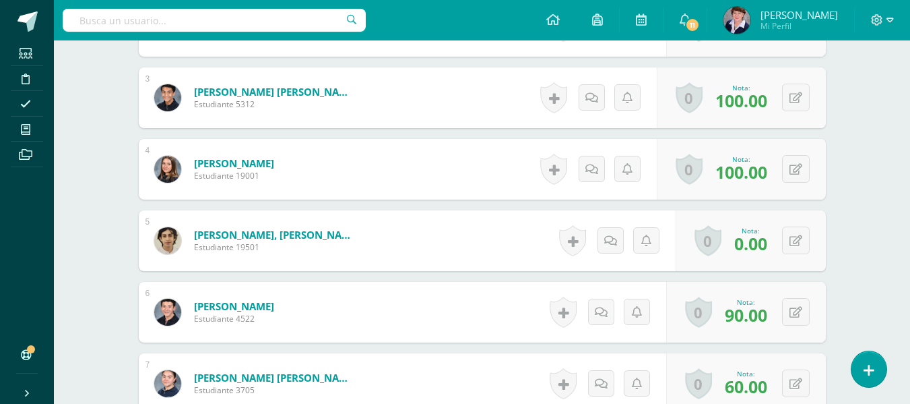
scroll to position [545, 0]
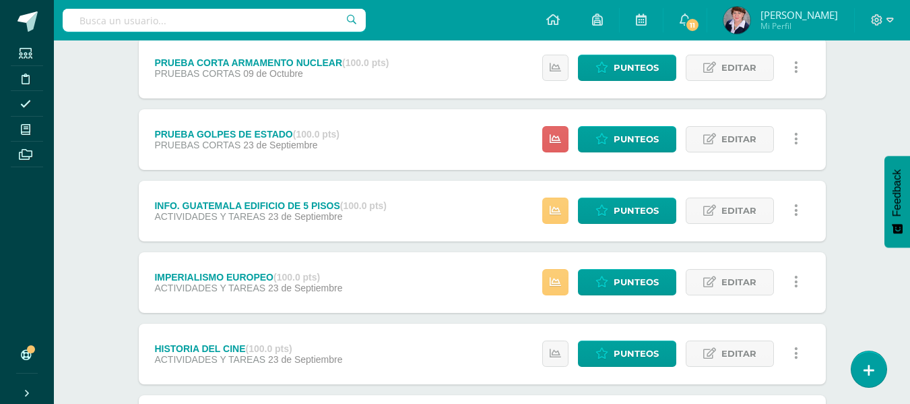
scroll to position [472, 0]
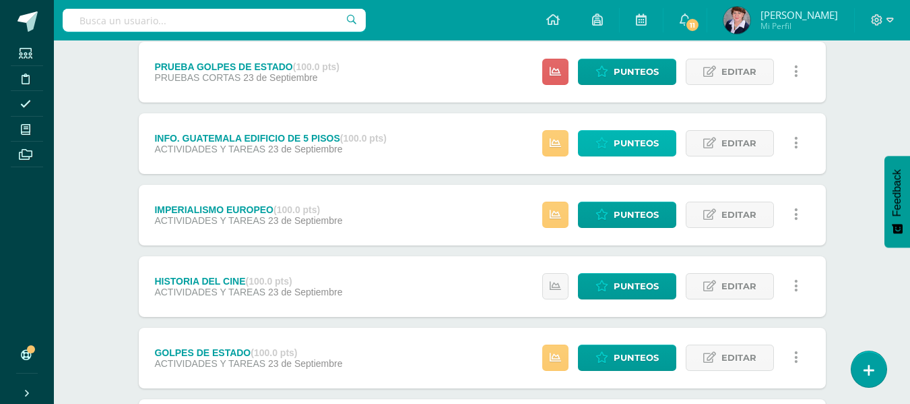
click at [653, 139] on span "Punteos" at bounding box center [636, 143] width 45 height 25
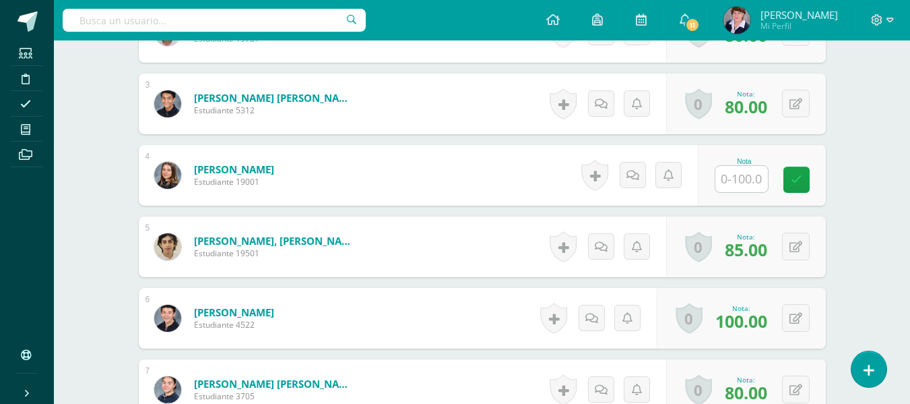
scroll to position [543, 0]
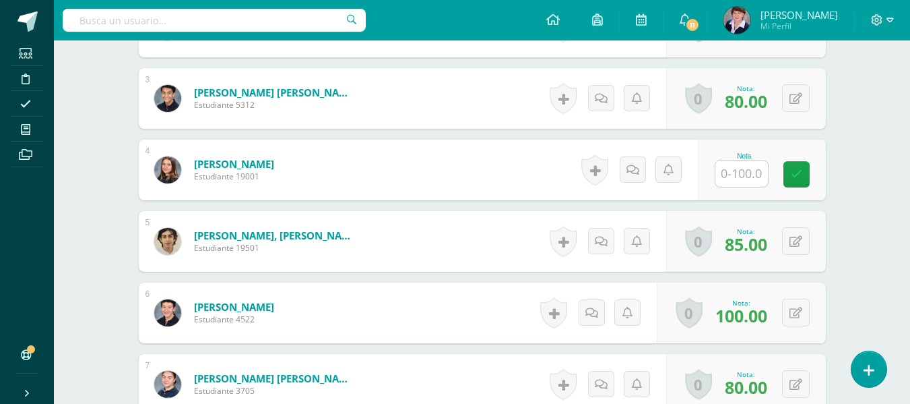
click at [756, 174] on input "text" at bounding box center [742, 173] width 53 height 26
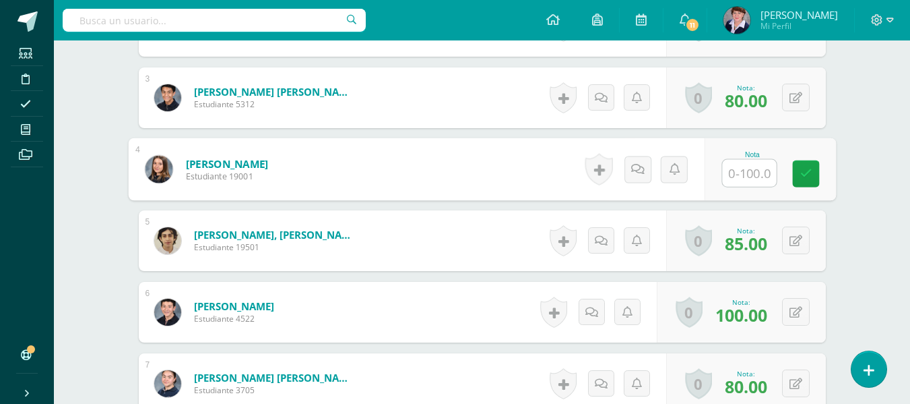
type input "0"
click at [804, 166] on link at bounding box center [805, 173] width 27 height 27
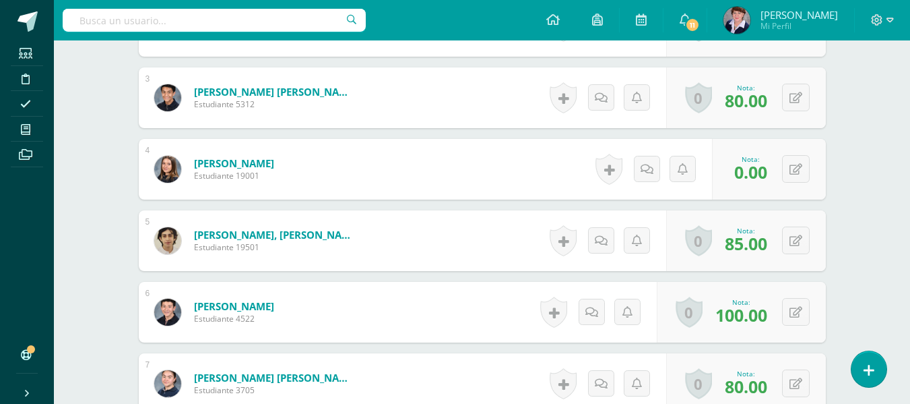
scroll to position [545, 0]
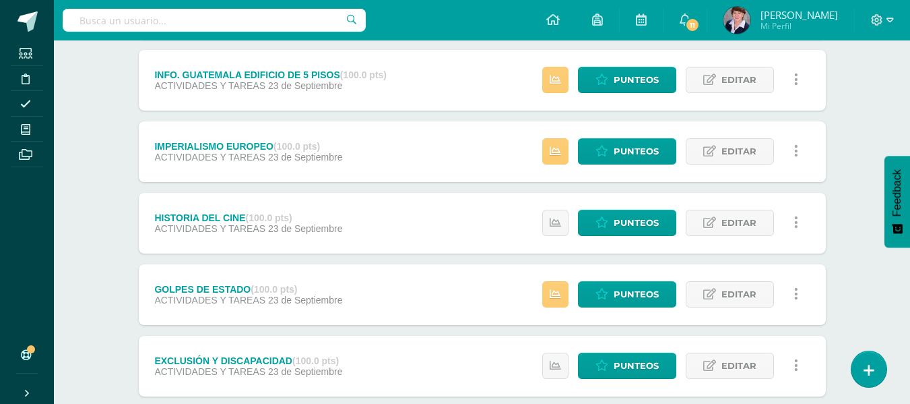
scroll to position [539, 0]
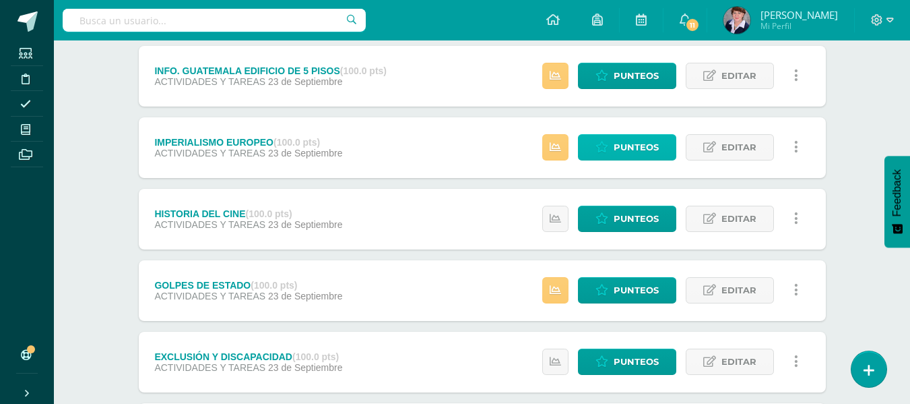
click at [641, 143] on span "Punteos" at bounding box center [636, 147] width 45 height 25
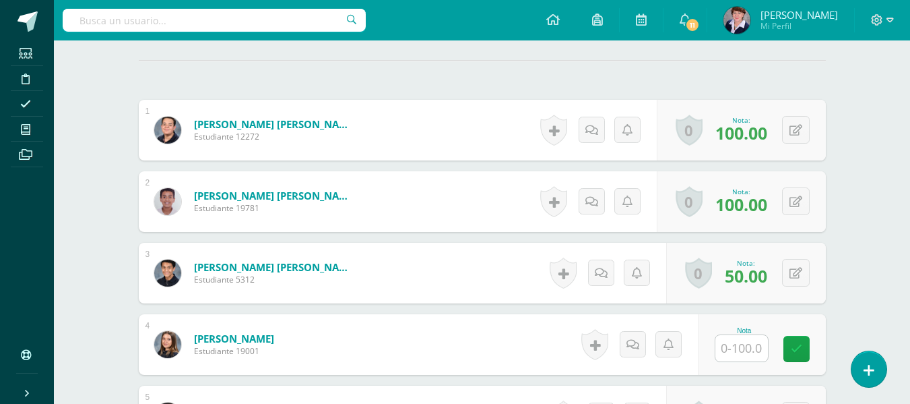
scroll to position [476, 0]
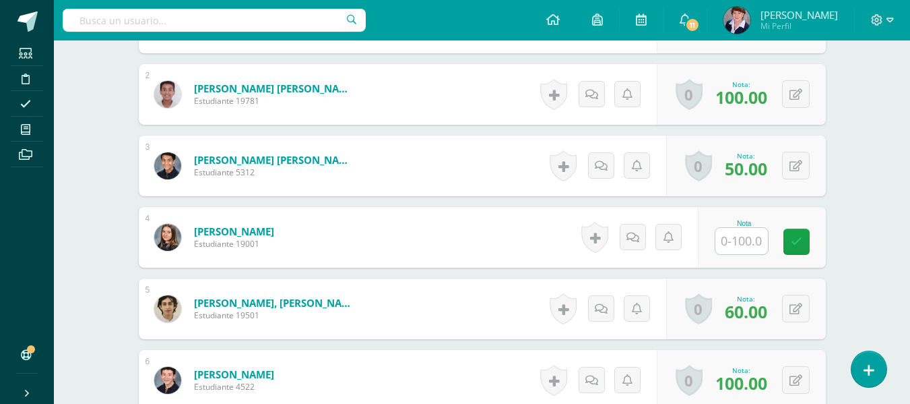
click at [756, 241] on input "text" at bounding box center [742, 241] width 53 height 26
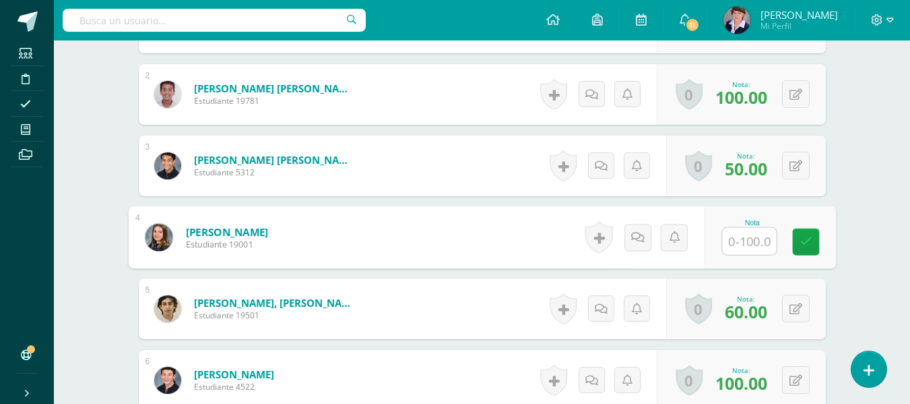
scroll to position [476, 0]
type input "100"
click at [810, 237] on icon at bounding box center [806, 240] width 12 height 11
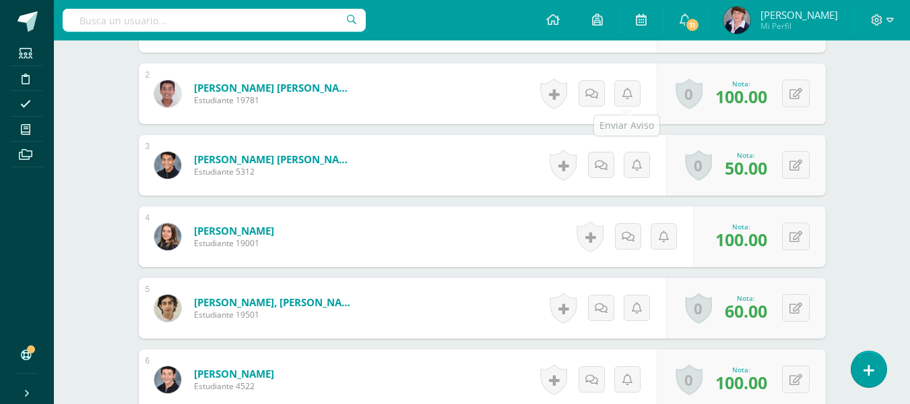
scroll to position [477, 0]
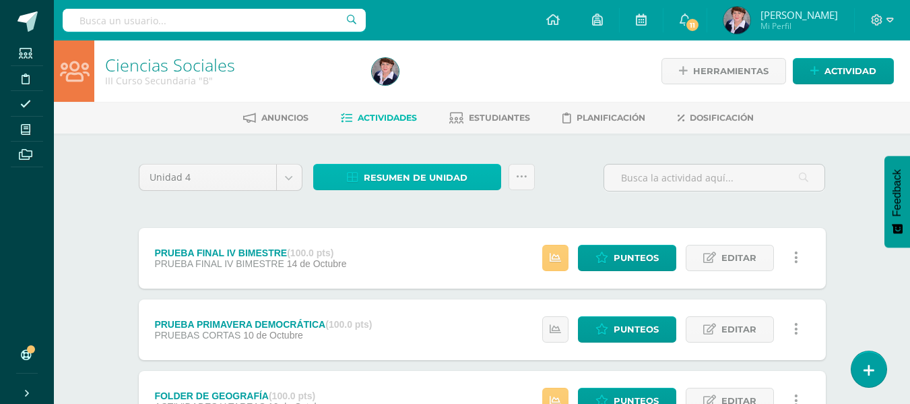
click at [449, 175] on span "Resumen de unidad" at bounding box center [416, 177] width 104 height 25
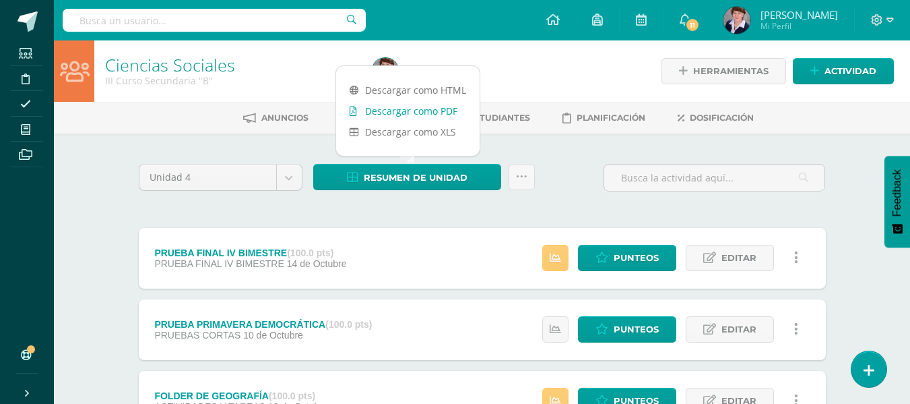
click at [425, 108] on link "Descargar como PDF" at bounding box center [408, 110] width 144 height 21
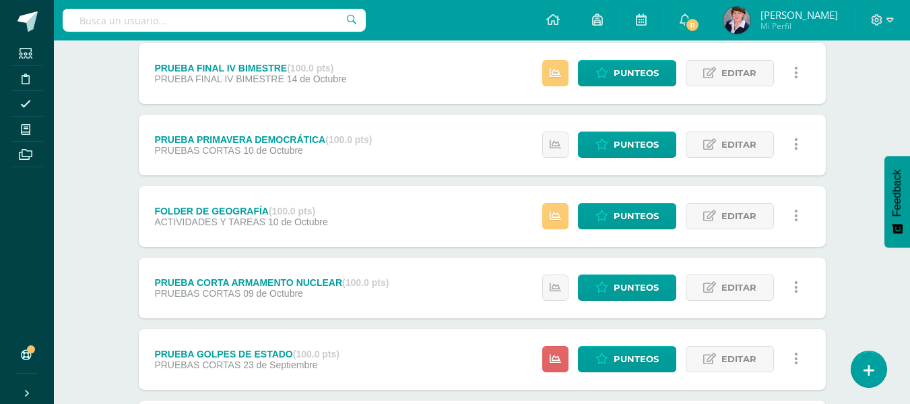
scroll to position [202, 0]
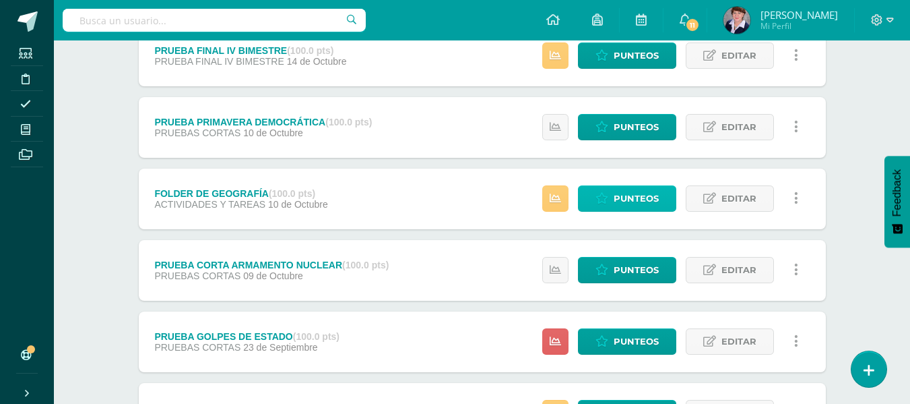
click at [638, 191] on span "Punteos" at bounding box center [636, 198] width 45 height 25
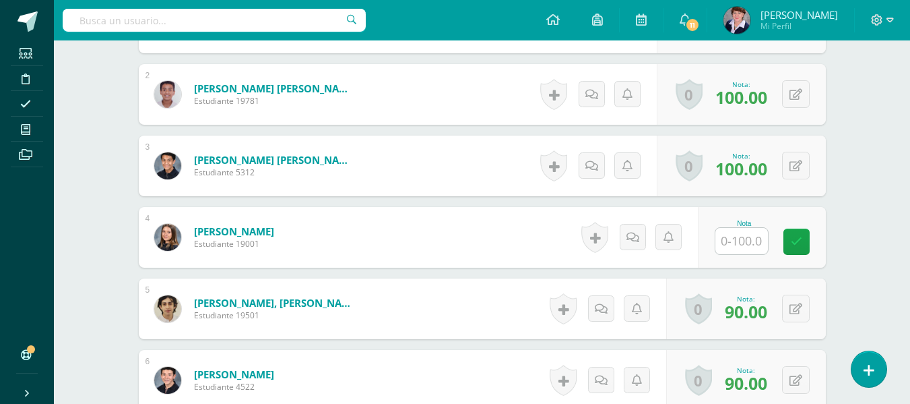
scroll to position [476, 0]
click at [745, 233] on input "text" at bounding box center [742, 240] width 53 height 26
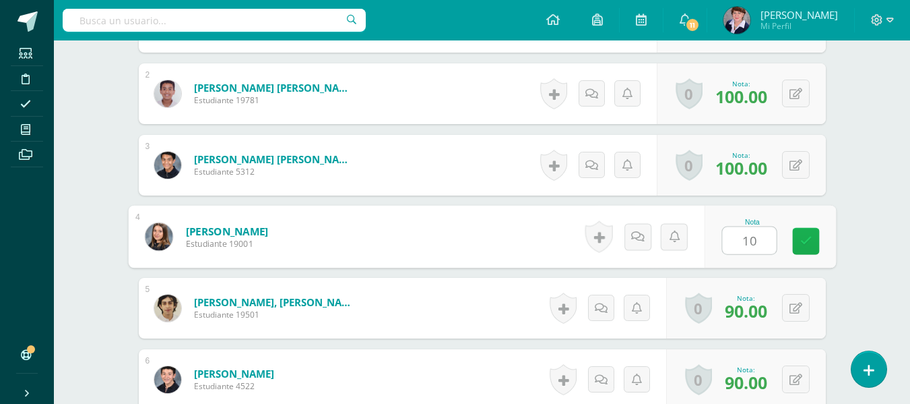
type input "100"
click at [807, 239] on icon at bounding box center [806, 240] width 12 height 11
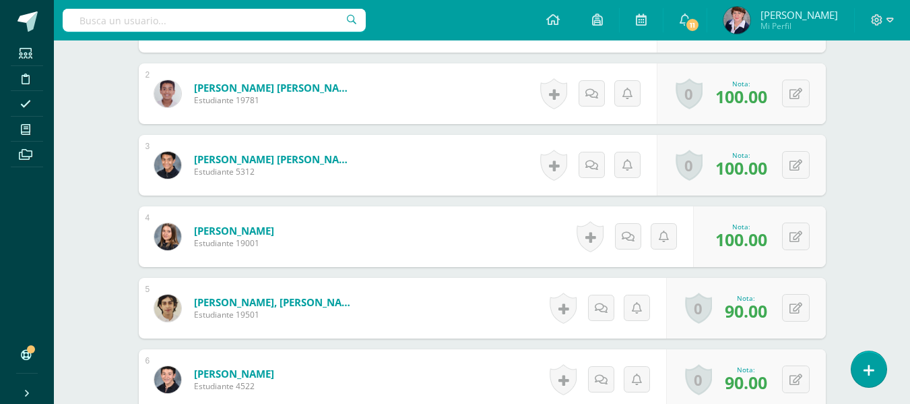
scroll to position [477, 0]
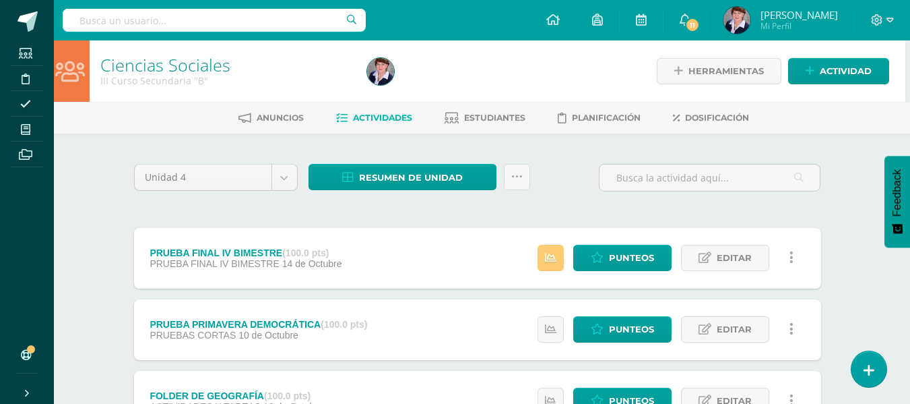
scroll to position [0, 5]
click at [434, 173] on span "Resumen de unidad" at bounding box center [411, 177] width 104 height 25
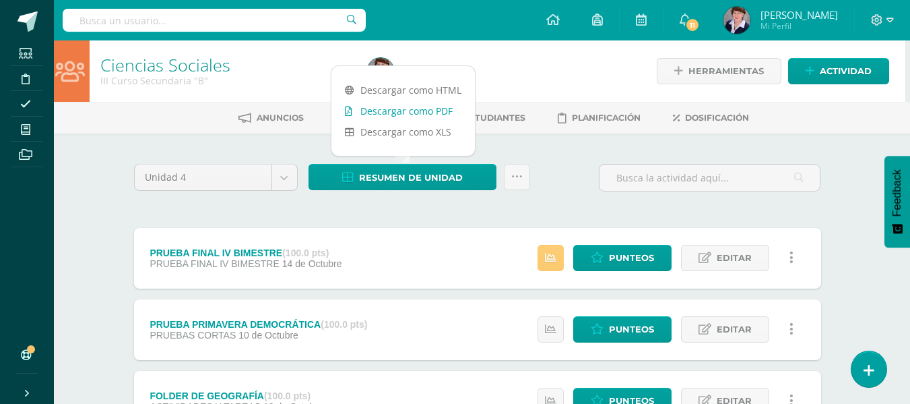
click at [421, 103] on link "Descargar como PDF" at bounding box center [404, 110] width 144 height 21
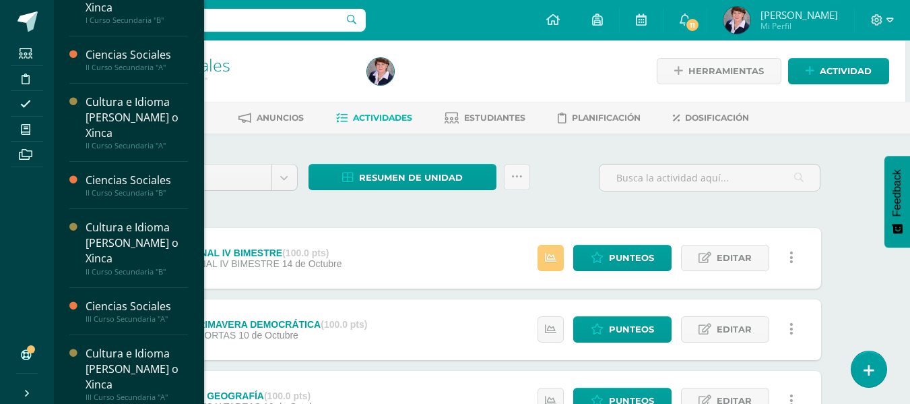
scroll to position [381, 0]
